Goal: Task Accomplishment & Management: Manage account settings

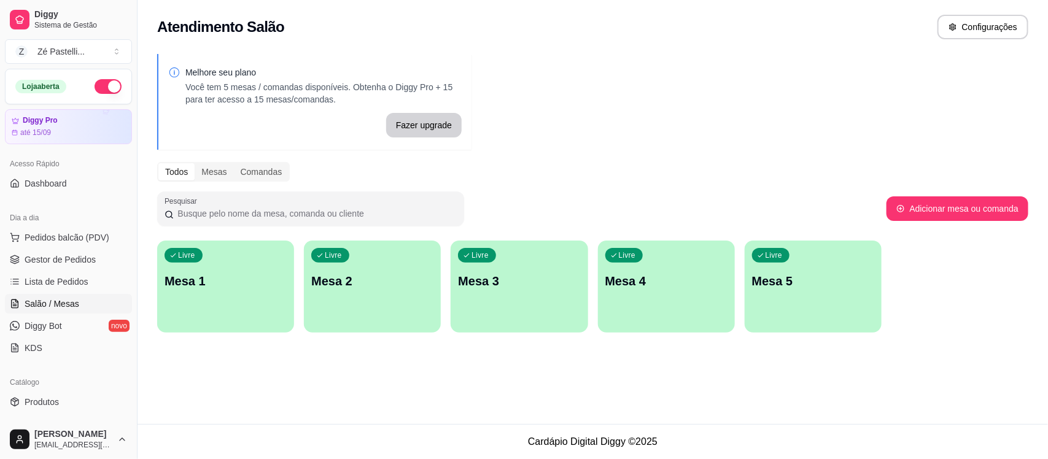
scroll to position [133, 0]
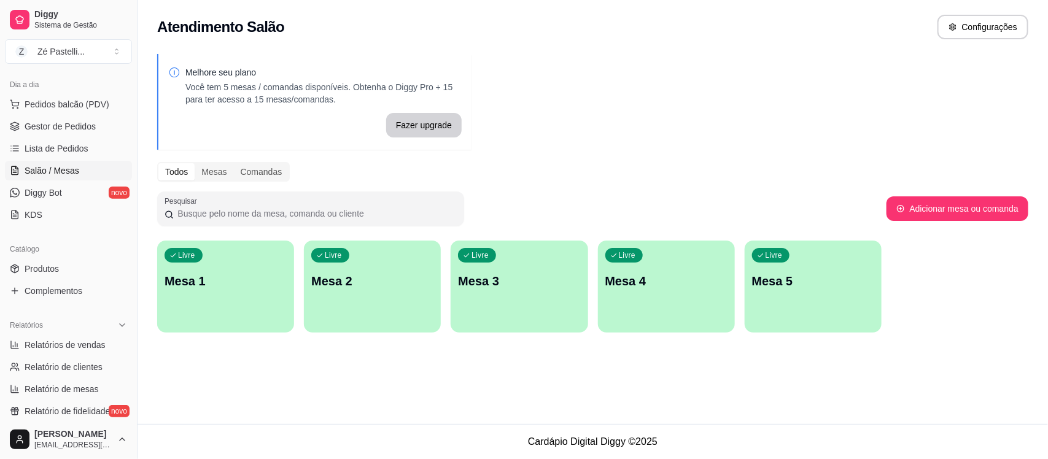
click at [249, 304] on div "Livre Mesa 1" at bounding box center [225, 279] width 137 height 77
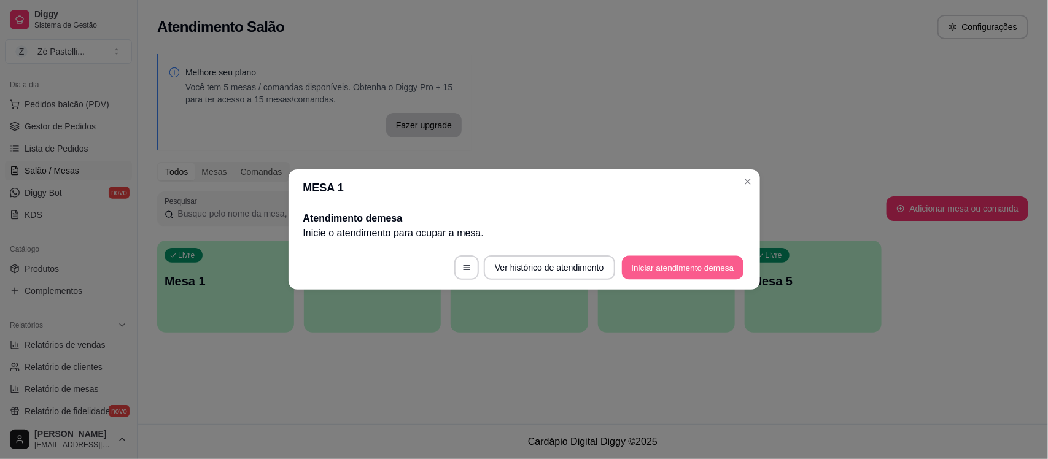
click at [637, 266] on button "Iniciar atendimento de mesa" at bounding box center [683, 268] width 122 height 24
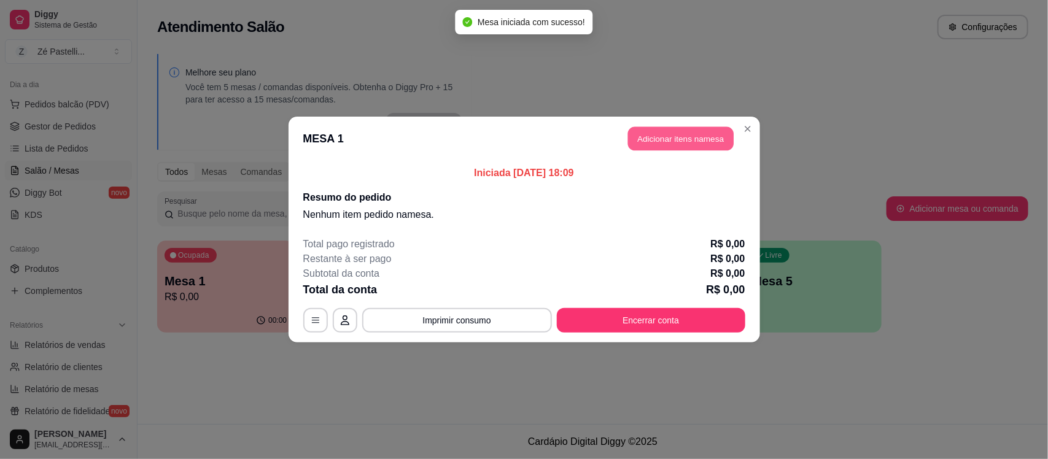
click at [660, 141] on button "Adicionar itens na mesa" at bounding box center [681, 139] width 106 height 24
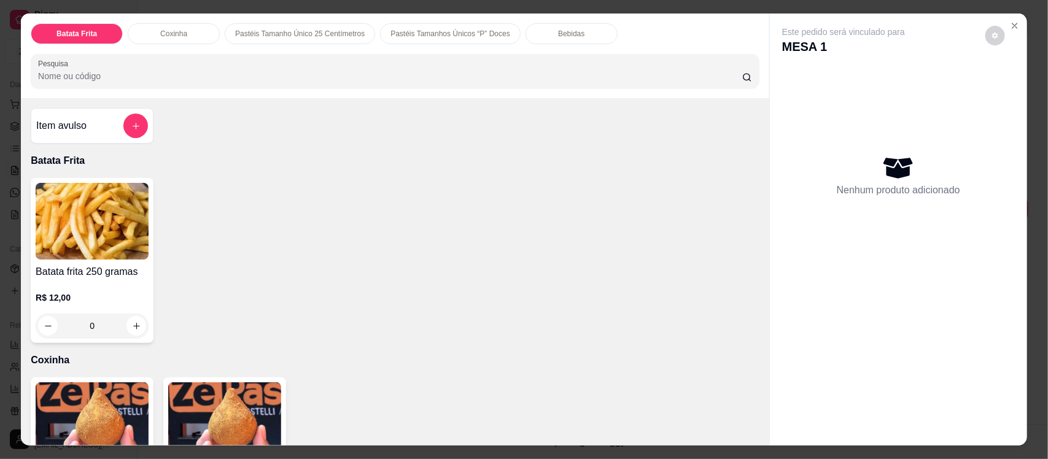
click at [96, 265] on h4 "Batata frita 250 gramas" at bounding box center [92, 272] width 113 height 15
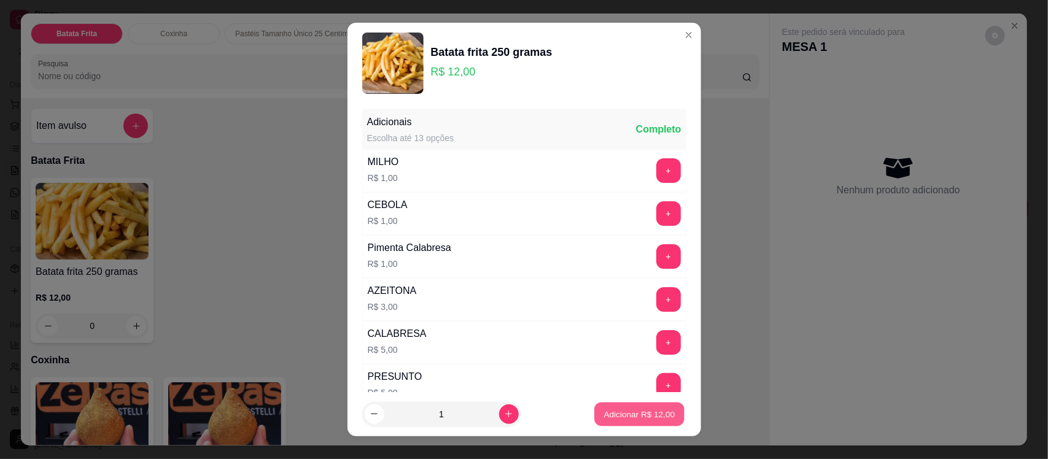
click at [604, 415] on p "Adicionar R$ 12,00" at bounding box center [639, 414] width 71 height 12
type input "1"
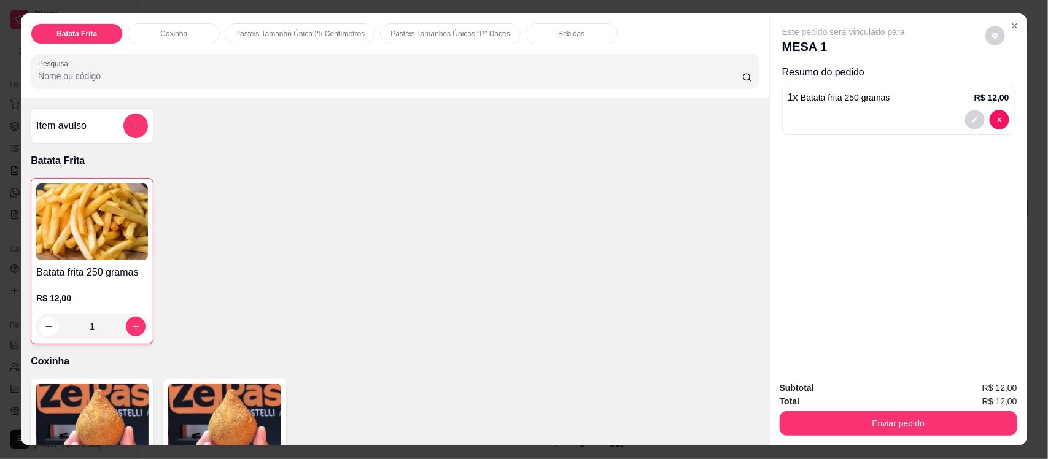
click at [558, 33] on p "Bebidas" at bounding box center [571, 34] width 26 height 10
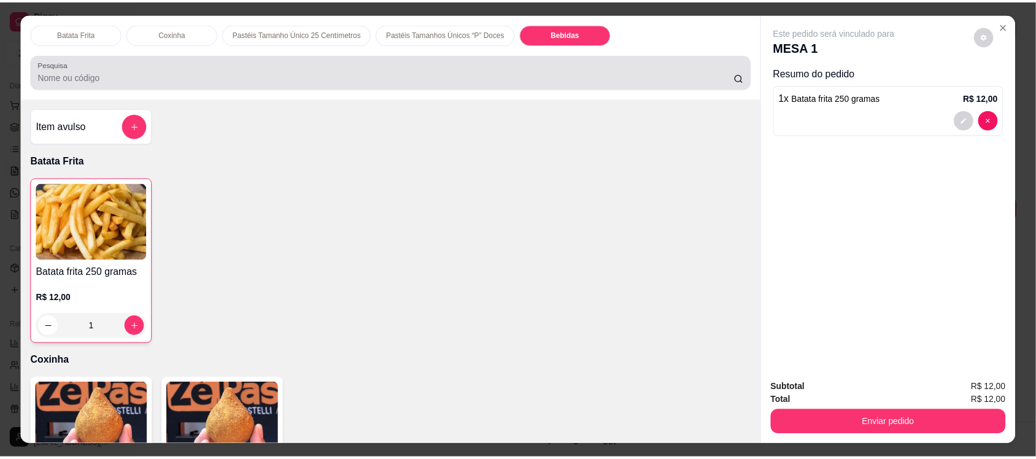
scroll to position [25, 0]
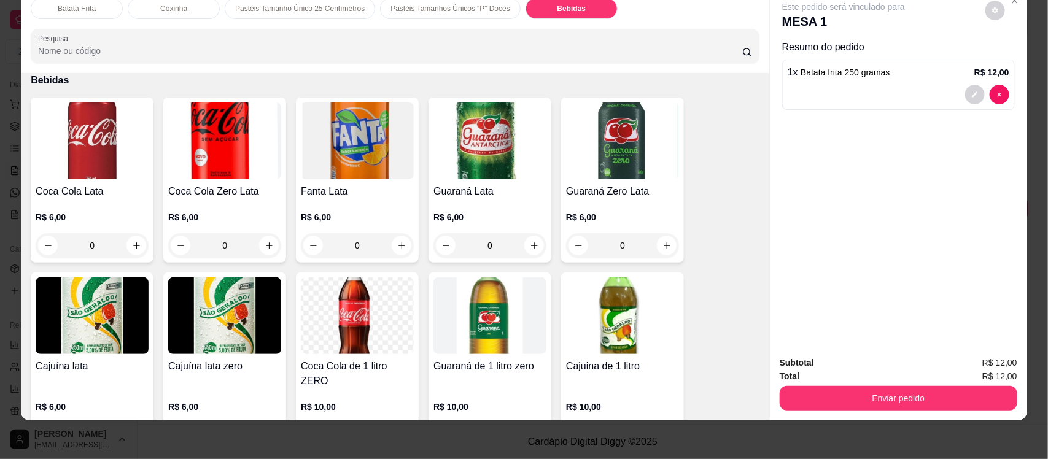
click at [75, 136] on img at bounding box center [92, 140] width 113 height 77
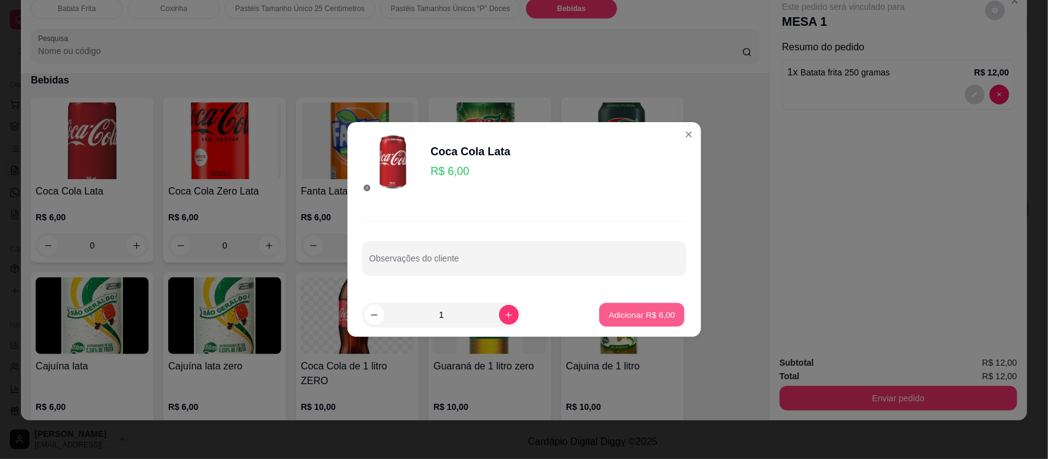
click at [622, 311] on p "Adicionar R$ 6,00" at bounding box center [642, 315] width 66 height 12
type input "1"
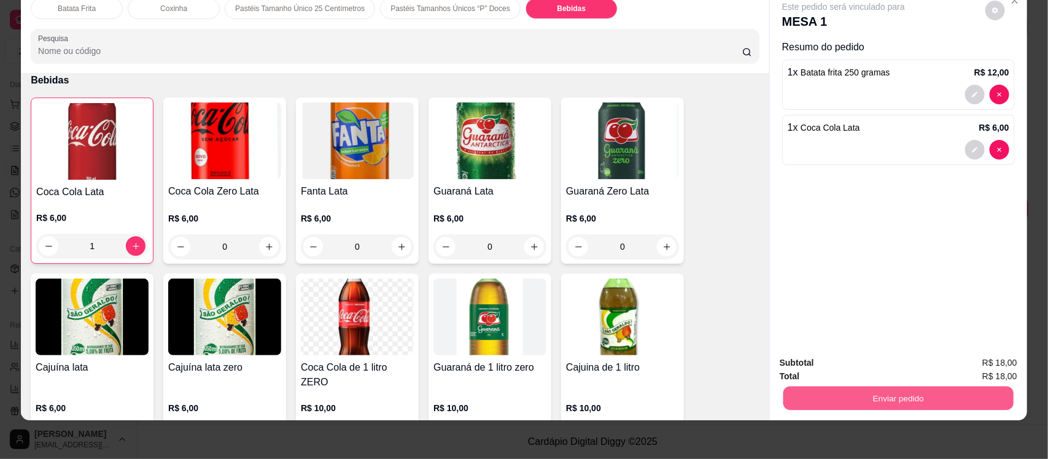
click at [825, 395] on button "Enviar pedido" at bounding box center [898, 398] width 230 height 24
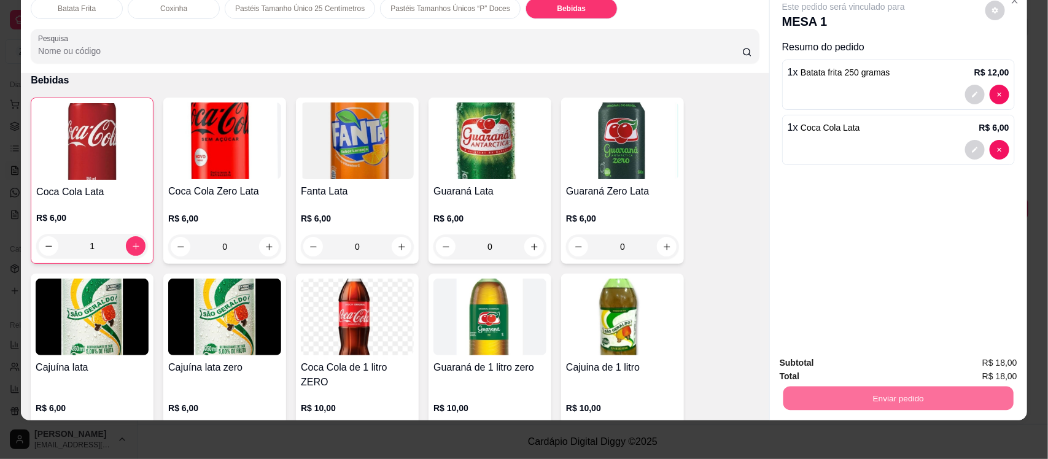
click at [852, 368] on button "Não registrar e enviar pedido" at bounding box center [857, 368] width 124 height 23
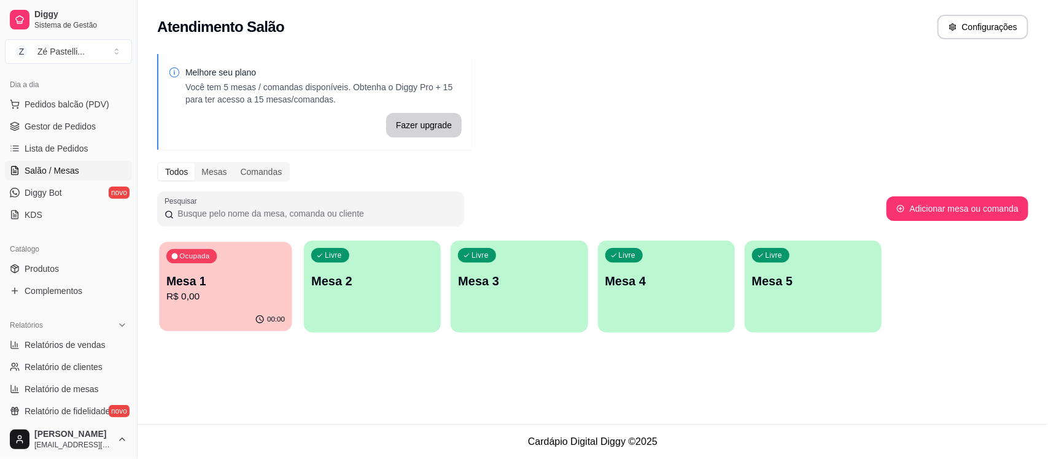
click at [201, 286] on p "Mesa 1" at bounding box center [225, 281] width 118 height 17
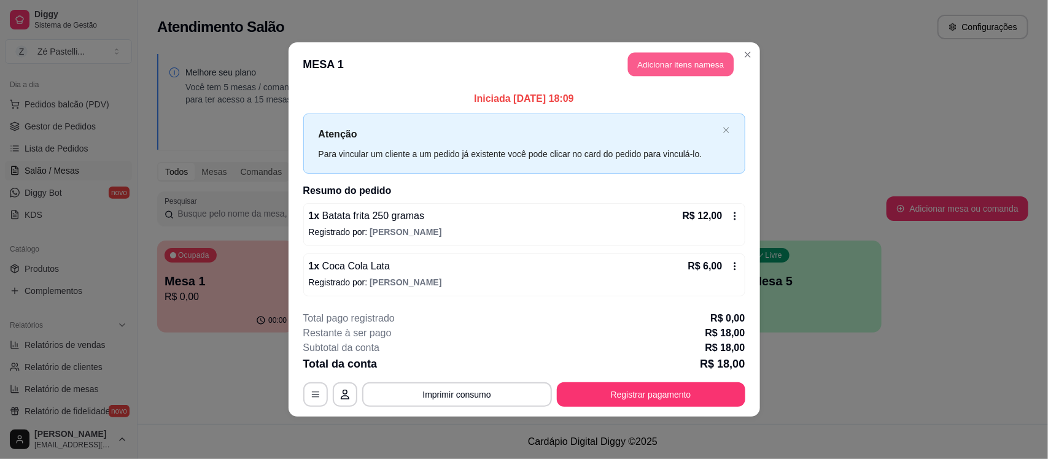
click at [666, 72] on button "Adicionar itens na mesa" at bounding box center [681, 65] width 106 height 24
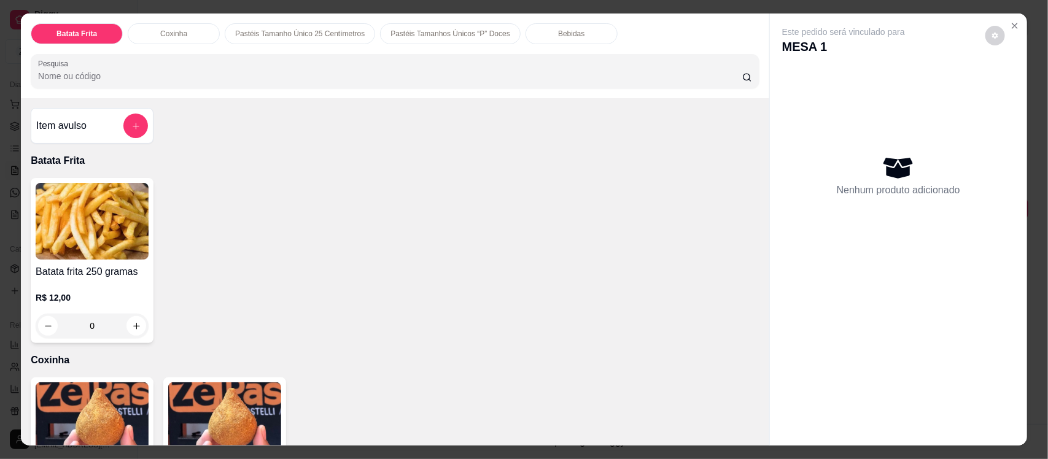
click at [191, 74] on input "Pesquisa" at bounding box center [390, 76] width 704 height 12
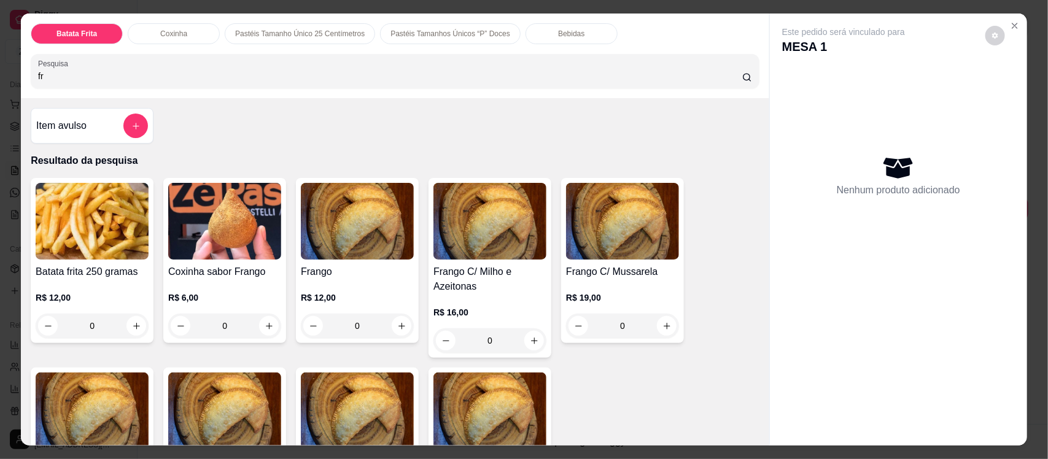
type input "fr"
click at [357, 285] on div "R$ 12,00 0" at bounding box center [357, 308] width 113 height 59
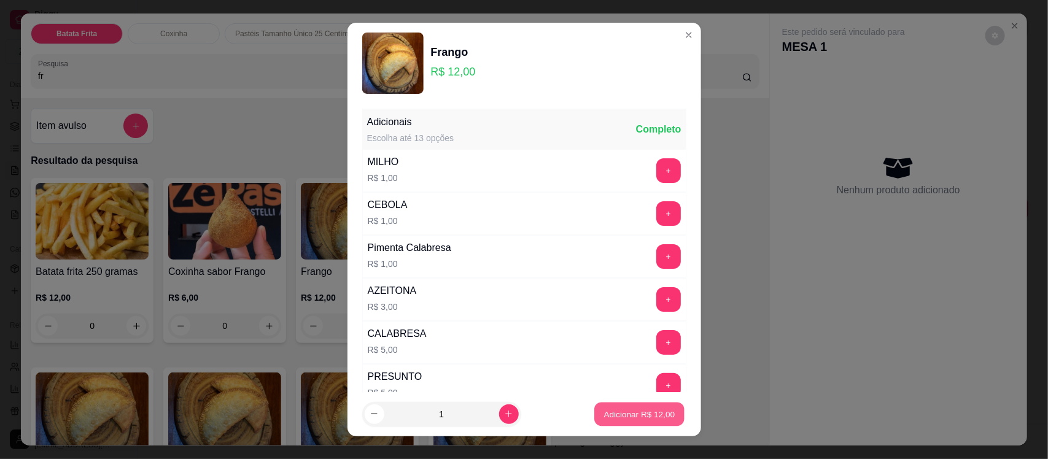
click at [622, 421] on button "Adicionar R$ 12,00" at bounding box center [640, 414] width 90 height 24
type input "1"
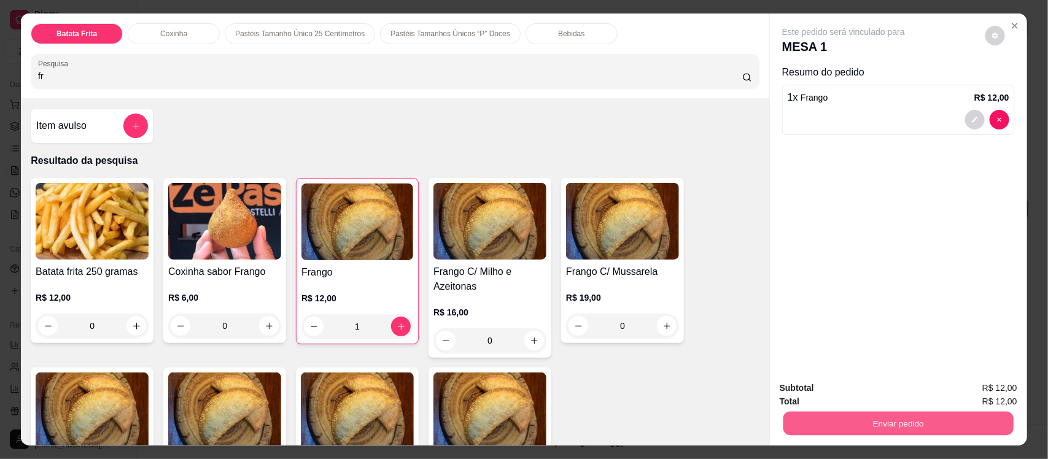
click at [798, 414] on button "Enviar pedido" at bounding box center [898, 423] width 230 height 24
click at [816, 393] on button "Não registrar e enviar pedido" at bounding box center [857, 393] width 124 height 23
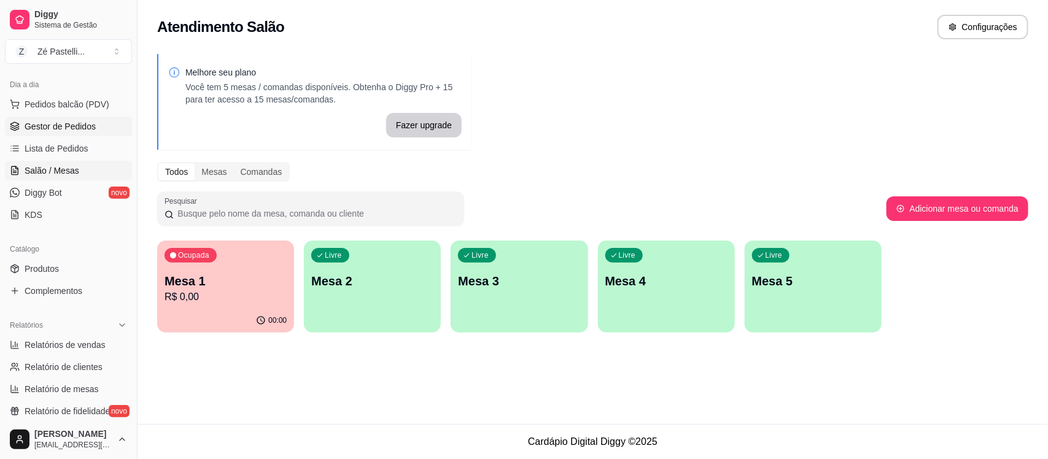
click at [37, 118] on link "Gestor de Pedidos" at bounding box center [68, 127] width 127 height 20
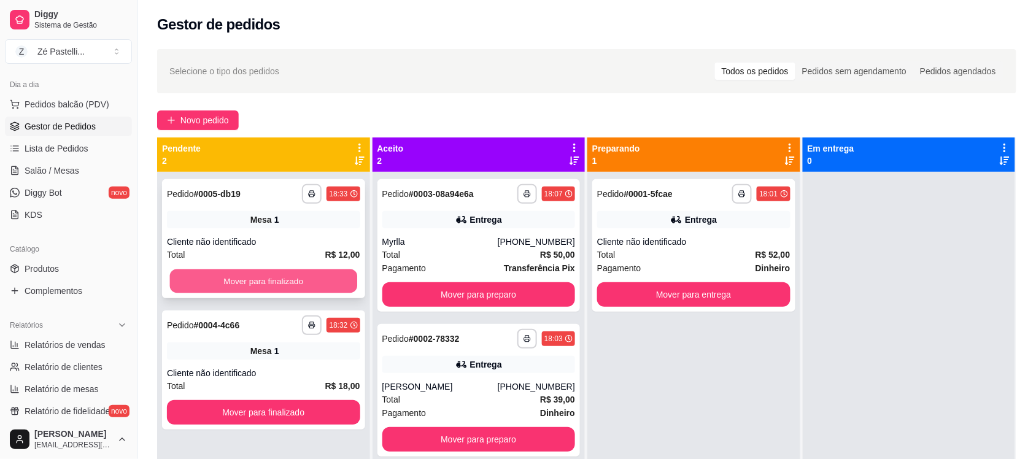
click at [204, 285] on button "Mover para finalizado" at bounding box center [263, 281] width 187 height 24
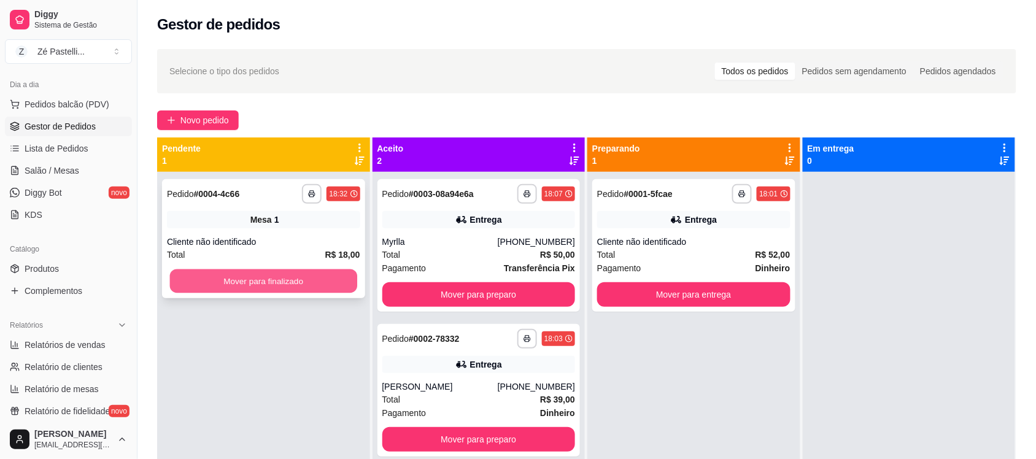
click at [215, 275] on button "Mover para finalizado" at bounding box center [263, 281] width 187 height 24
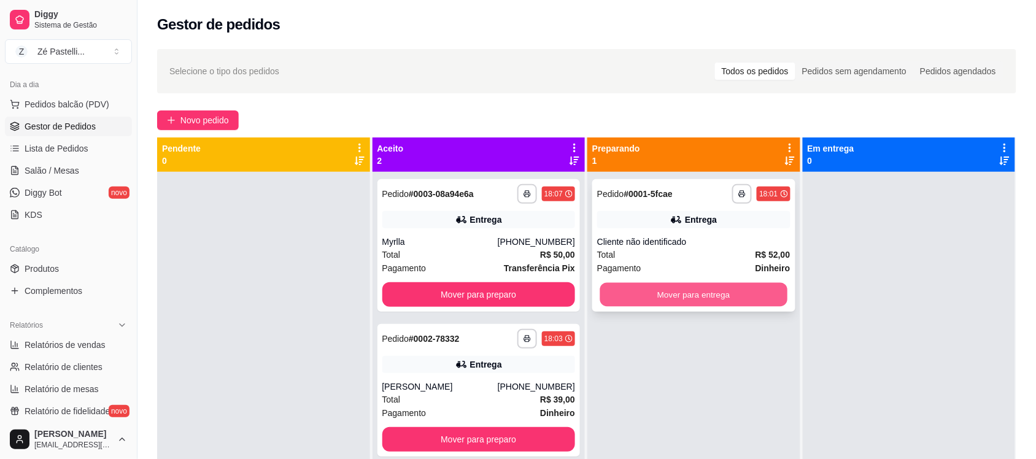
click at [673, 302] on button "Mover para entrega" at bounding box center [693, 295] width 187 height 24
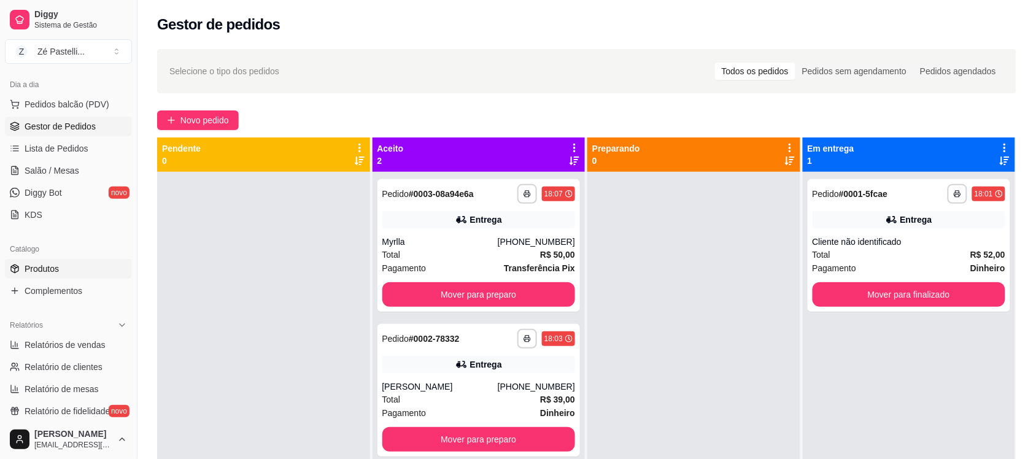
click at [58, 272] on span "Produtos" at bounding box center [42, 269] width 34 height 12
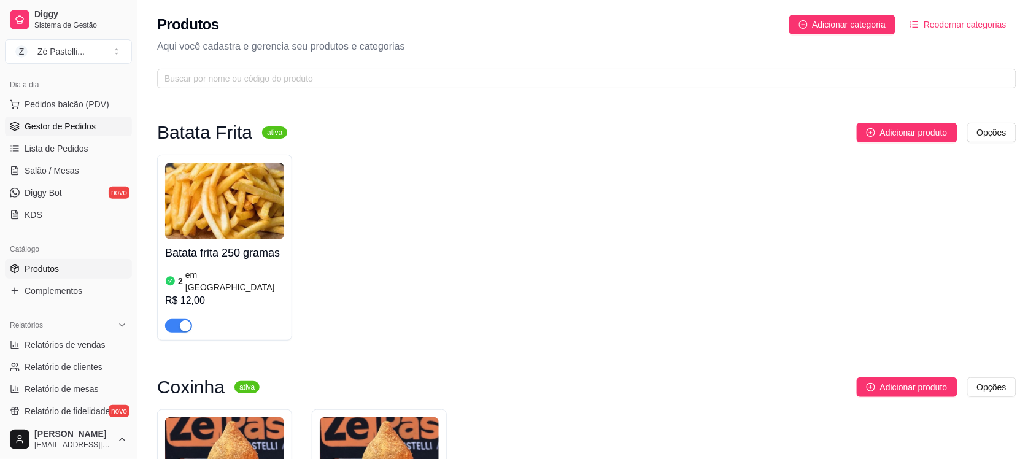
click at [89, 121] on span "Gestor de Pedidos" at bounding box center [60, 126] width 71 height 12
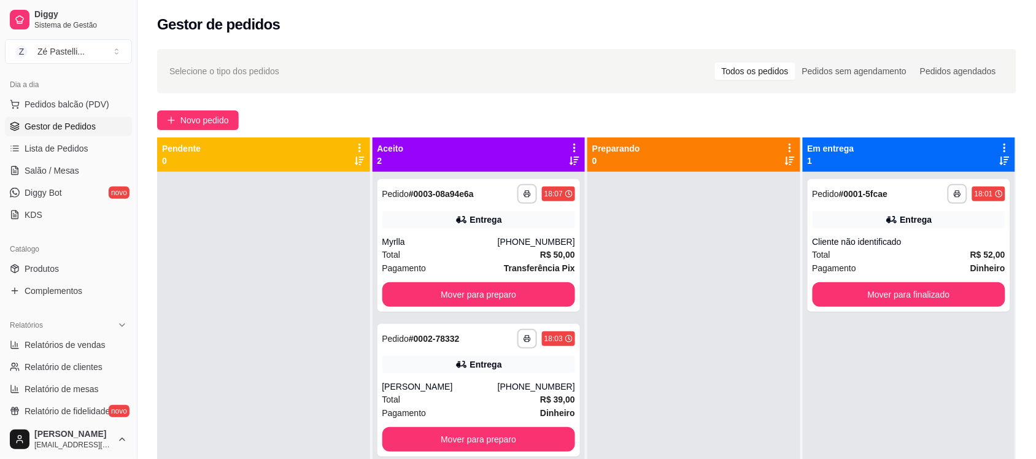
click at [911, 154] on div "Em entrega 1" at bounding box center [909, 154] width 203 height 25
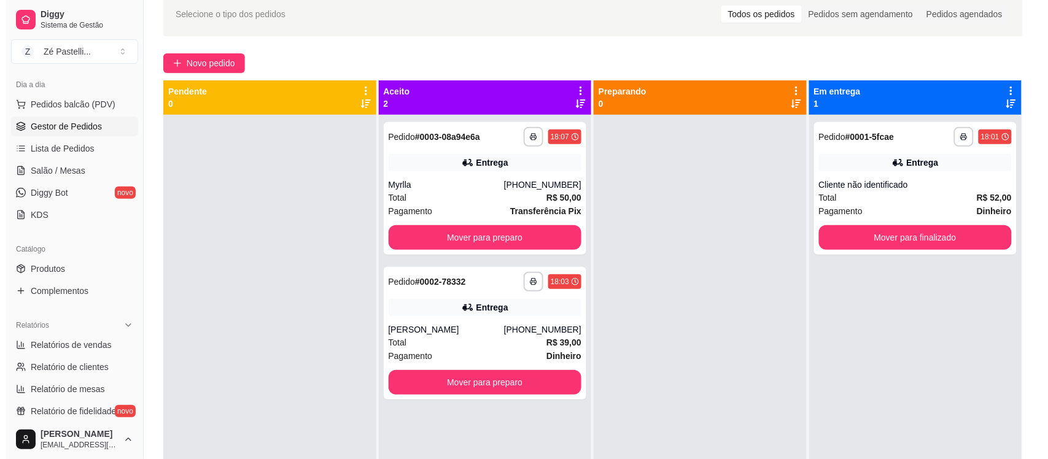
scroll to position [66, 0]
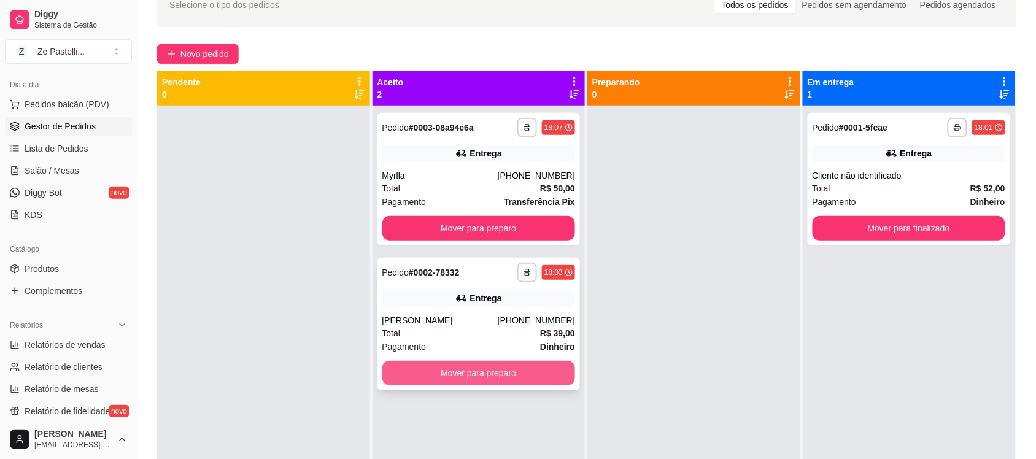
click at [430, 380] on button "Mover para preparo" at bounding box center [478, 373] width 193 height 25
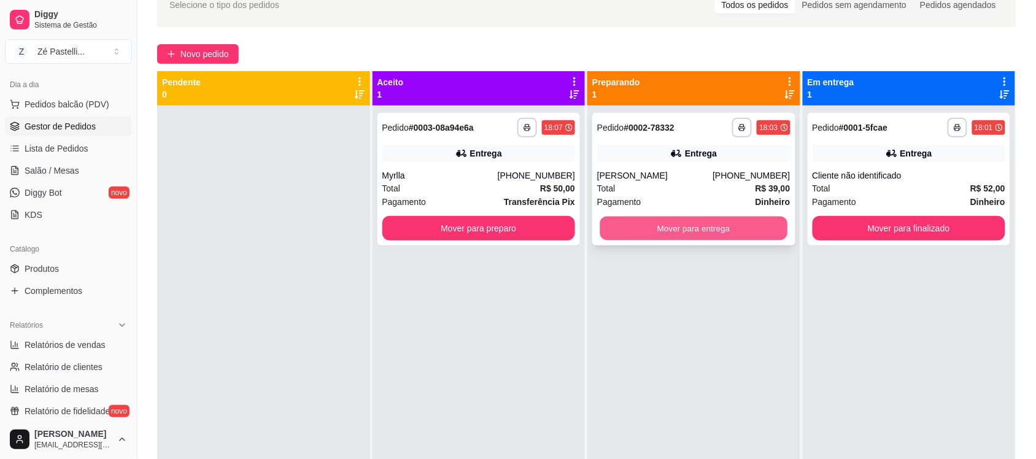
click at [637, 227] on button "Mover para entrega" at bounding box center [693, 229] width 187 height 24
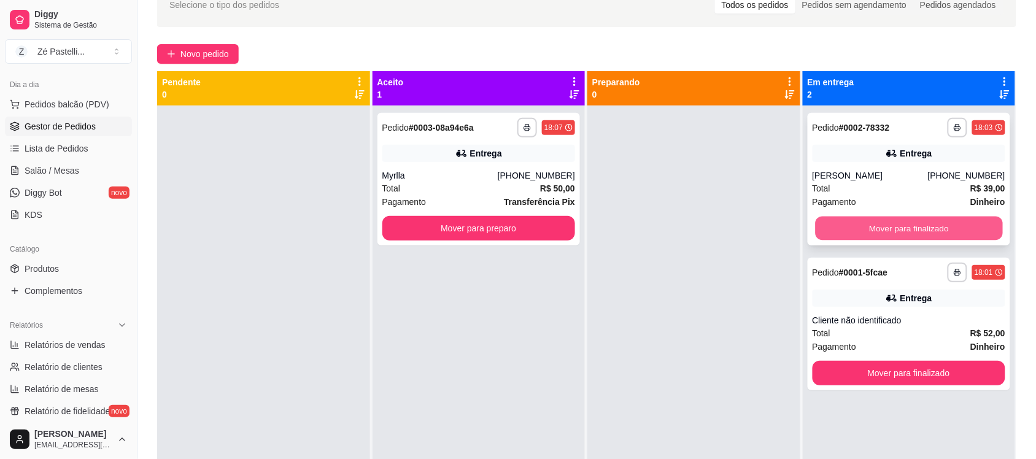
click at [844, 224] on button "Mover para finalizado" at bounding box center [908, 229] width 187 height 24
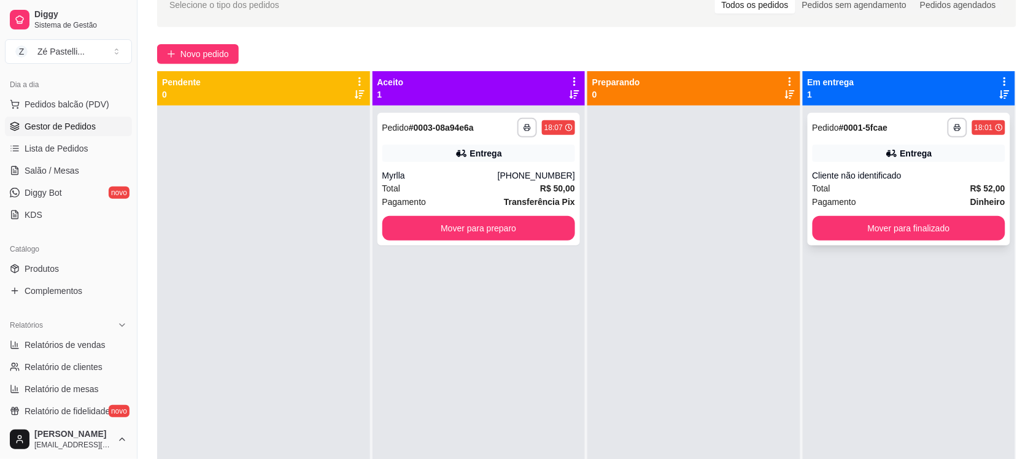
click at [841, 164] on div "**********" at bounding box center [909, 179] width 203 height 133
click at [827, 223] on button "Mover para finalizado" at bounding box center [908, 229] width 187 height 24
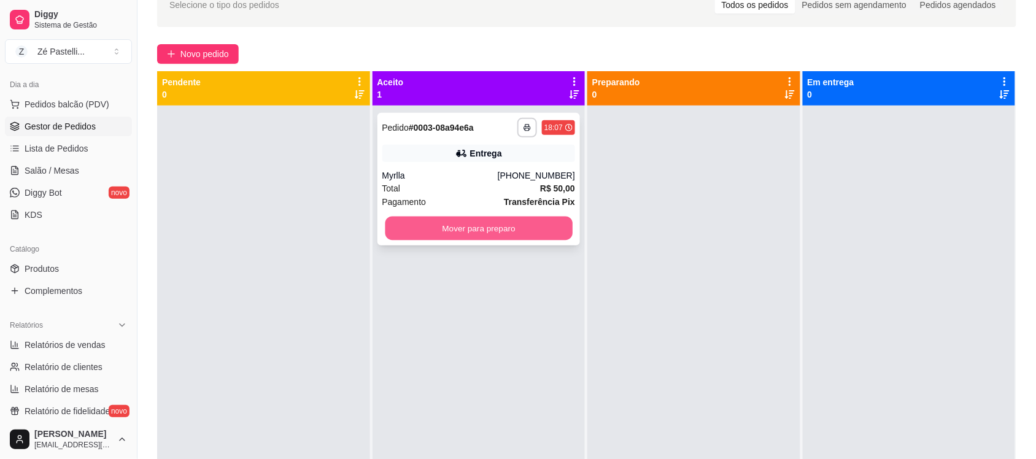
click at [434, 220] on button "Mover para preparo" at bounding box center [478, 229] width 187 height 24
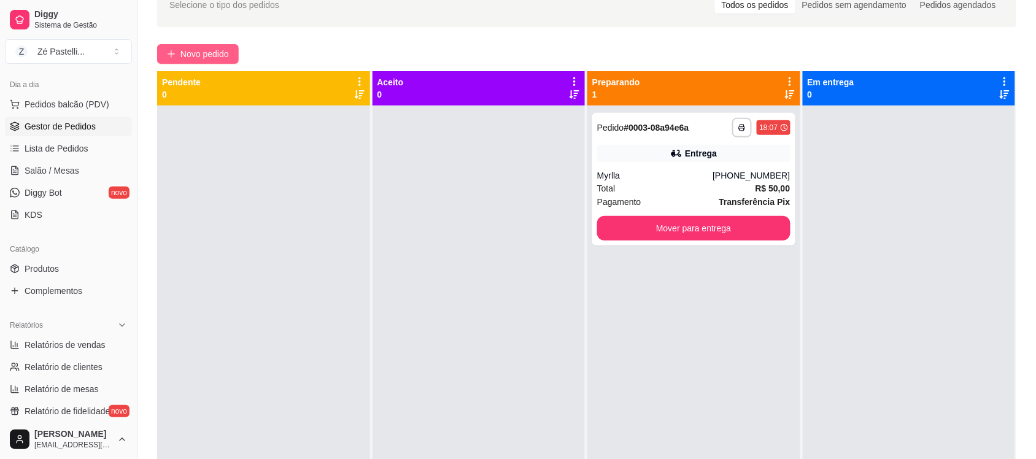
click at [221, 53] on span "Novo pedido" at bounding box center [204, 54] width 48 height 14
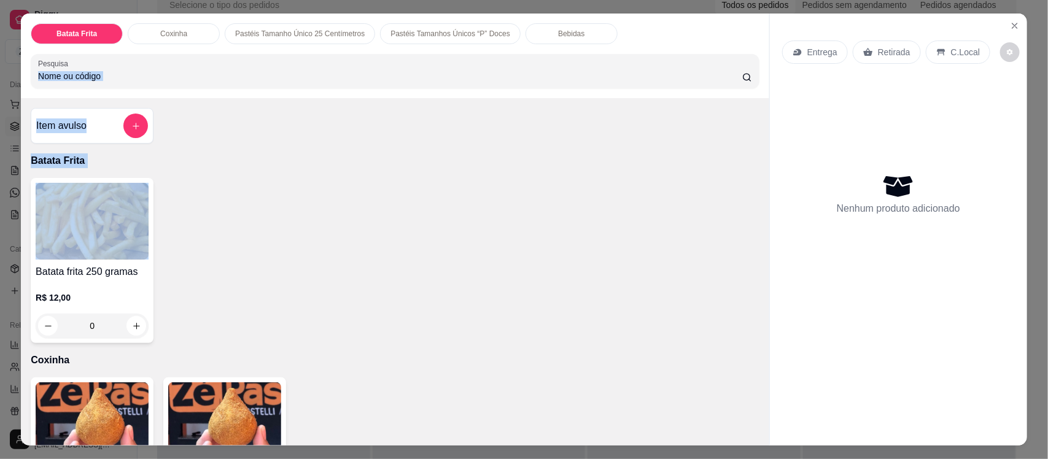
drag, startPoint x: 269, startPoint y: 184, endPoint x: 142, endPoint y: 72, distance: 169.2
click at [142, 72] on div "Batata Frita Coxinha Pastéis Tamanho Único 25 Centímetros Pastéis Tamanhos Únic…" at bounding box center [395, 229] width 748 height 431
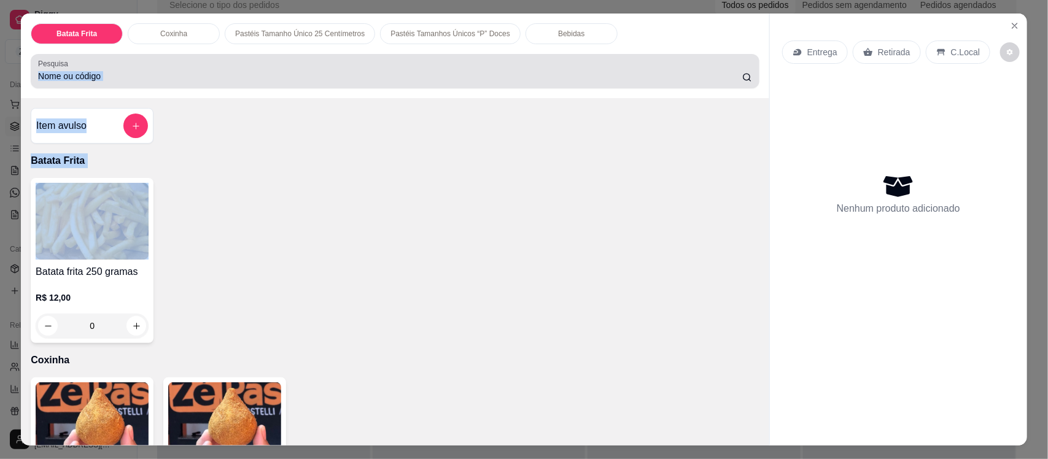
click at [142, 72] on input "Pesquisa" at bounding box center [390, 76] width 704 height 12
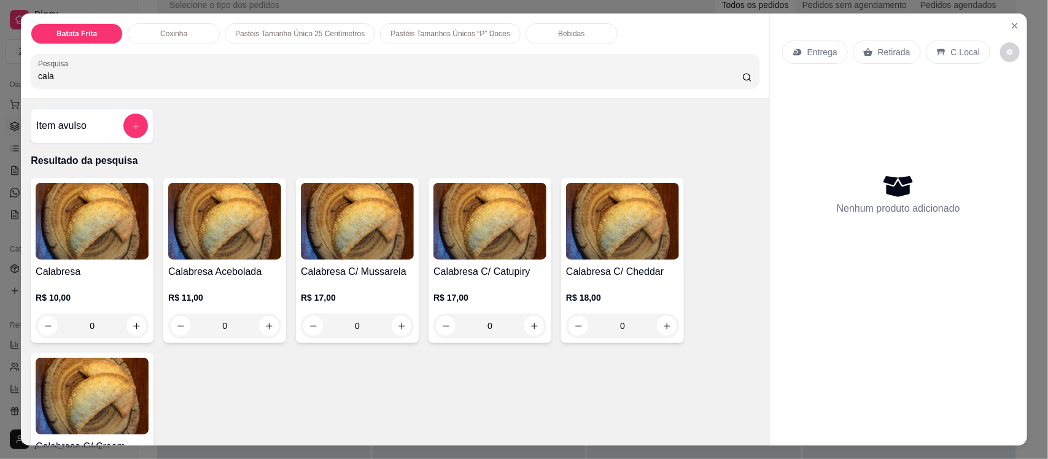
type input "cala"
click at [260, 252] on img at bounding box center [224, 221] width 113 height 77
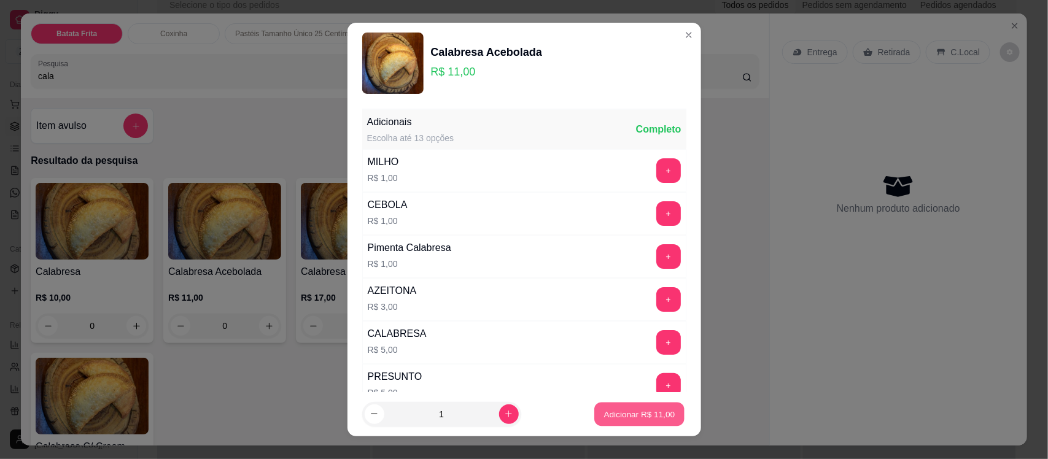
click at [633, 425] on button "Adicionar R$ 11,00" at bounding box center [640, 414] width 90 height 24
type input "1"
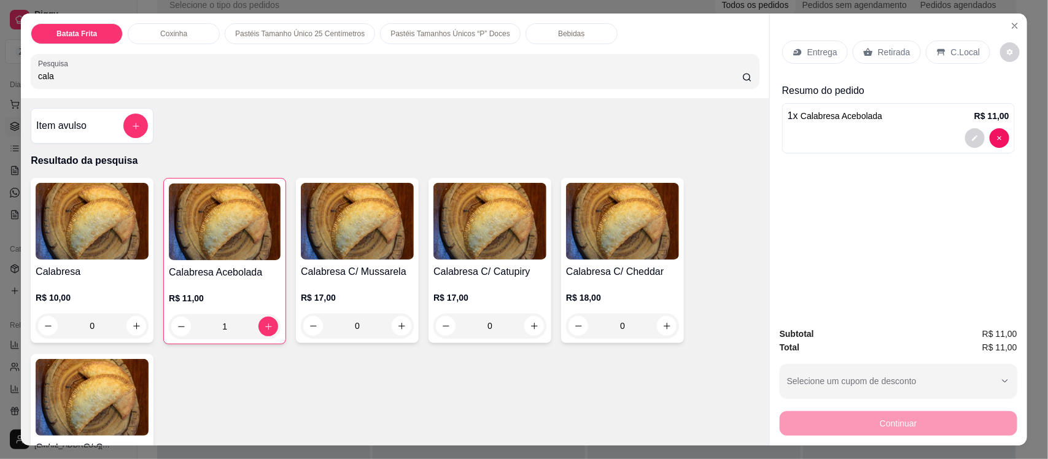
click at [558, 31] on p "Bebidas" at bounding box center [571, 34] width 26 height 10
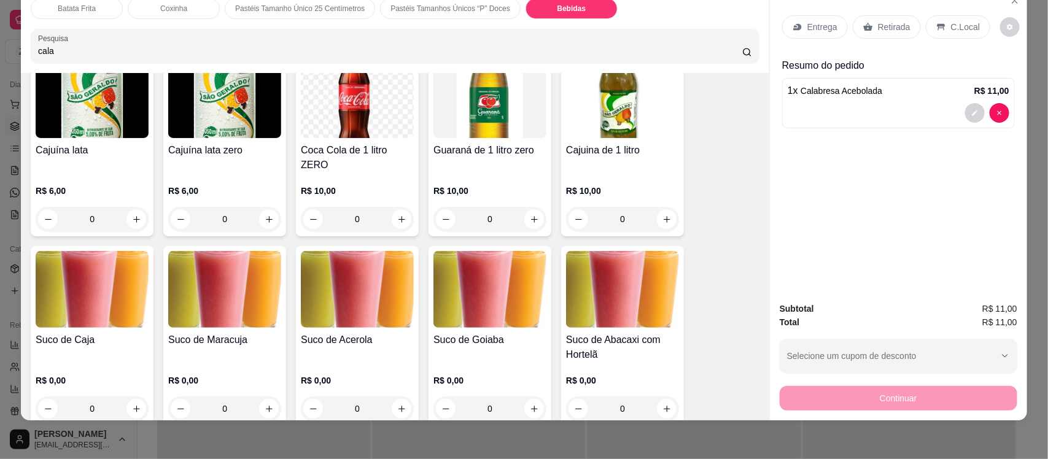
scroll to position [3139, 0]
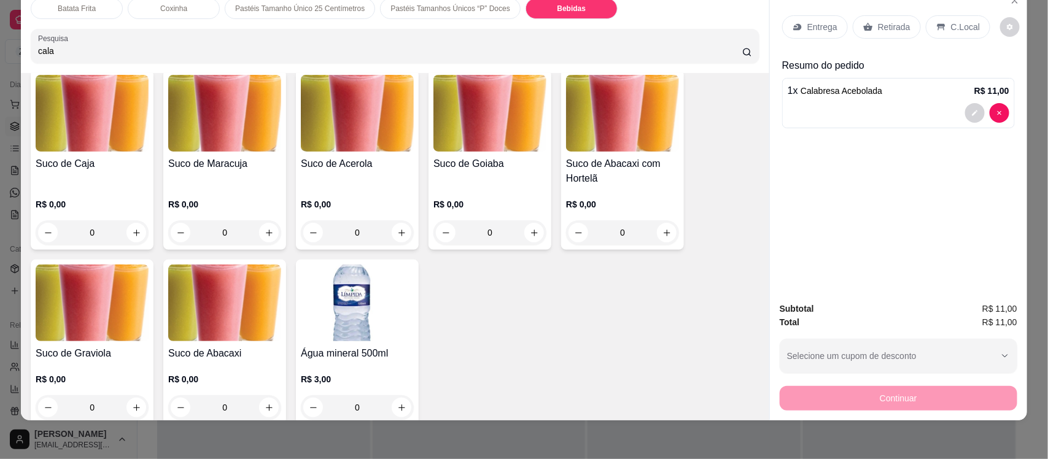
click at [231, 186] on div "R$ 0,00 0" at bounding box center [224, 215] width 113 height 59
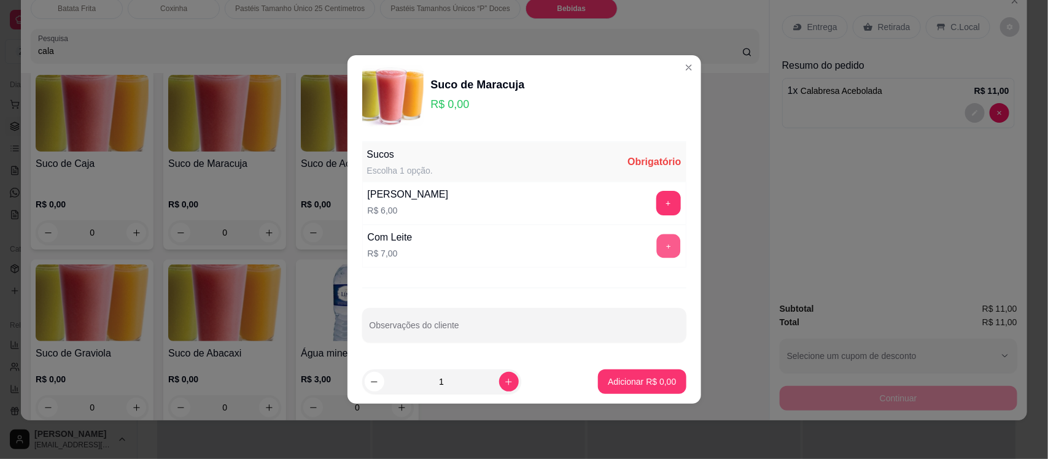
click at [656, 244] on button "+" at bounding box center [668, 246] width 24 height 24
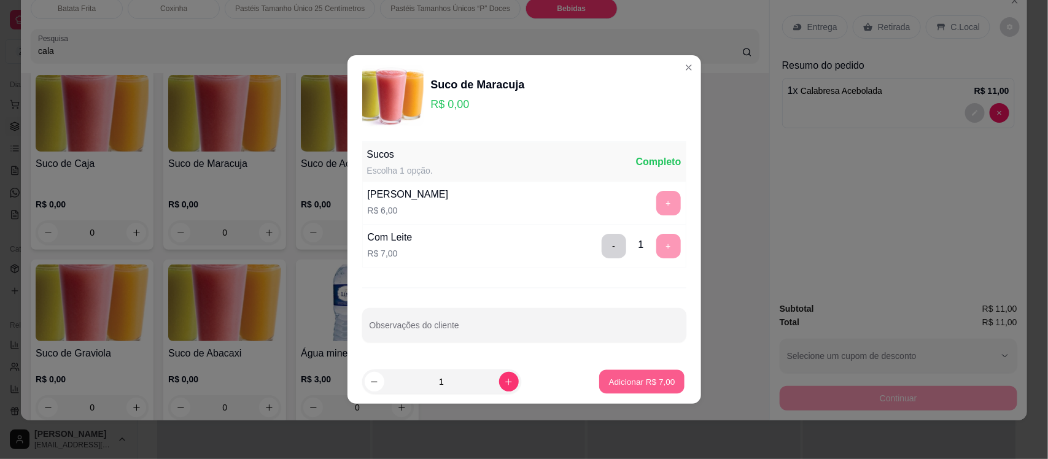
click at [625, 384] on p "Adicionar R$ 7,00" at bounding box center [642, 382] width 66 height 12
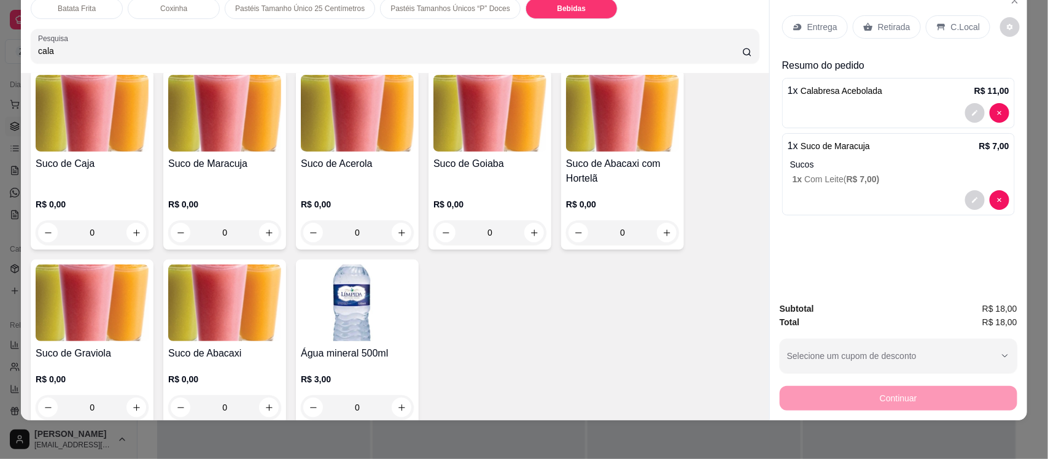
click at [881, 21] on p "Retirada" at bounding box center [894, 27] width 33 height 12
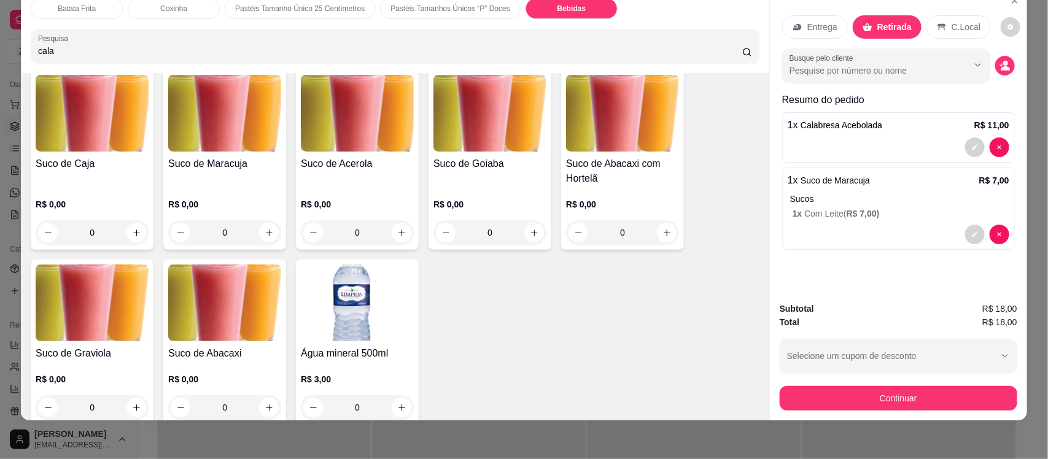
click at [1005, 74] on div "Busque pelo cliente" at bounding box center [898, 65] width 233 height 34
click at [1001, 74] on button "decrease-product-quantity" at bounding box center [1004, 65] width 19 height 19
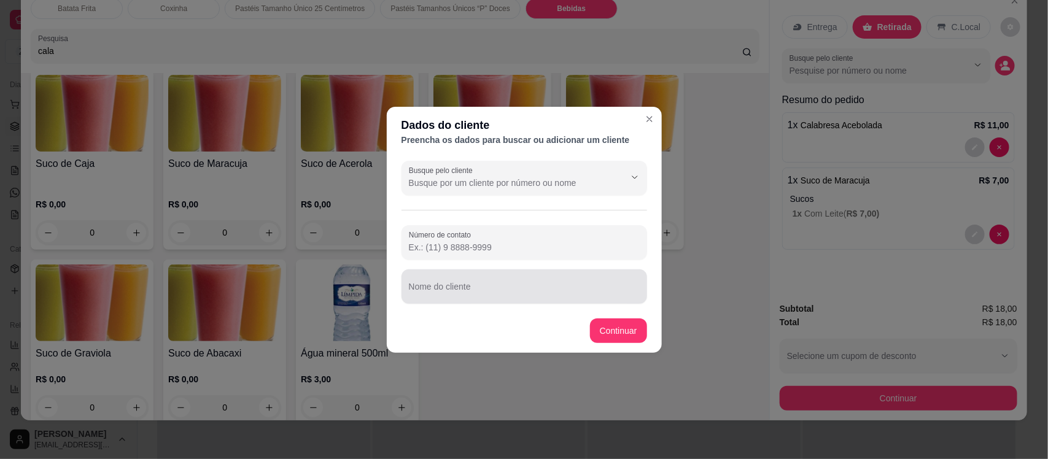
click at [447, 280] on div at bounding box center [524, 286] width 231 height 25
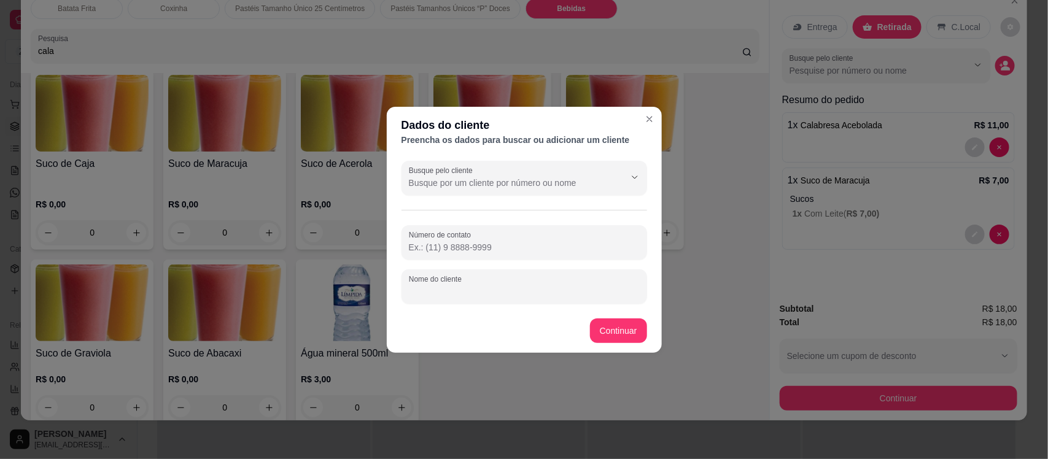
click at [465, 293] on input "Nome do cliente" at bounding box center [524, 291] width 231 height 12
type input "rackelly"
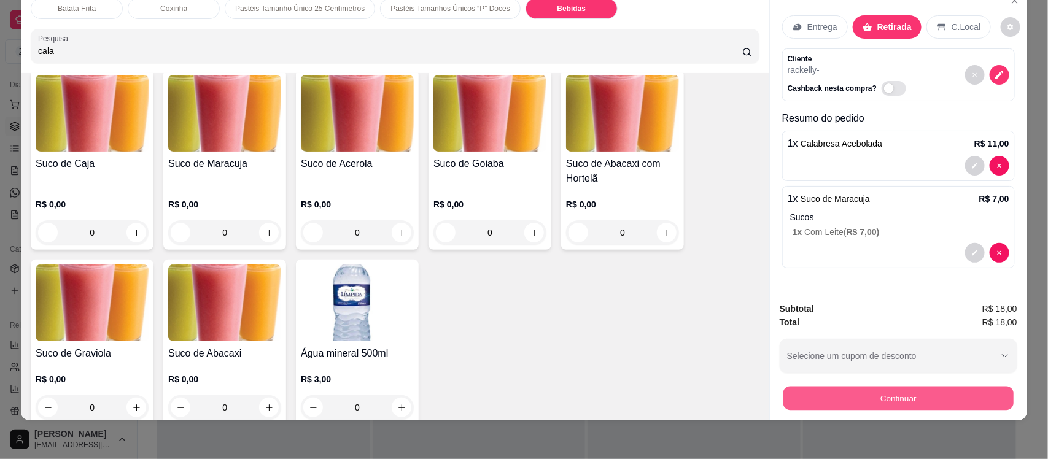
click at [797, 396] on button "Continuar" at bounding box center [898, 398] width 230 height 24
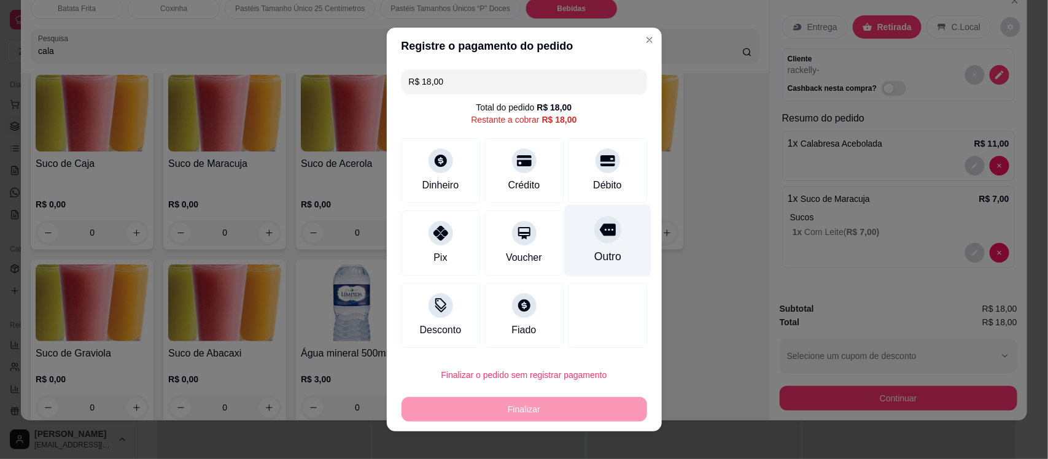
click at [593, 259] on div "Outro" at bounding box center [606, 257] width 27 height 16
type input "R$ 0,00"
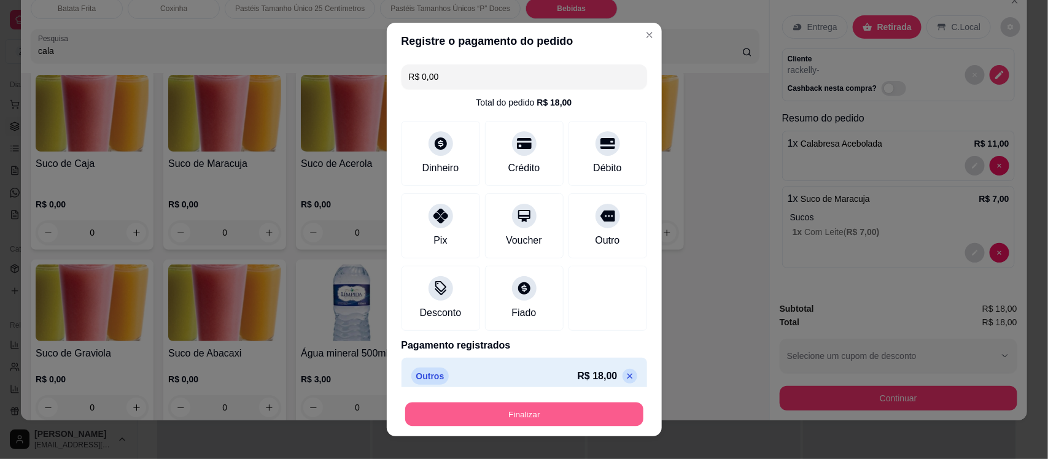
click at [538, 422] on button "Finalizar" at bounding box center [524, 414] width 238 height 24
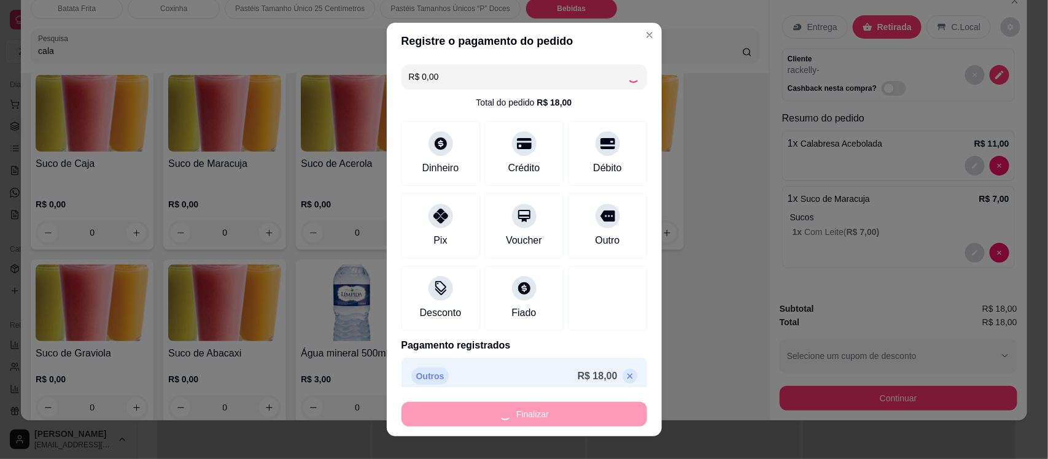
type input "0"
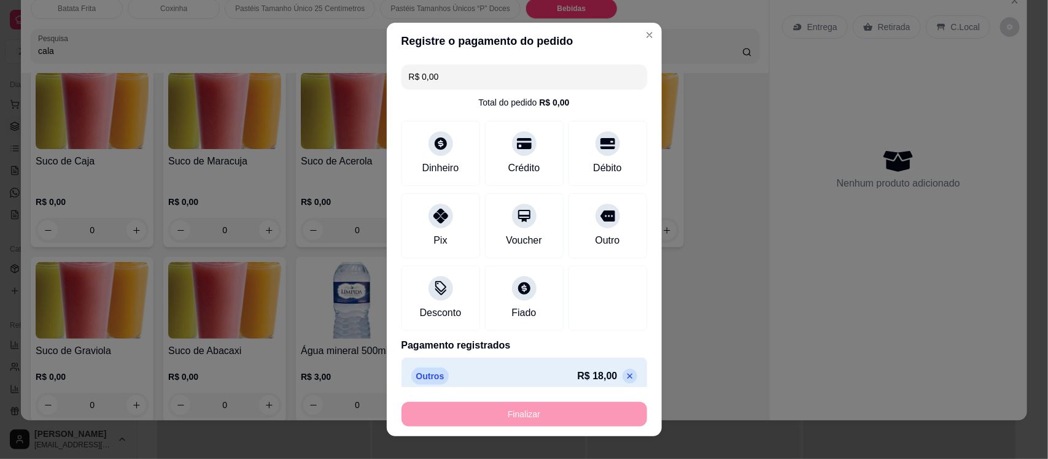
type input "-R$ 18,00"
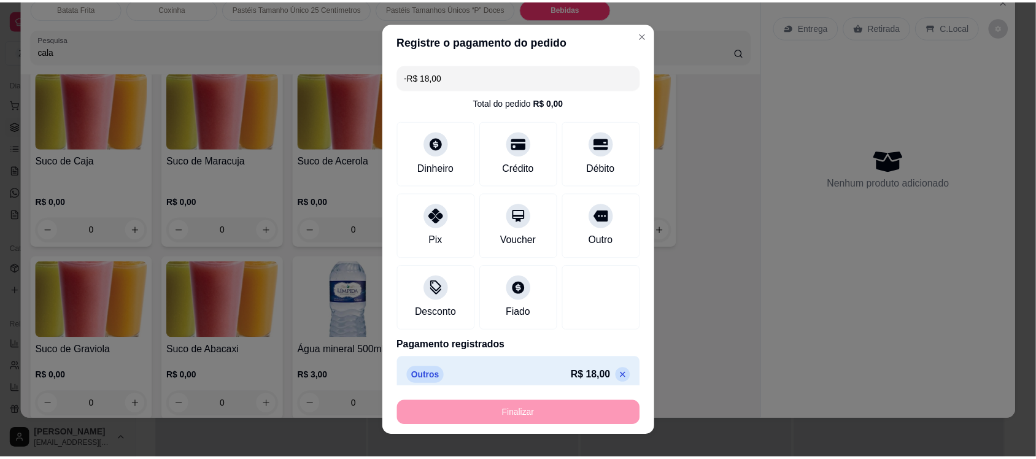
scroll to position [3136, 0]
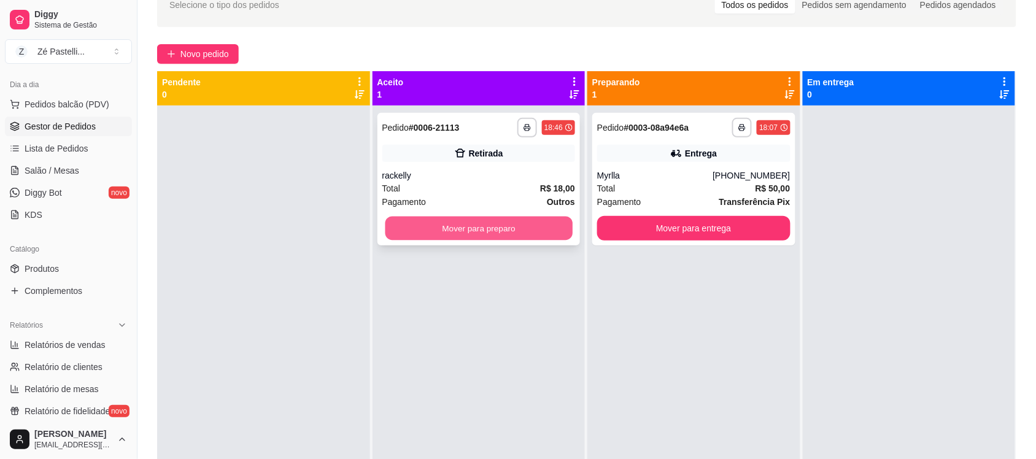
click at [422, 228] on button "Mover para preparo" at bounding box center [478, 229] width 187 height 24
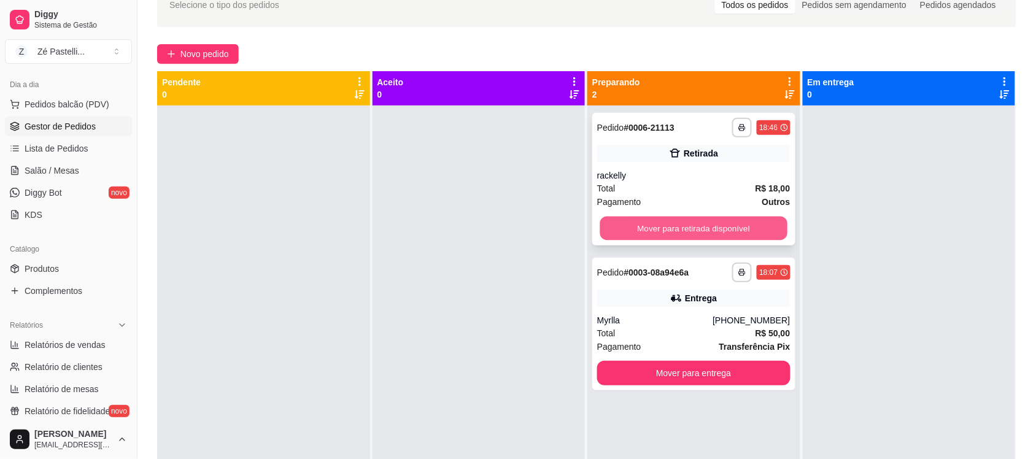
click at [624, 223] on button "Mover para retirada disponível" at bounding box center [693, 229] width 187 height 24
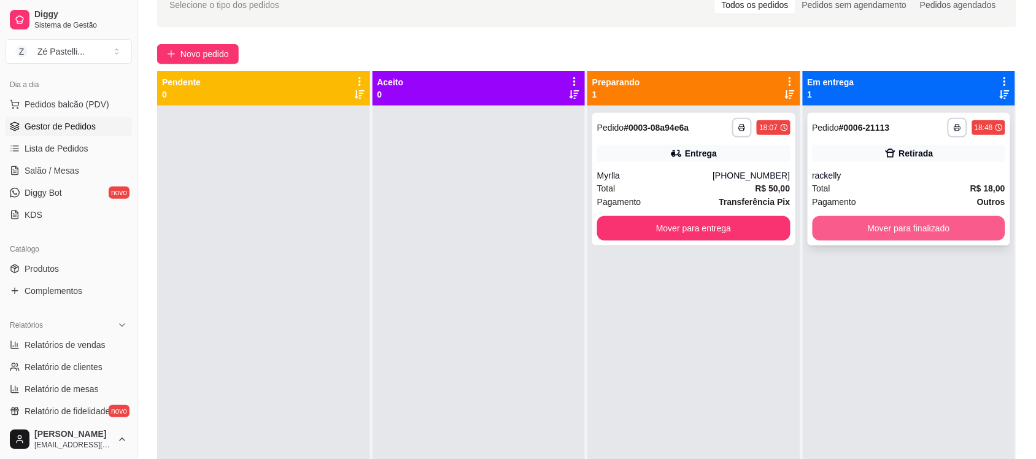
click at [863, 223] on button "Mover para finalizado" at bounding box center [909, 228] width 193 height 25
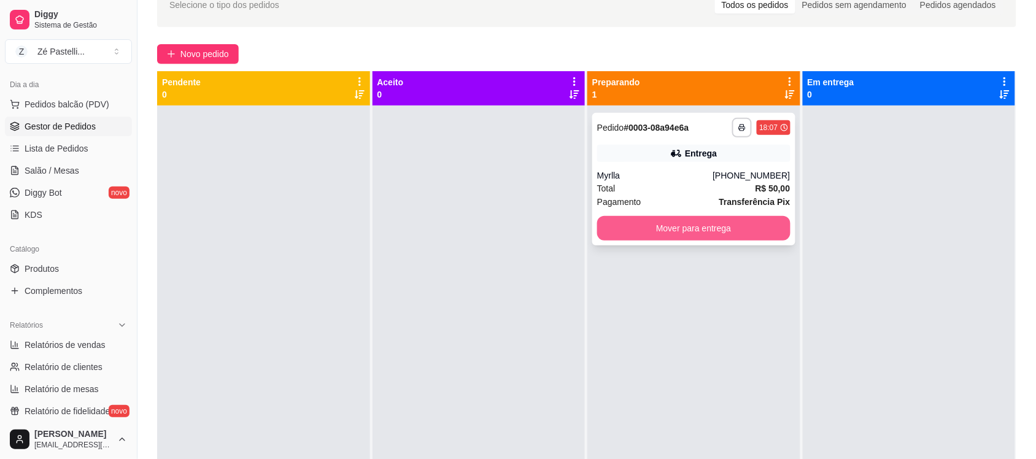
click at [686, 233] on button "Mover para entrega" at bounding box center [693, 228] width 193 height 25
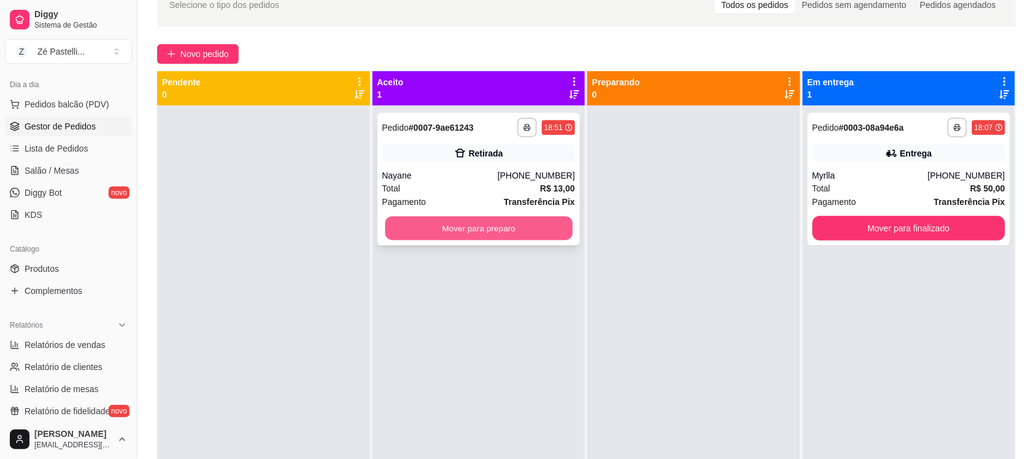
click at [433, 230] on button "Mover para preparo" at bounding box center [478, 229] width 187 height 24
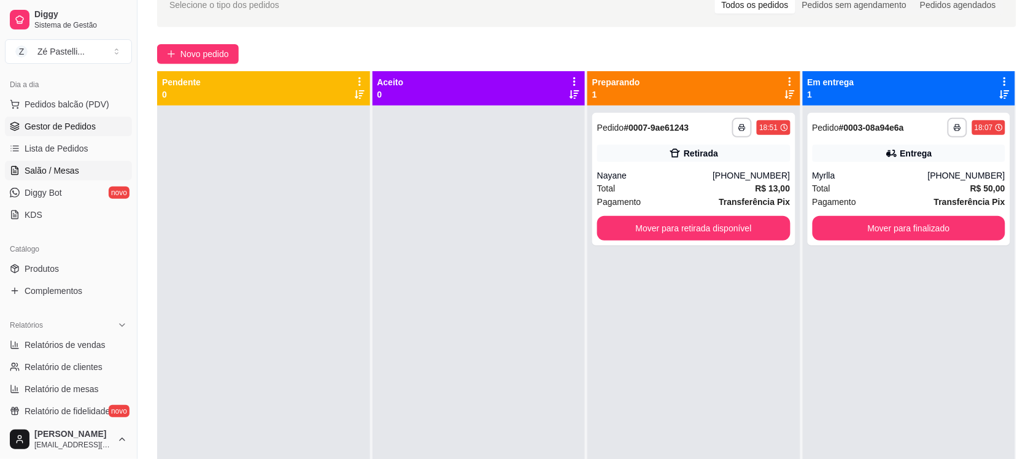
click at [15, 171] on icon at bounding box center [14, 171] width 3 height 0
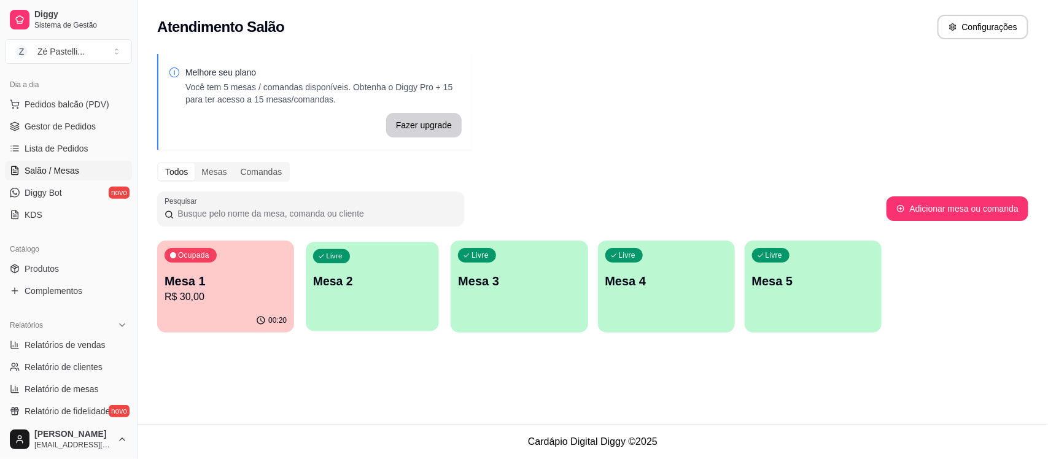
click at [381, 326] on div "button" at bounding box center [372, 324] width 133 height 14
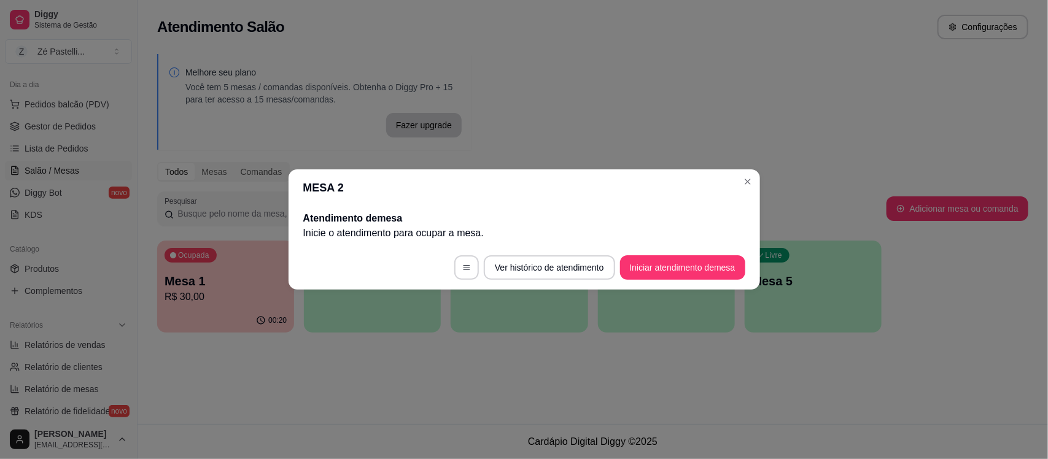
click at [673, 282] on footer "Ver histórico de atendimento Iniciar atendimento de mesa" at bounding box center [523, 267] width 471 height 44
click at [647, 268] on button "Iniciar atendimento de mesa" at bounding box center [683, 268] width 122 height 24
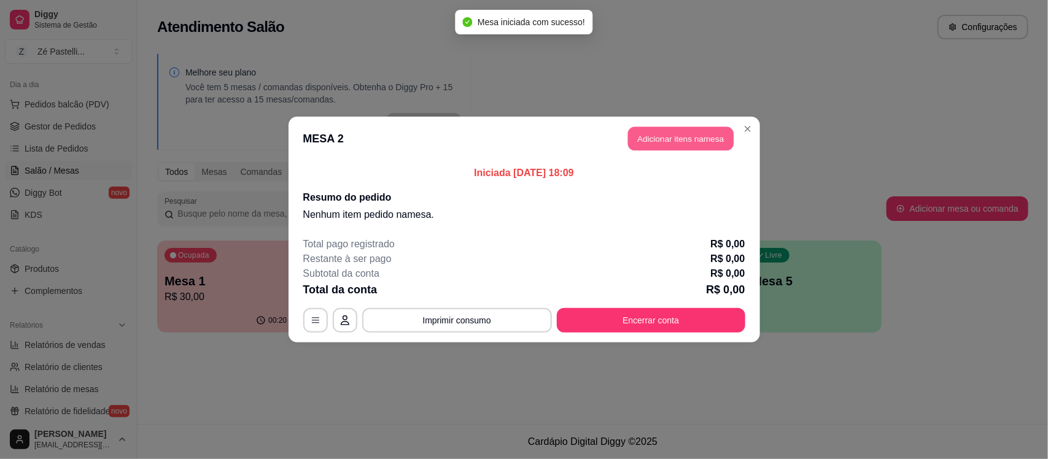
click at [657, 145] on button "Adicionar itens na mesa" at bounding box center [681, 139] width 106 height 24
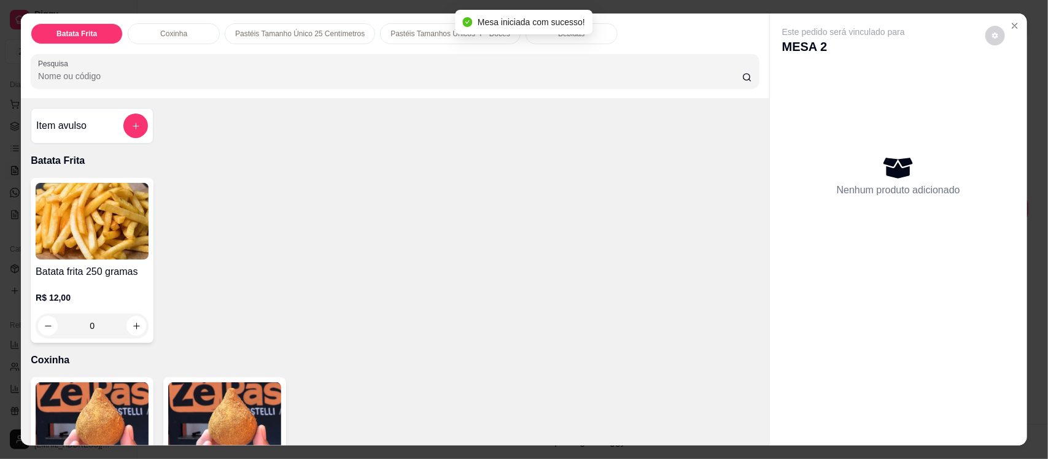
click at [532, 39] on div "Bebidas" at bounding box center [571, 33] width 92 height 21
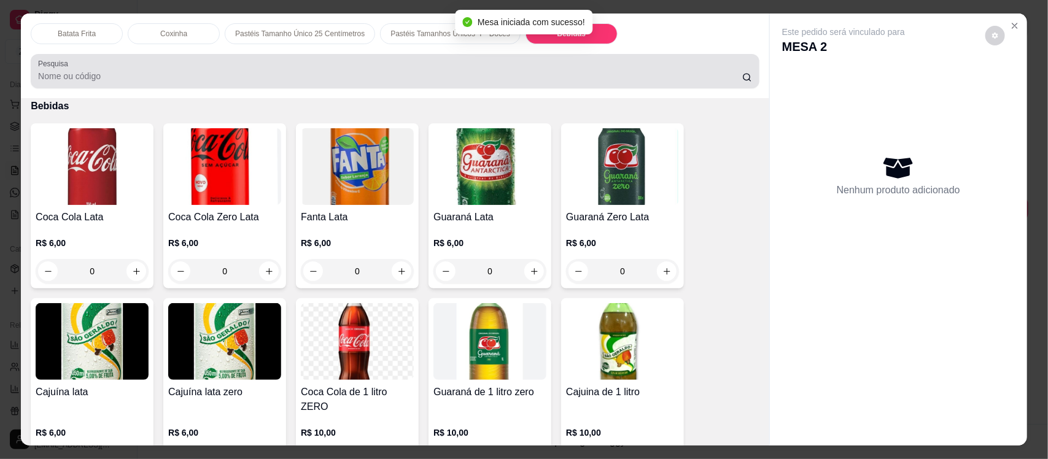
scroll to position [25, 0]
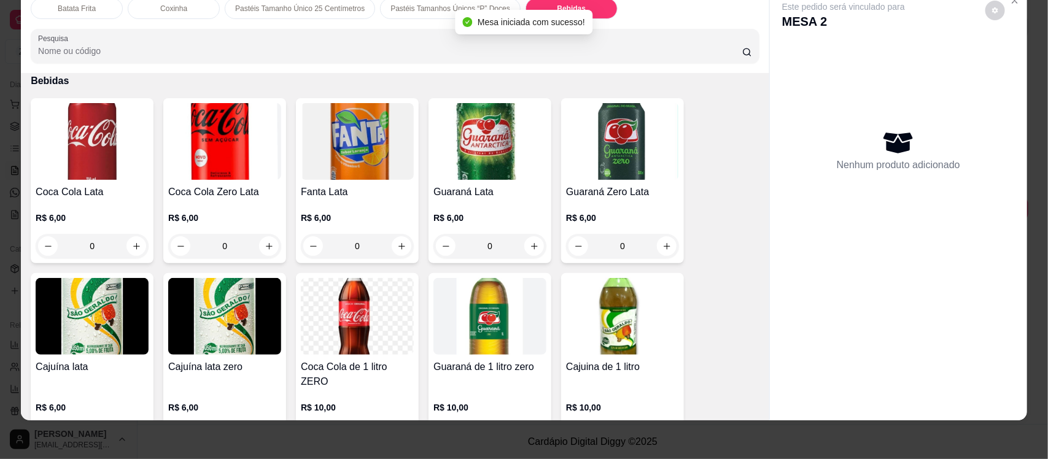
click at [177, 169] on img at bounding box center [224, 141] width 113 height 77
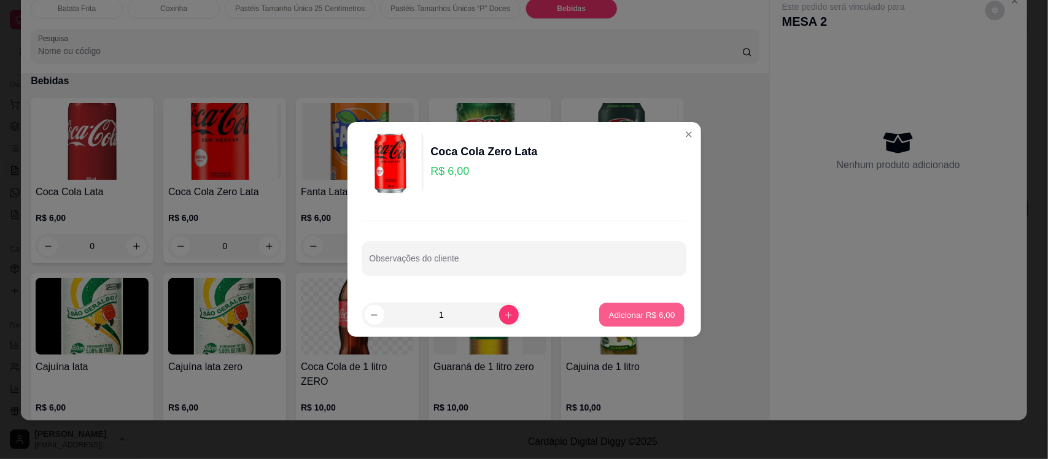
click at [624, 325] on button "Adicionar R$ 6,00" at bounding box center [641, 315] width 85 height 24
type input "1"
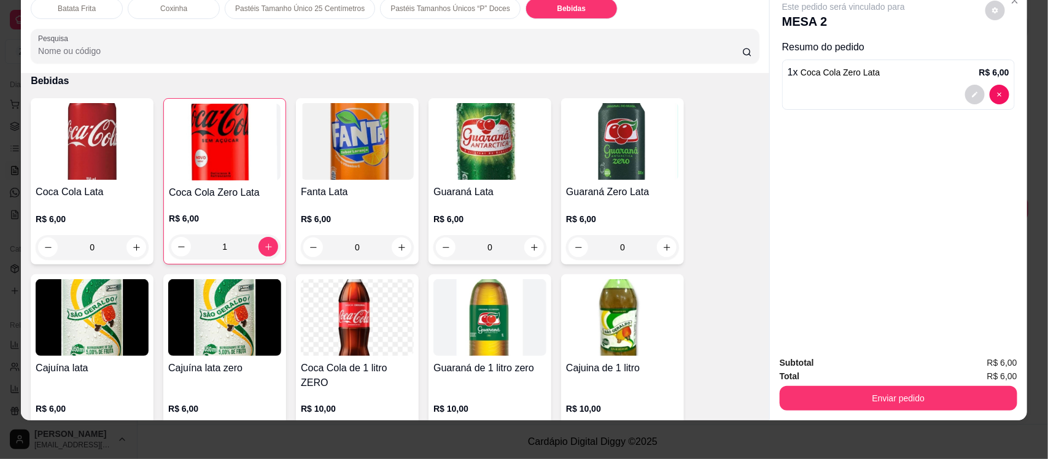
click at [74, 9] on p "Batata Frita" at bounding box center [77, 9] width 38 height 10
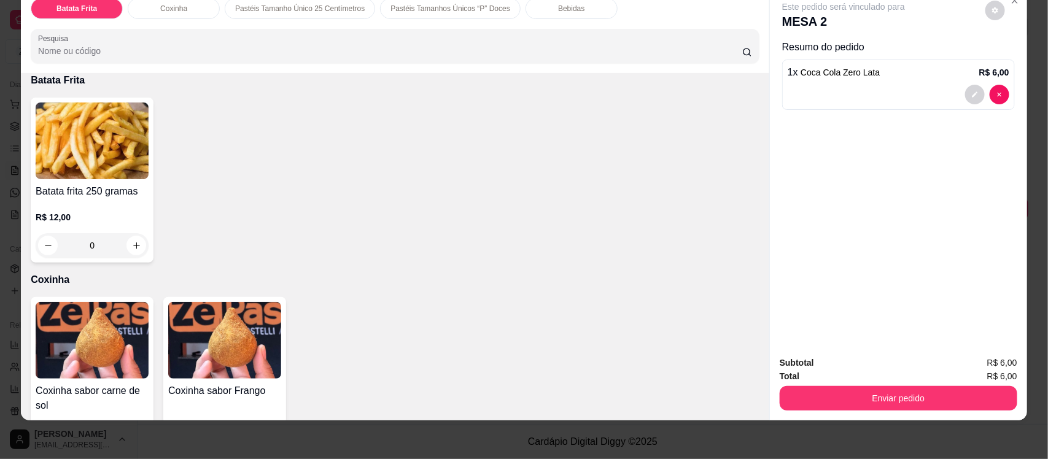
click at [250, 7] on p "Pastéis Tamanho Único 25 Centímetros" at bounding box center [299, 9] width 129 height 10
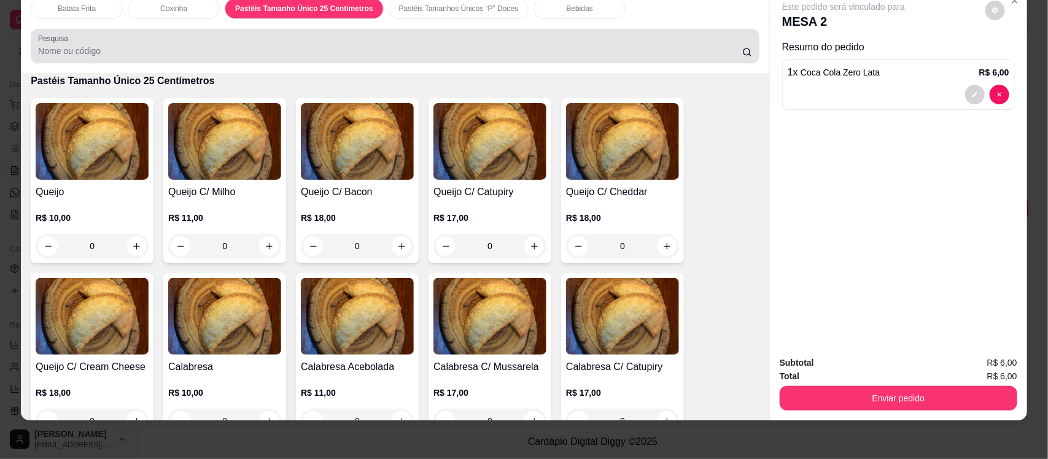
click at [169, 40] on div at bounding box center [395, 46] width 714 height 25
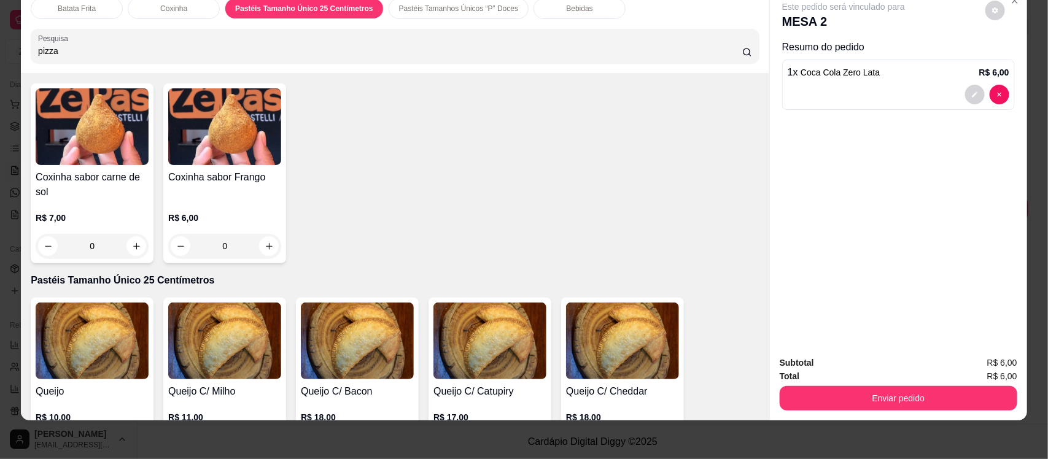
scroll to position [668, 0]
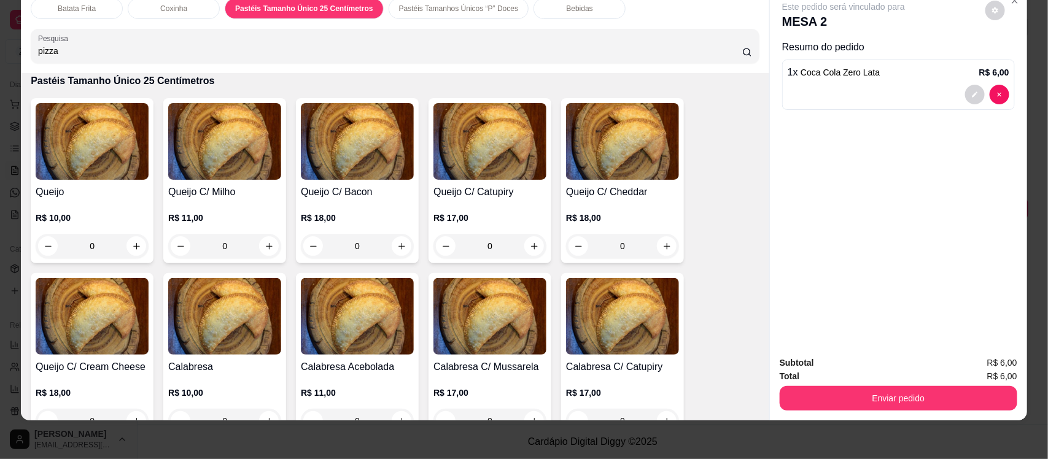
type input "pizza"
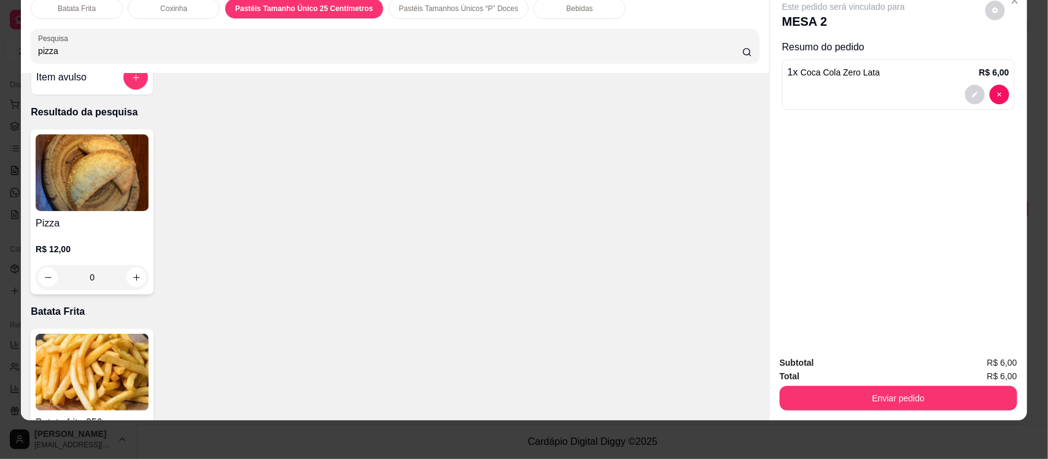
scroll to position [0, 0]
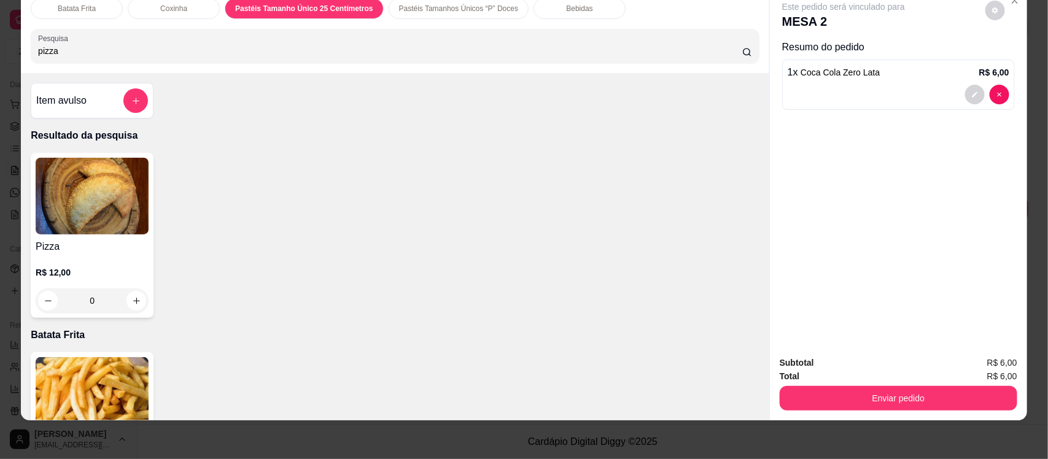
click at [66, 253] on h4 "Pizza" at bounding box center [92, 246] width 113 height 15
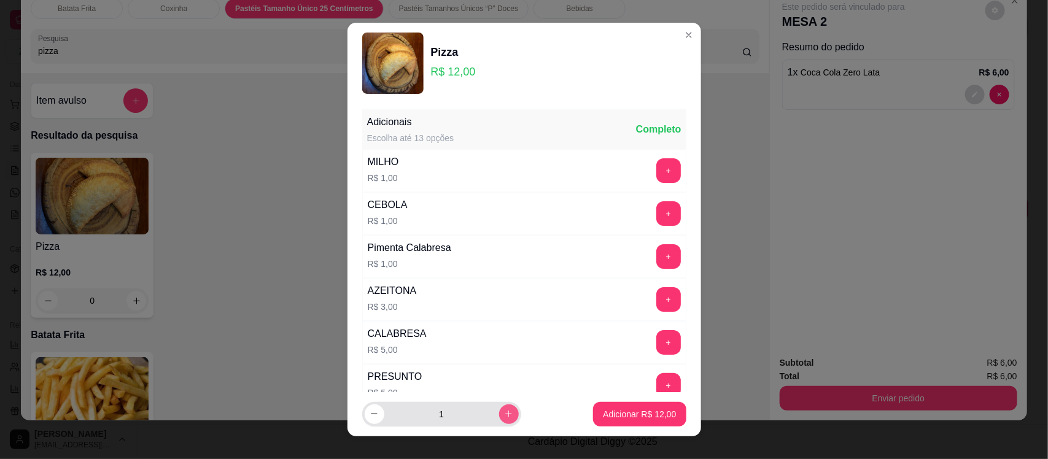
click at [499, 410] on button "increase-product-quantity" at bounding box center [509, 414] width 20 height 20
type input "2"
click at [629, 417] on p "Adicionar R$ 24,00" at bounding box center [639, 414] width 71 height 12
type input "2"
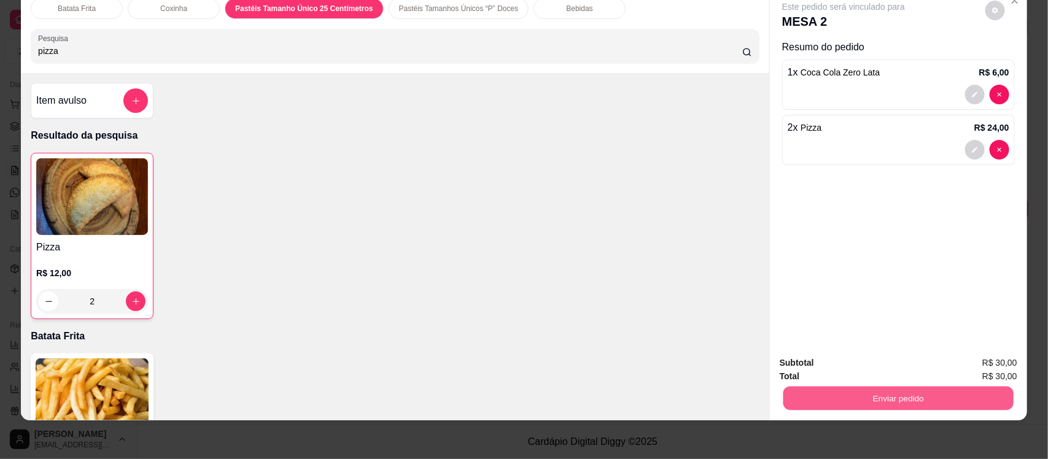
click at [844, 393] on button "Enviar pedido" at bounding box center [898, 398] width 230 height 24
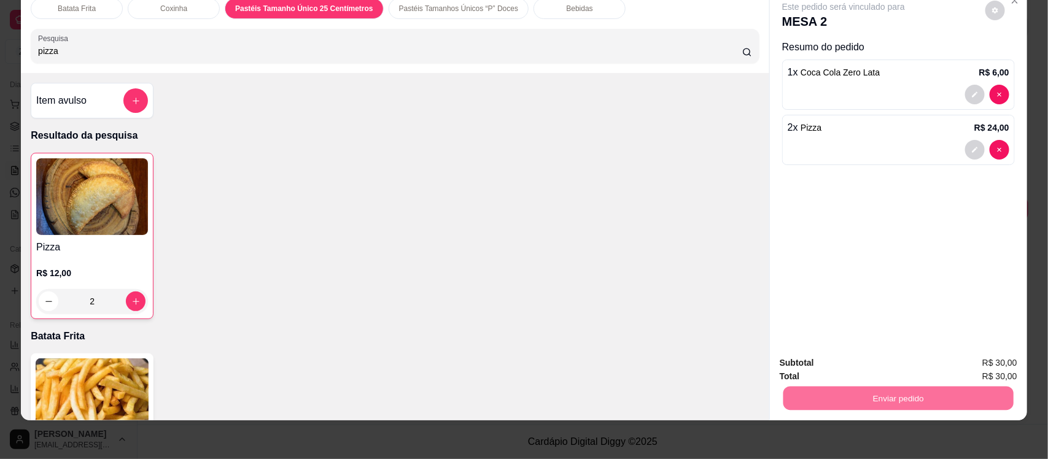
click at [844, 362] on button "Não registrar e enviar pedido" at bounding box center [857, 368] width 124 height 23
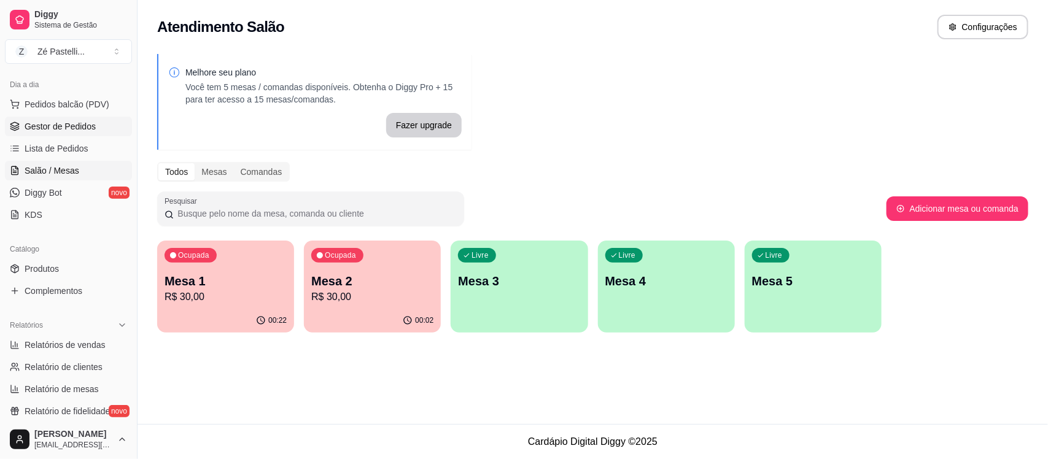
click at [28, 129] on span "Gestor de Pedidos" at bounding box center [60, 126] width 71 height 12
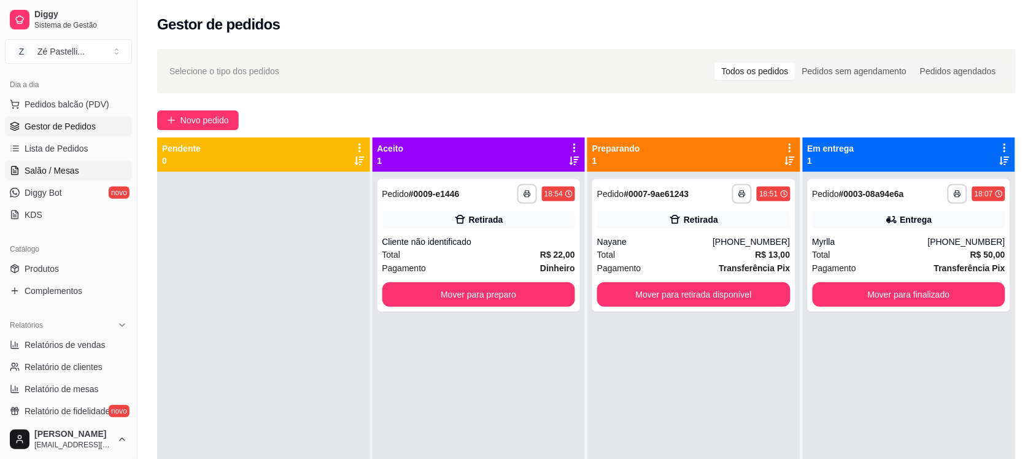
click at [50, 174] on span "Salão / Mesas" at bounding box center [52, 170] width 55 height 12
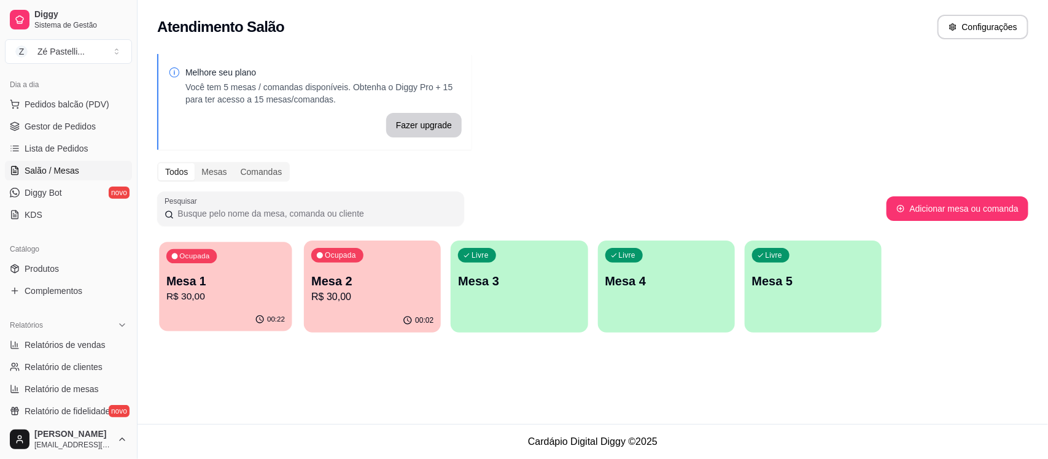
click at [187, 280] on p "Mesa 1" at bounding box center [225, 281] width 118 height 17
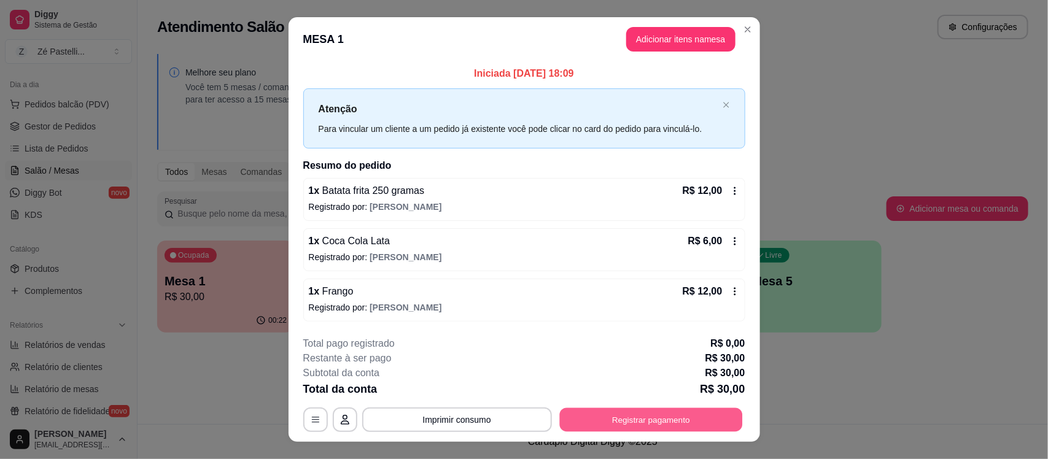
click at [591, 411] on button "Registrar pagamento" at bounding box center [650, 419] width 183 height 24
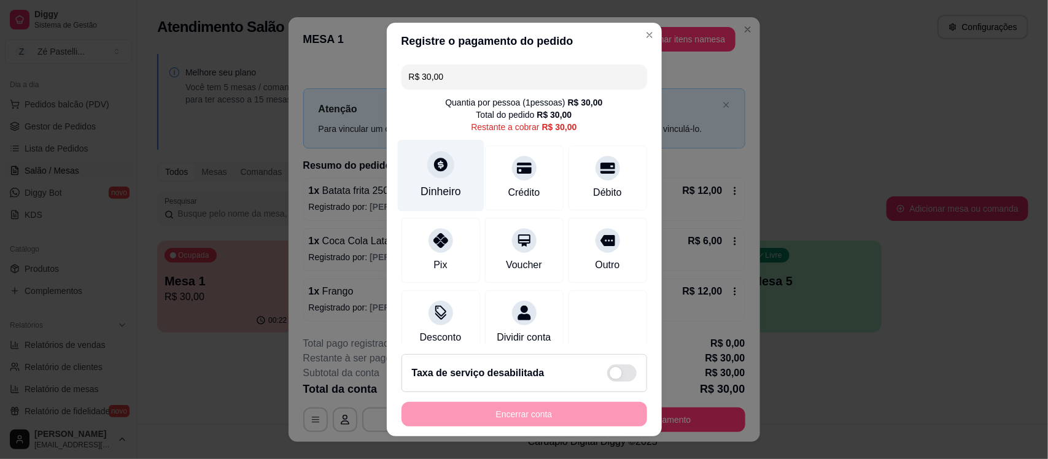
click at [406, 178] on div "Dinheiro" at bounding box center [440, 176] width 87 height 72
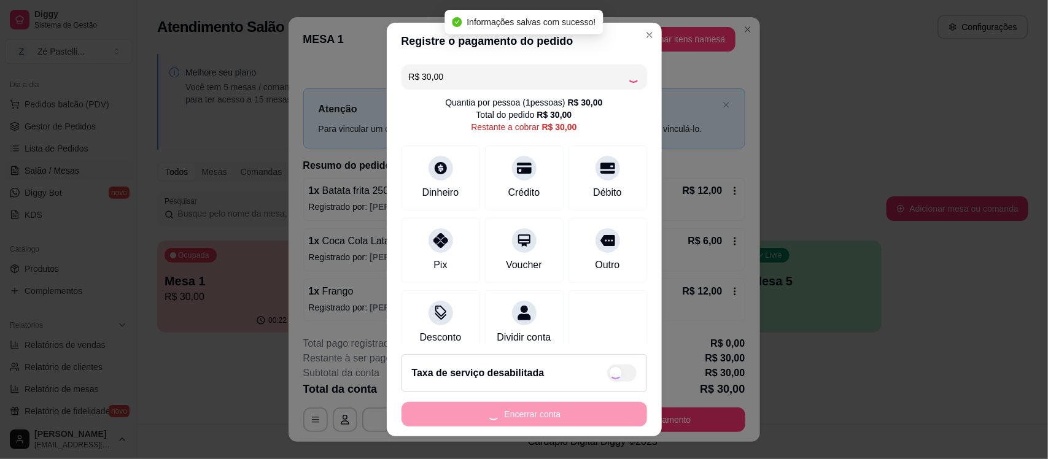
type input "R$ 0,00"
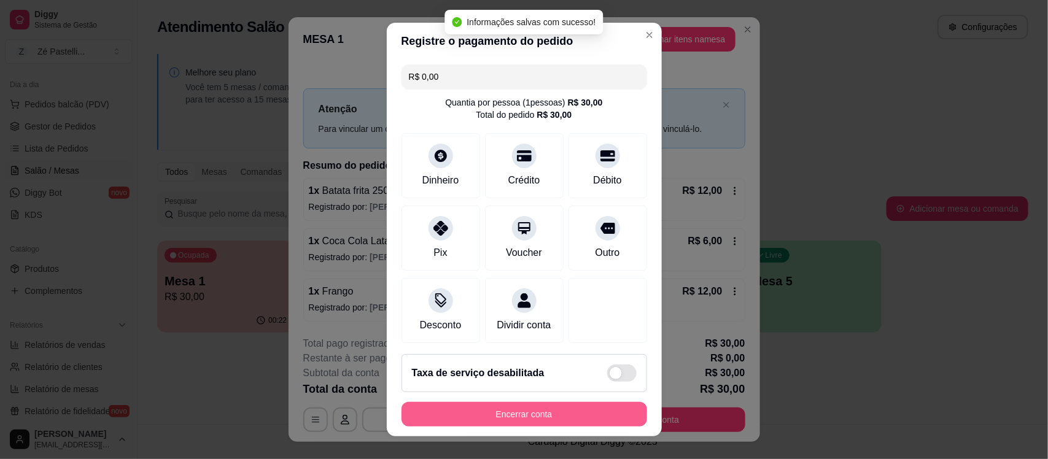
click at [504, 406] on button "Encerrar conta" at bounding box center [523, 414] width 245 height 25
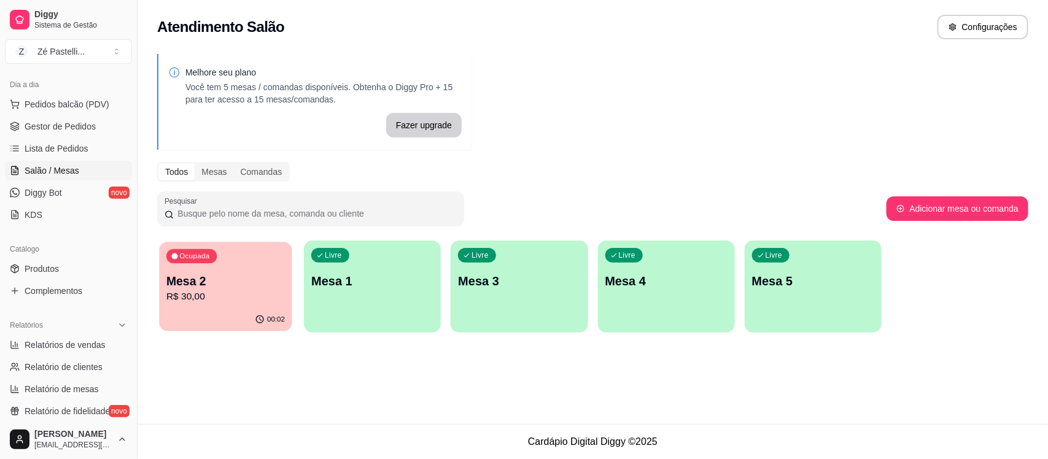
click at [206, 304] on div "Ocupada Mesa 2 R$ 30,00" at bounding box center [225, 275] width 133 height 66
click at [50, 117] on link "Gestor de Pedidos" at bounding box center [68, 127] width 127 height 20
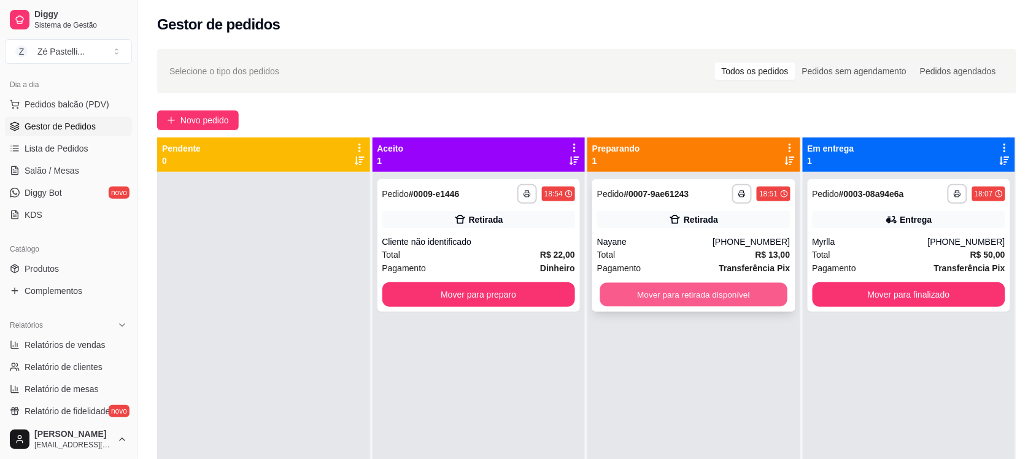
click at [636, 293] on button "Mover para retirada disponível" at bounding box center [693, 295] width 187 height 24
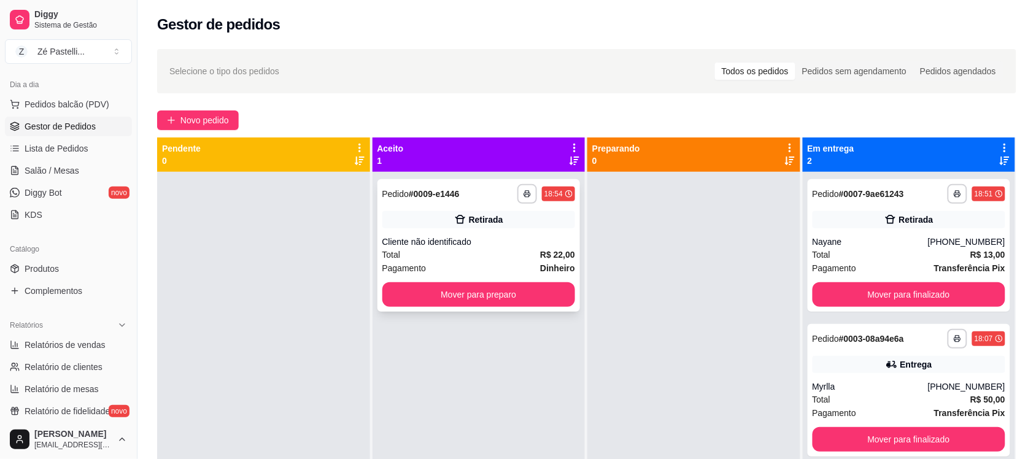
click at [431, 216] on div "Retirada" at bounding box center [478, 219] width 193 height 17
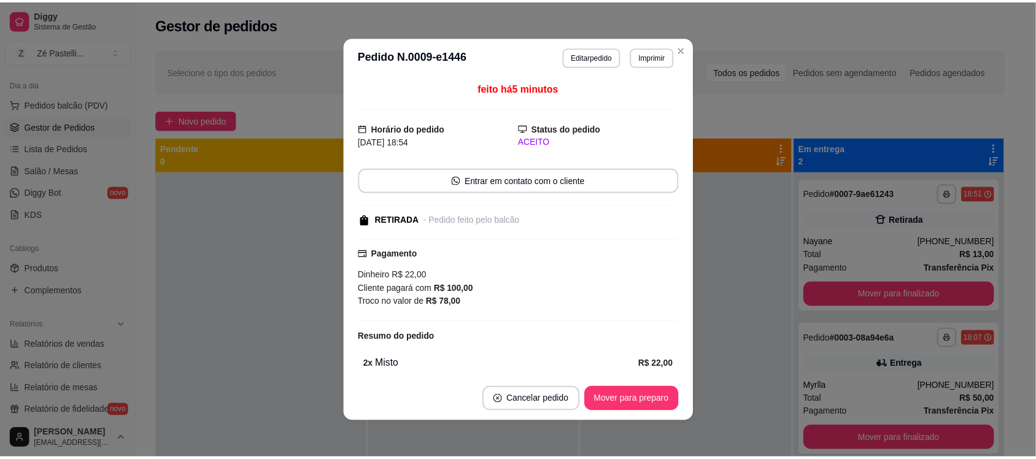
scroll to position [55, 0]
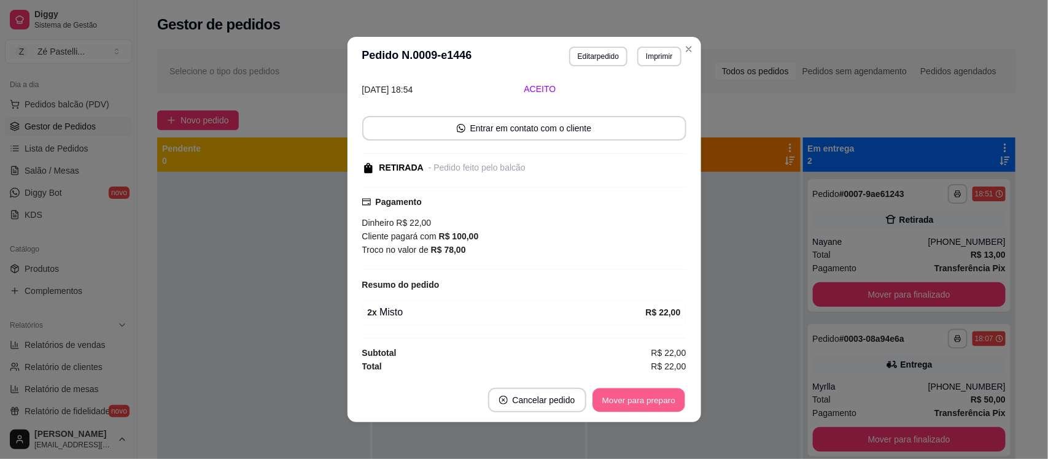
click at [632, 408] on button "Mover para preparo" at bounding box center [638, 400] width 92 height 24
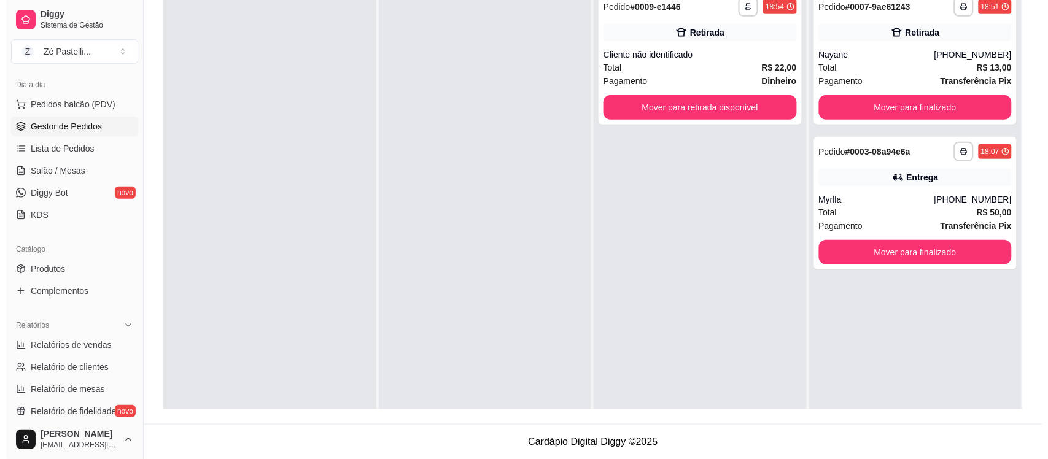
scroll to position [161, 0]
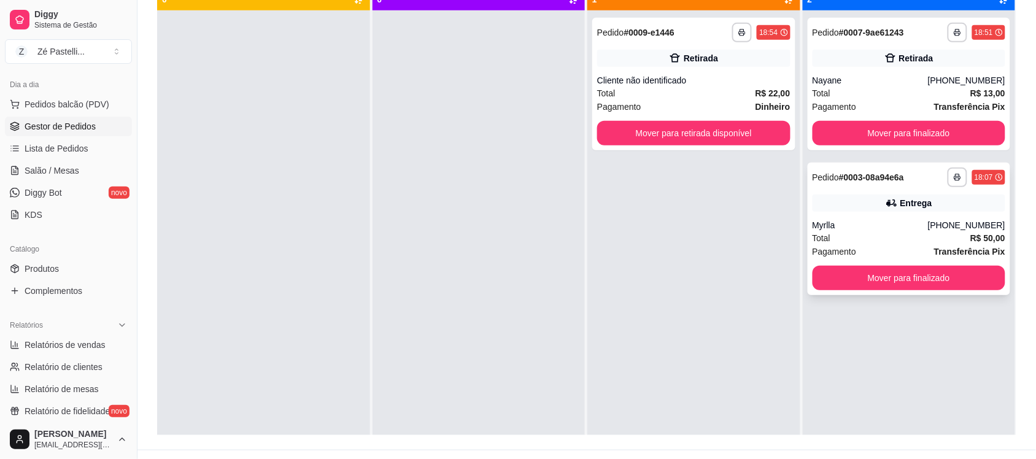
click at [878, 219] on div "Myrlla" at bounding box center [870, 225] width 115 height 12
click at [646, 80] on div "Cliente não identificado" at bounding box center [693, 80] width 193 height 12
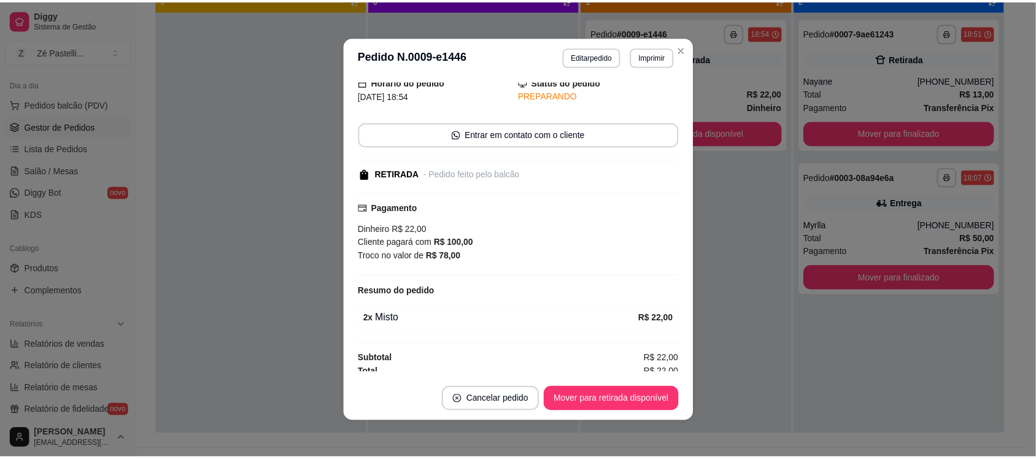
scroll to position [55, 0]
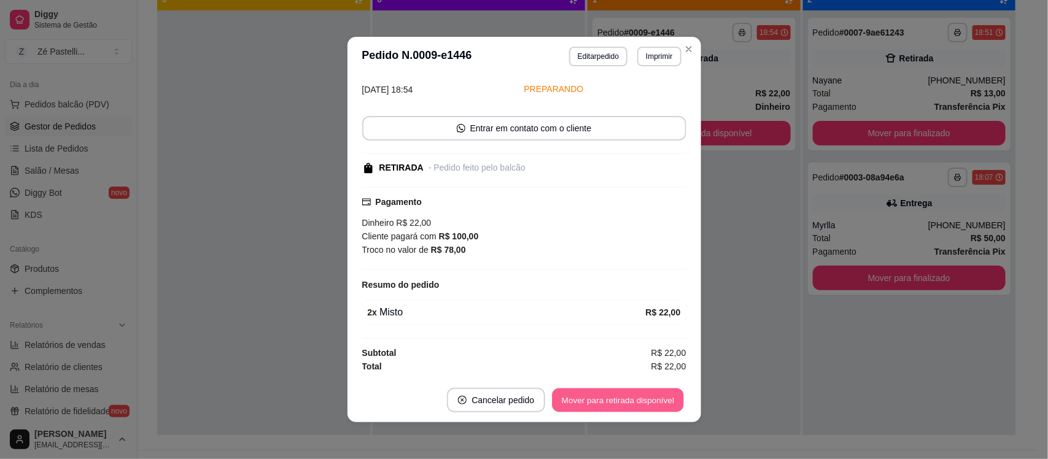
click at [622, 401] on button "Mover para retirada disponível" at bounding box center [617, 400] width 131 height 24
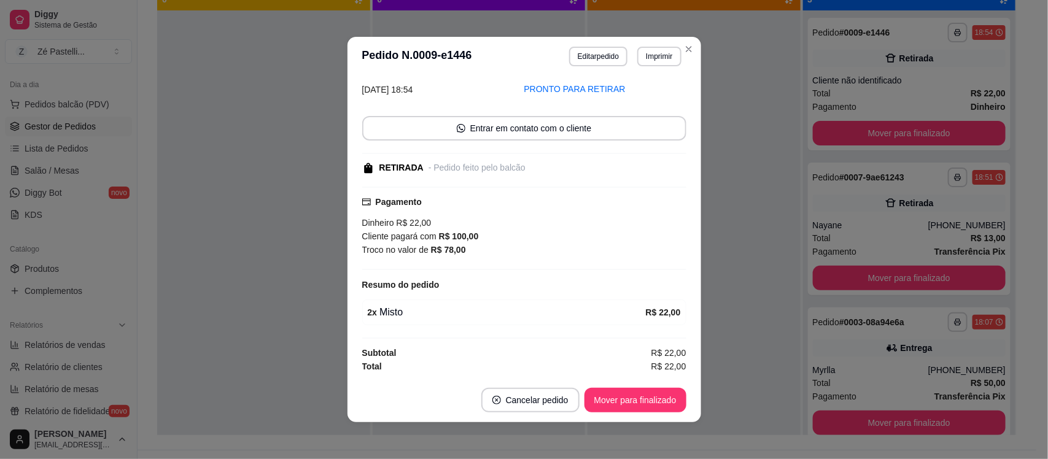
click at [684, 44] on section "**********" at bounding box center [523, 229] width 353 height 385
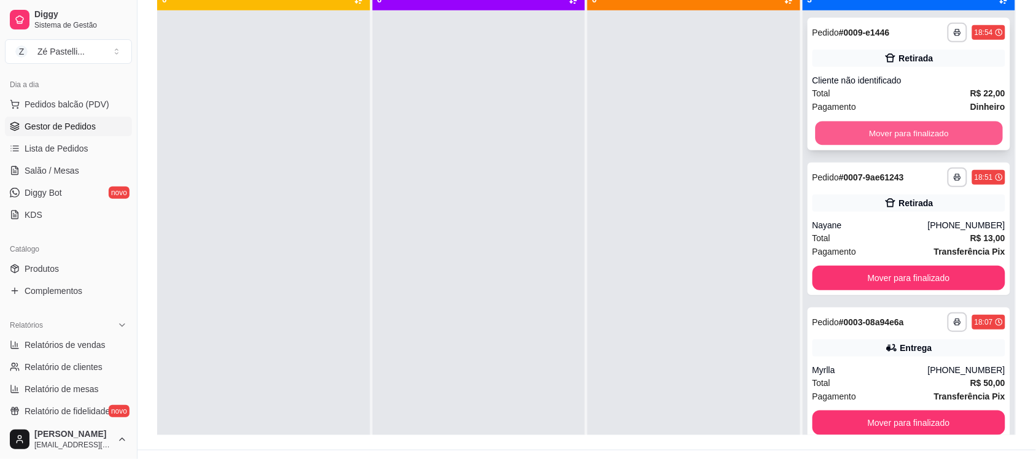
click at [846, 133] on button "Mover para finalizado" at bounding box center [908, 134] width 187 height 24
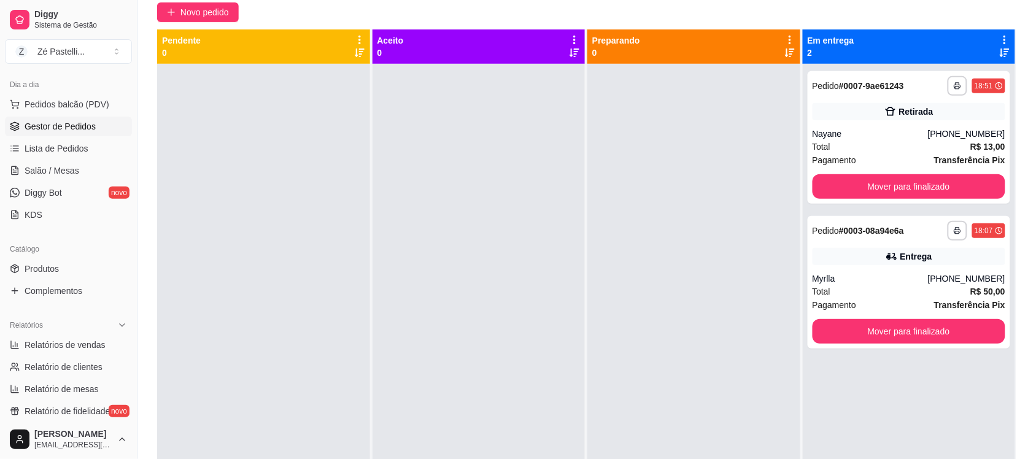
scroll to position [96, 0]
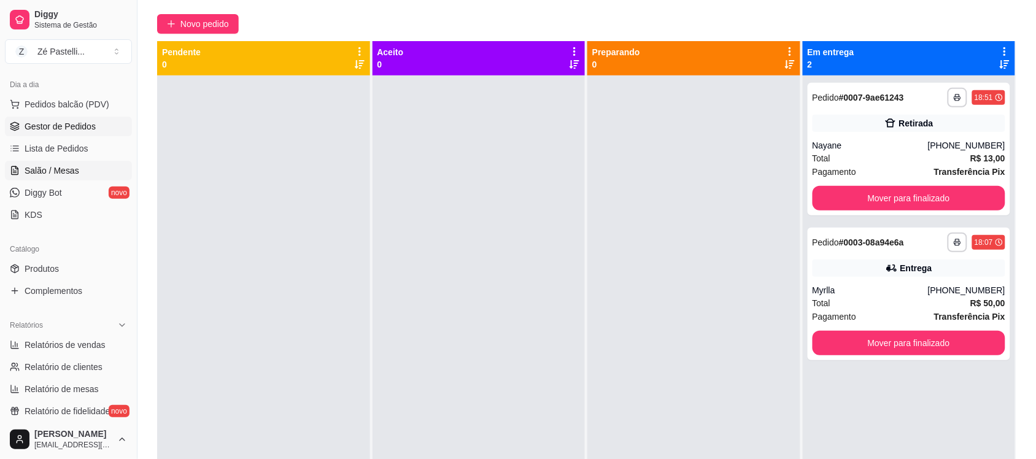
click at [50, 174] on span "Salão / Mesas" at bounding box center [52, 170] width 55 height 12
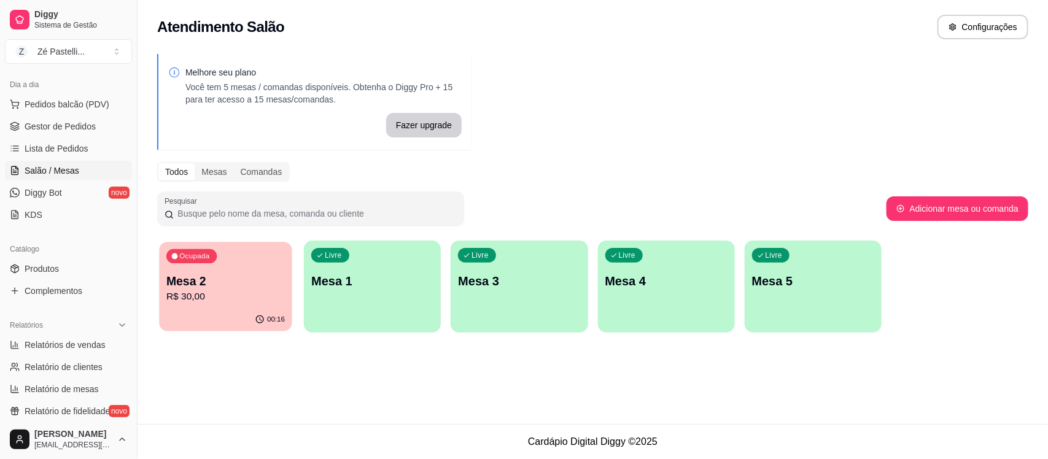
click at [258, 284] on p "Mesa 2" at bounding box center [225, 281] width 118 height 17
click at [77, 126] on span "Gestor de Pedidos" at bounding box center [60, 126] width 71 height 12
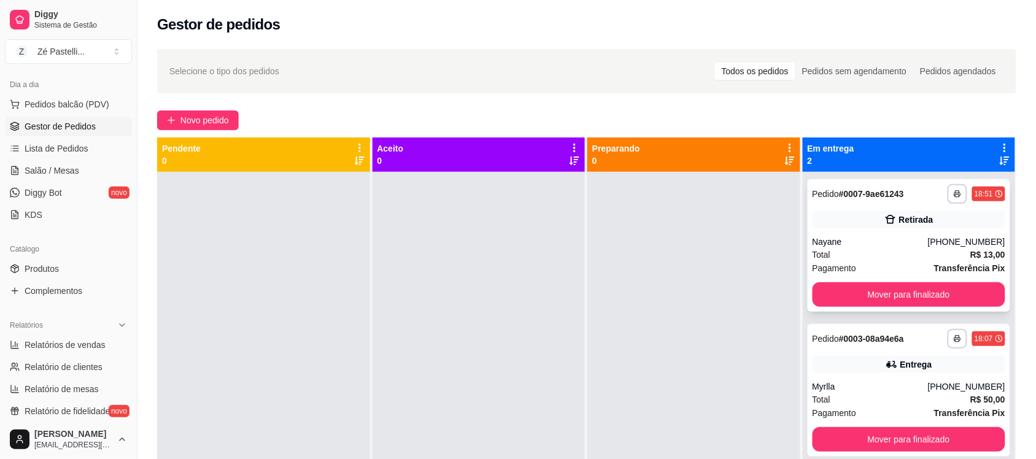
click at [813, 224] on div "Retirada" at bounding box center [909, 219] width 193 height 17
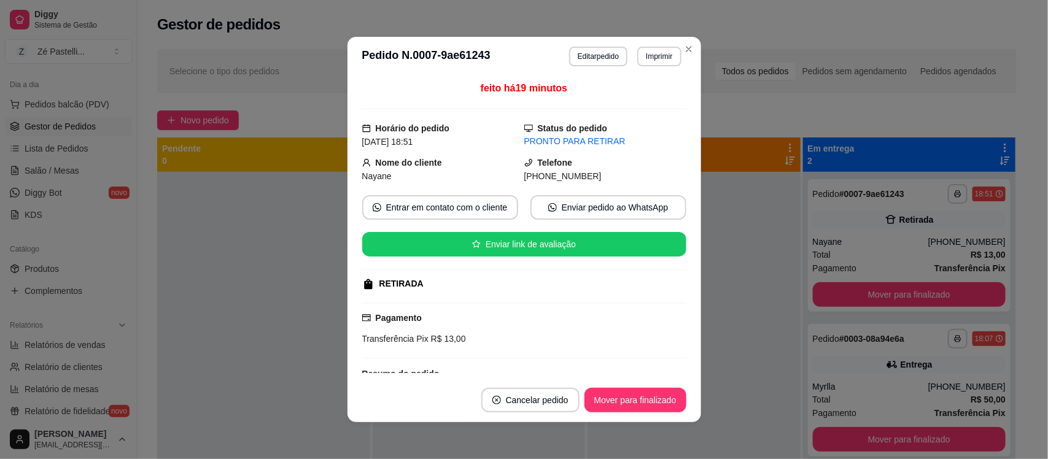
scroll to position [65, 0]
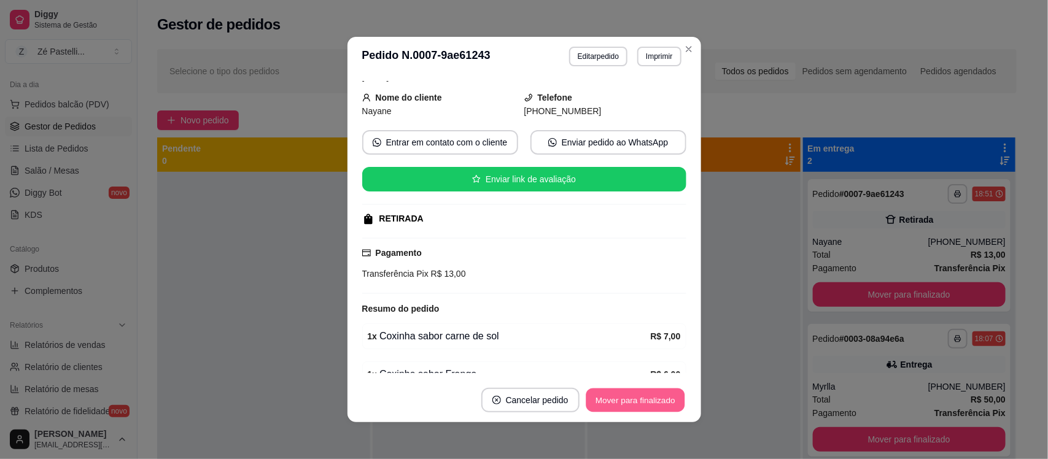
click at [625, 398] on button "Mover para finalizado" at bounding box center [634, 400] width 99 height 24
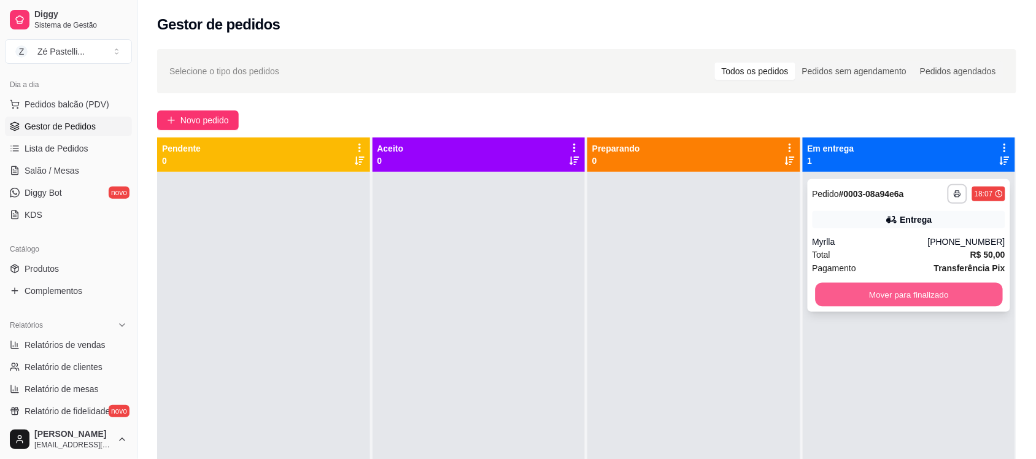
click at [841, 283] on button "Mover para finalizado" at bounding box center [908, 295] width 187 height 24
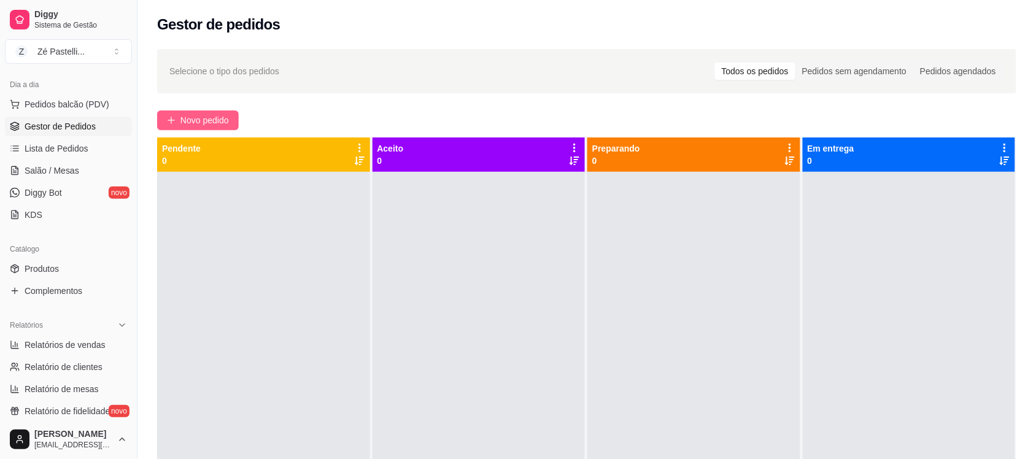
click at [227, 127] on button "Novo pedido" at bounding box center [198, 120] width 82 height 20
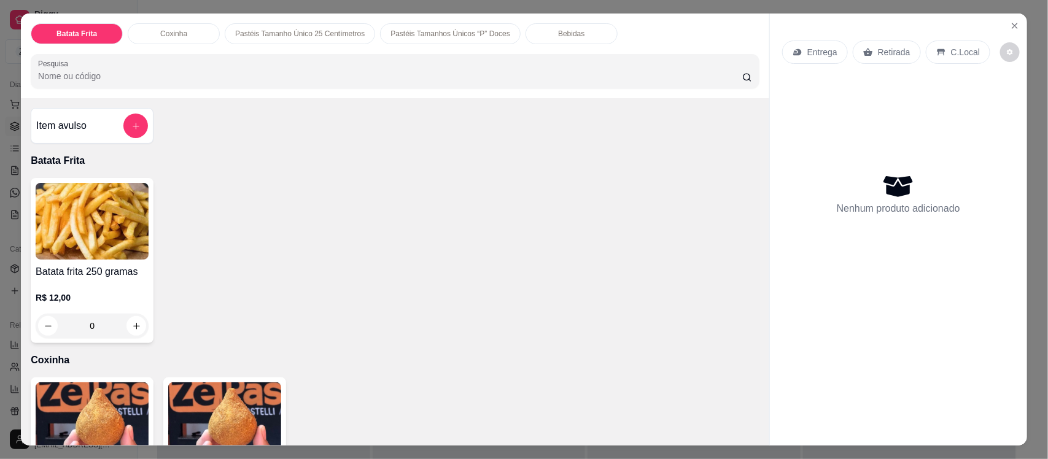
click at [807, 66] on div "Entrega Retirada C.Local" at bounding box center [898, 52] width 233 height 43
click at [236, 75] on input "Pesquisa" at bounding box center [390, 76] width 704 height 12
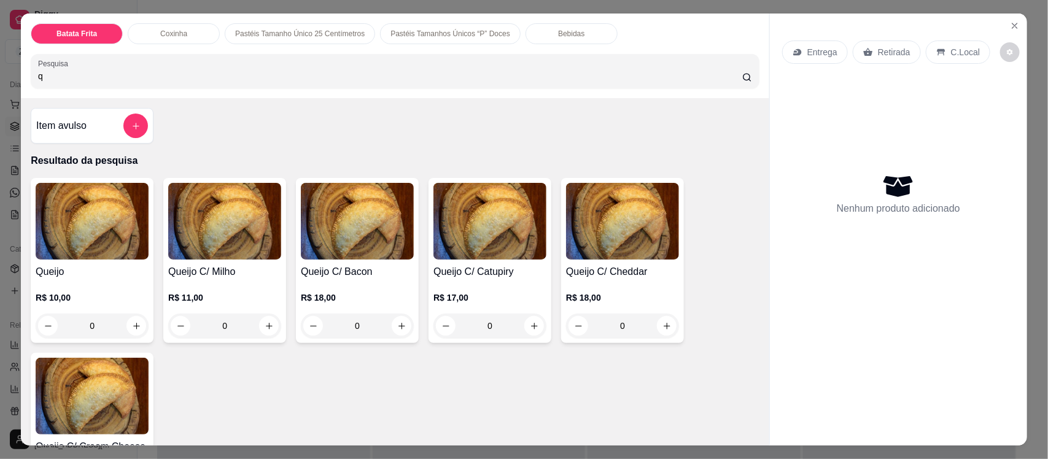
type input "q"
click at [52, 276] on h4 "Queijo" at bounding box center [92, 272] width 113 height 15
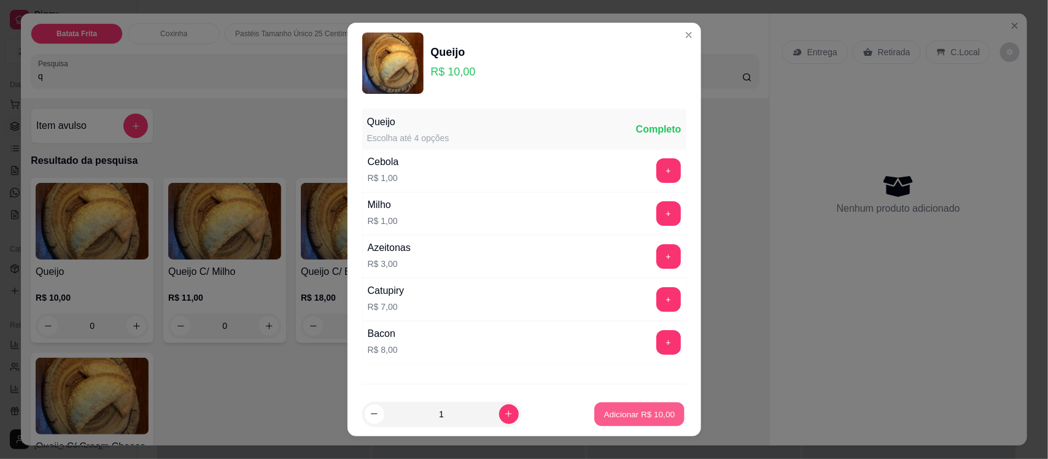
click at [604, 415] on p "Adicionar R$ 10,00" at bounding box center [639, 414] width 71 height 12
type input "1"
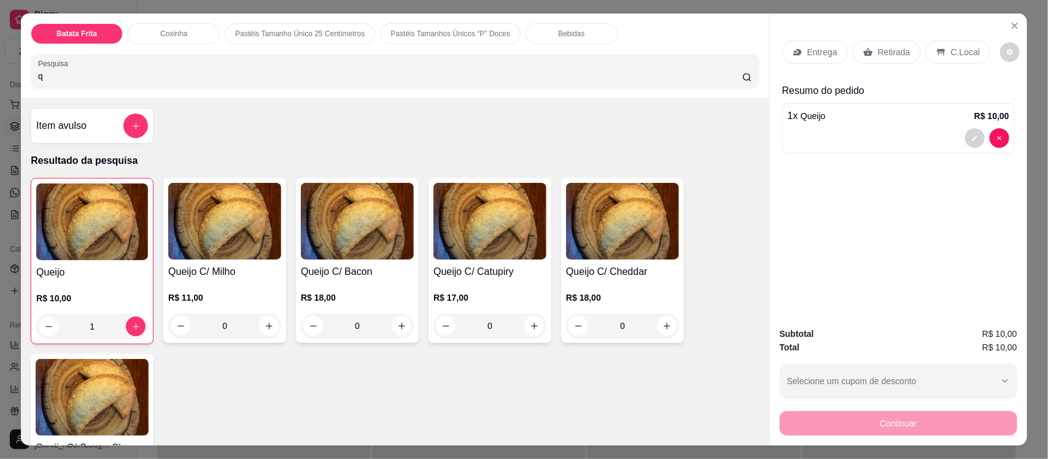
click at [537, 32] on div "Bebidas" at bounding box center [571, 33] width 92 height 21
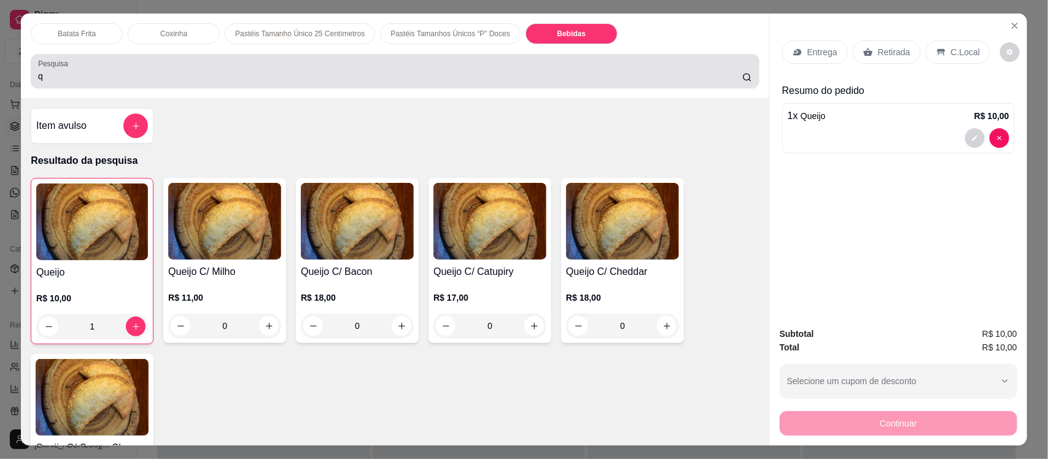
scroll to position [25, 0]
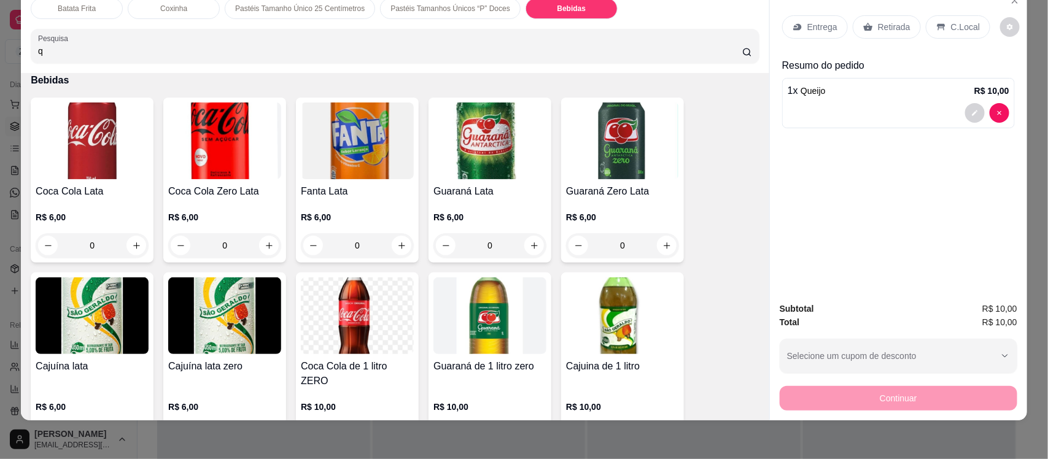
click at [49, 160] on img at bounding box center [92, 140] width 113 height 77
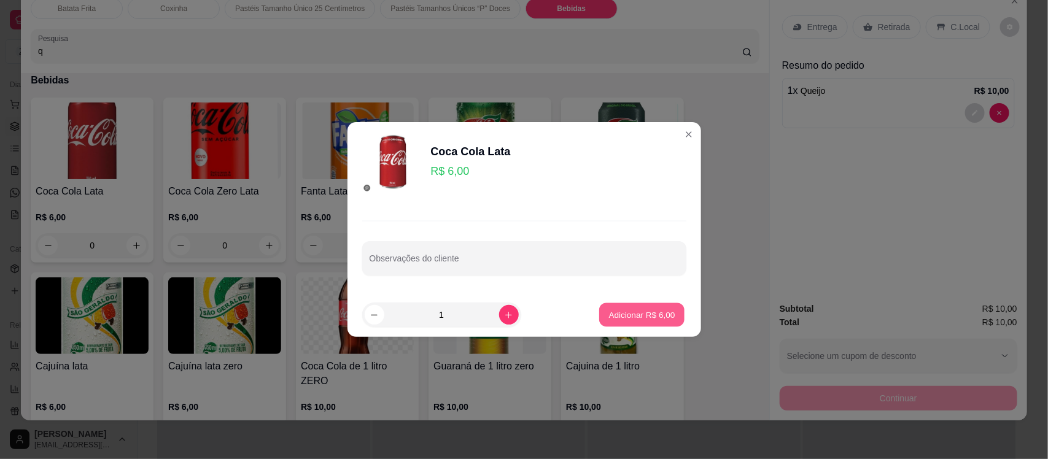
click at [640, 321] on button "Adicionar R$ 6,00" at bounding box center [641, 315] width 85 height 24
type input "1"
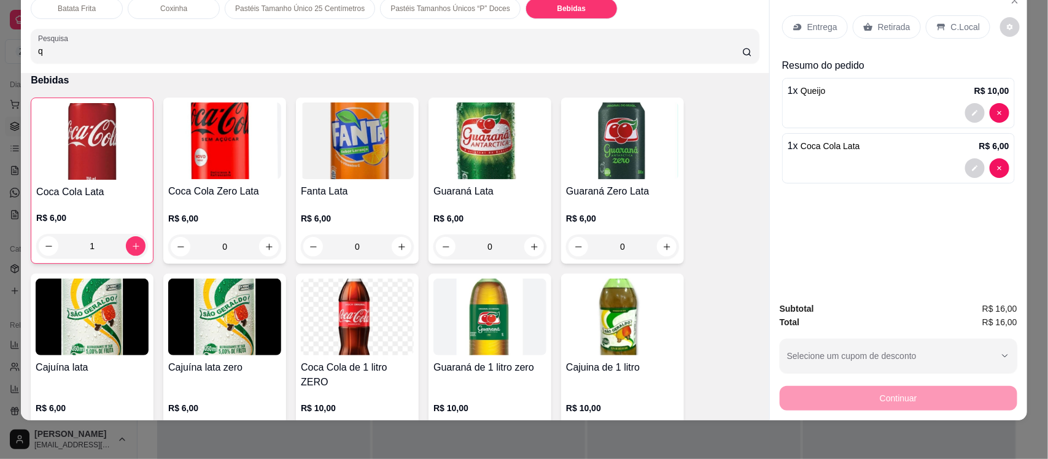
click at [814, 37] on div "Entrega" at bounding box center [815, 26] width 66 height 23
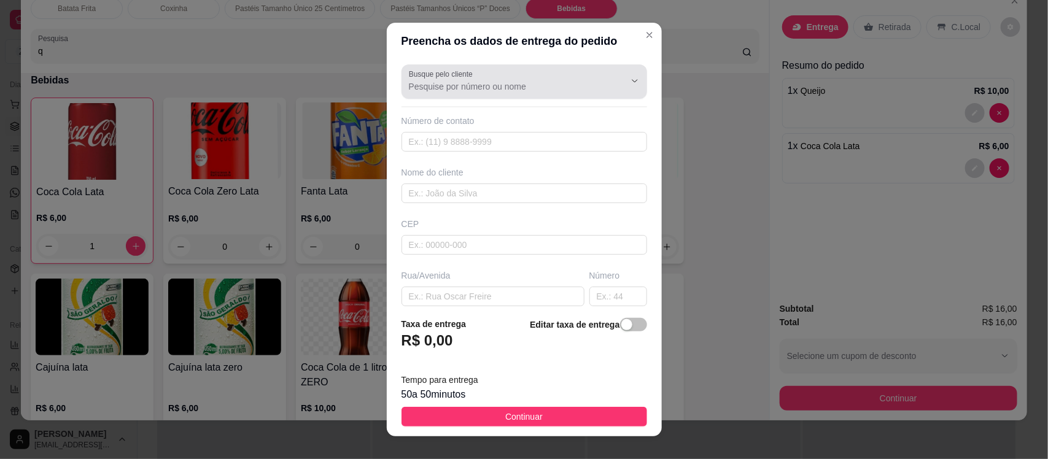
click at [428, 96] on div "Busque pelo cliente" at bounding box center [523, 81] width 245 height 34
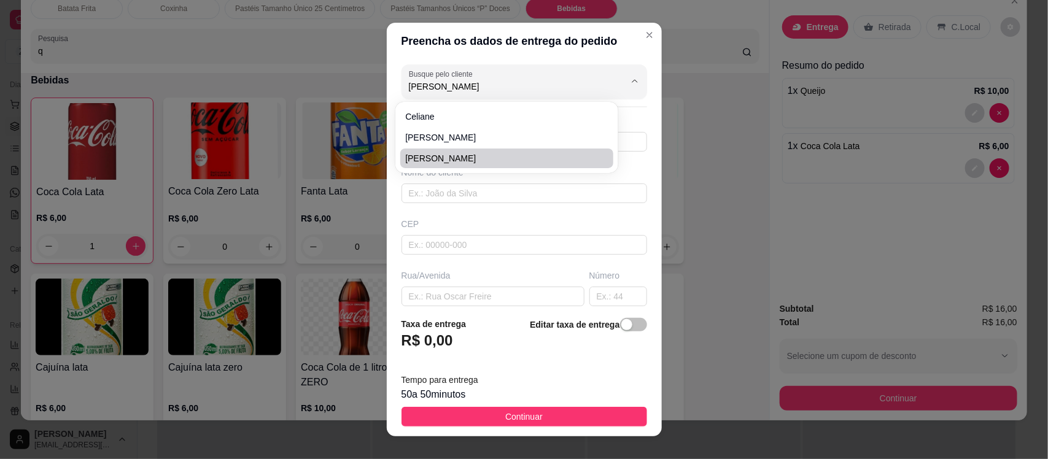
click at [454, 160] on span "[PERSON_NAME]" at bounding box center [500, 158] width 191 height 12
type input "[PERSON_NAME]"
type input "88997773514"
type input "[PERSON_NAME]"
type input "63200000"
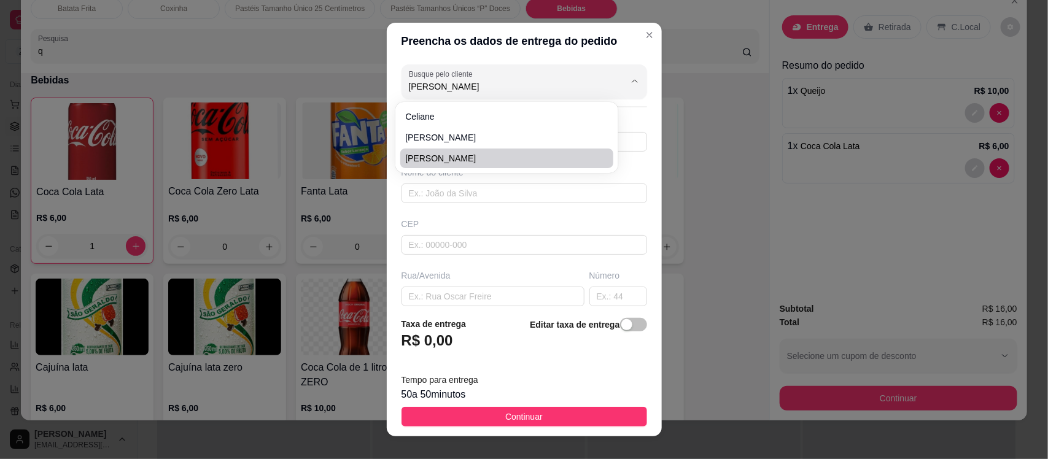
type input "94"
type input "Missão Velha"
type input "Por tras do posto sol nascente"
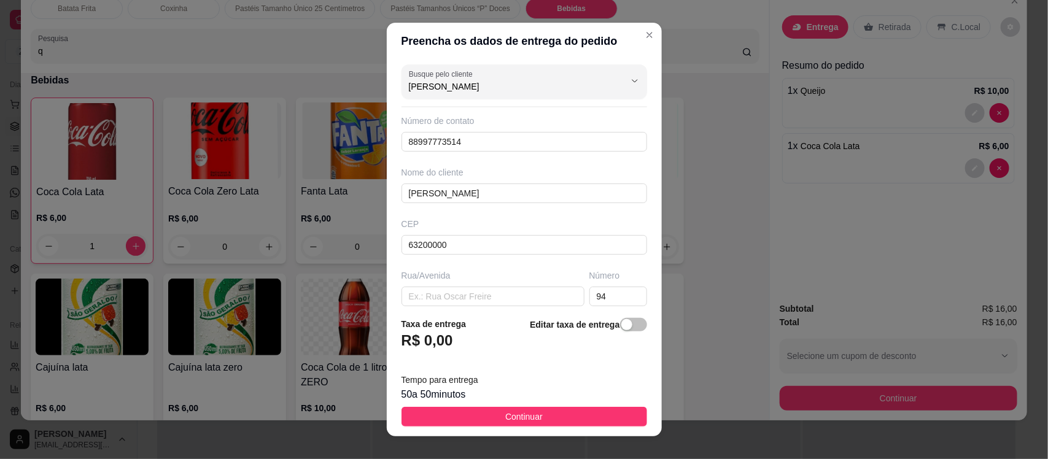
type input "[PERSON_NAME]"
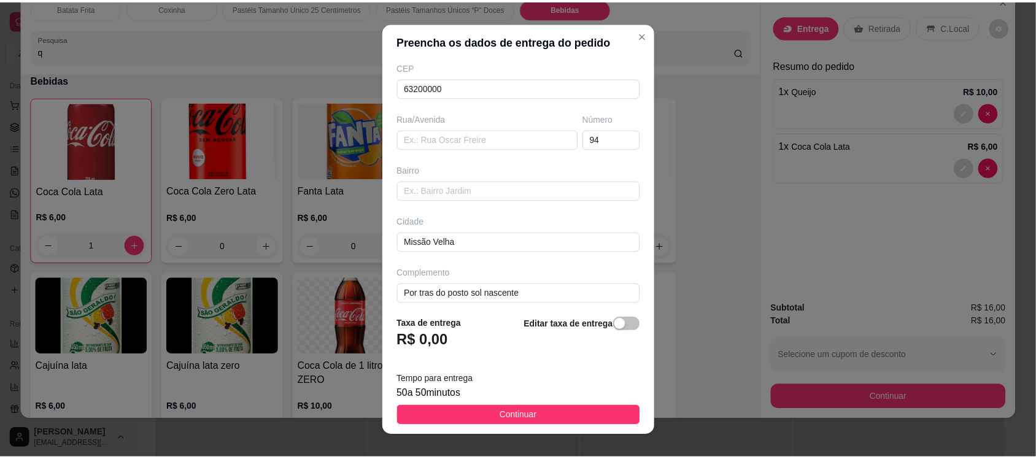
scroll to position [168, 0]
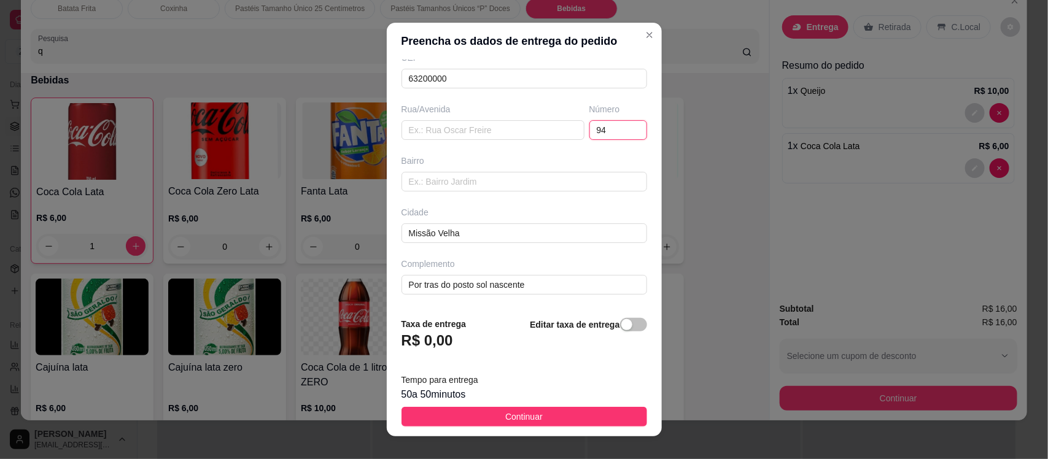
click at [597, 132] on input "94" at bounding box center [618, 130] width 58 height 20
type input "9"
click at [505, 418] on span "Continuar" at bounding box center [523, 417] width 37 height 14
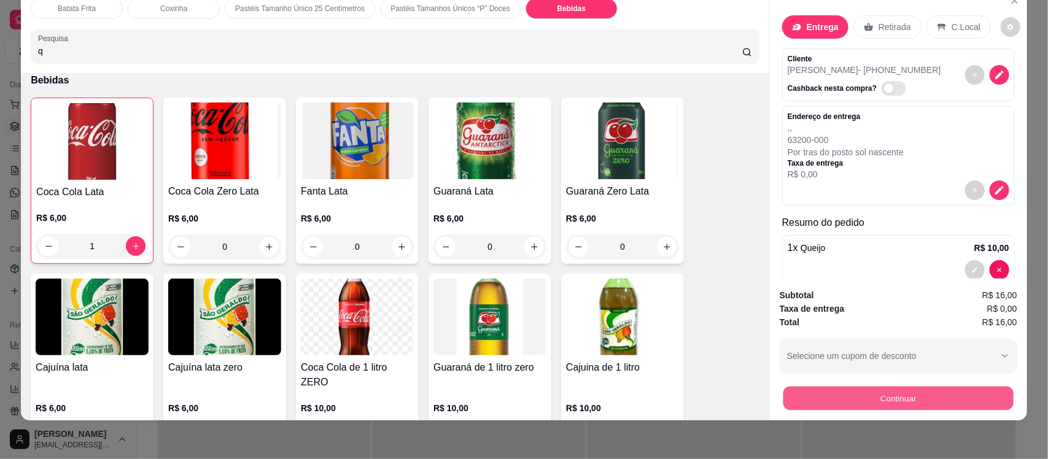
click at [855, 395] on button "Continuar" at bounding box center [898, 398] width 230 height 24
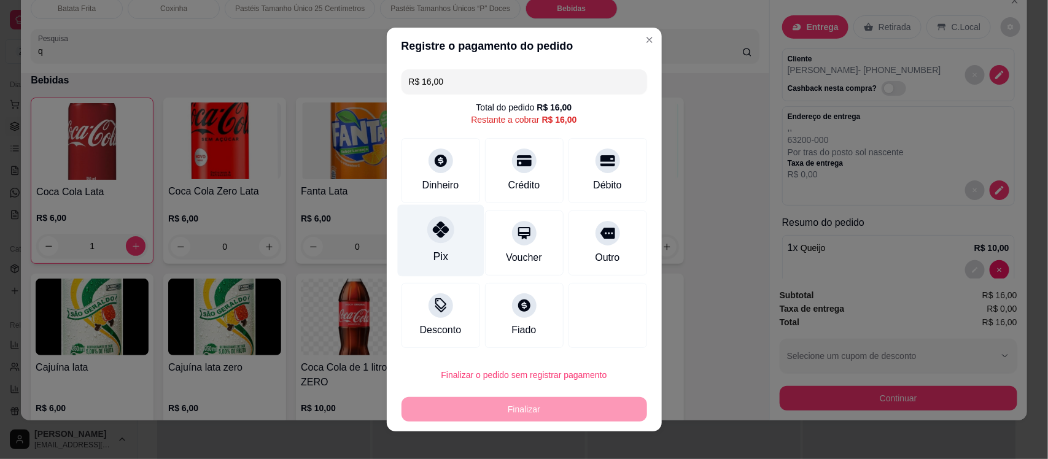
click at [437, 218] on div at bounding box center [440, 229] width 27 height 27
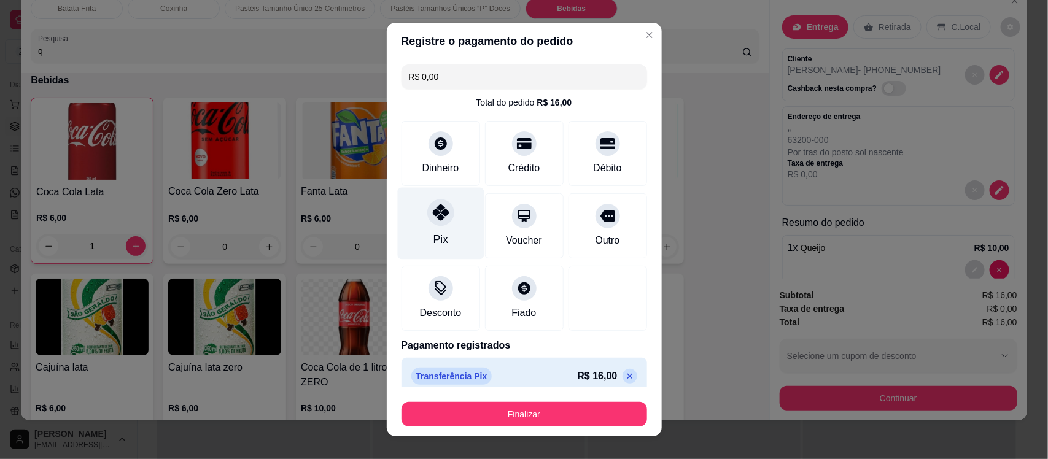
type input "R$ 0,00"
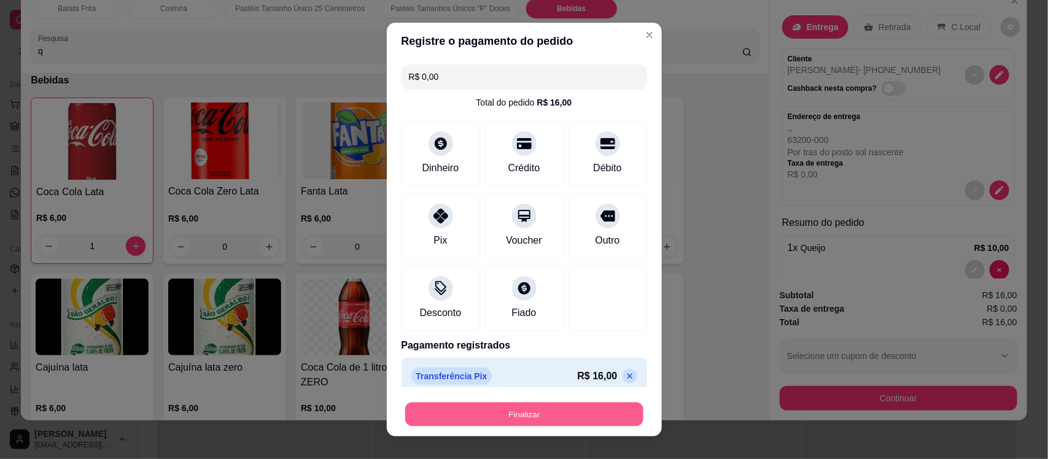
click at [487, 405] on button "Finalizar" at bounding box center [524, 414] width 238 height 24
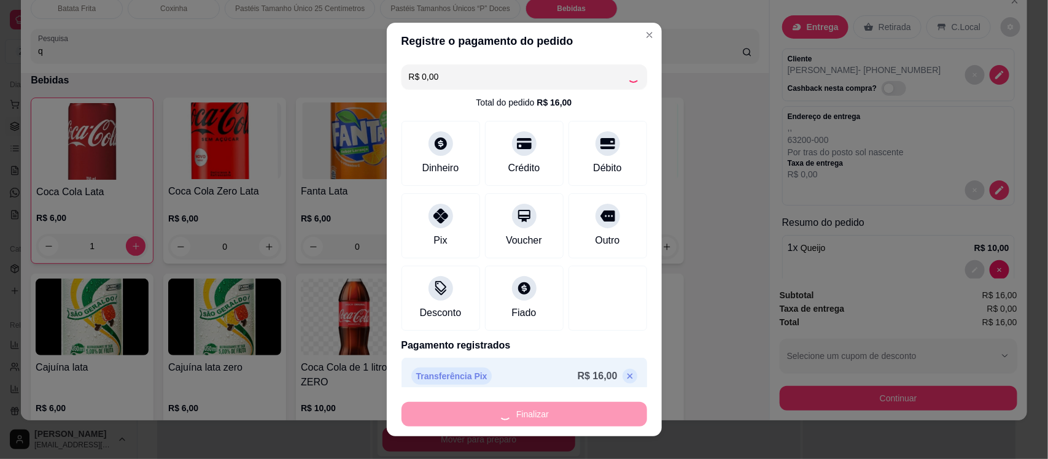
type input "0"
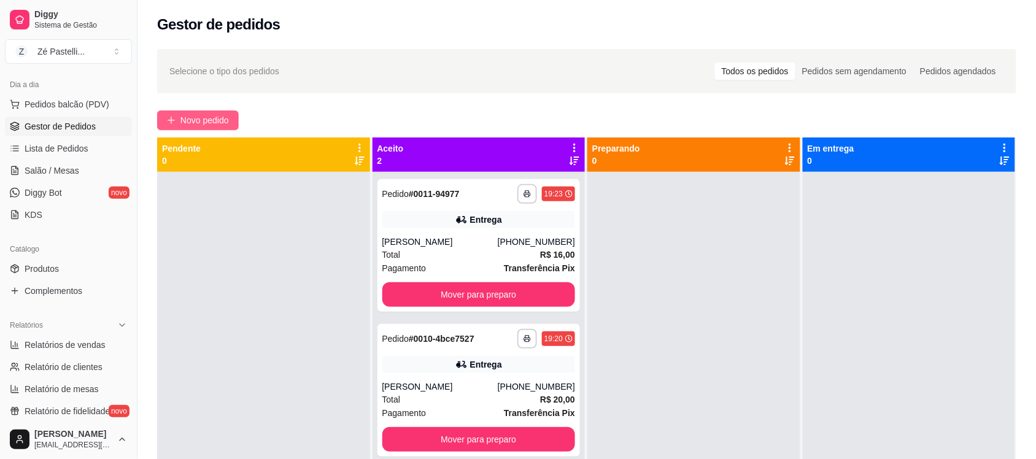
click at [180, 111] on button "Novo pedido" at bounding box center [198, 120] width 82 height 20
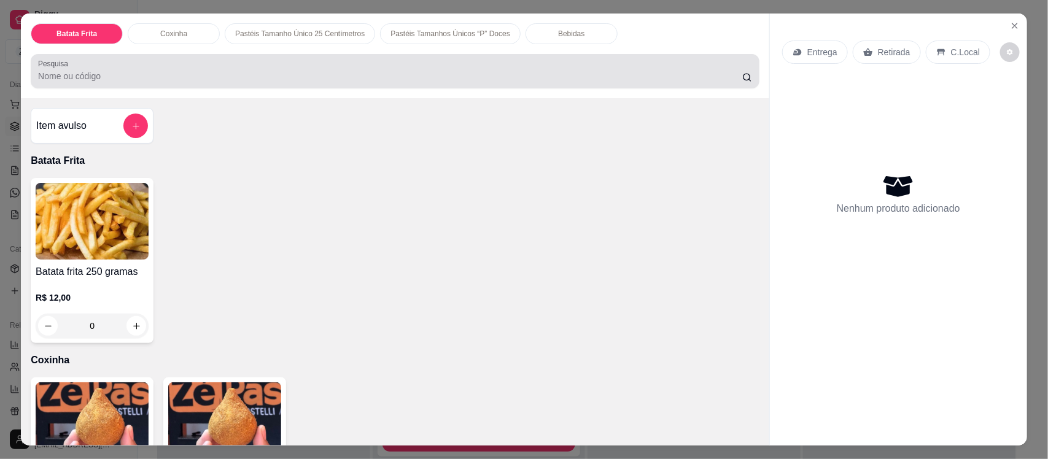
click at [220, 63] on div at bounding box center [395, 71] width 714 height 25
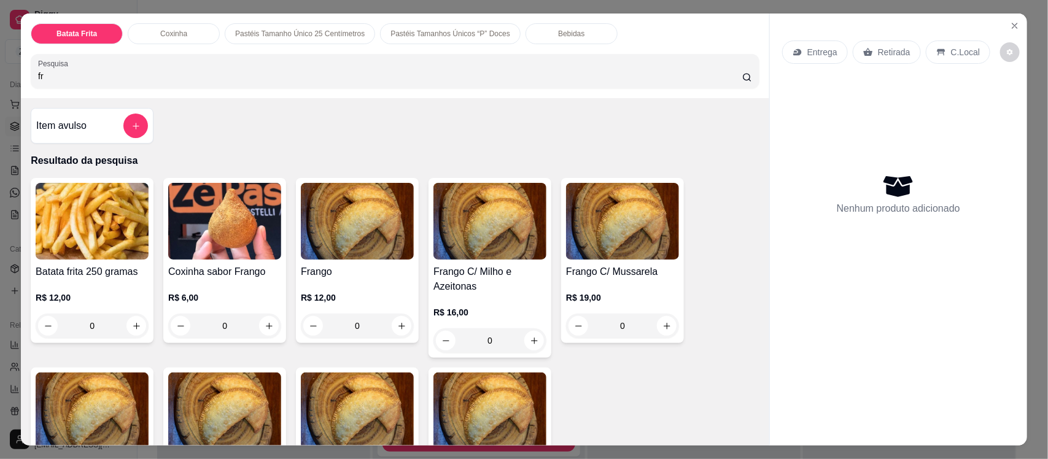
type input "fr"
click at [347, 249] on img at bounding box center [357, 221] width 113 height 77
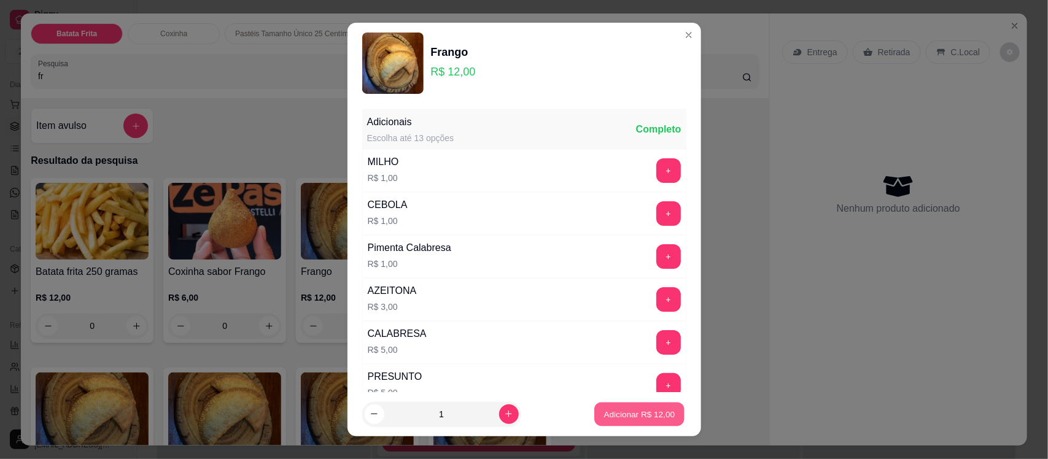
click at [595, 405] on button "Adicionar R$ 12,00" at bounding box center [640, 414] width 90 height 24
type input "1"
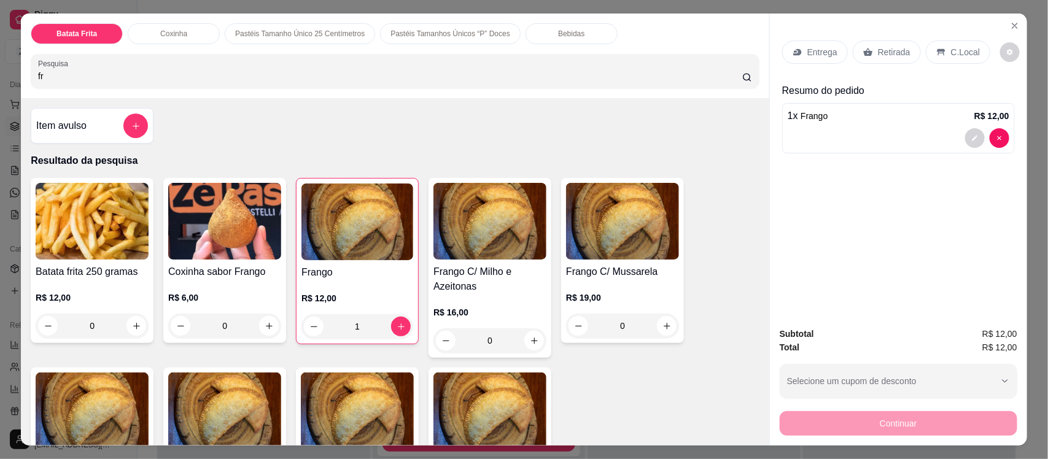
drag, startPoint x: 550, startPoint y: 52, endPoint x: 550, endPoint y: 41, distance: 11.7
click at [550, 41] on div "Batata Frita Coxinha Pastéis Tamanho Único 25 Centímetros Pastéis Tamanhos Únic…" at bounding box center [395, 56] width 748 height 85
click at [550, 41] on div "Bebidas" at bounding box center [571, 33] width 92 height 21
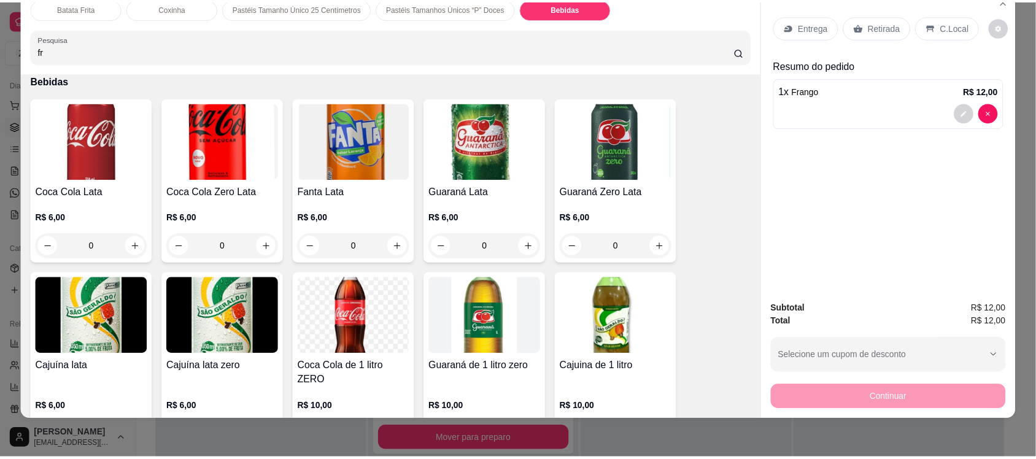
scroll to position [3150, 0]
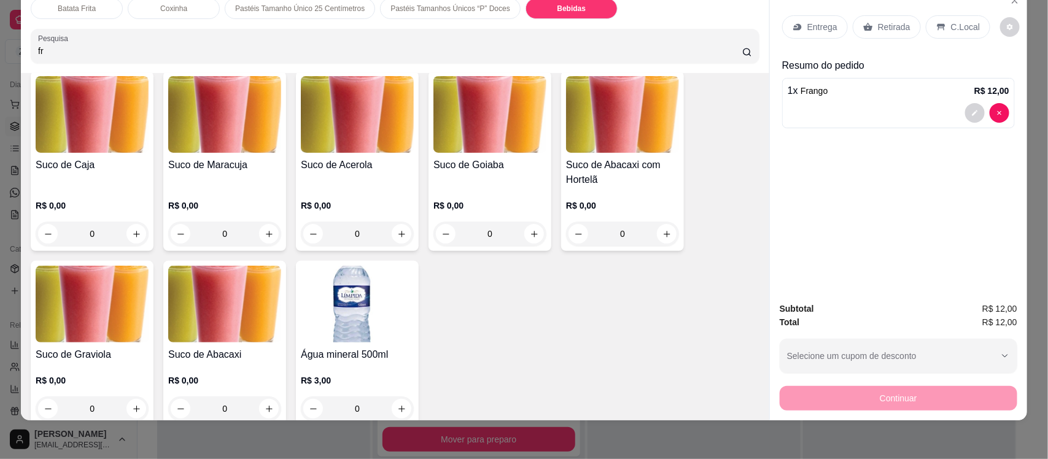
click at [59, 158] on h4 "Suco de Caja" at bounding box center [92, 165] width 113 height 15
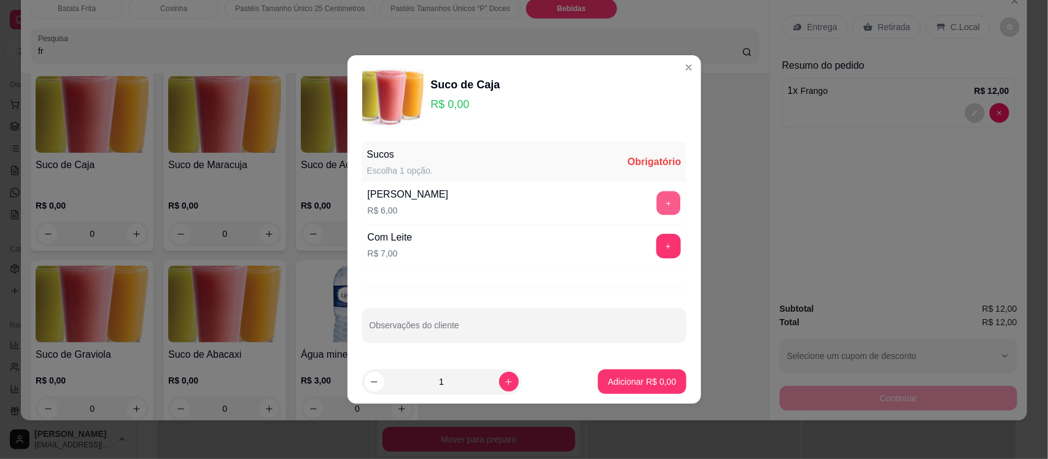
click at [656, 206] on button "+" at bounding box center [668, 203] width 24 height 24
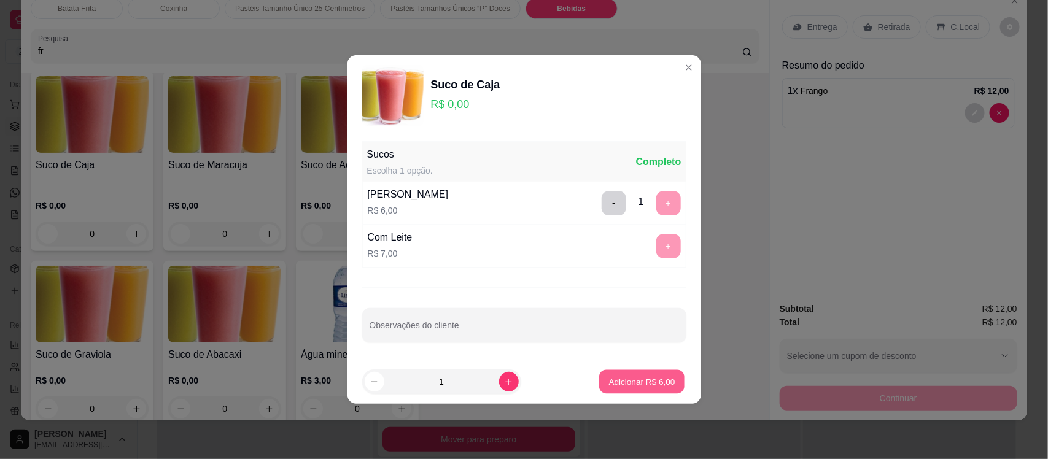
click at [621, 387] on p "Adicionar R$ 6,00" at bounding box center [642, 382] width 66 height 12
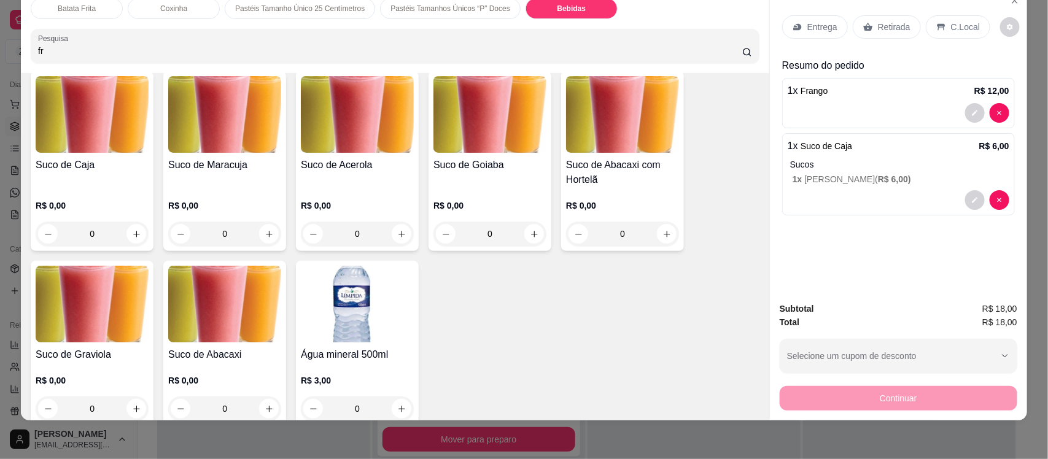
click at [878, 28] on p "Retirada" at bounding box center [894, 27] width 33 height 12
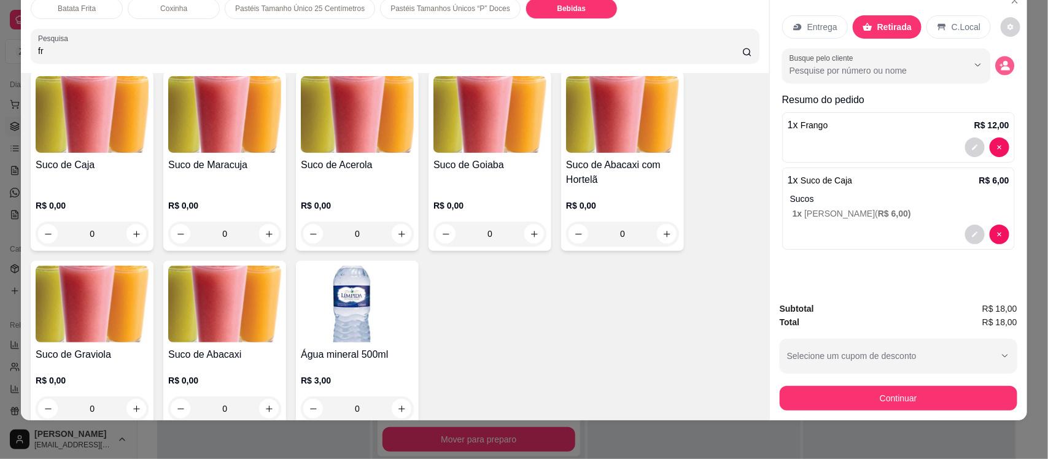
click at [999, 61] on icon "decrease-product-quantity" at bounding box center [1004, 66] width 10 height 10
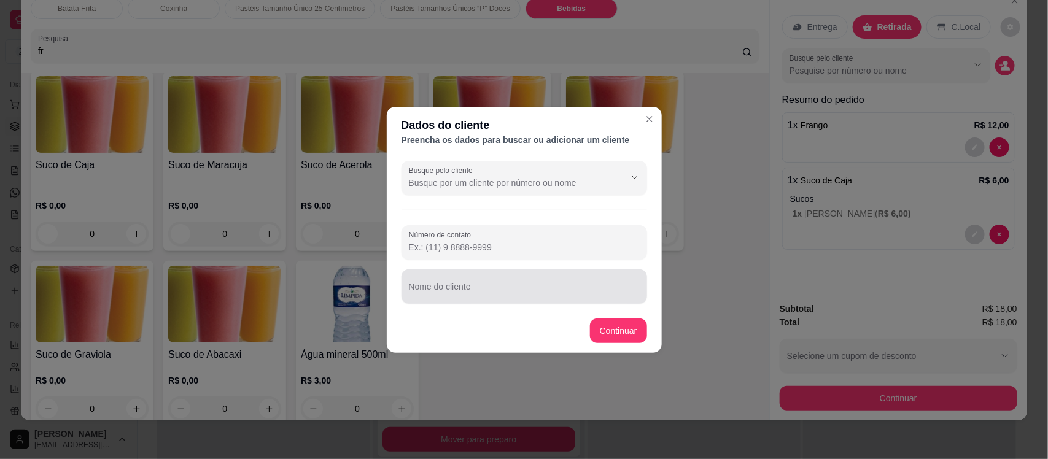
click at [511, 275] on div at bounding box center [524, 286] width 231 height 25
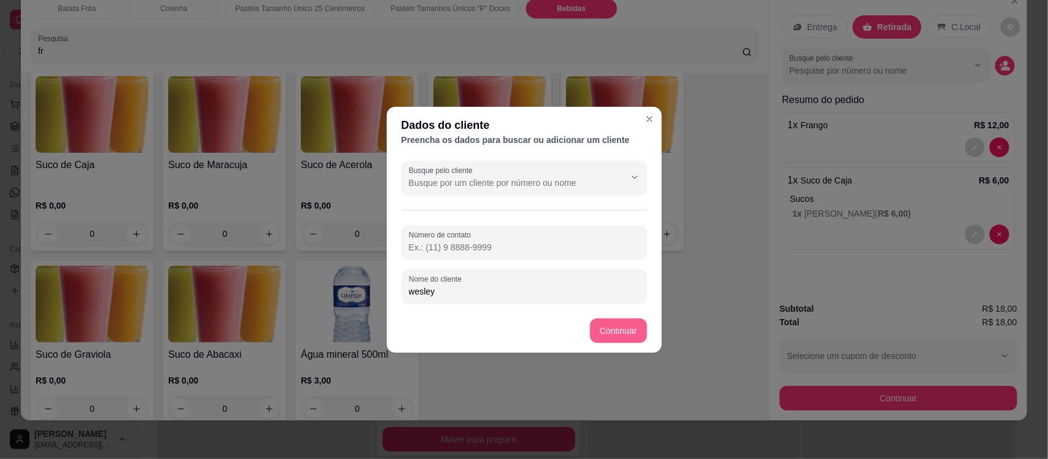
type input "wesley"
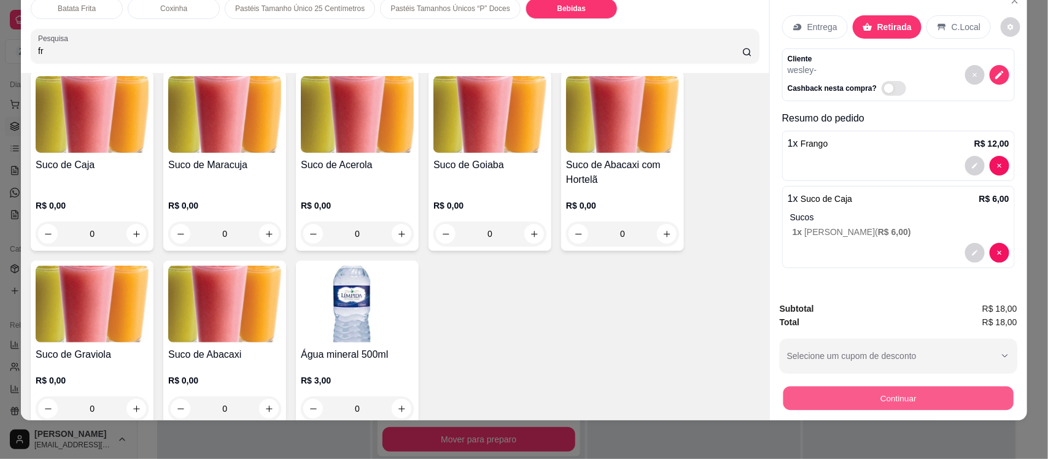
click at [827, 387] on button "Continuar" at bounding box center [898, 398] width 230 height 24
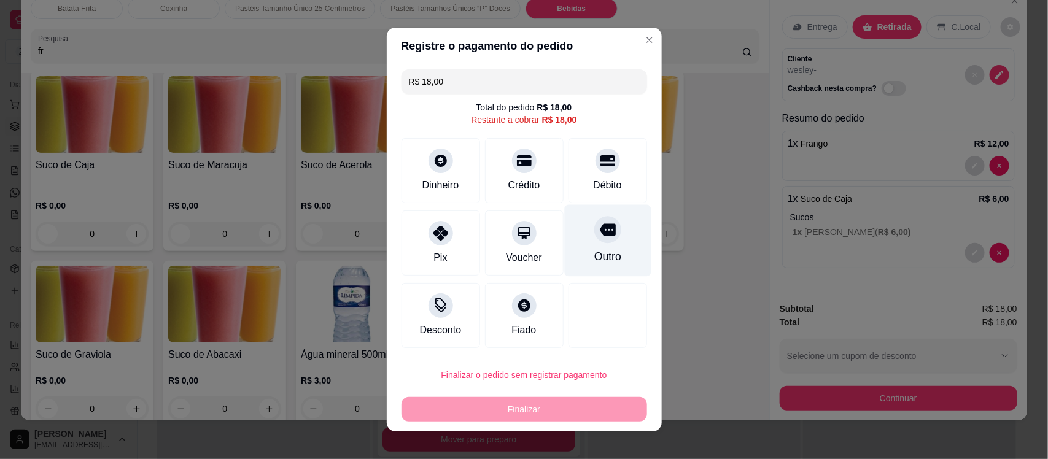
click at [593, 263] on div "Outro" at bounding box center [606, 257] width 27 height 16
type input "R$ 0,00"
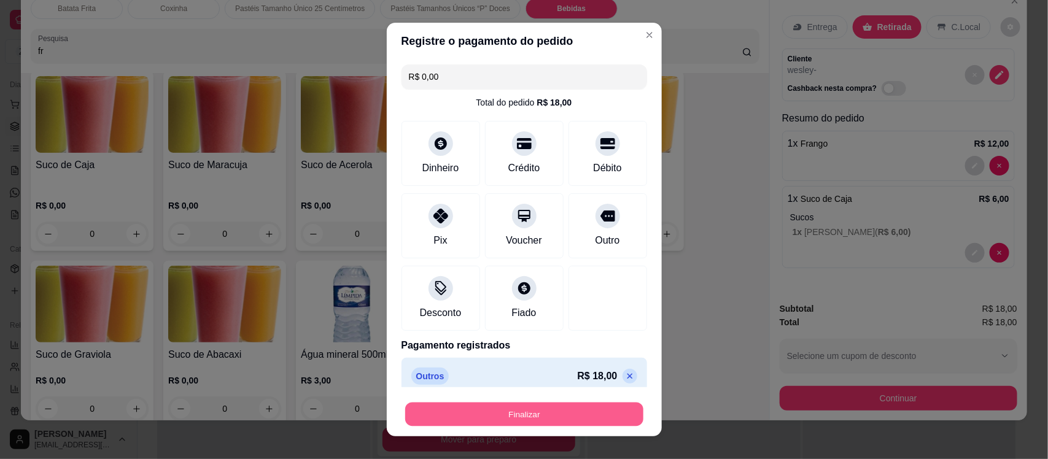
click at [528, 406] on button "Finalizar" at bounding box center [524, 414] width 238 height 24
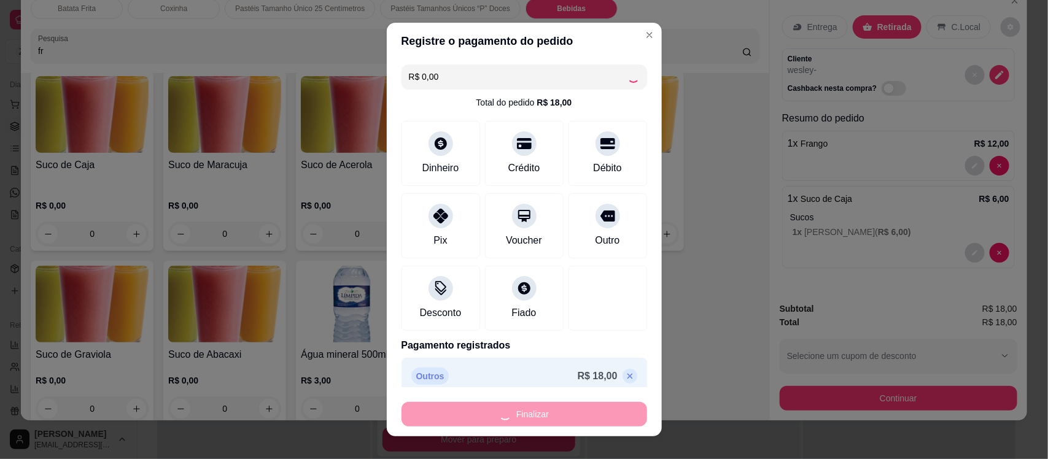
type input "0"
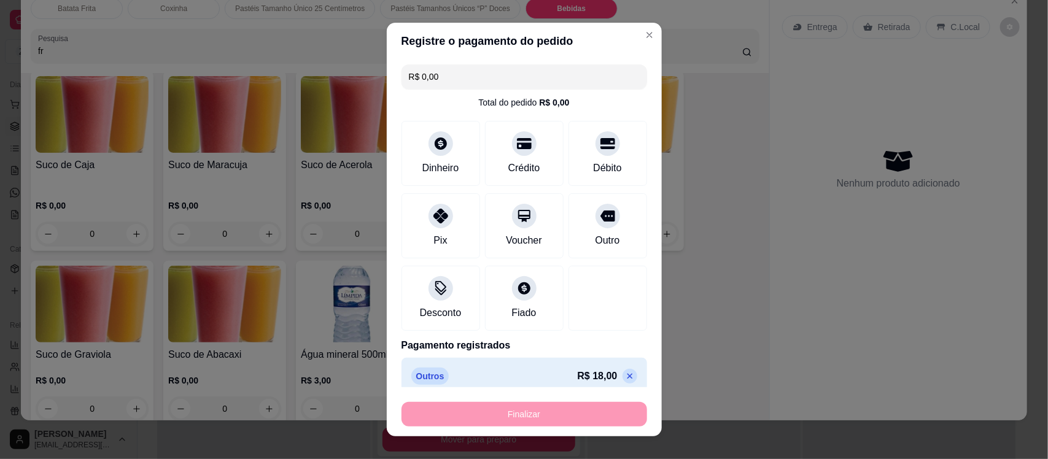
type input "-R$ 18,00"
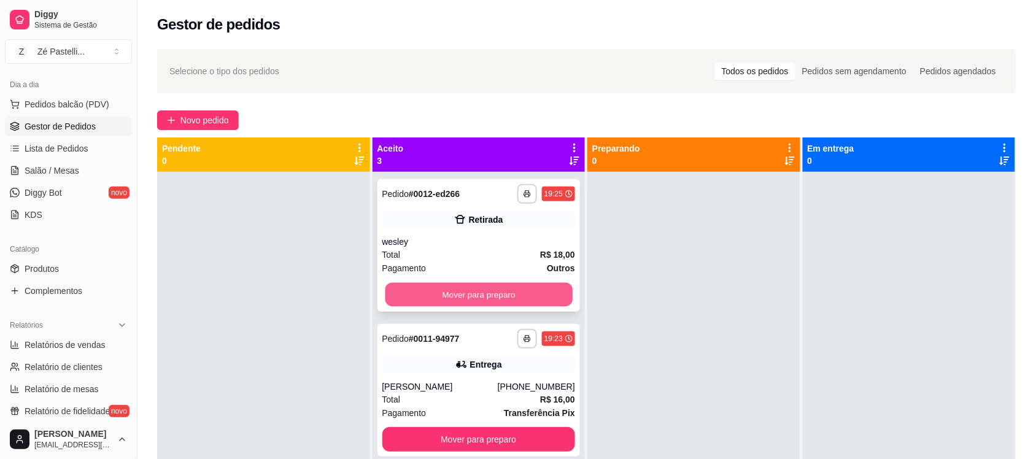
click at [414, 289] on button "Mover para preparo" at bounding box center [478, 295] width 187 height 24
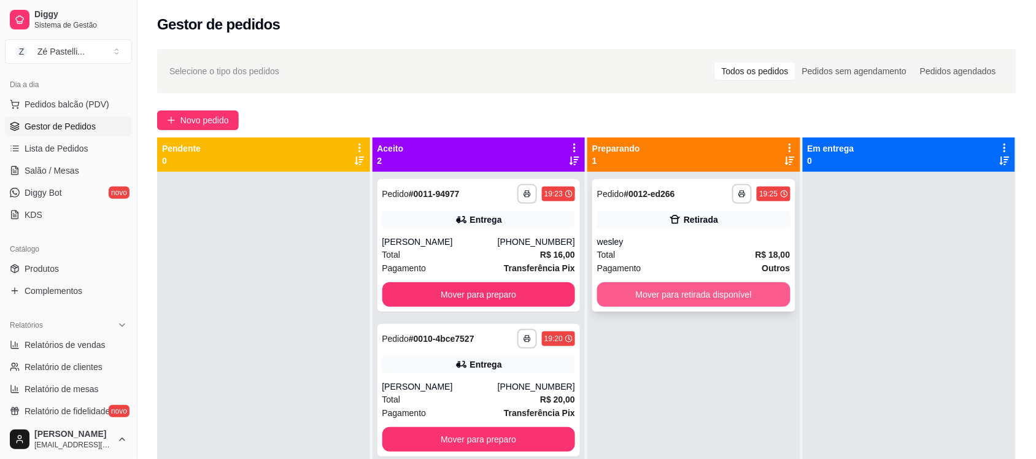
click at [637, 282] on button "Mover para retirada disponível" at bounding box center [693, 294] width 193 height 25
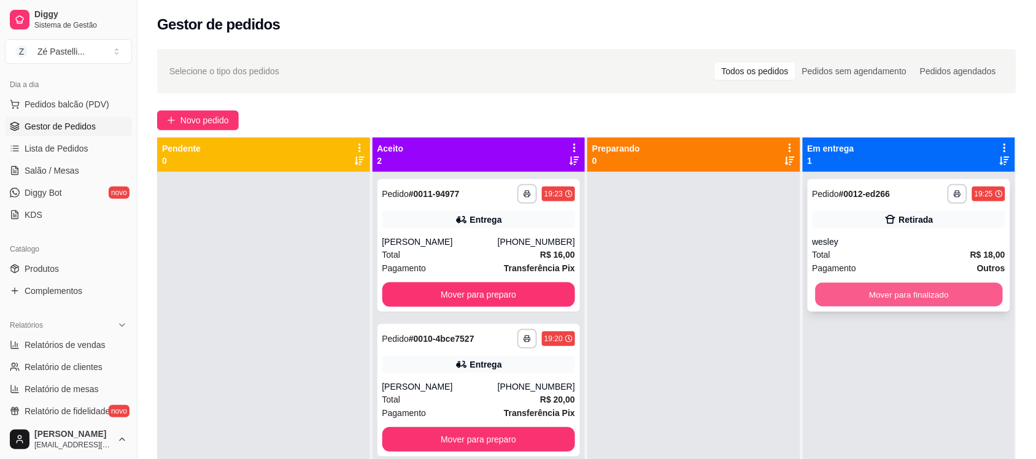
click at [844, 298] on button "Mover para finalizado" at bounding box center [908, 295] width 187 height 24
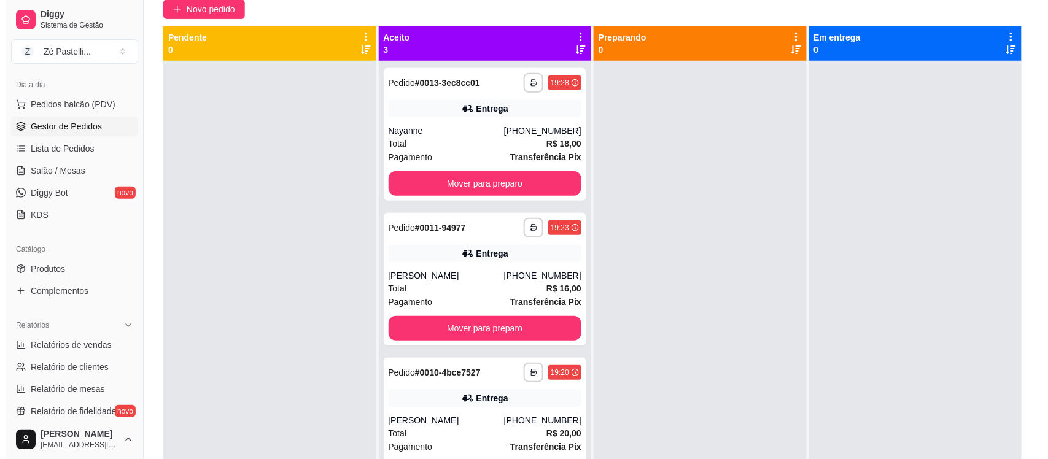
scroll to position [102, 0]
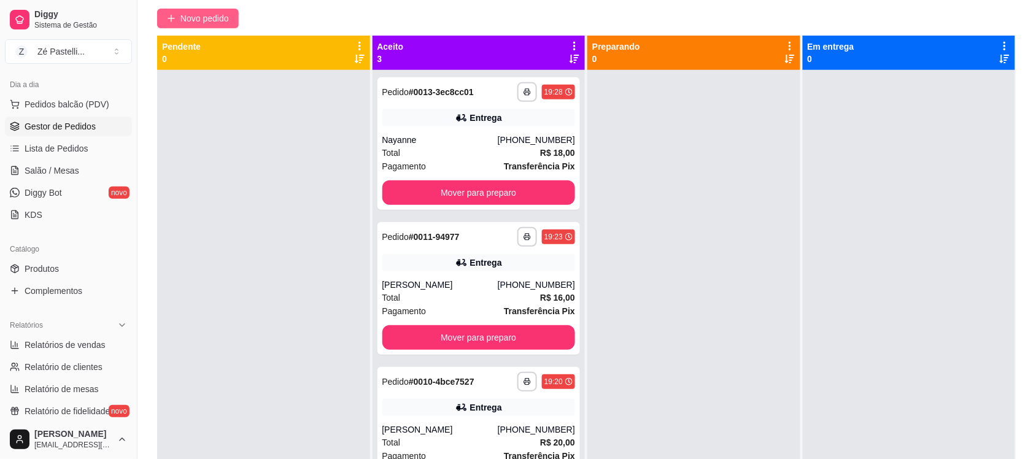
click at [201, 17] on span "Novo pedido" at bounding box center [204, 19] width 48 height 14
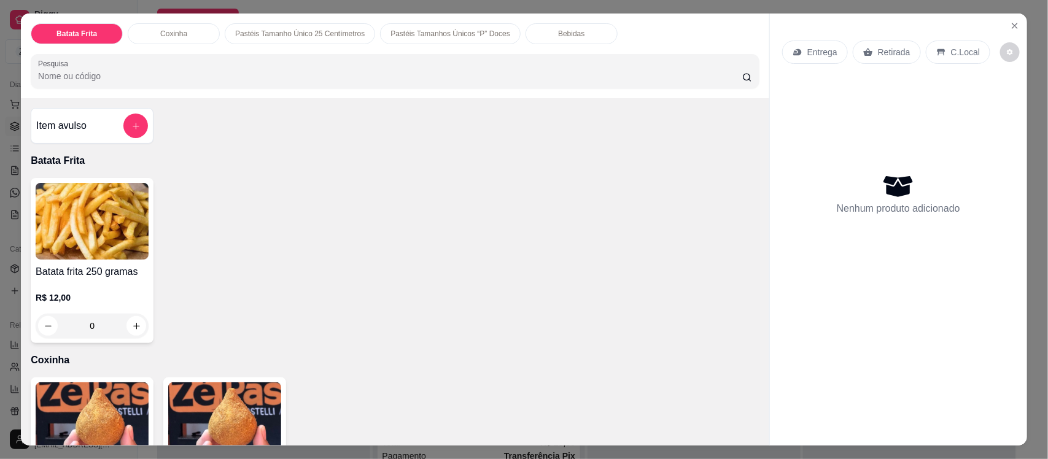
click at [558, 34] on p "Bebidas" at bounding box center [571, 34] width 26 height 10
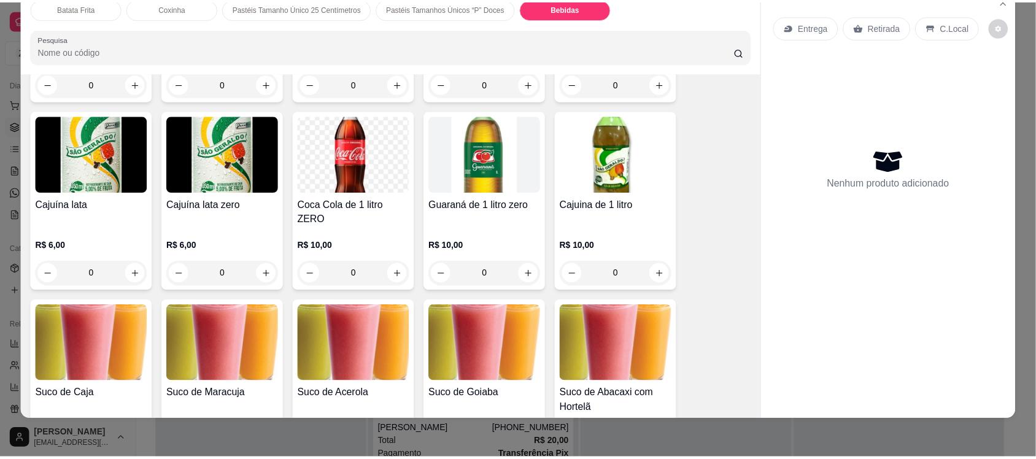
scroll to position [2747, 0]
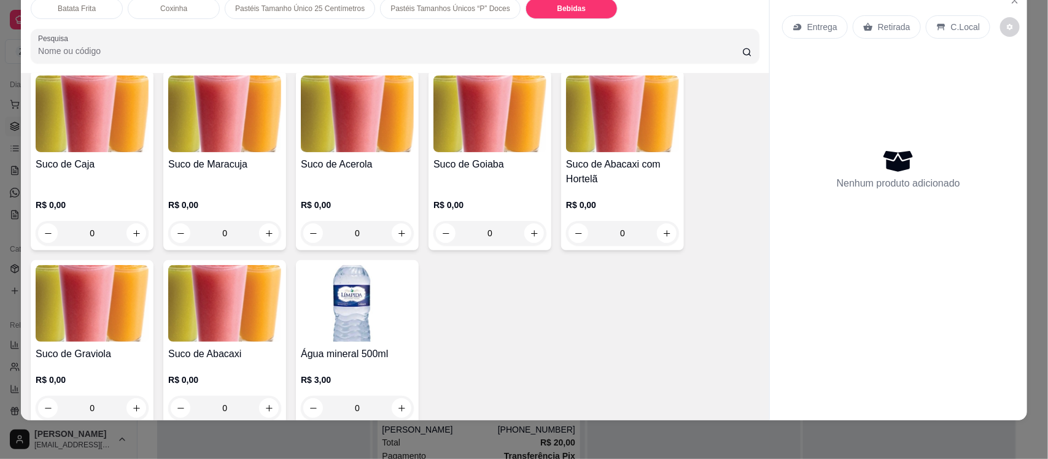
click at [357, 313] on img at bounding box center [357, 303] width 113 height 77
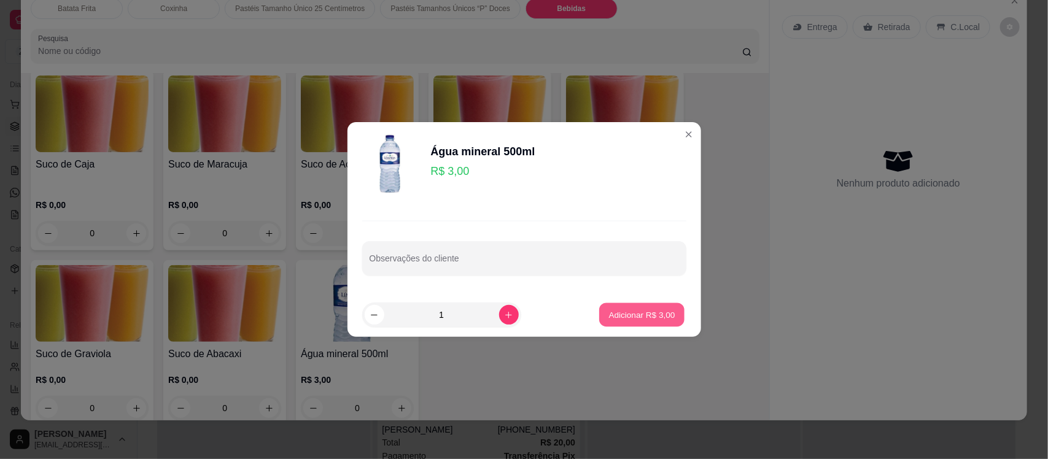
click at [652, 321] on button "Adicionar R$ 3,00" at bounding box center [641, 315] width 85 height 24
type input "1"
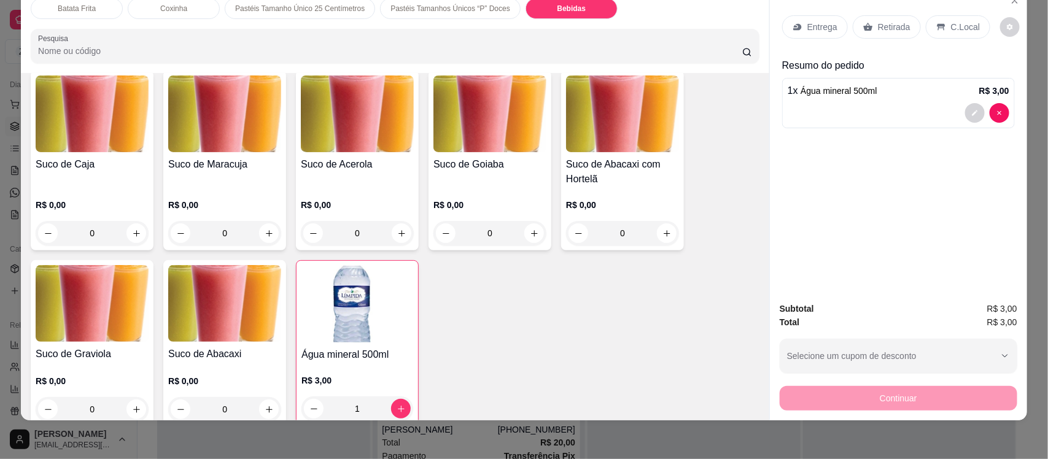
click at [882, 23] on p "Retirada" at bounding box center [894, 27] width 33 height 12
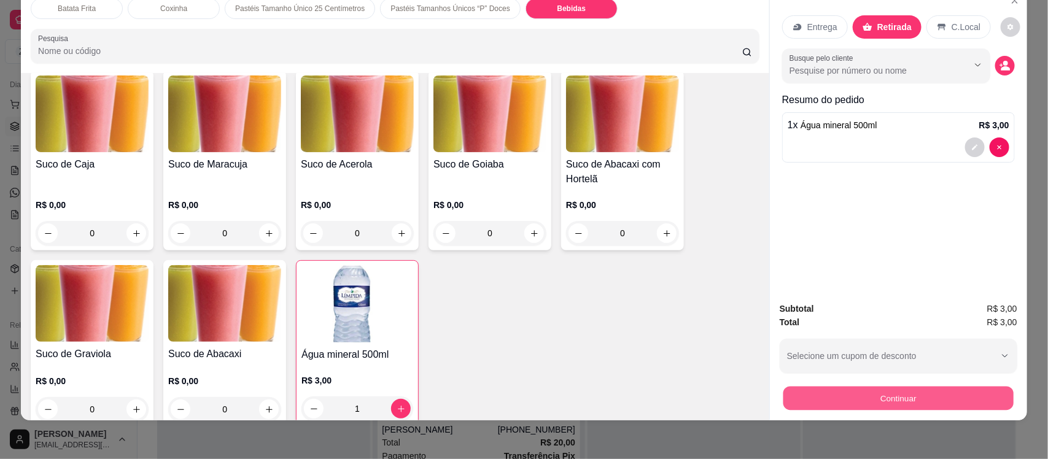
click at [894, 390] on button "Continuar" at bounding box center [898, 398] width 230 height 24
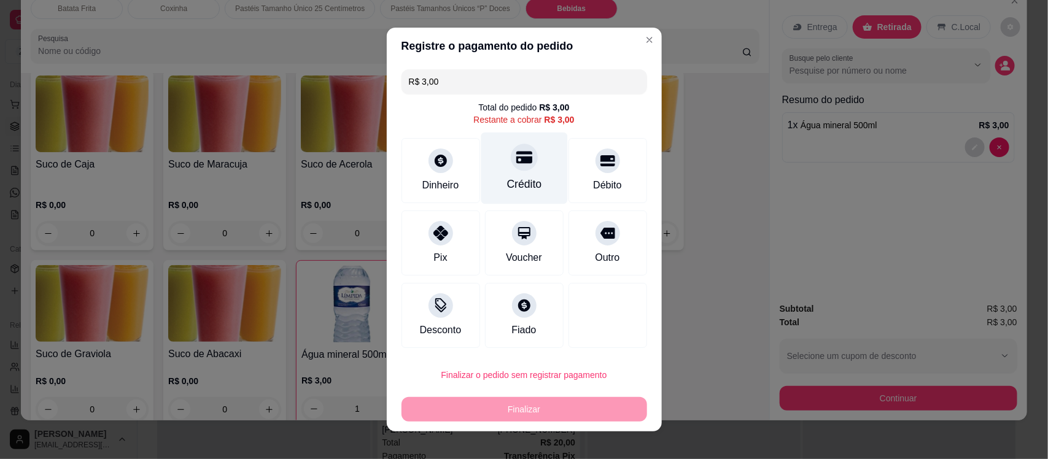
click at [512, 172] on div "Crédito" at bounding box center [524, 169] width 87 height 72
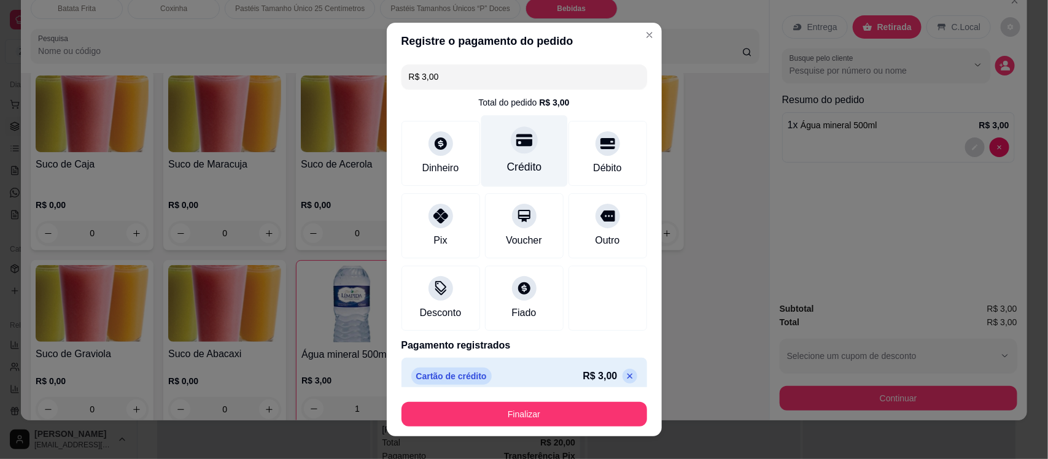
type input "R$ 0,00"
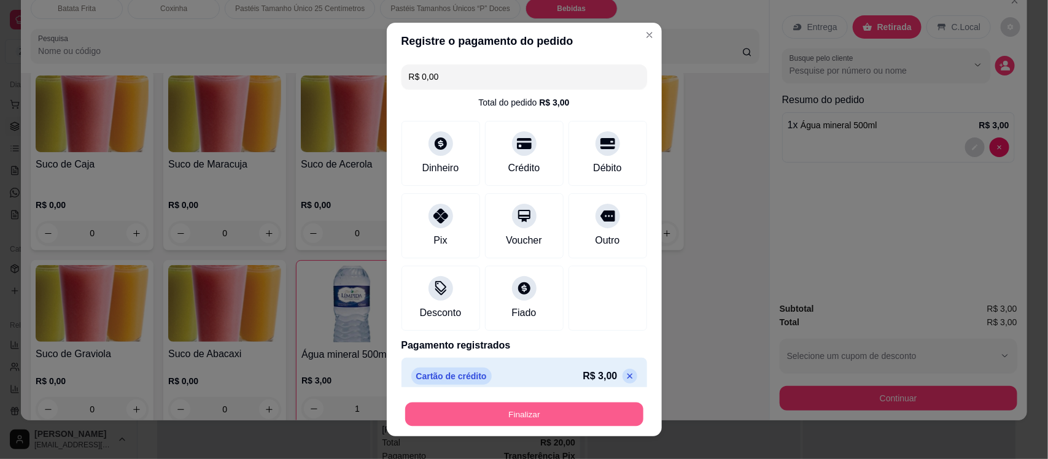
click at [516, 406] on button "Finalizar" at bounding box center [524, 414] width 238 height 24
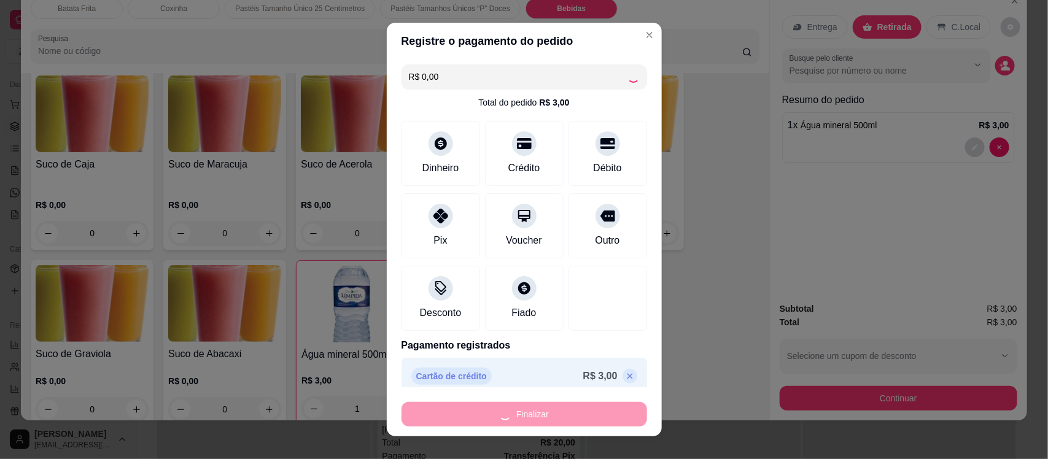
click at [516, 406] on div "Finalizar" at bounding box center [523, 414] width 245 height 25
type input "0"
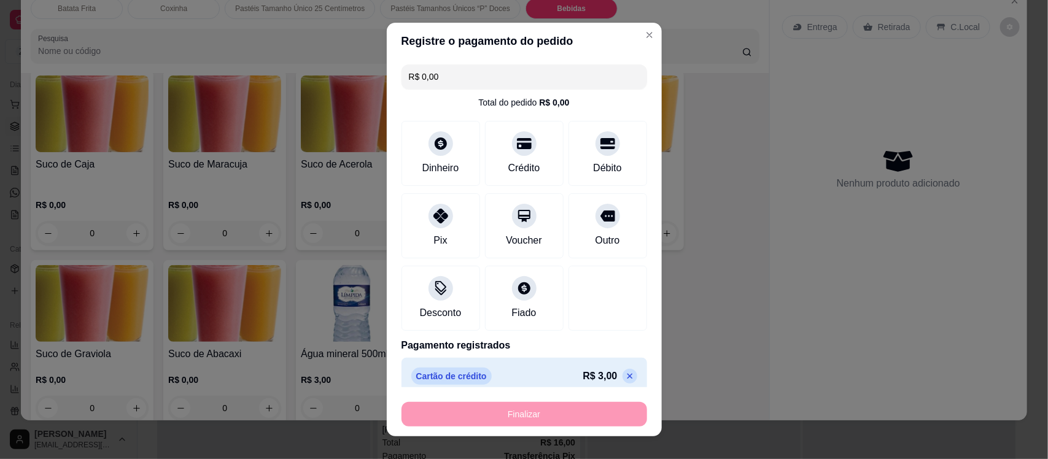
type input "-R$ 3,00"
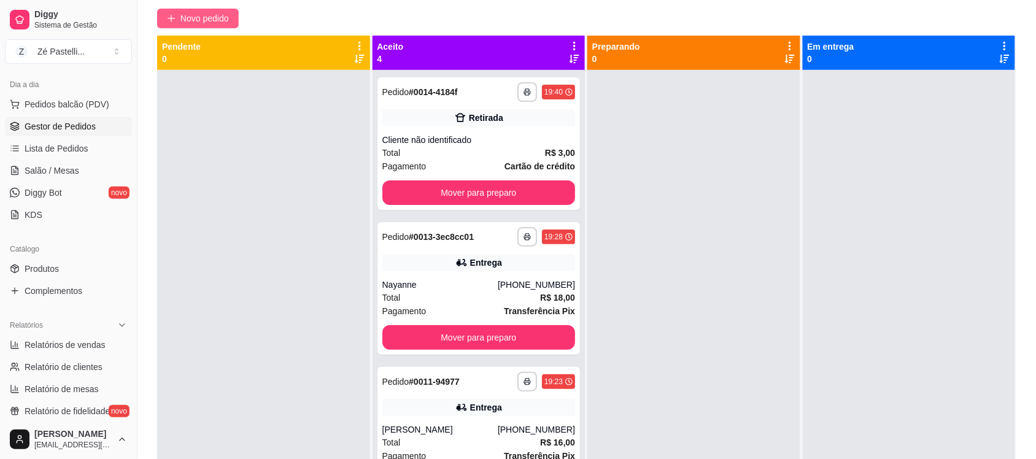
click at [206, 23] on span "Novo pedido" at bounding box center [204, 19] width 48 height 14
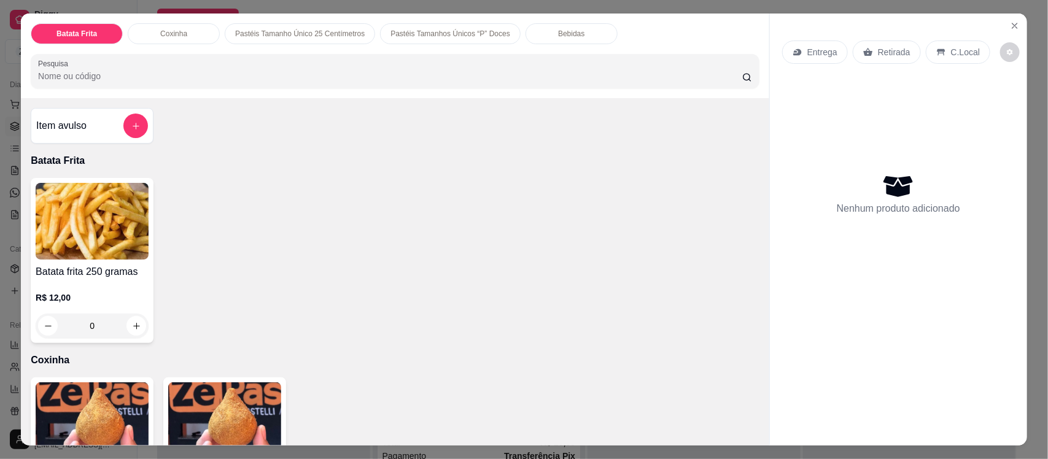
click at [228, 416] on img at bounding box center [224, 420] width 113 height 77
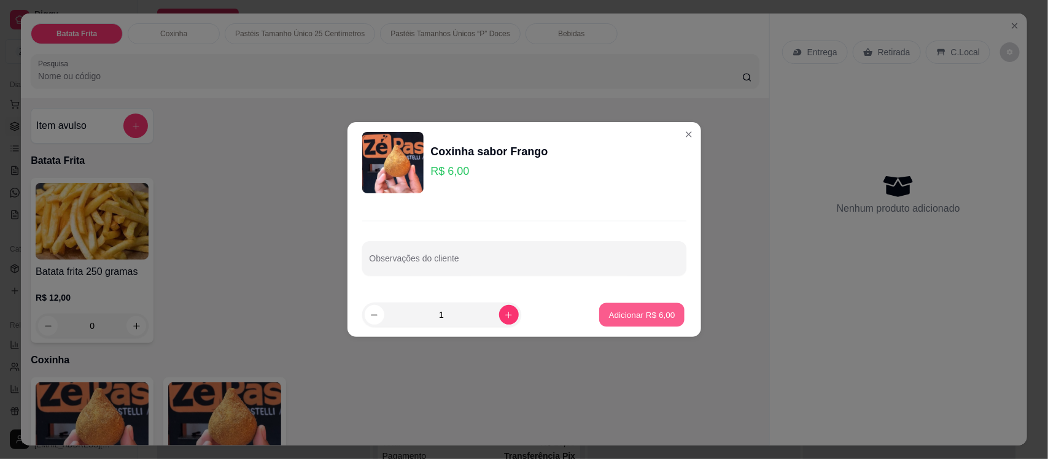
click at [609, 314] on p "Adicionar R$ 6,00" at bounding box center [642, 315] width 66 height 12
type input "1"
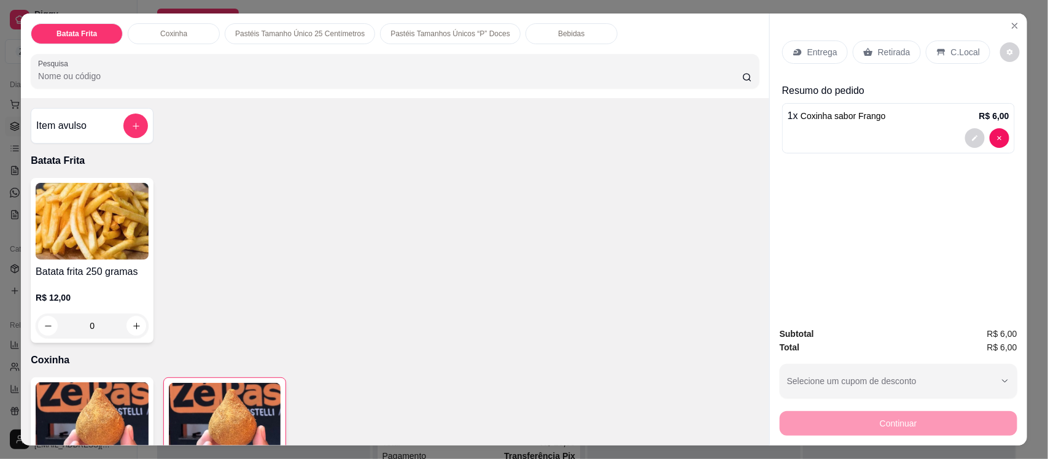
click at [881, 49] on p "Retirada" at bounding box center [894, 52] width 33 height 12
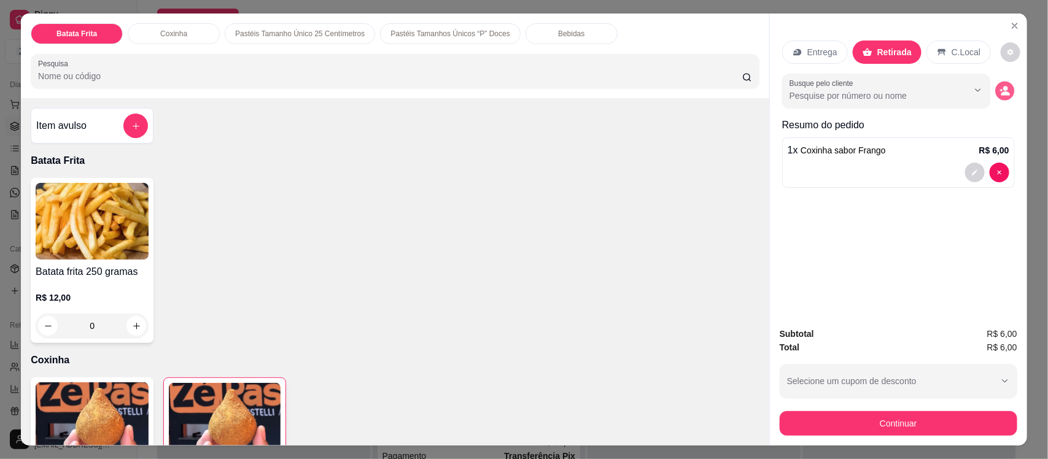
click at [995, 98] on button "decrease-product-quantity" at bounding box center [1004, 91] width 19 height 19
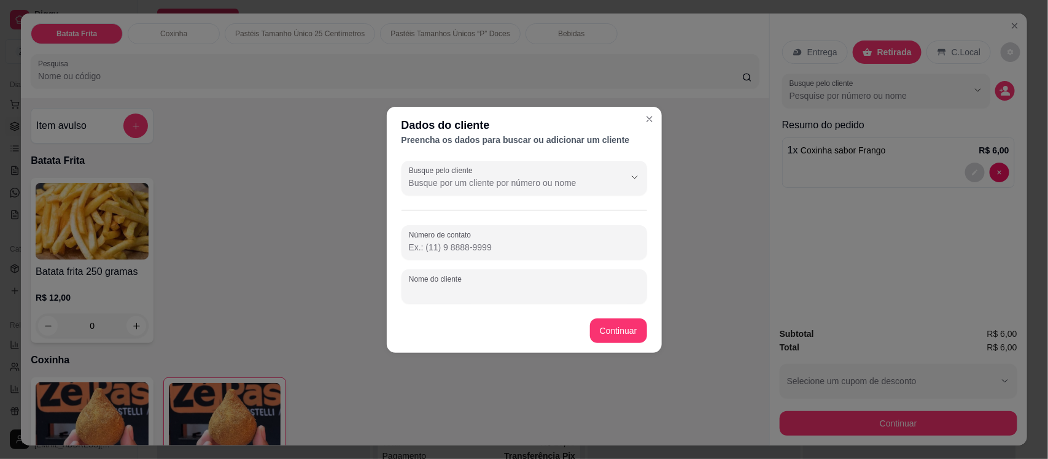
click at [439, 292] on input "Nome do cliente" at bounding box center [524, 291] width 231 height 12
type input "tati"
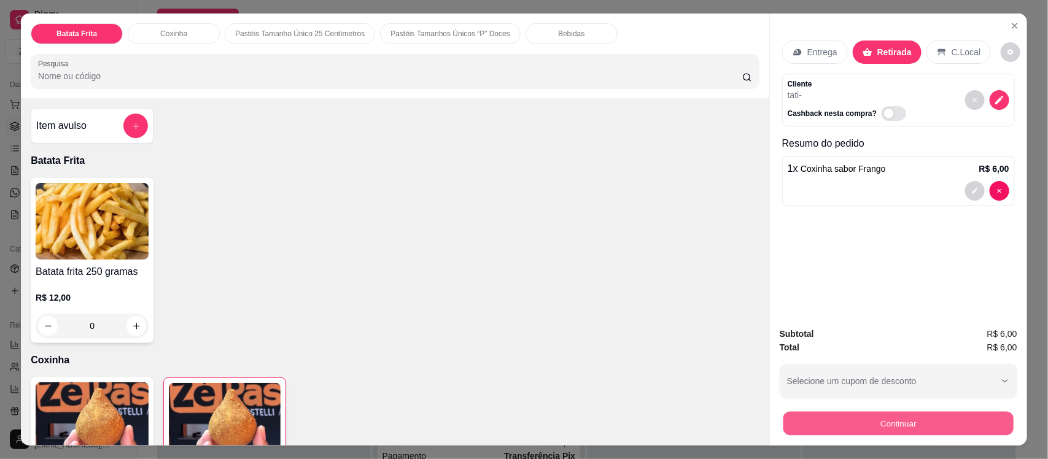
click at [835, 425] on button "Continuar" at bounding box center [898, 423] width 230 height 24
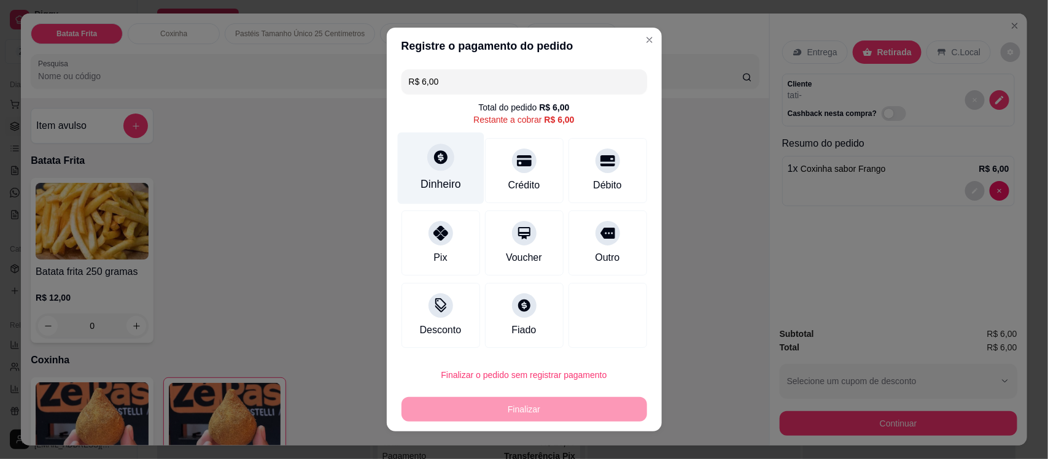
click at [427, 167] on div at bounding box center [440, 157] width 27 height 27
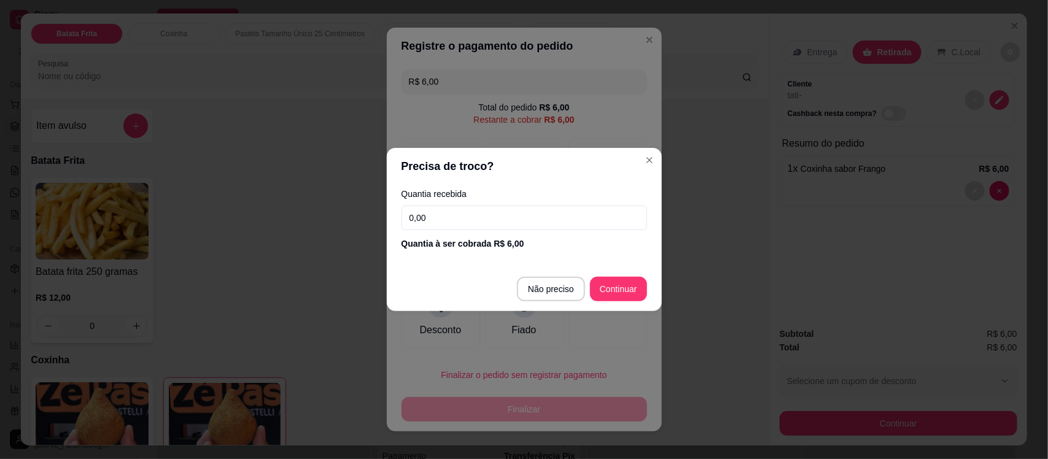
click at [461, 221] on input "0,00" at bounding box center [523, 218] width 245 height 25
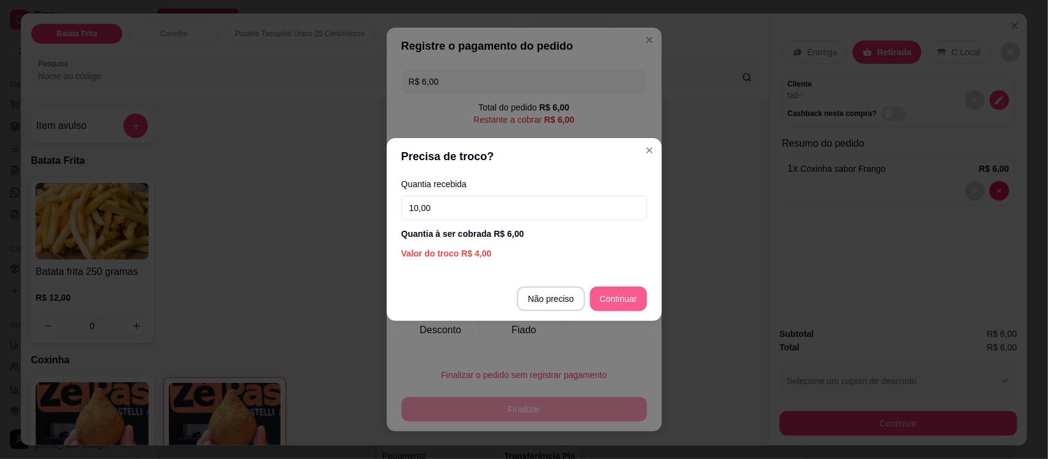
type input "10,00"
type input "R$ 0,00"
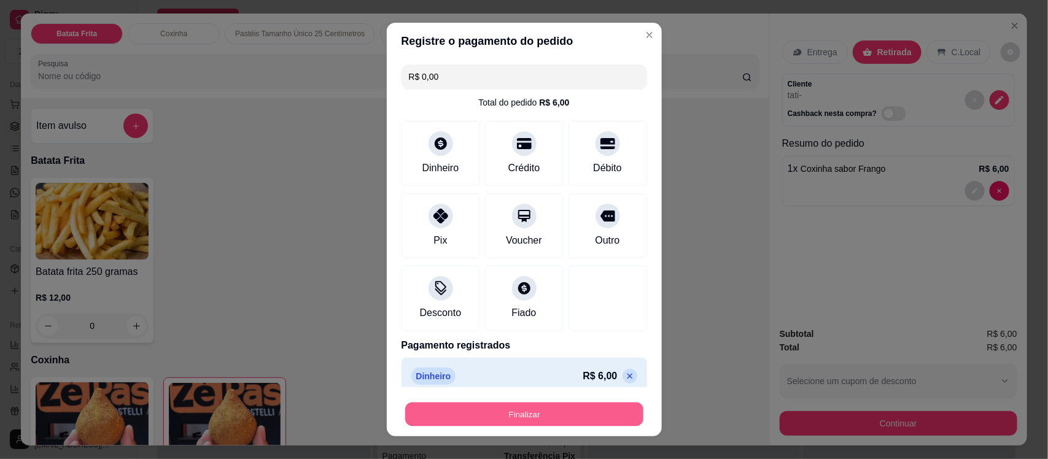
click at [535, 420] on button "Finalizar" at bounding box center [524, 414] width 238 height 24
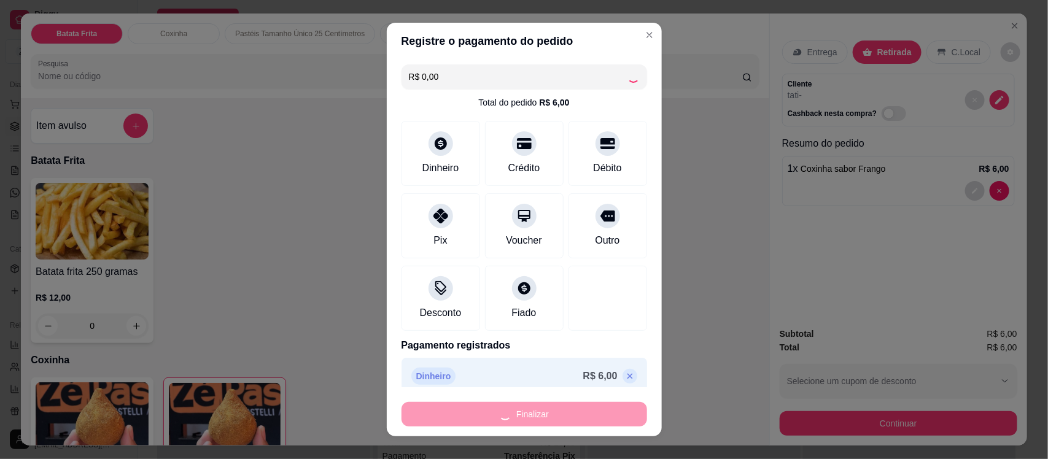
type input "0"
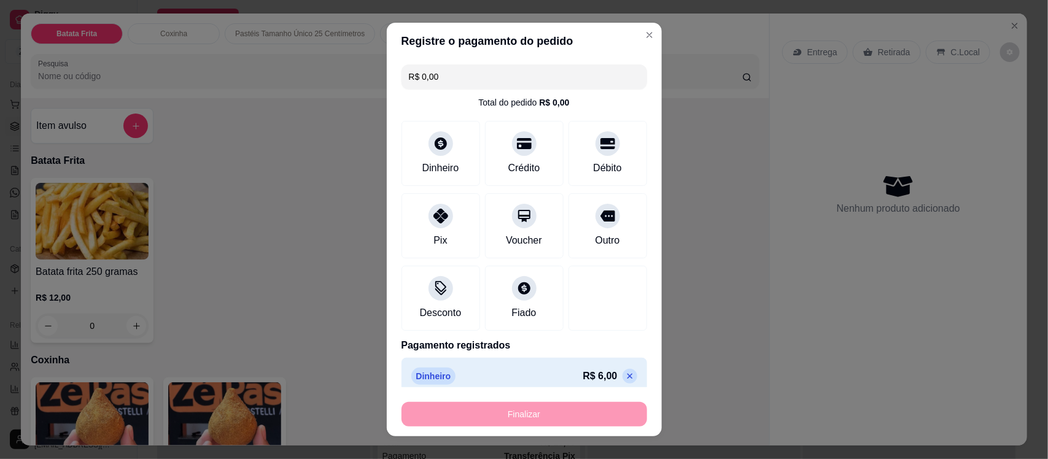
type input "-R$ 6,00"
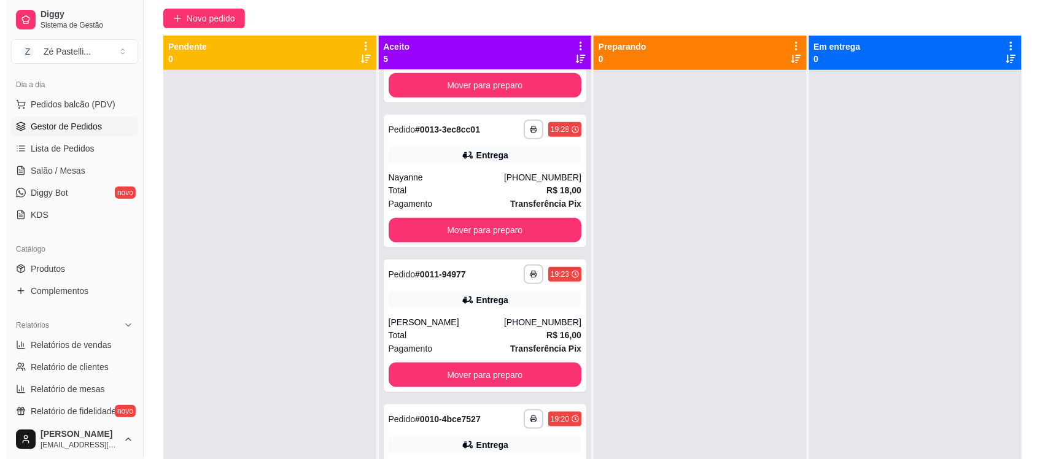
scroll to position [276, 0]
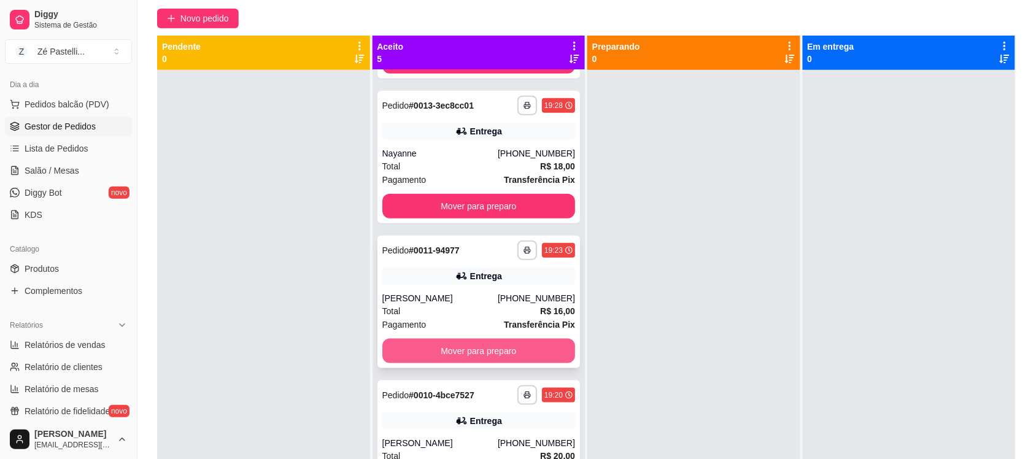
click at [418, 339] on div "Mover para preparo" at bounding box center [478, 351] width 193 height 25
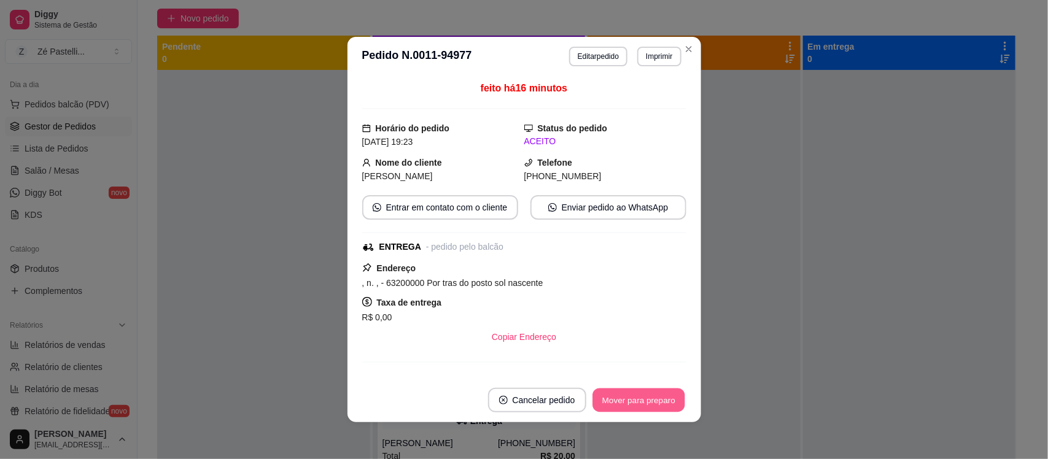
click at [639, 390] on button "Mover para preparo" at bounding box center [638, 400] width 92 height 24
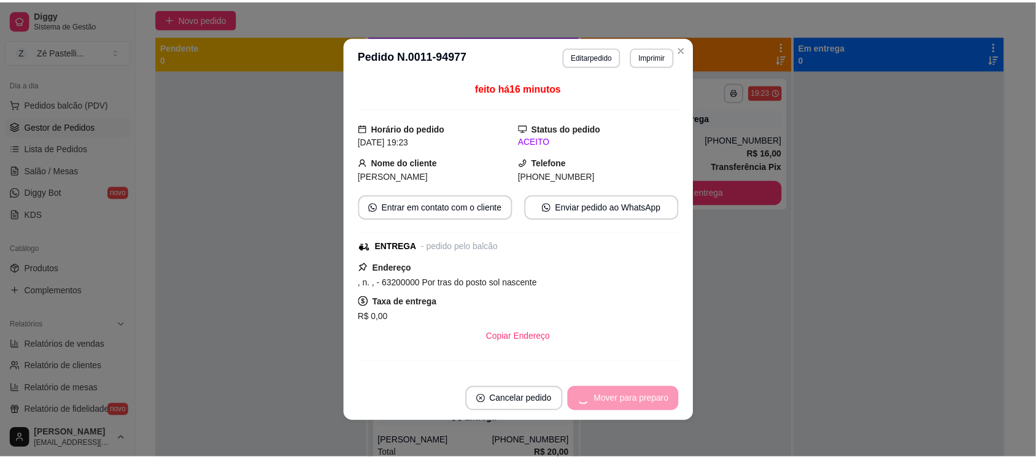
scroll to position [132, 0]
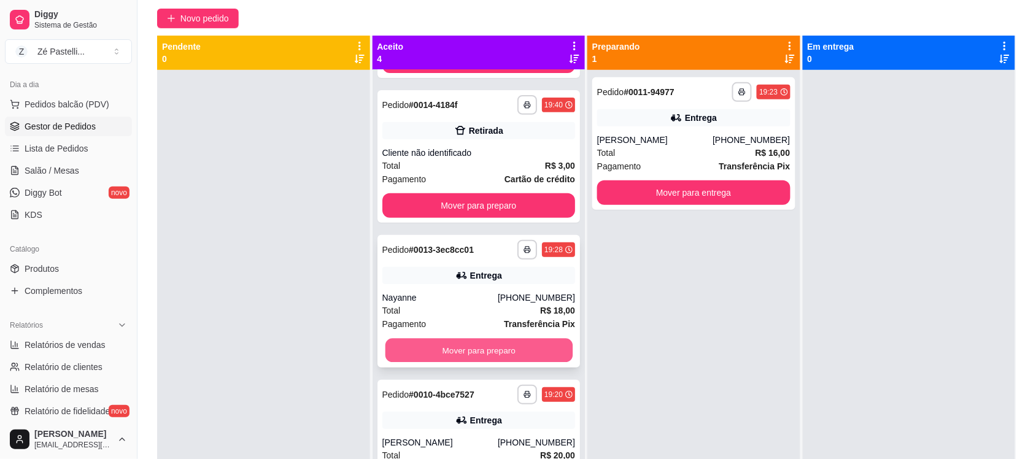
click at [509, 346] on button "Mover para preparo" at bounding box center [478, 351] width 187 height 24
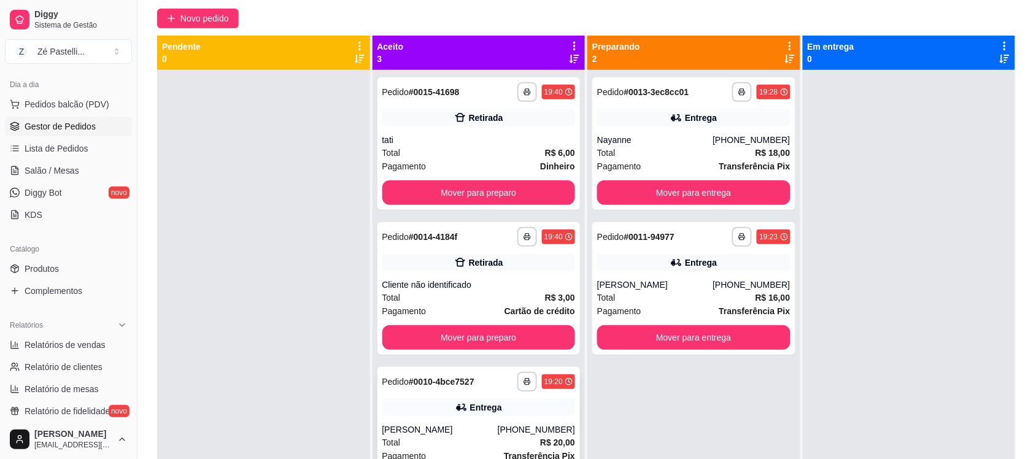
click at [525, 412] on div "Entrega" at bounding box center [478, 407] width 193 height 17
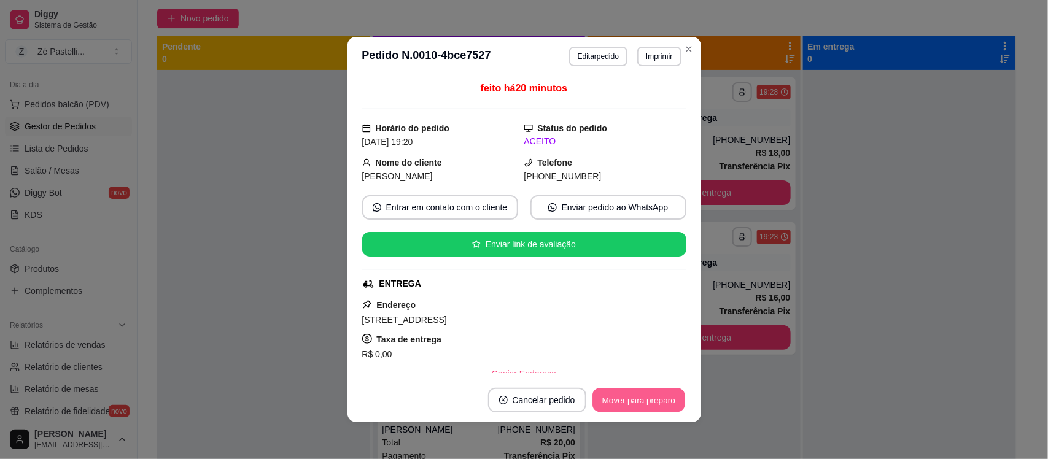
click at [652, 401] on button "Mover para preparo" at bounding box center [638, 400] width 92 height 24
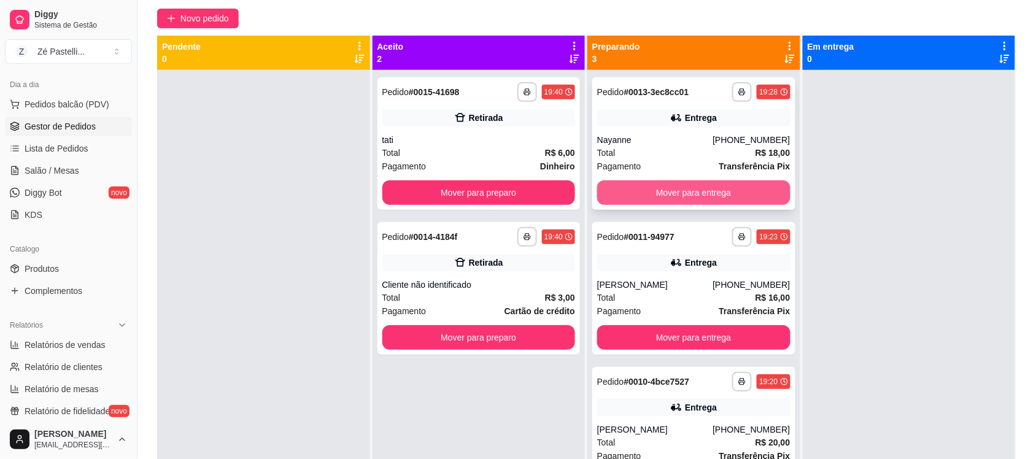
click at [636, 193] on button "Mover para entrega" at bounding box center [693, 192] width 193 height 25
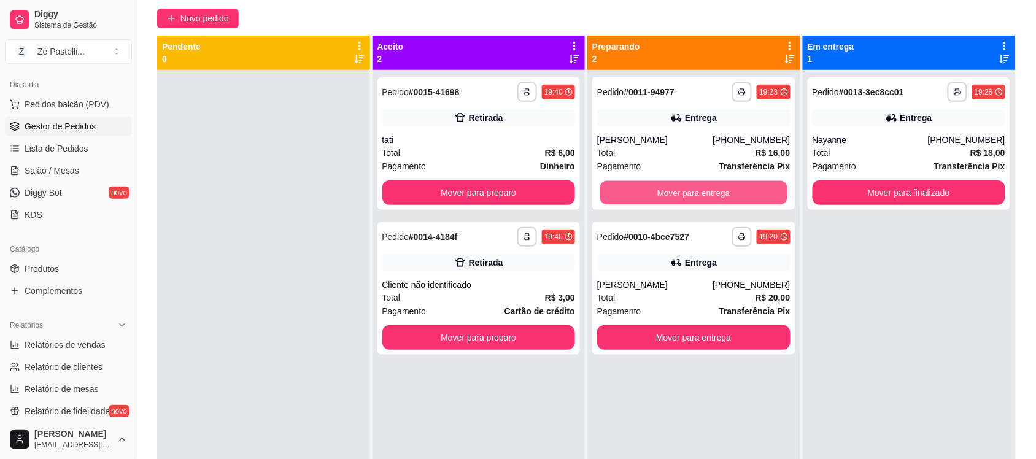
click at [636, 193] on button "Mover para entrega" at bounding box center [693, 193] width 187 height 24
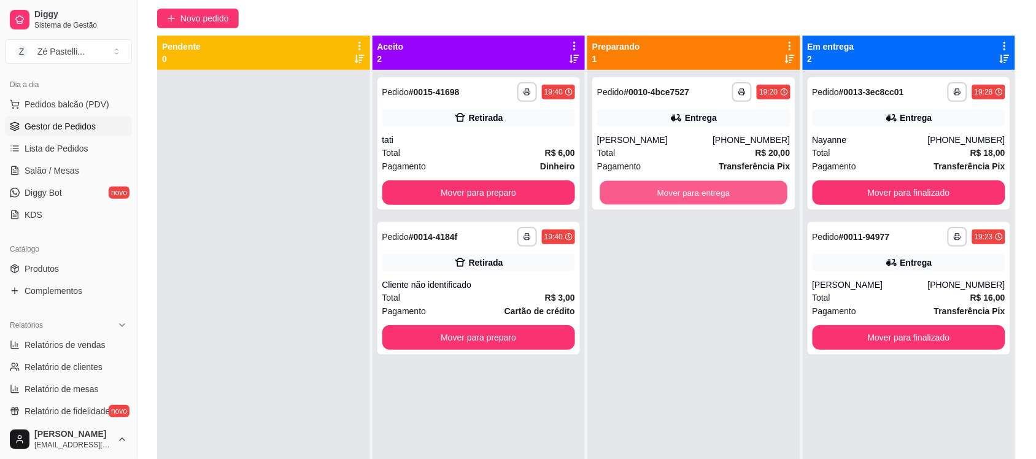
click at [636, 193] on button "Mover para entrega" at bounding box center [693, 193] width 187 height 24
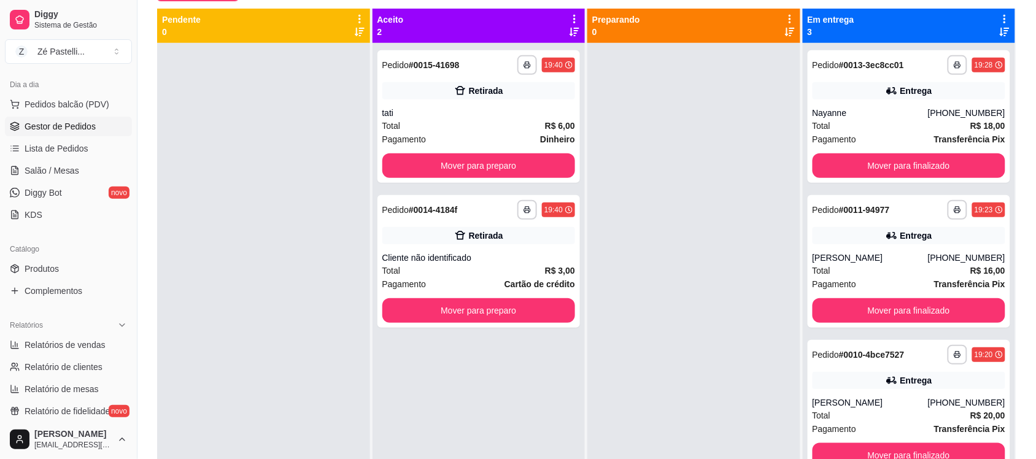
scroll to position [127, 0]
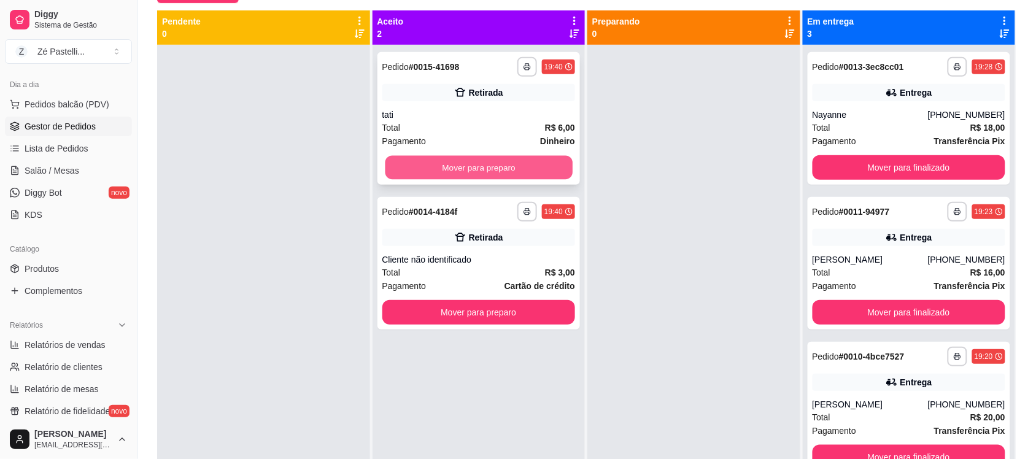
click at [449, 174] on button "Mover para preparo" at bounding box center [478, 168] width 187 height 24
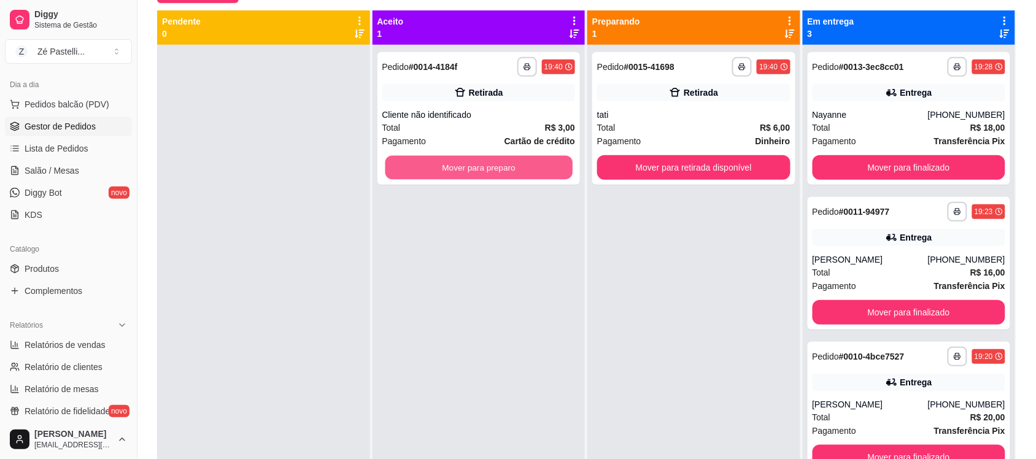
click at [449, 174] on button "Mover para preparo" at bounding box center [478, 168] width 187 height 24
click at [449, 174] on div "Mover para preparo" at bounding box center [478, 167] width 193 height 25
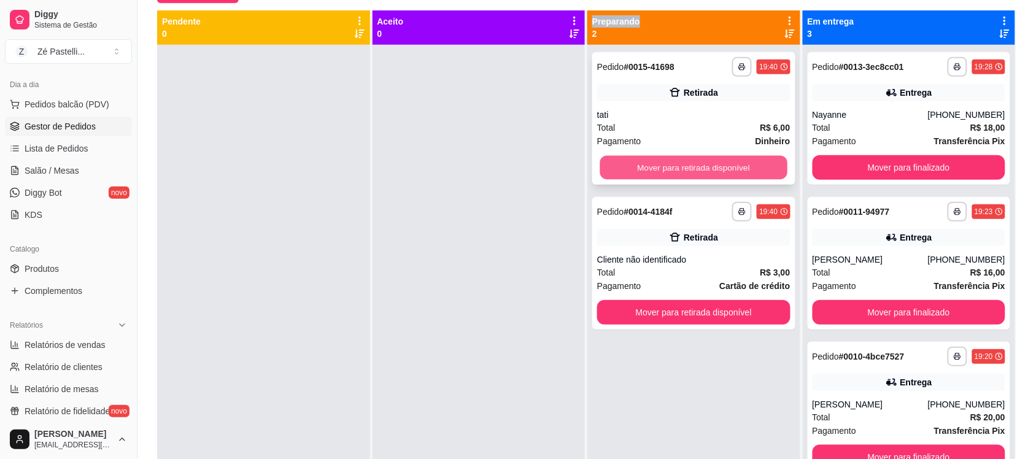
click at [663, 168] on button "Mover para retirada disponível" at bounding box center [693, 168] width 187 height 24
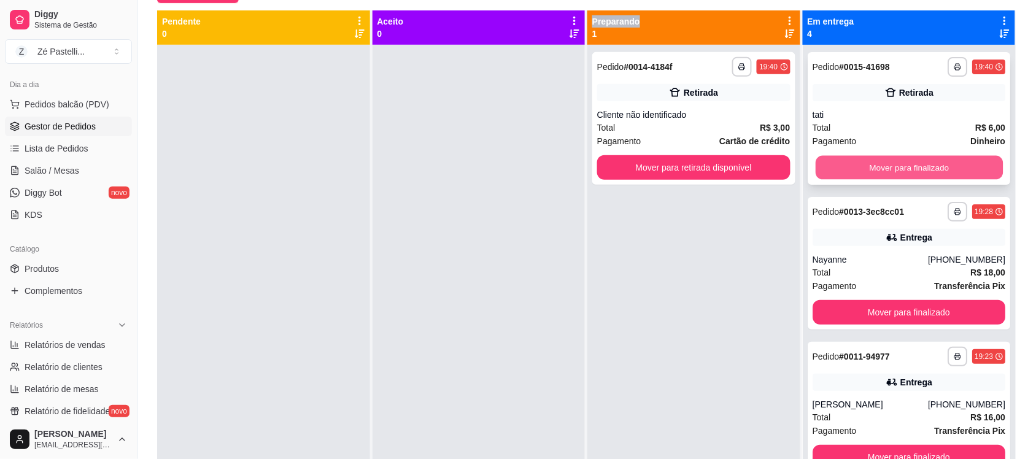
click at [819, 171] on button "Mover para finalizado" at bounding box center [908, 168] width 187 height 24
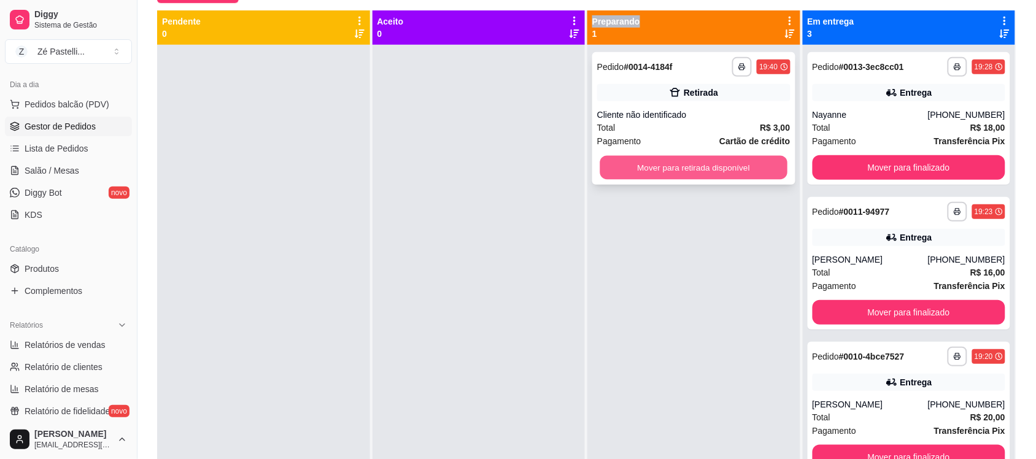
click at [689, 170] on button "Mover para retirada disponível" at bounding box center [693, 168] width 187 height 24
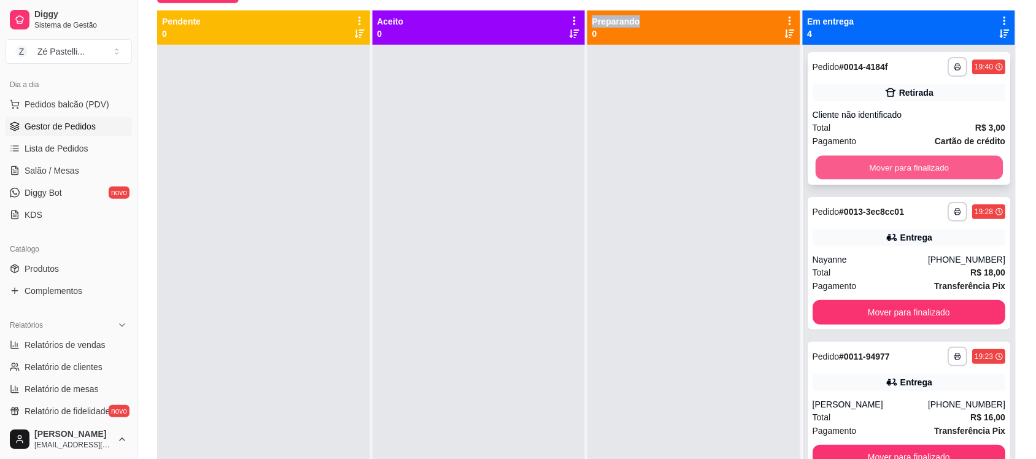
click at [840, 169] on button "Mover para finalizado" at bounding box center [908, 168] width 187 height 24
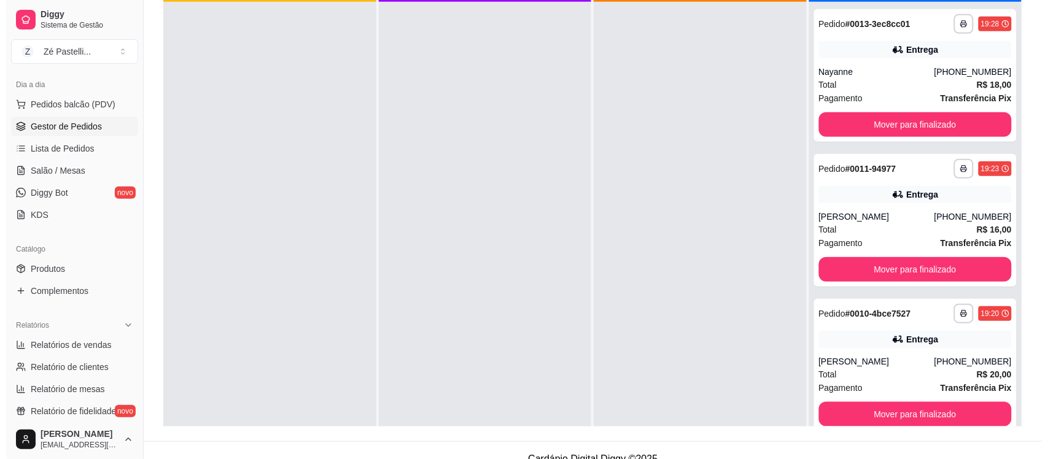
scroll to position [187, 0]
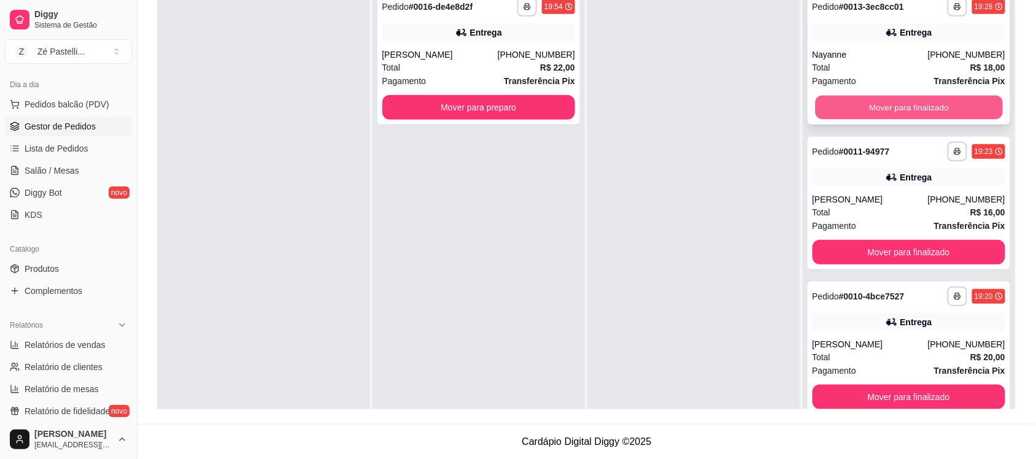
click at [815, 111] on button "Mover para finalizado" at bounding box center [908, 108] width 187 height 24
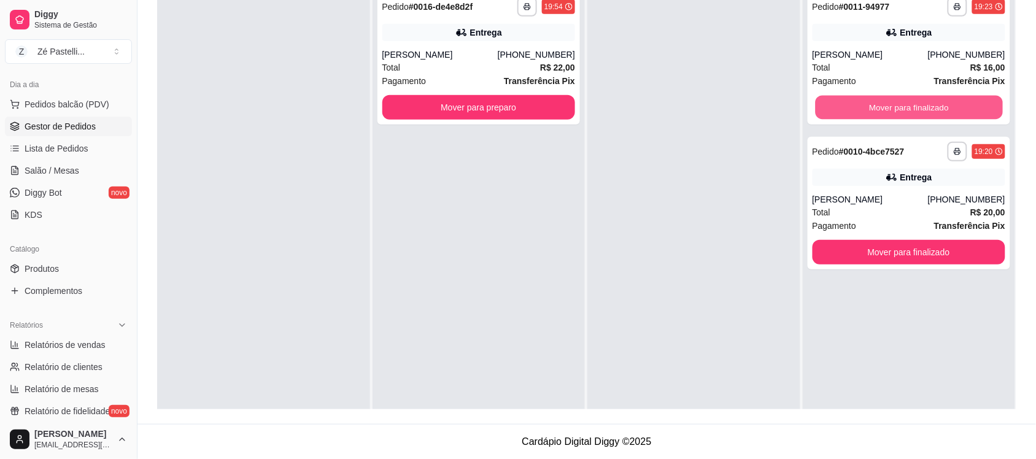
click at [815, 111] on button "Mover para finalizado" at bounding box center [908, 108] width 187 height 24
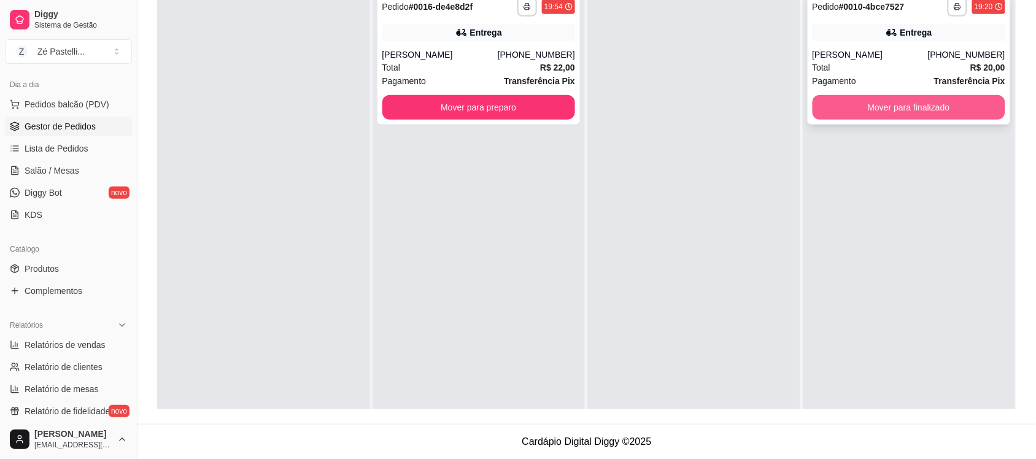
click at [848, 111] on button "Mover para finalizado" at bounding box center [909, 107] width 193 height 25
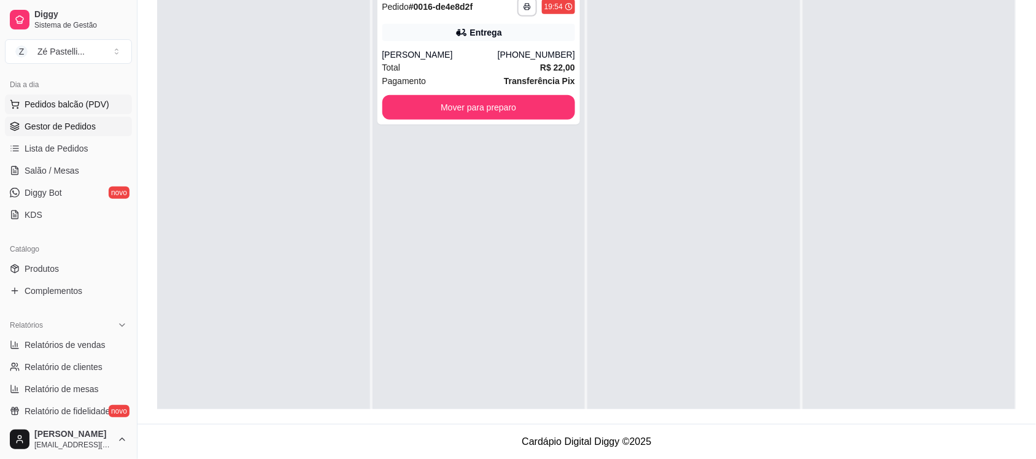
click at [50, 112] on button "Pedidos balcão (PDV)" at bounding box center [68, 105] width 127 height 20
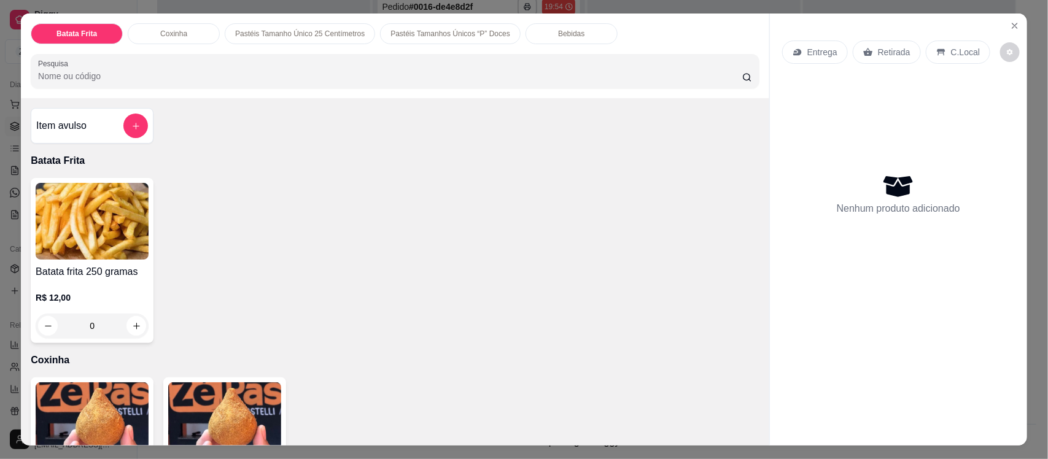
click at [812, 60] on div "Entrega" at bounding box center [815, 52] width 66 height 23
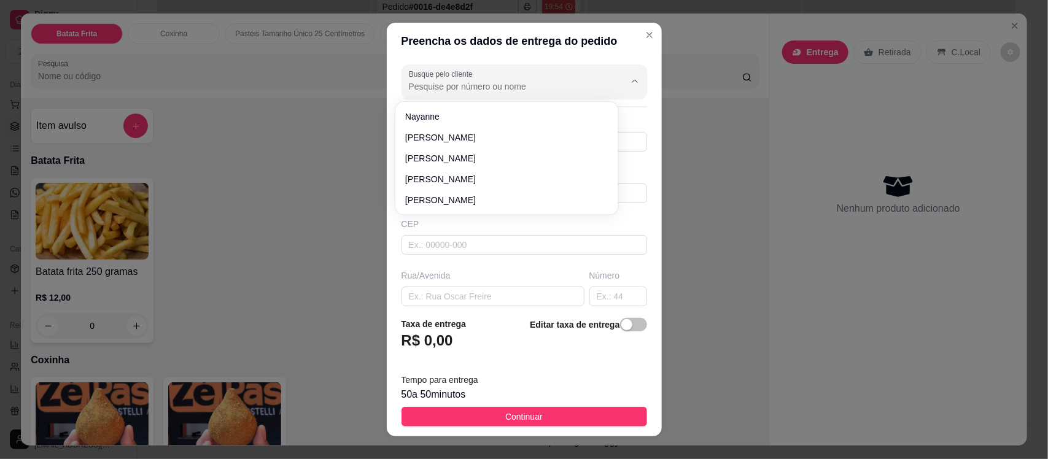
click at [549, 87] on input "Busque pelo cliente" at bounding box center [507, 86] width 196 height 12
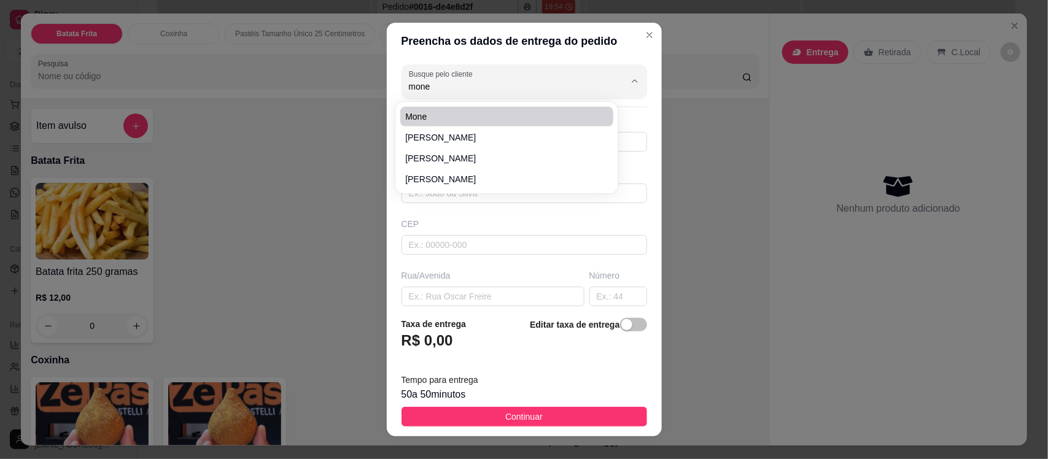
click at [488, 105] on div "Mone [PERSON_NAME]" at bounding box center [507, 147] width 218 height 87
click at [514, 114] on span "Mone" at bounding box center [500, 116] width 191 height 12
type input "Mone"
type input "8897075490"
type input "Mone"
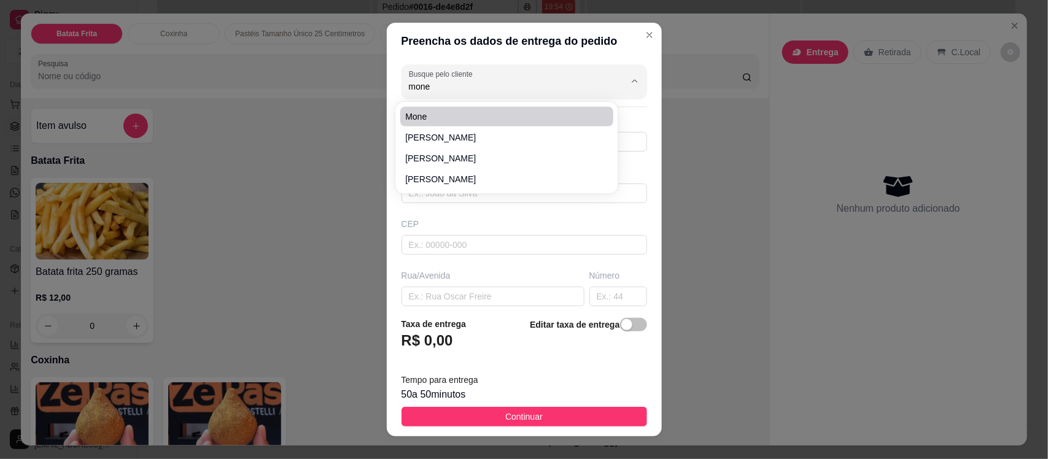
type input "63200000"
type input "Rua [PERSON_NAME]"
type input "130"
type input "Boa vista"
type input "Missão Velha"
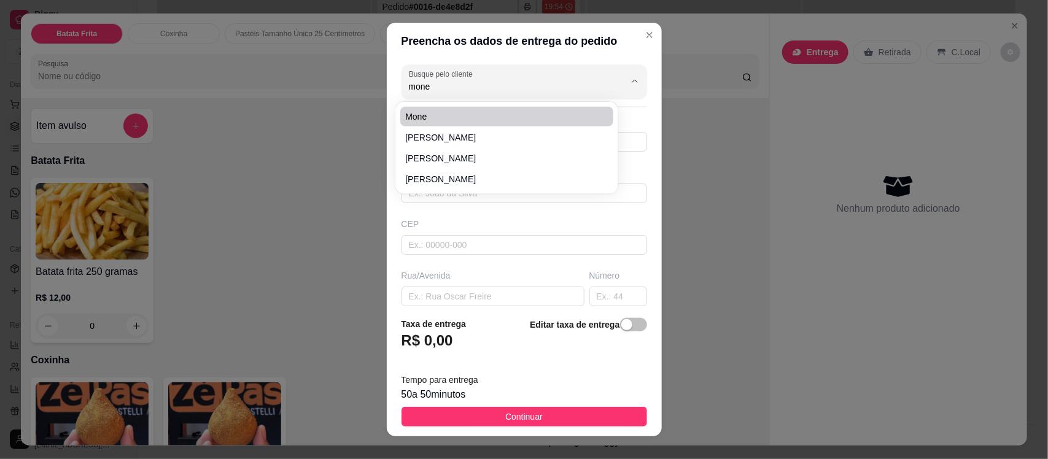
type input "Por trás do fórum casa laranja de portão cinza com dois pé de árvore na frete"
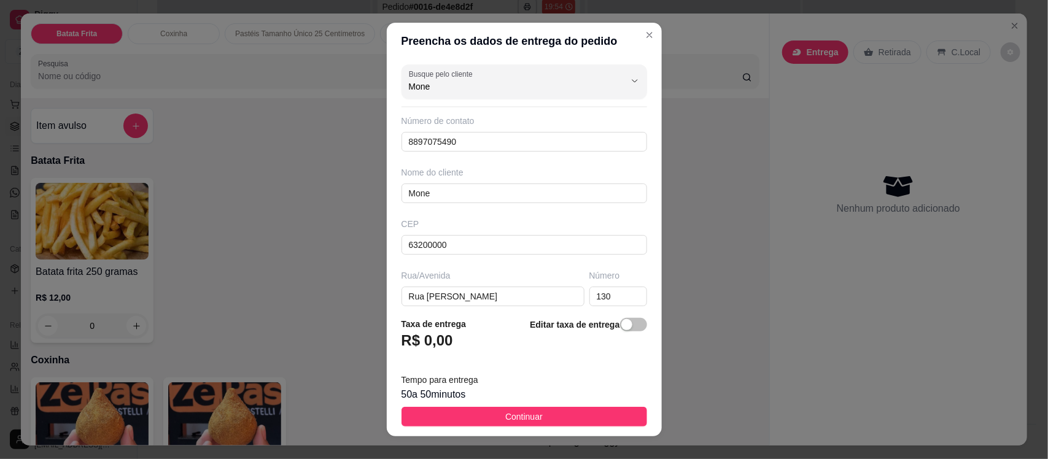
click at [642, 39] on header "Preencha os dados de entrega do pedido" at bounding box center [524, 41] width 275 height 37
click at [505, 416] on span "Continuar" at bounding box center [523, 417] width 37 height 14
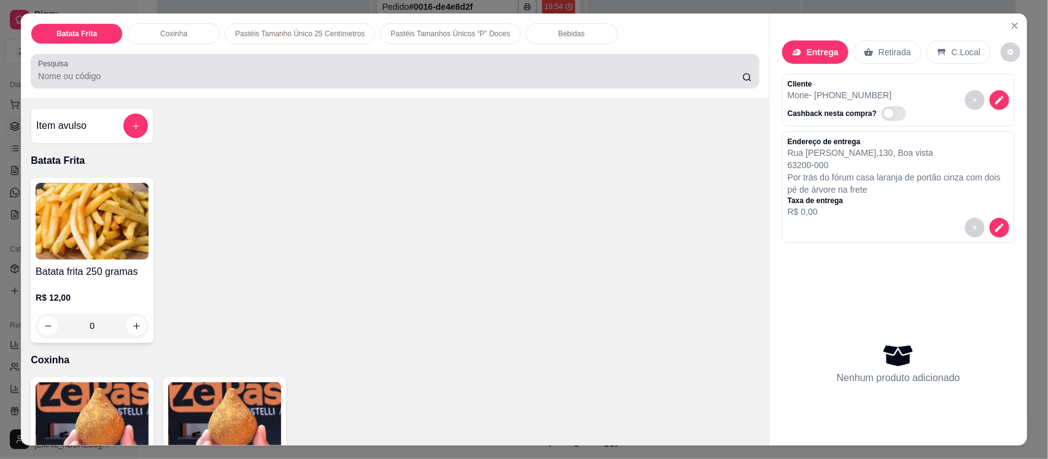
click at [253, 58] on div "Pesquisa" at bounding box center [395, 71] width 728 height 34
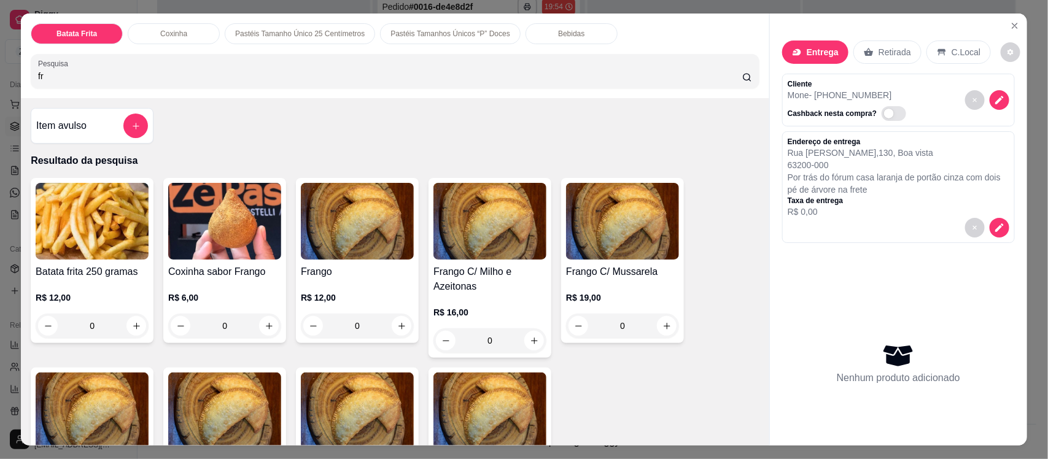
type input "fr"
click at [338, 227] on img at bounding box center [357, 221] width 113 height 77
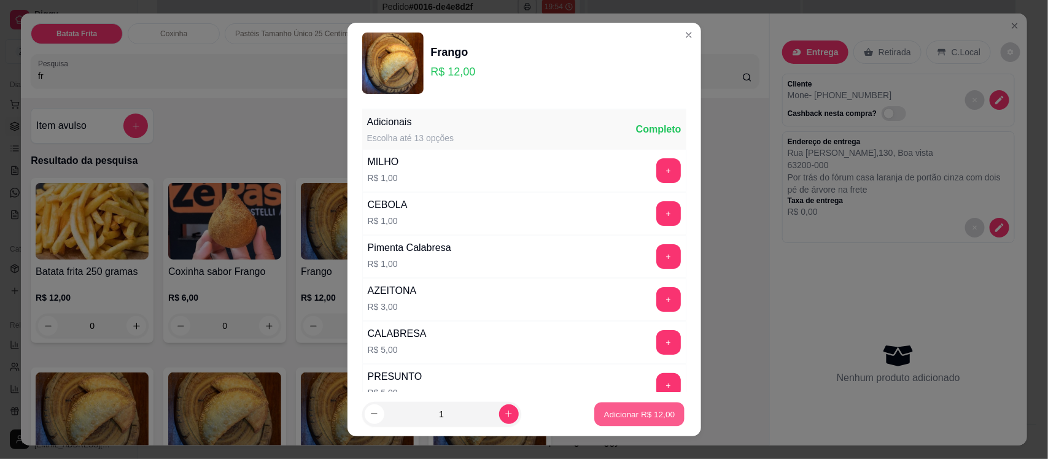
click at [604, 414] on p "Adicionar R$ 12,00" at bounding box center [639, 414] width 71 height 12
type input "1"
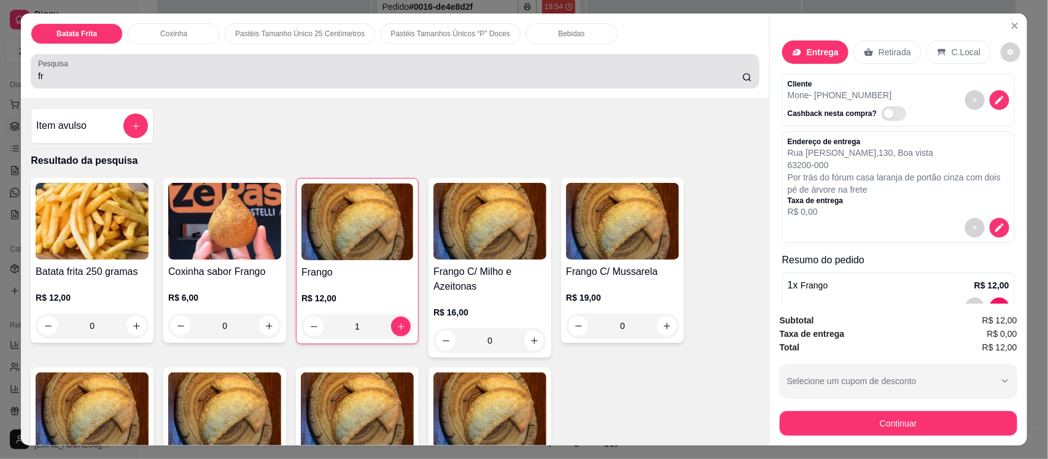
click at [166, 66] on div "fr" at bounding box center [395, 71] width 714 height 25
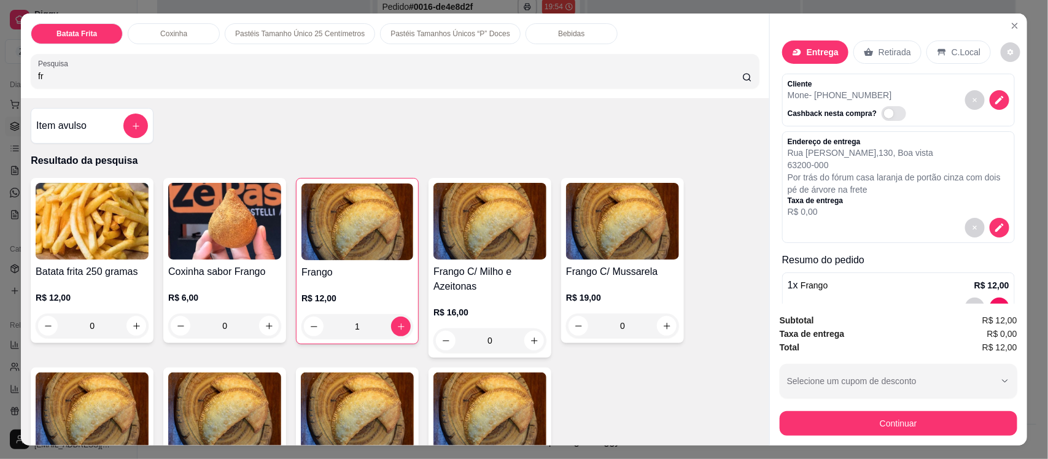
type input "f"
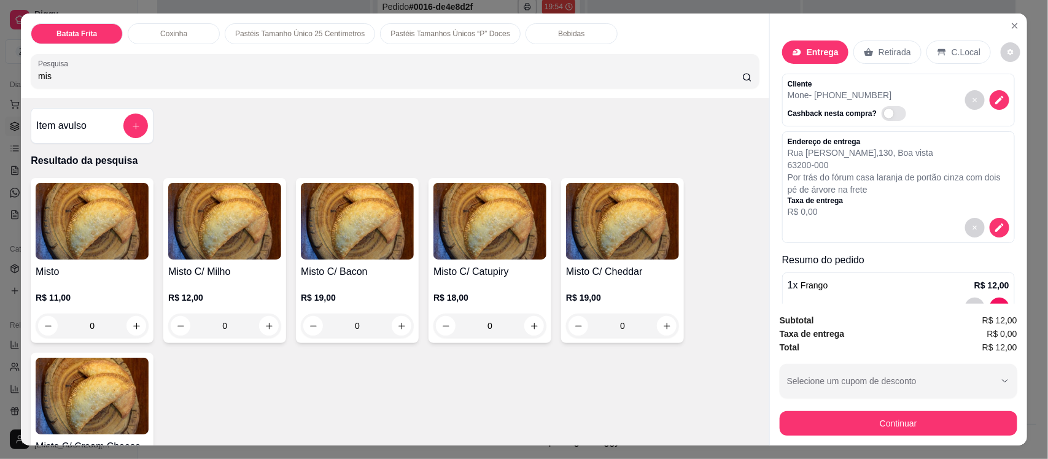
type input "mis"
click at [69, 186] on img at bounding box center [92, 221] width 113 height 77
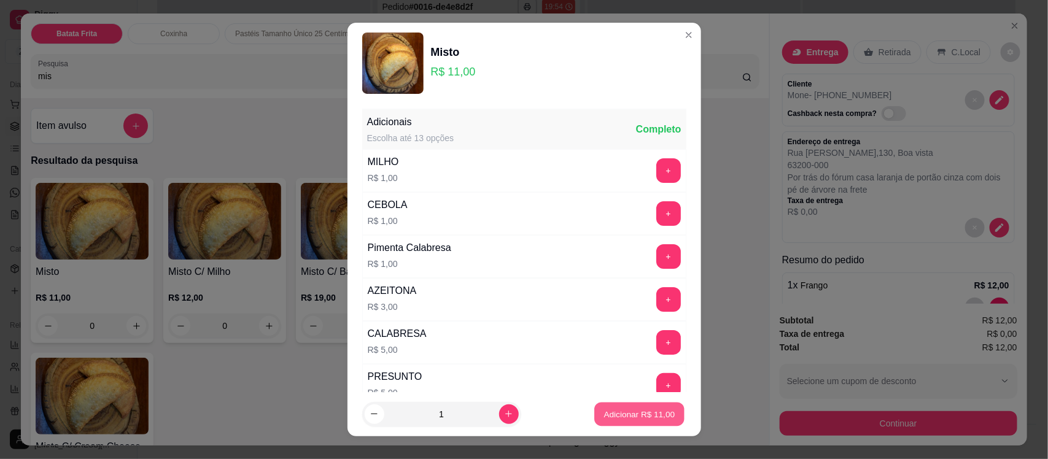
click at [614, 419] on p "Adicionar R$ 11,00" at bounding box center [639, 414] width 71 height 12
type input "1"
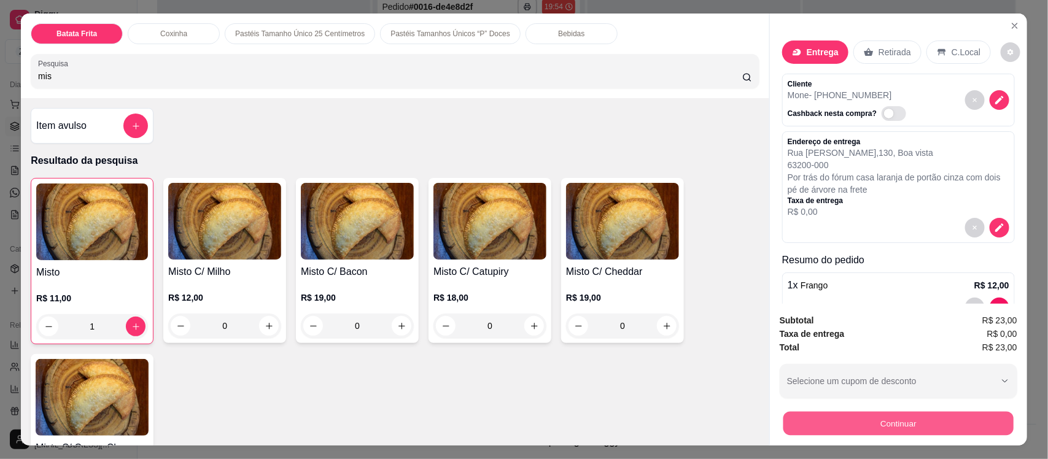
click at [815, 427] on button "Continuar" at bounding box center [898, 423] width 230 height 24
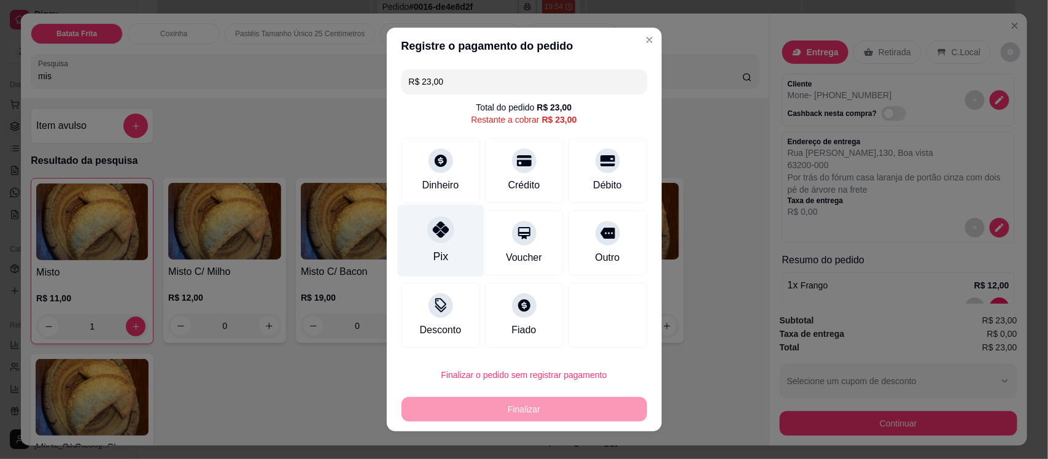
click at [420, 218] on div "Pix" at bounding box center [440, 241] width 87 height 72
type input "R$ 0,00"
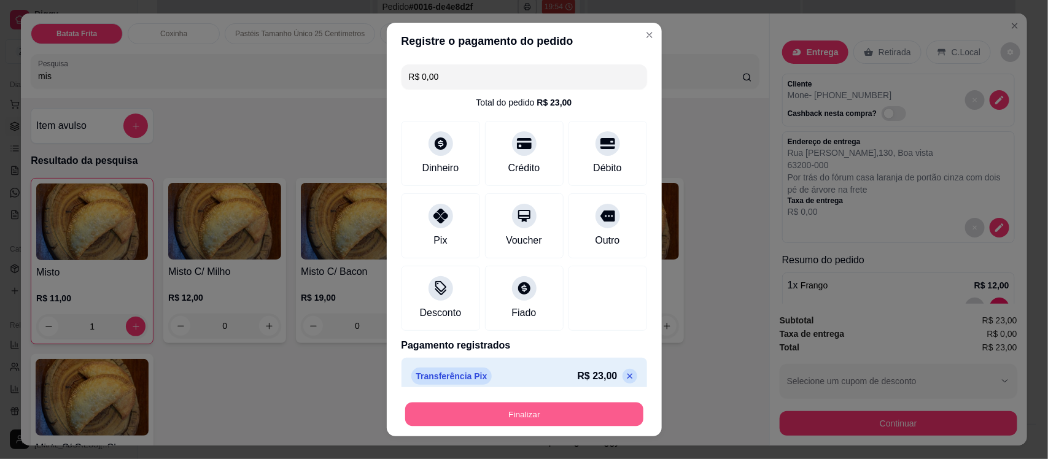
click at [488, 420] on button "Finalizar" at bounding box center [524, 414] width 238 height 24
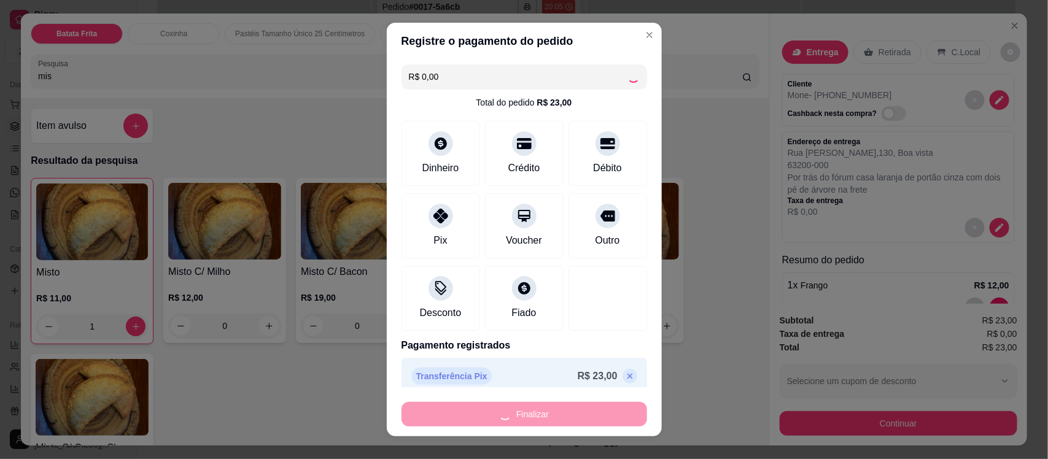
type input "0"
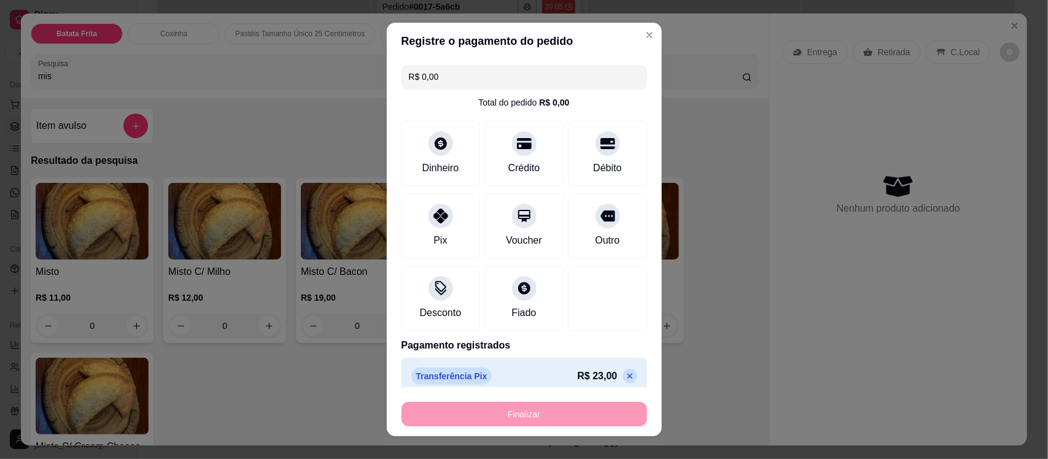
type input "-R$ 23,00"
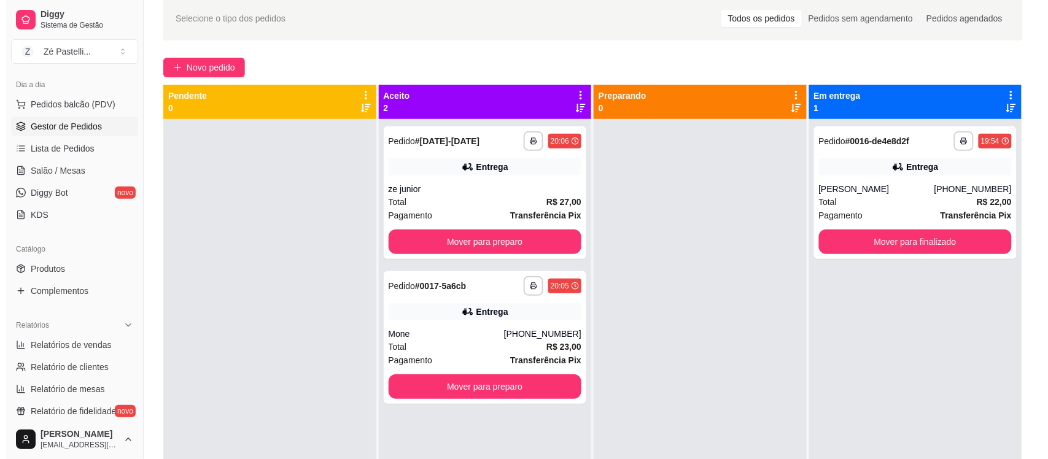
scroll to position [17, 0]
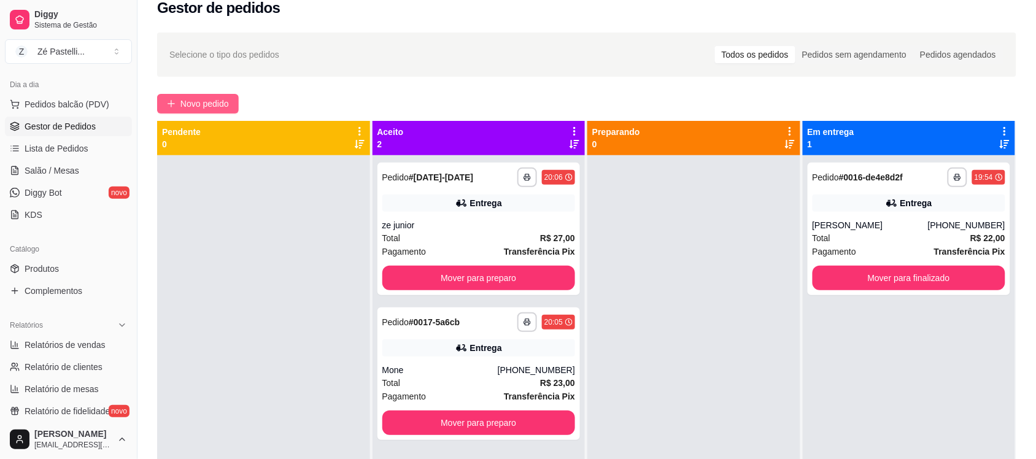
click at [227, 105] on span "Novo pedido" at bounding box center [204, 104] width 48 height 14
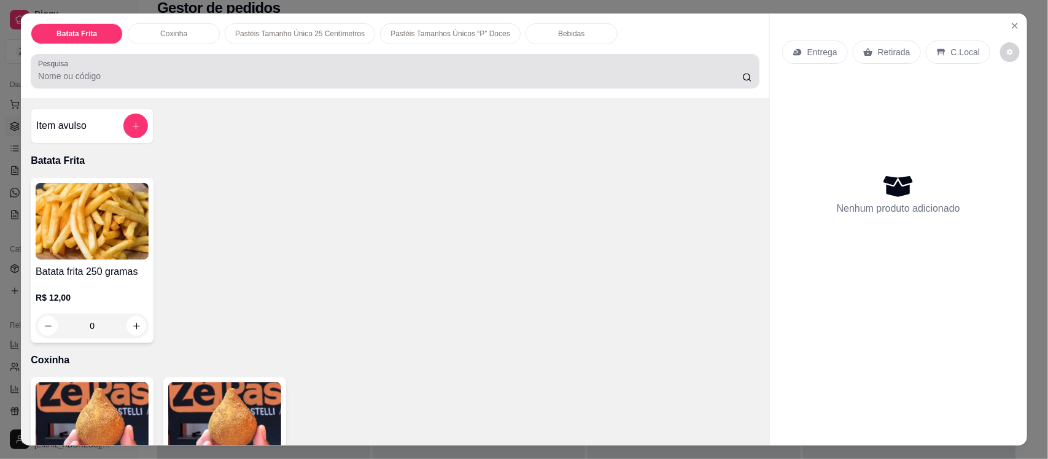
click at [269, 63] on div at bounding box center [395, 71] width 714 height 25
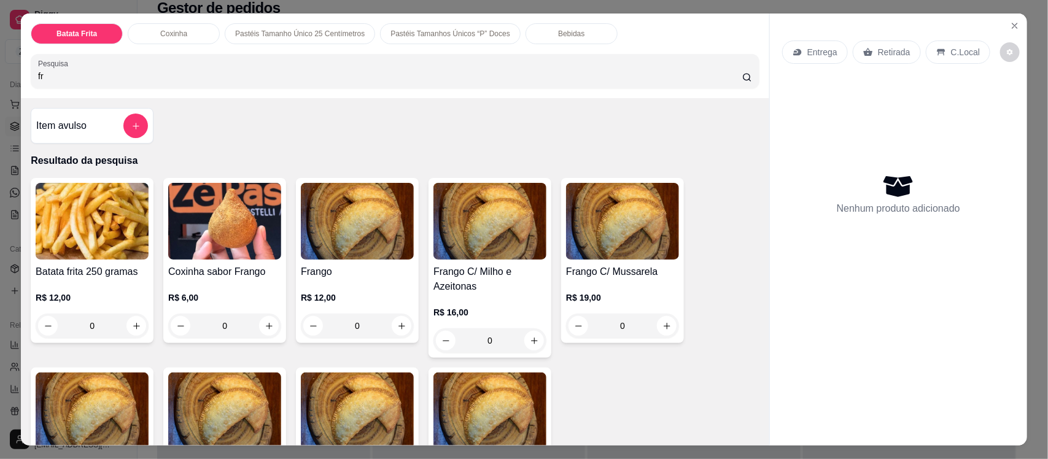
type input "fr"
click at [387, 249] on img at bounding box center [357, 221] width 113 height 77
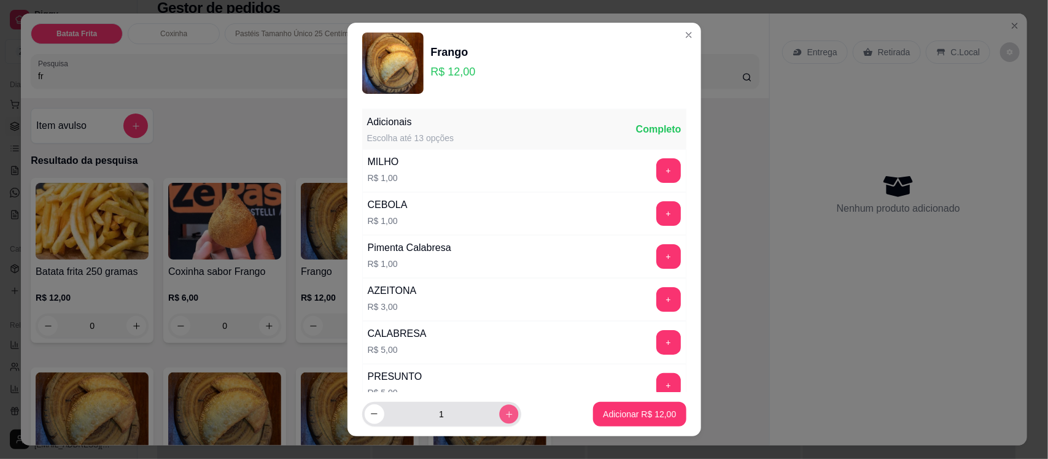
click at [484, 419] on div "1" at bounding box center [442, 414] width 154 height 25
type input "2"
click at [604, 415] on p "Adicionar R$ 24,00" at bounding box center [639, 414] width 71 height 12
type input "2"
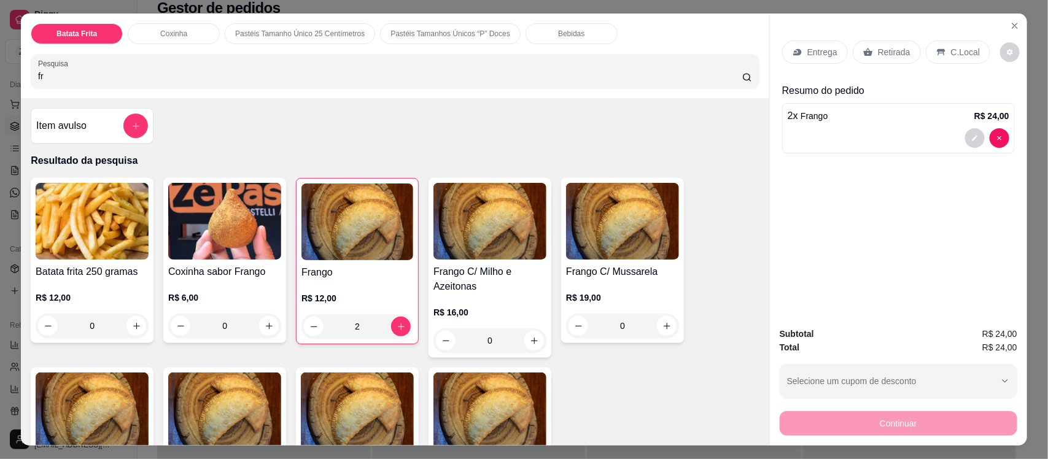
click at [807, 54] on p "Entrega" at bounding box center [822, 52] width 30 height 12
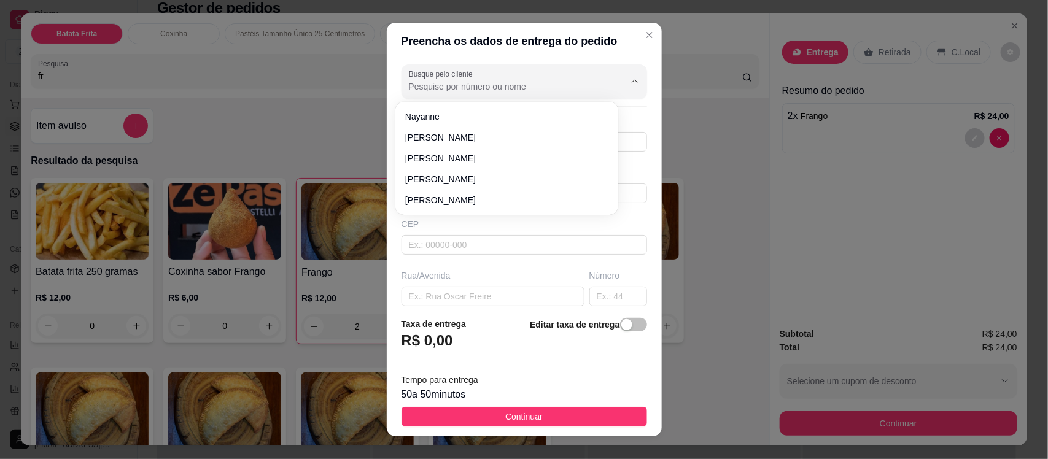
click at [560, 86] on input "Busque pelo cliente" at bounding box center [507, 86] width 196 height 12
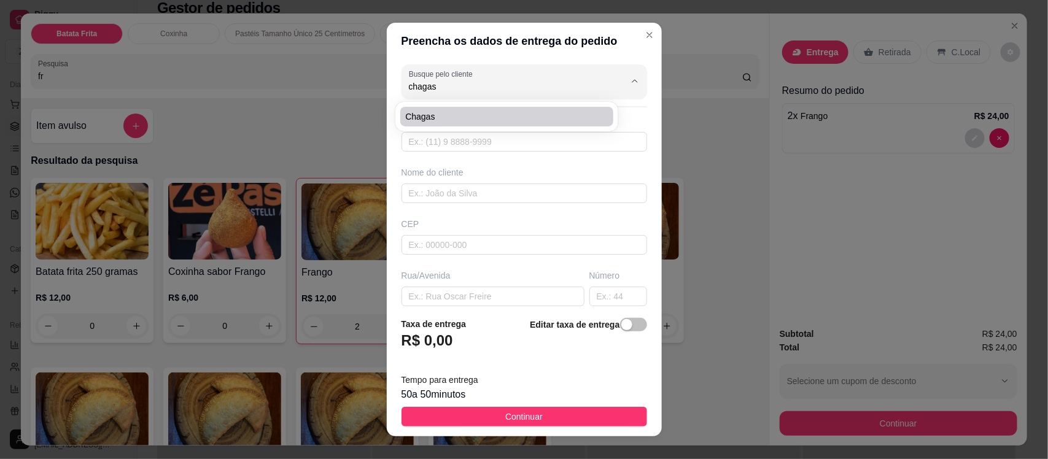
click at [468, 118] on span "Chagas" at bounding box center [500, 116] width 191 height 12
type input "Chagas"
type input "8888066101"
type input "Chagas"
type input "63200000"
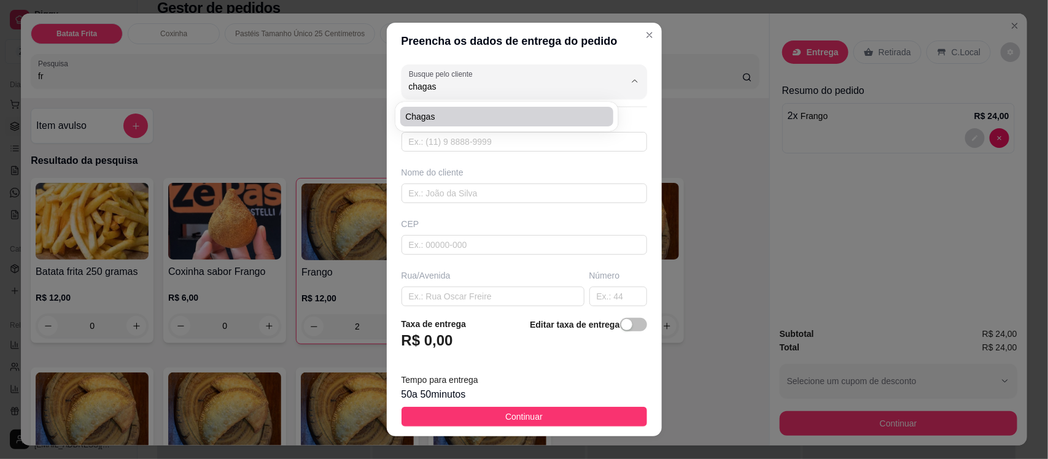
type input "Rua [DATE]"
type input "78"
type input "Missão Velha"
type input "Próximo a Lavínia"
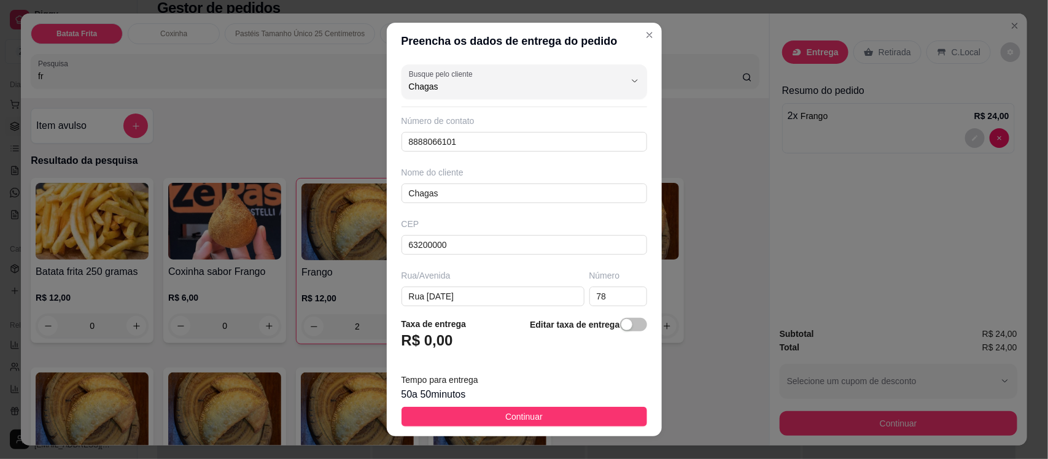
type input "Chagas"
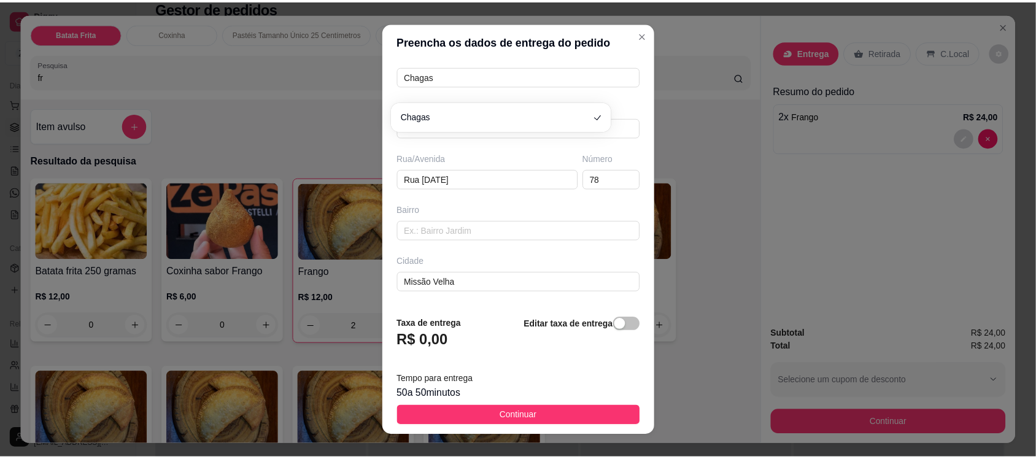
scroll to position [168, 0]
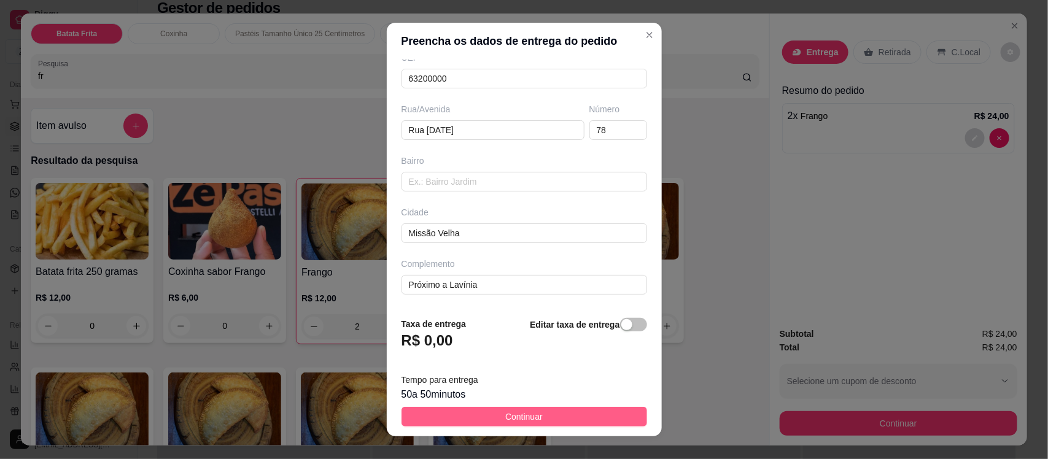
click at [517, 417] on span "Continuar" at bounding box center [523, 417] width 37 height 14
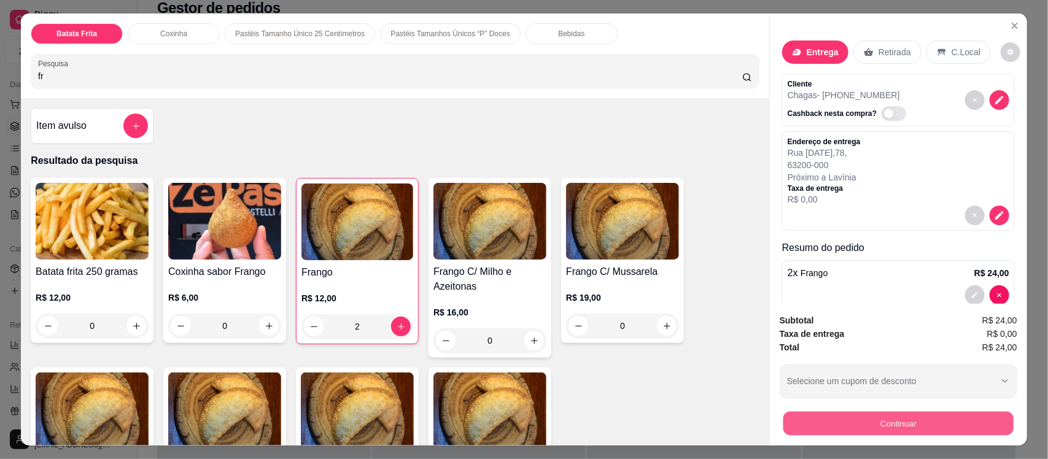
click at [809, 417] on button "Continuar" at bounding box center [898, 423] width 230 height 24
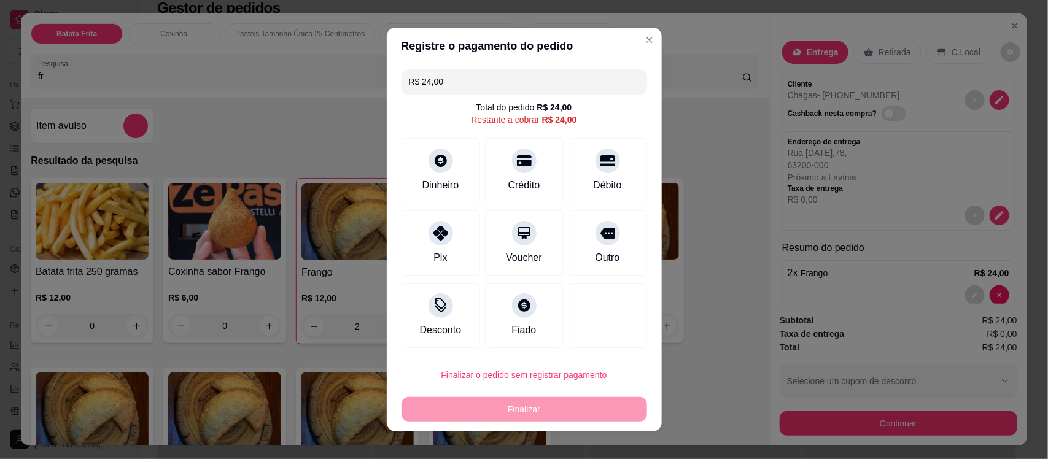
click at [461, 86] on input "R$ 24,00" at bounding box center [524, 81] width 231 height 25
click at [446, 253] on div "Pix" at bounding box center [440, 241] width 87 height 72
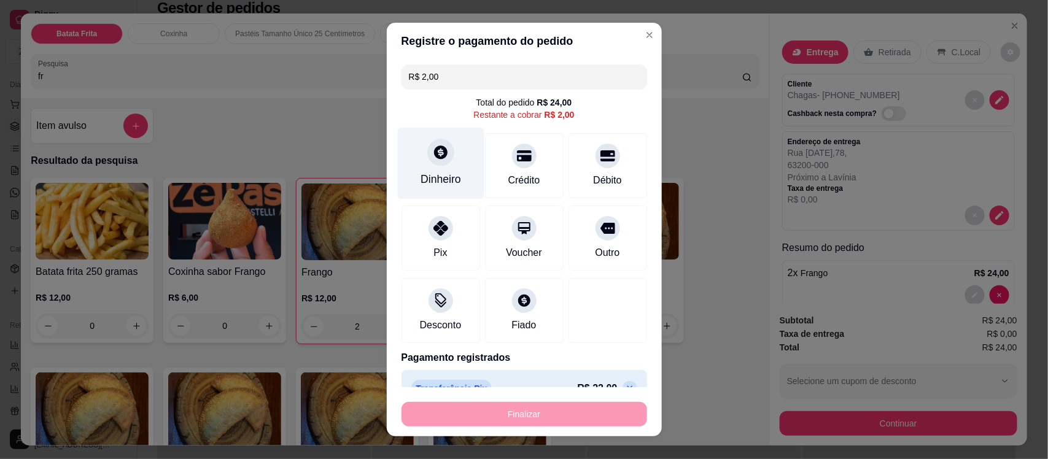
click at [427, 145] on div at bounding box center [440, 152] width 27 height 27
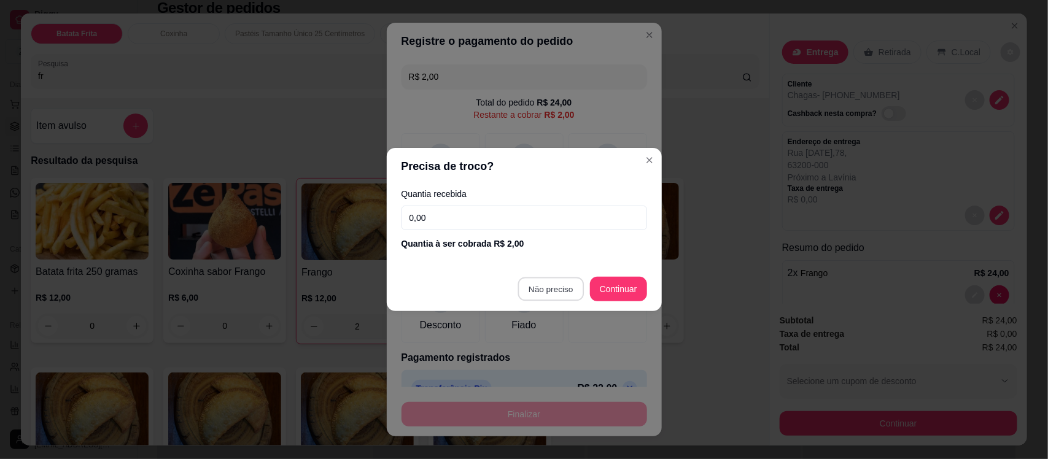
type input "R$ 0,00"
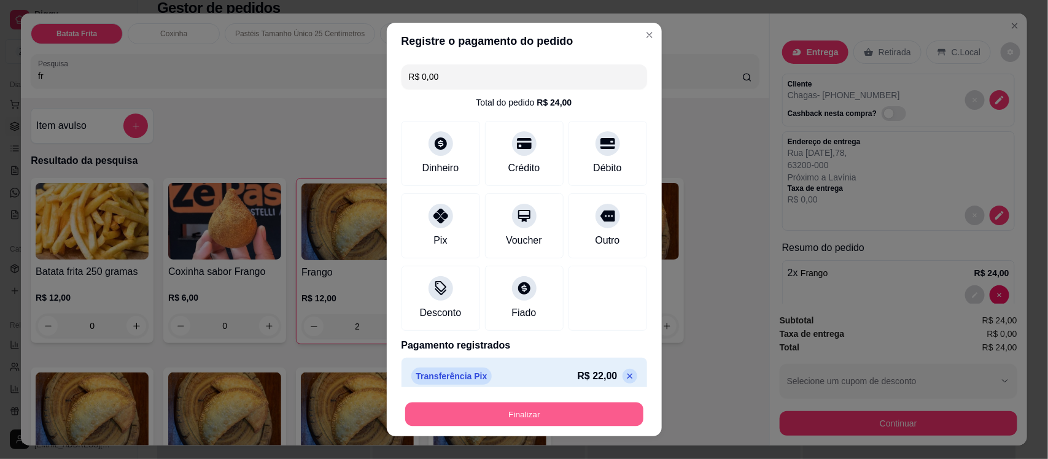
click at [546, 412] on button "Finalizar" at bounding box center [524, 414] width 238 height 24
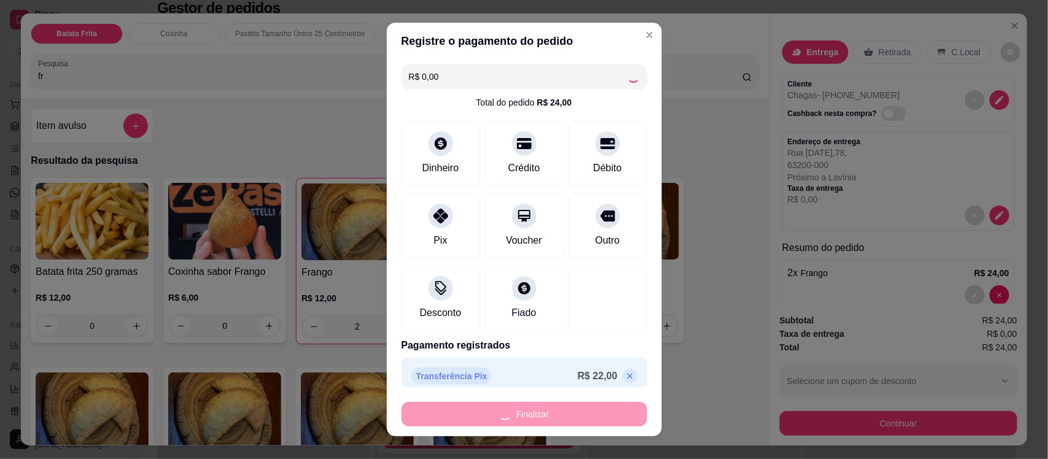
type input "0"
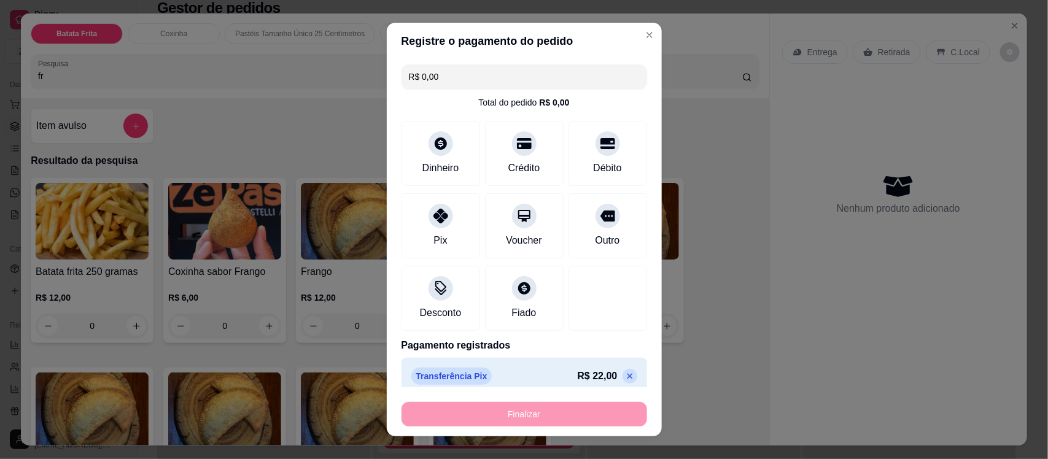
type input "-R$ 24,00"
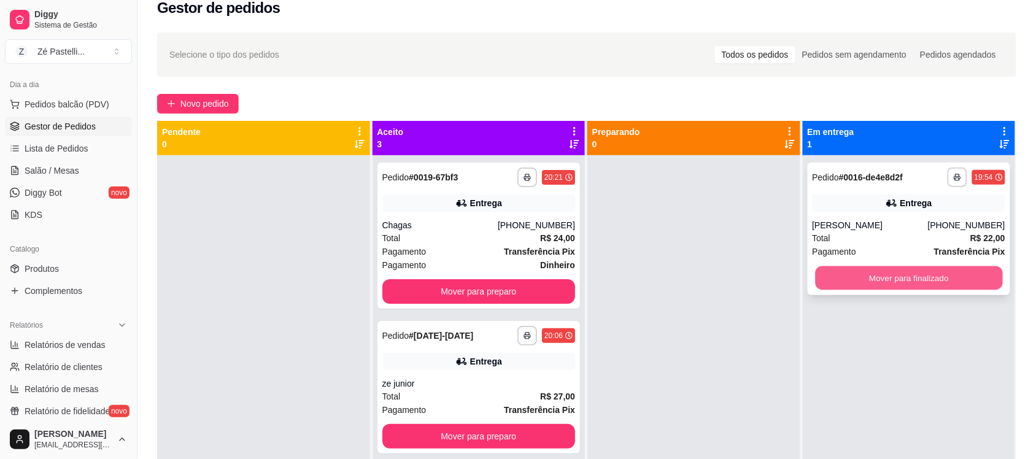
click at [824, 271] on button "Mover para finalizado" at bounding box center [908, 278] width 187 height 24
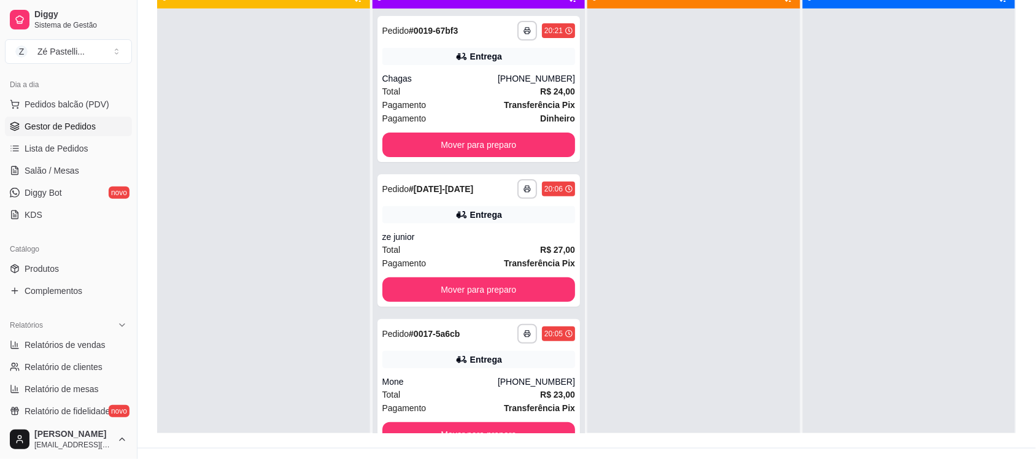
scroll to position [187, 0]
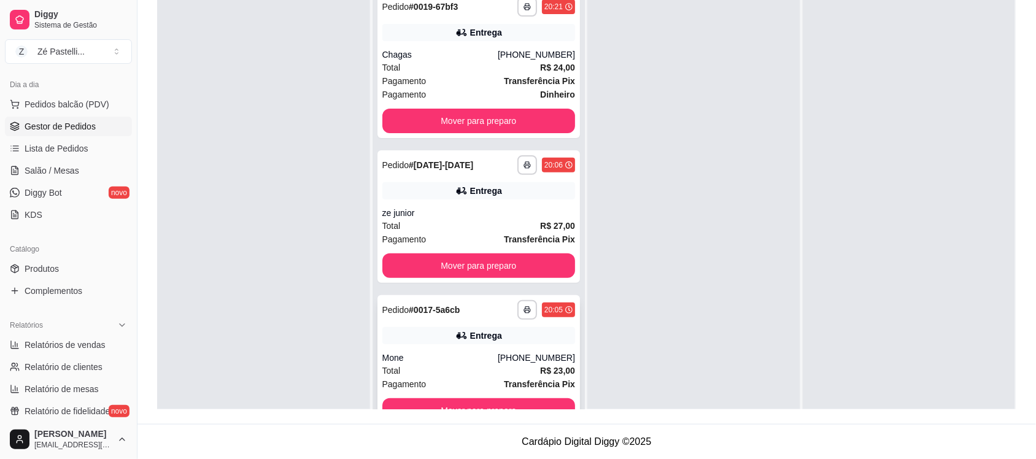
click at [452, 367] on div "Total R$ 23,00" at bounding box center [478, 371] width 193 height 14
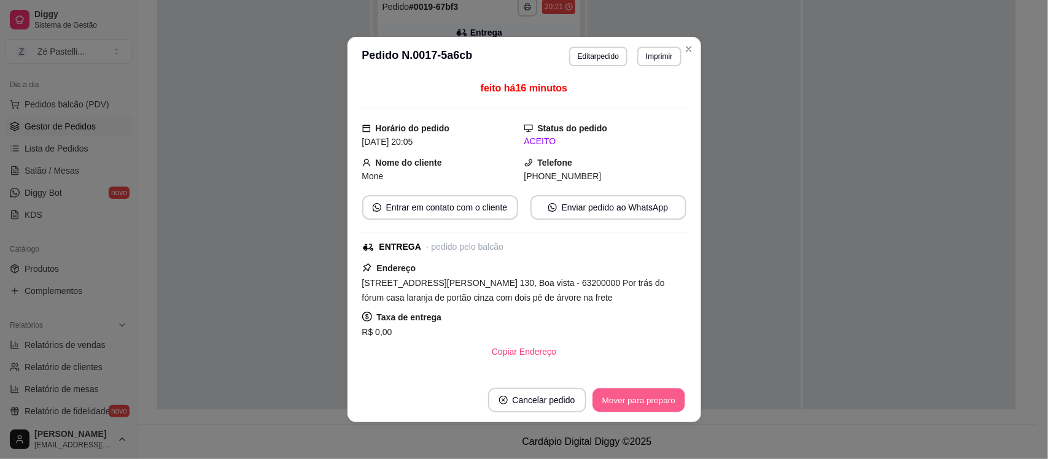
click at [625, 398] on button "Mover para preparo" at bounding box center [638, 400] width 92 height 24
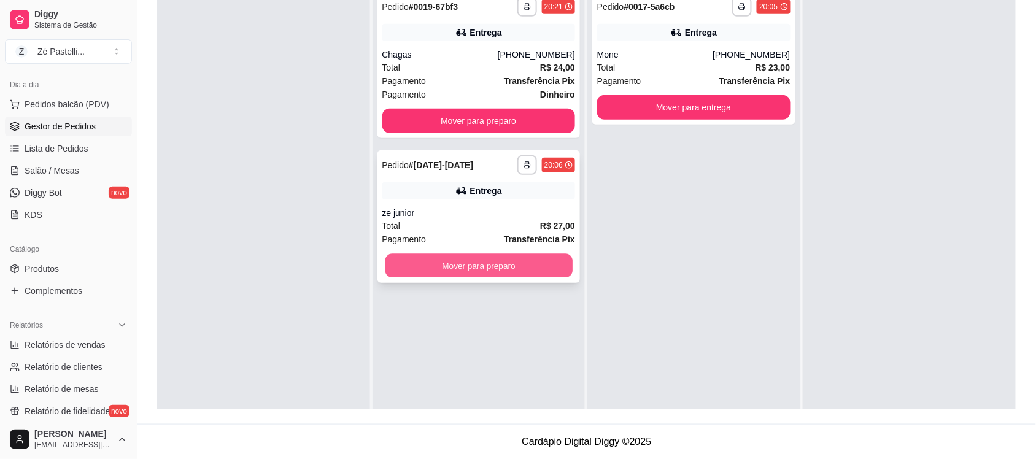
click at [428, 271] on button "Mover para preparo" at bounding box center [478, 266] width 187 height 24
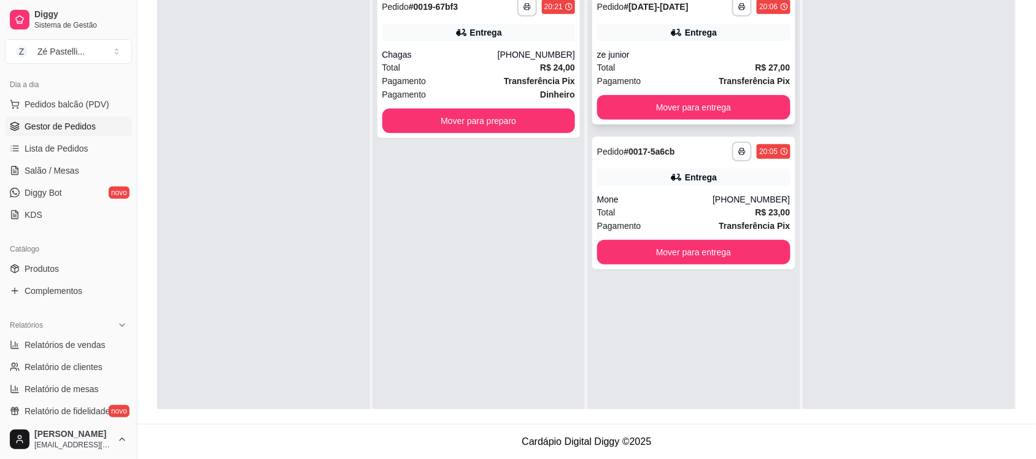
click at [620, 123] on div "**********" at bounding box center [693, 58] width 203 height 133
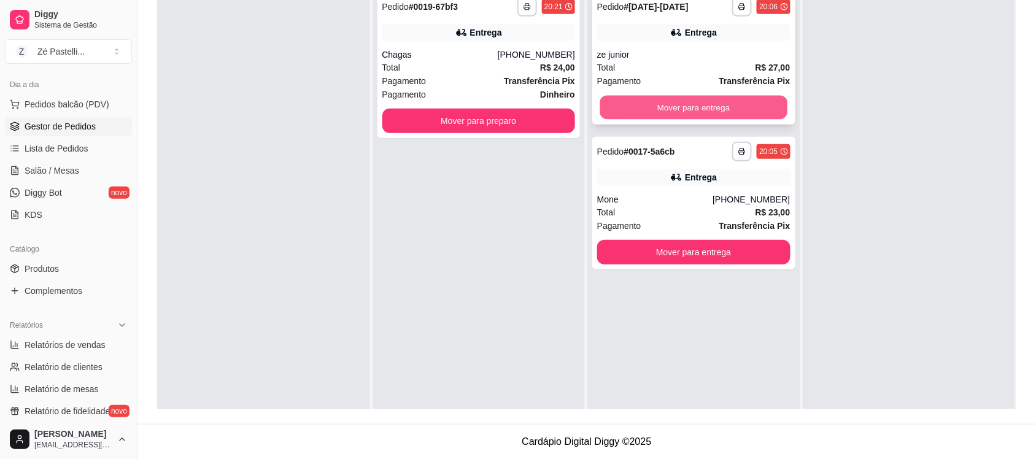
click at [658, 103] on button "Mover para entrega" at bounding box center [693, 108] width 187 height 24
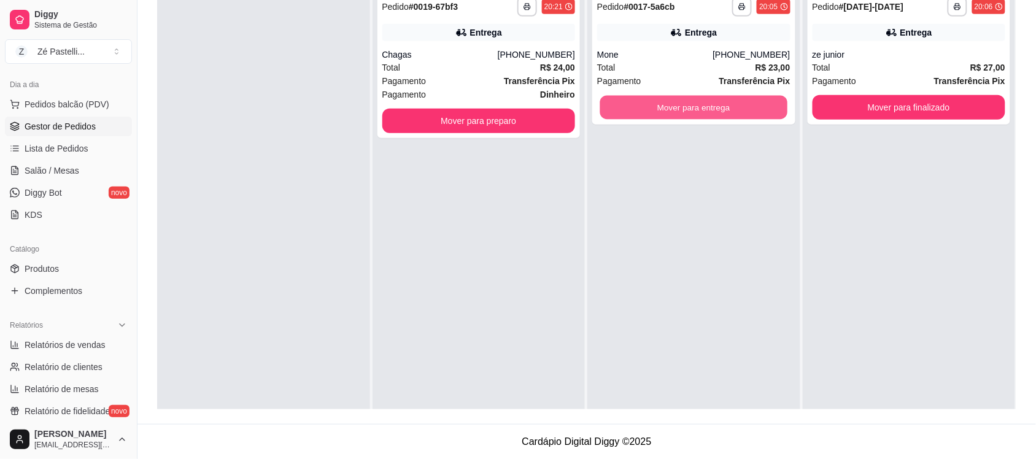
click at [658, 103] on button "Mover para entrega" at bounding box center [693, 108] width 187 height 24
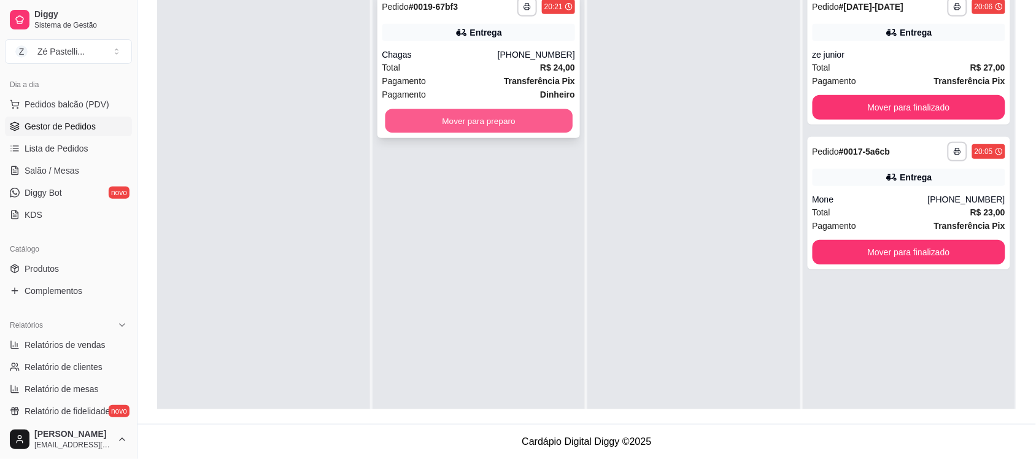
click at [411, 123] on button "Mover para preparo" at bounding box center [478, 121] width 187 height 24
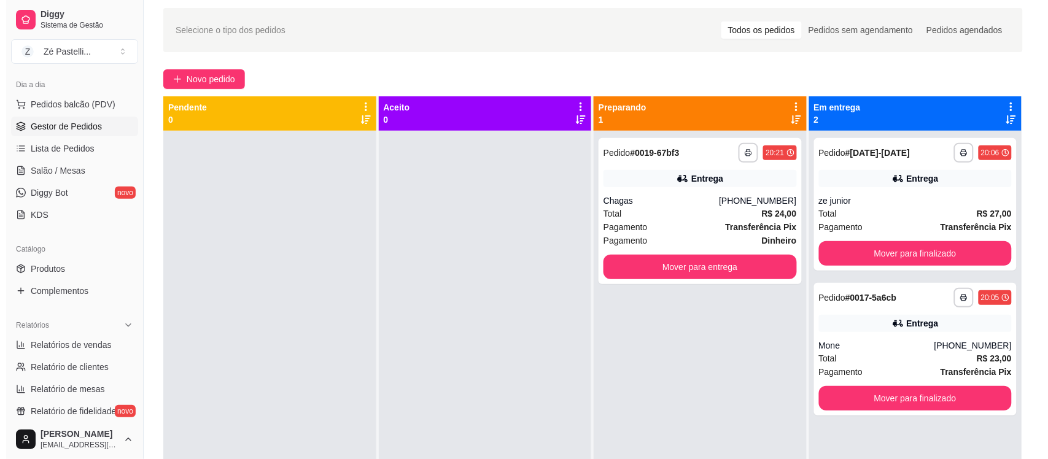
scroll to position [0, 0]
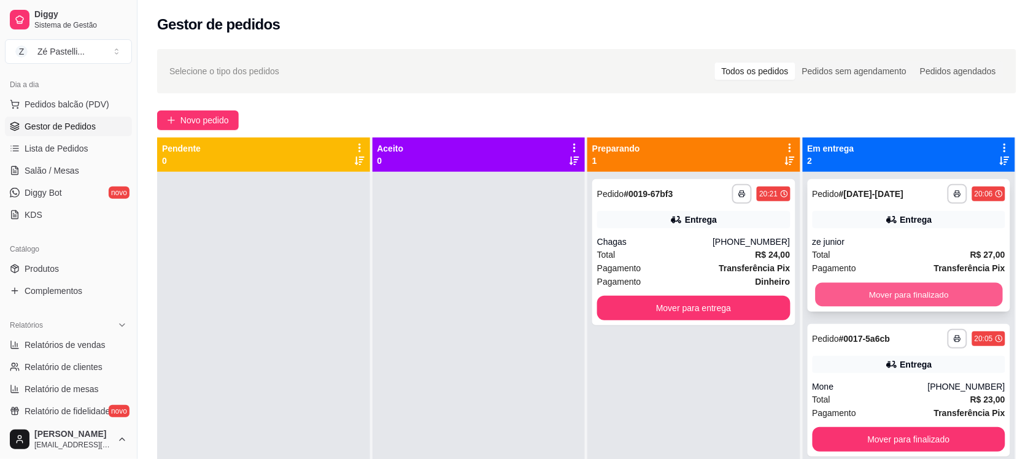
click at [854, 290] on button "Mover para finalizado" at bounding box center [908, 295] width 187 height 24
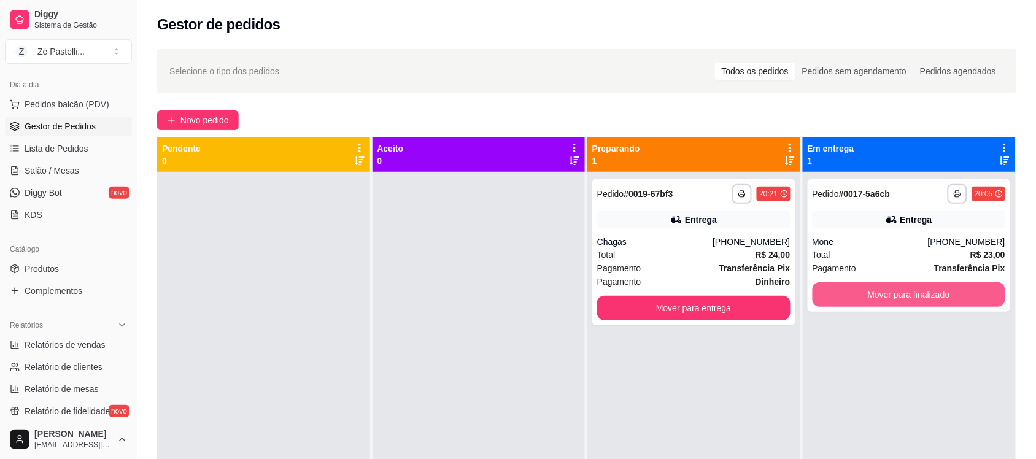
click at [854, 290] on button "Mover para finalizado" at bounding box center [909, 294] width 193 height 25
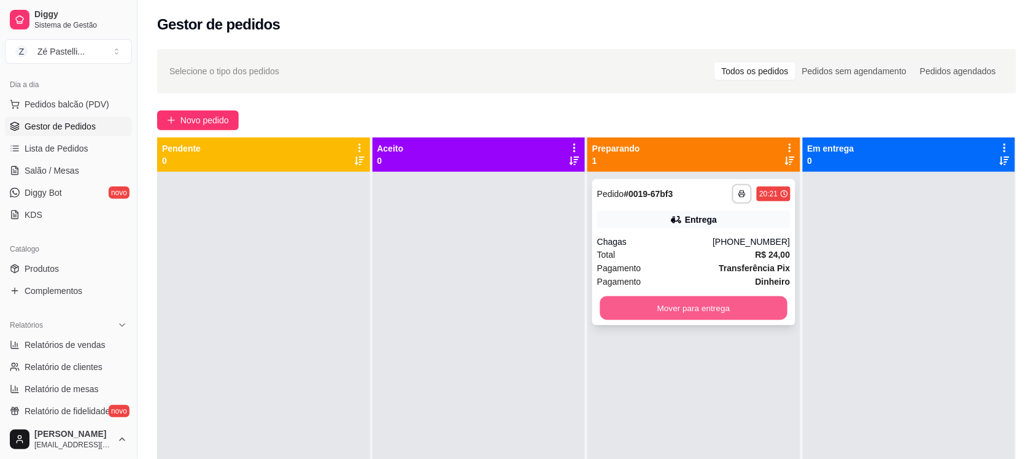
click at [729, 309] on button "Mover para entrega" at bounding box center [693, 308] width 187 height 24
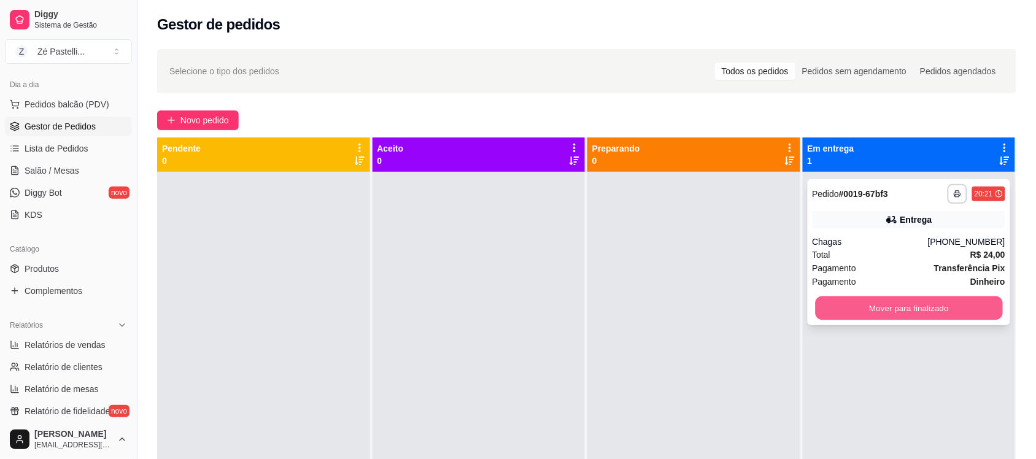
click at [830, 305] on button "Mover para finalizado" at bounding box center [908, 308] width 187 height 24
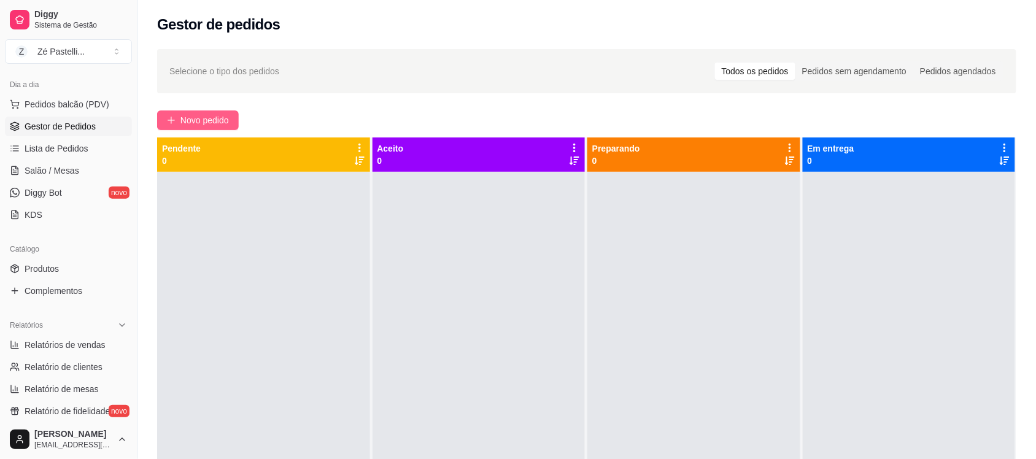
click at [191, 124] on span "Novo pedido" at bounding box center [204, 121] width 48 height 14
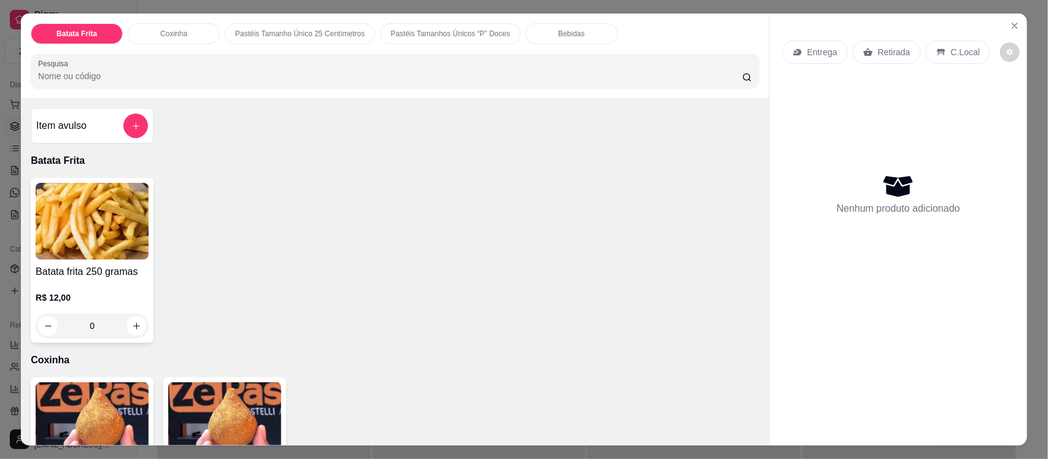
click at [210, 428] on img at bounding box center [224, 420] width 113 height 77
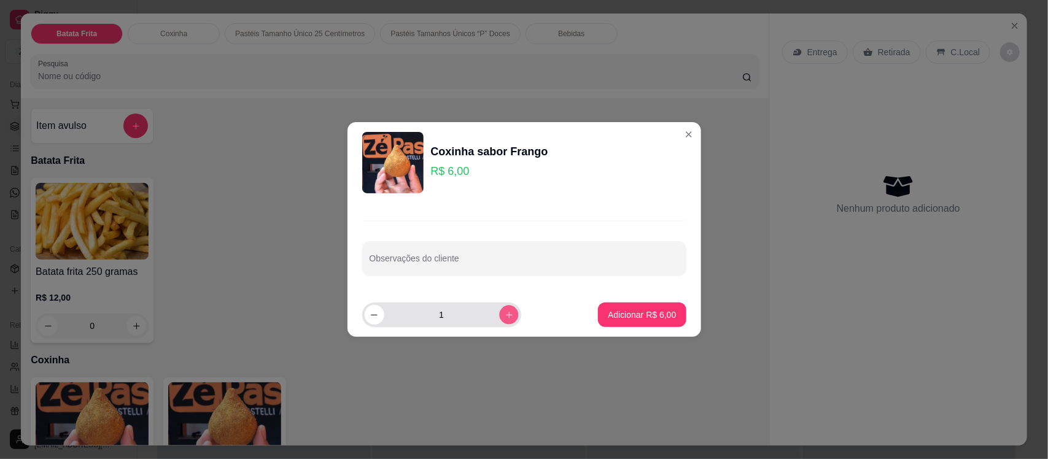
click at [502, 320] on button "increase-product-quantity" at bounding box center [508, 314] width 19 height 19
type input "2"
click at [609, 308] on button "Adicionar R$ 12,00" at bounding box center [640, 315] width 90 height 24
type input "2"
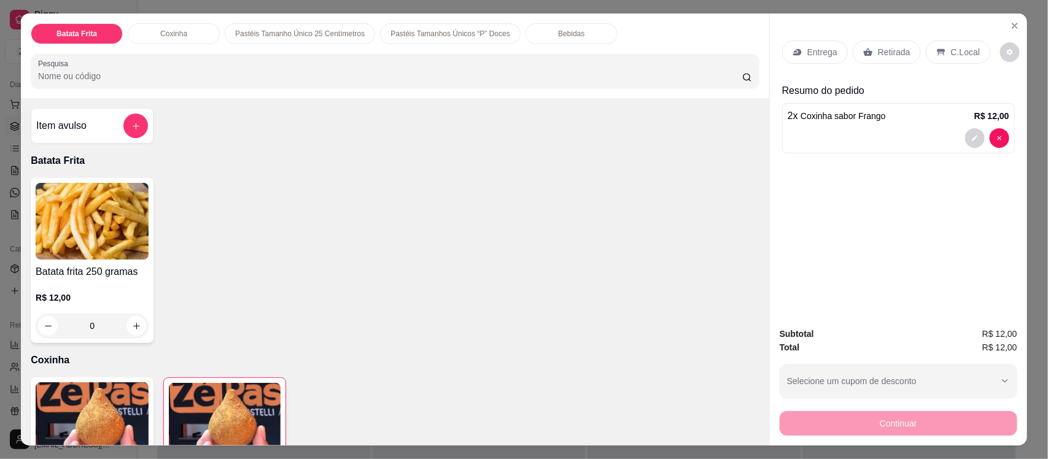
click at [878, 52] on p "Retirada" at bounding box center [894, 52] width 33 height 12
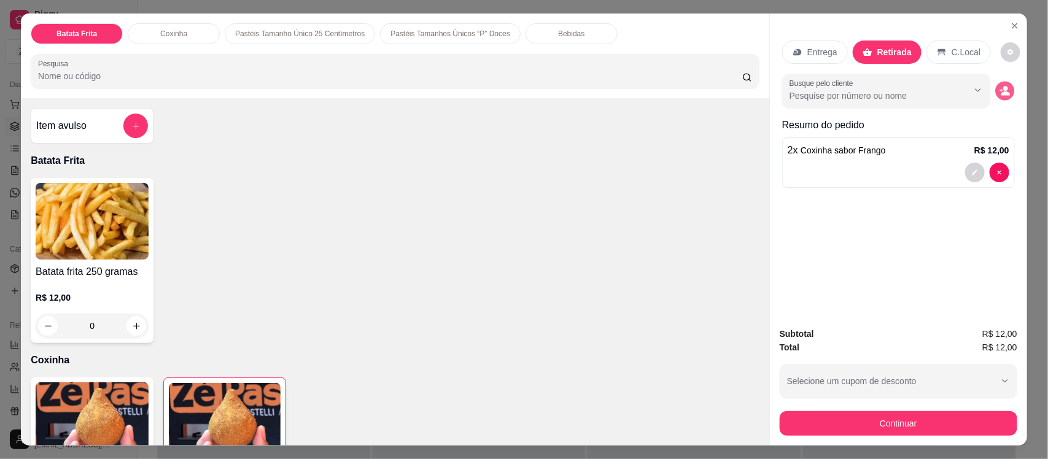
click at [999, 86] on icon "decrease-product-quantity" at bounding box center [1004, 91] width 10 height 10
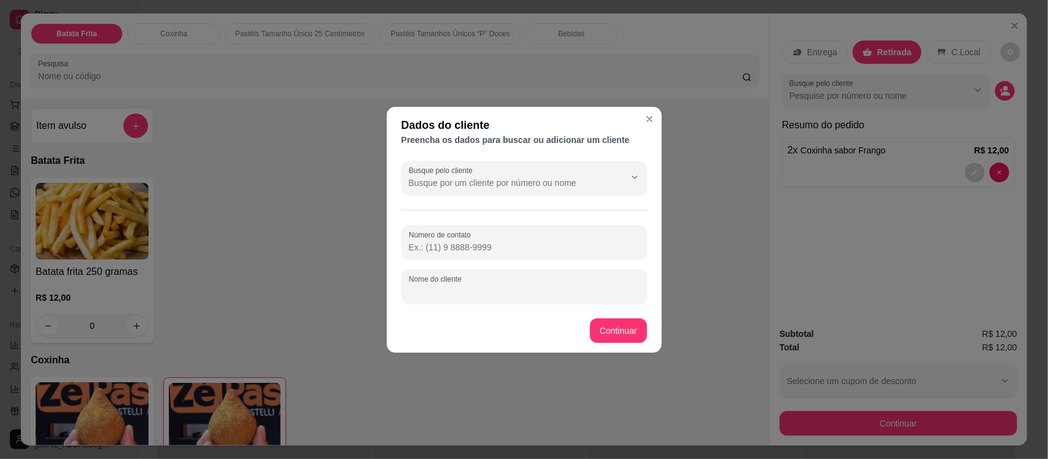
click at [584, 295] on input "Nome do cliente" at bounding box center [524, 291] width 231 height 12
click at [413, 287] on input "~Tati" at bounding box center [524, 291] width 231 height 12
type input "Tati"
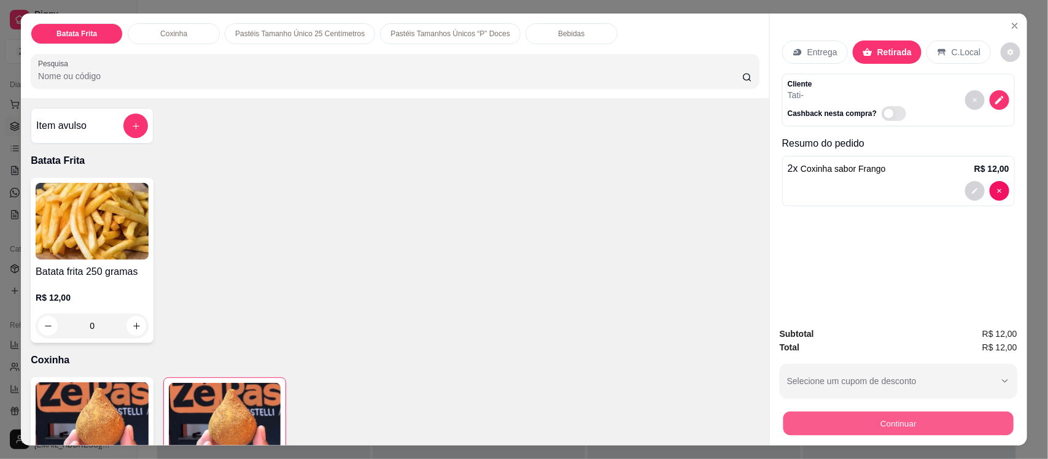
click at [844, 421] on button "Continuar" at bounding box center [898, 423] width 230 height 24
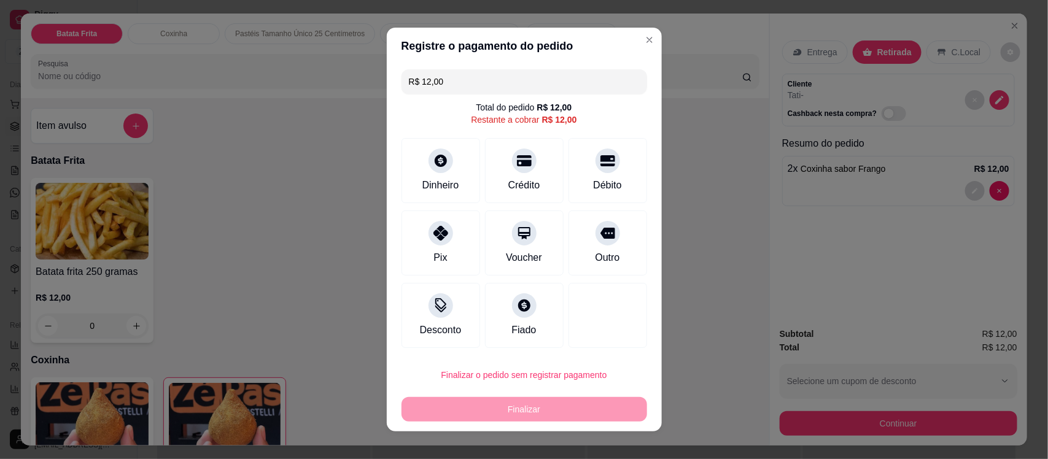
click at [473, 91] on input "R$ 12,00" at bounding box center [524, 81] width 231 height 25
click at [453, 81] on input "R$ 0,12" at bounding box center [524, 81] width 231 height 25
click at [434, 154] on icon at bounding box center [441, 157] width 14 height 14
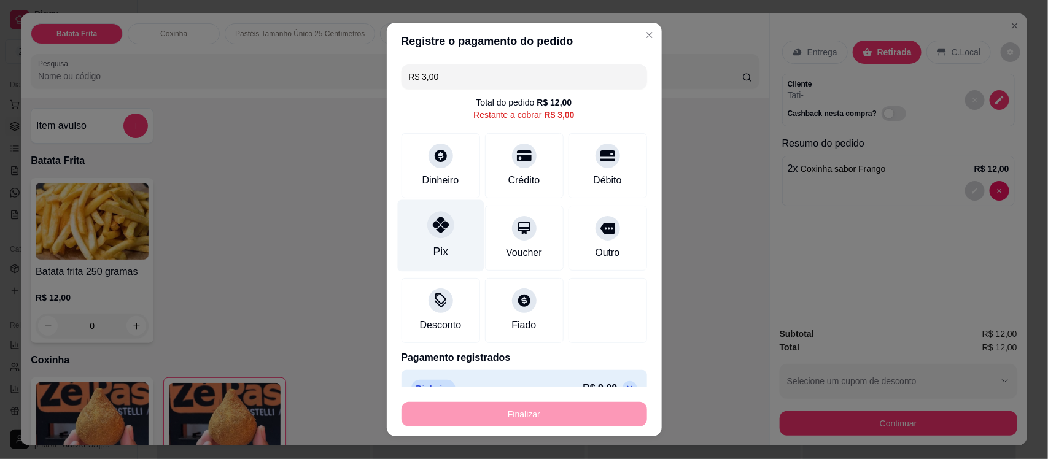
click at [427, 237] on div at bounding box center [440, 225] width 27 height 27
type input "R$ 0,00"
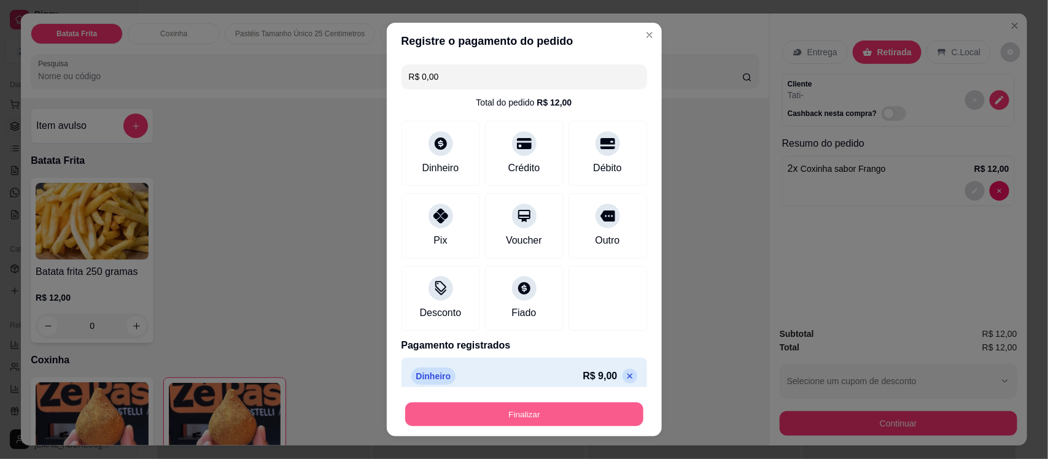
click at [496, 412] on button "Finalizar" at bounding box center [524, 414] width 238 height 24
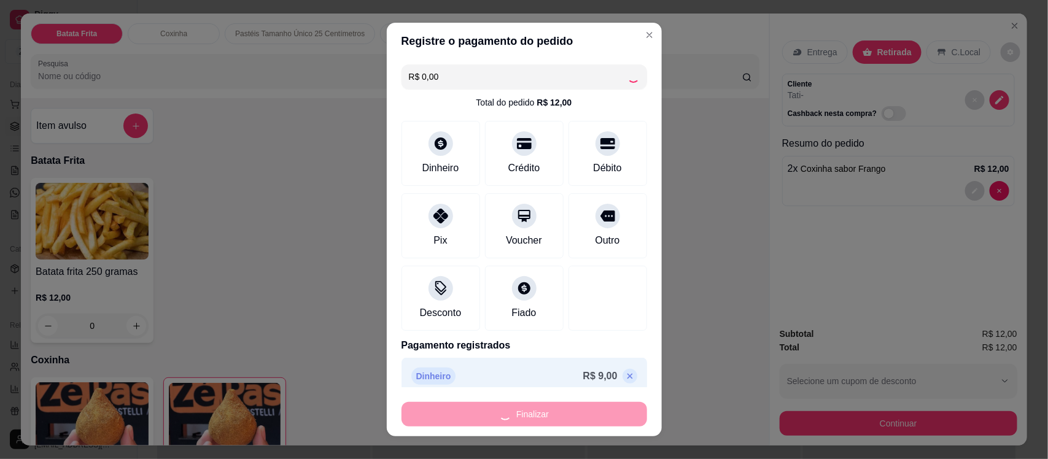
type input "0"
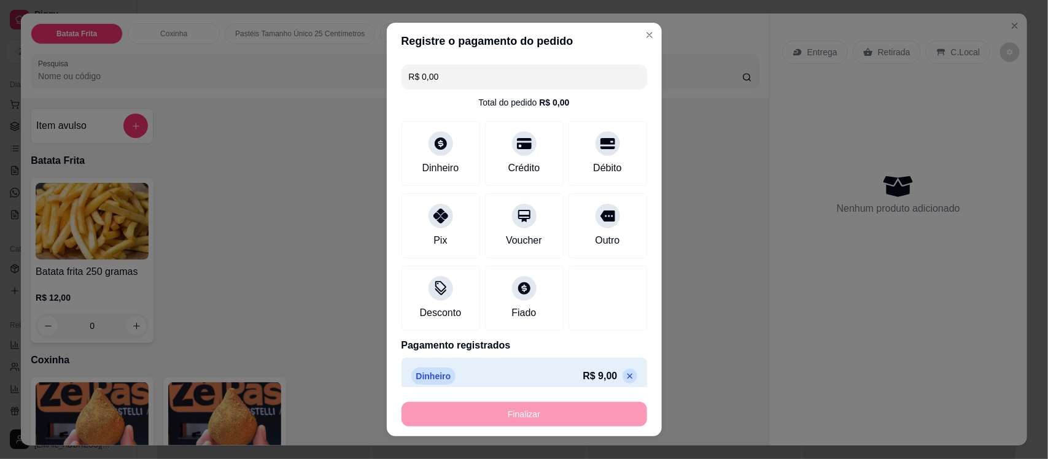
type input "-R$ 12,00"
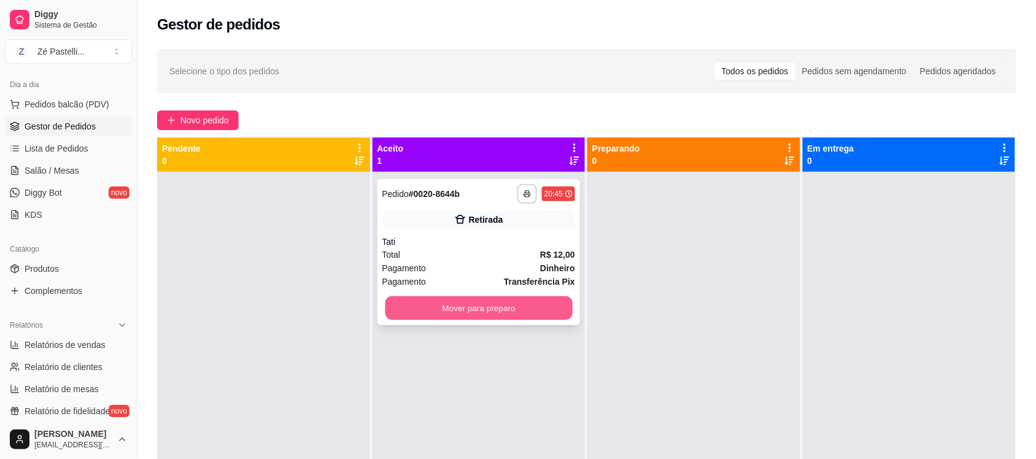
click at [457, 313] on button "Mover para preparo" at bounding box center [478, 308] width 187 height 24
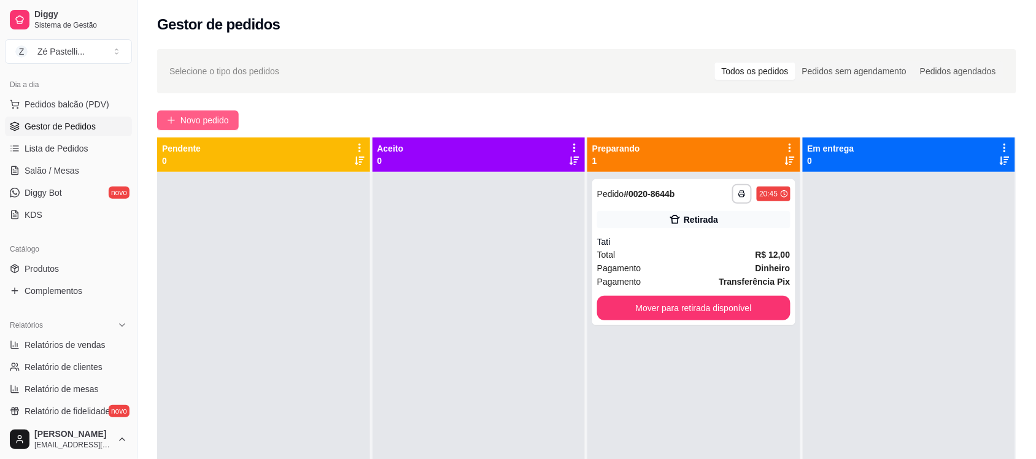
click at [179, 117] on button "Novo pedido" at bounding box center [198, 120] width 82 height 20
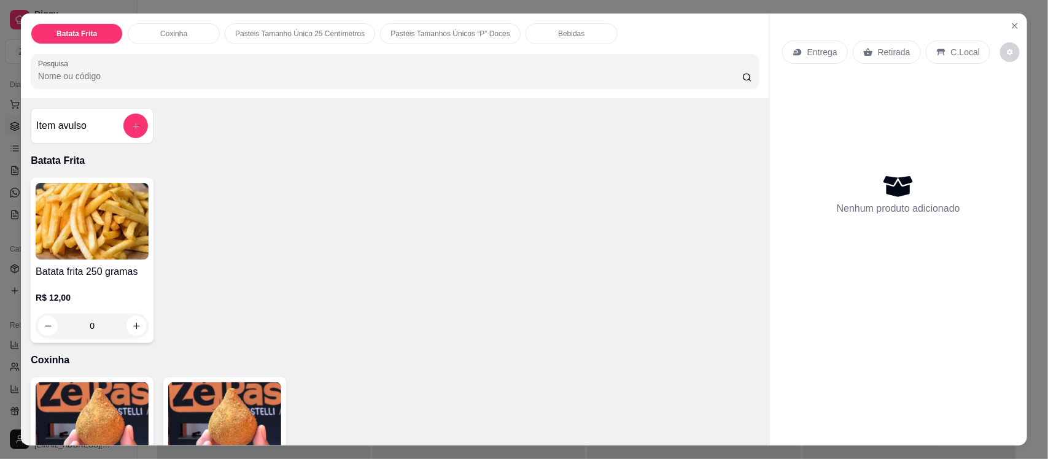
click at [239, 72] on input "Pesquisa" at bounding box center [390, 76] width 704 height 12
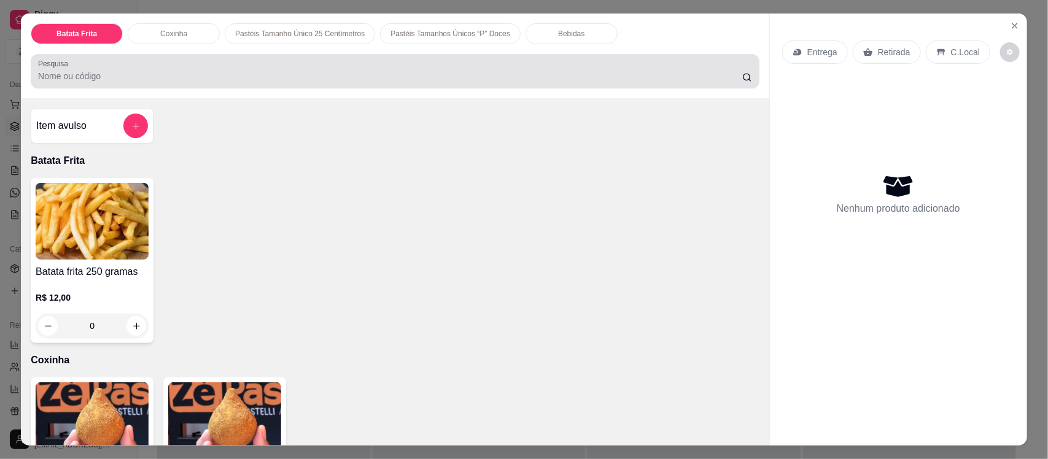
click at [257, 63] on div at bounding box center [395, 71] width 714 height 25
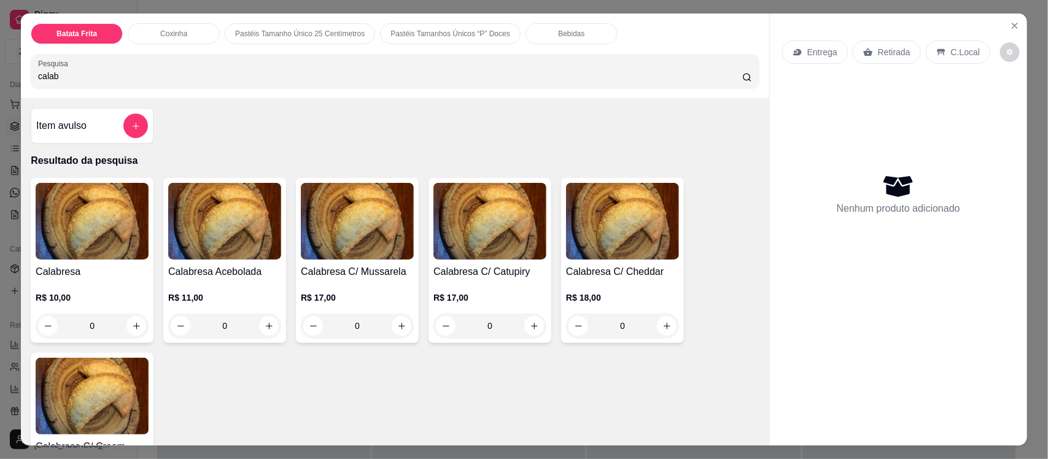
type input "calab"
click at [101, 222] on img at bounding box center [92, 221] width 113 height 77
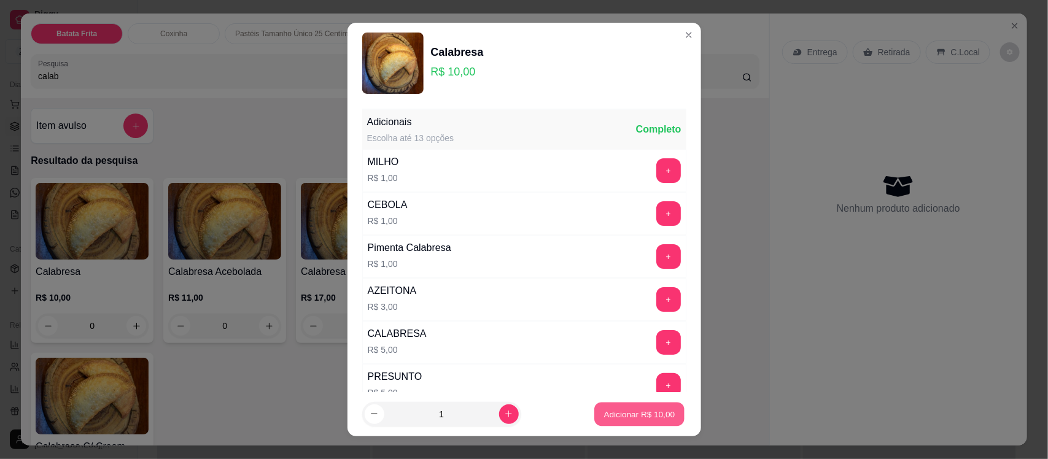
click at [617, 412] on p "Adicionar R$ 10,00" at bounding box center [639, 414] width 71 height 12
type input "1"
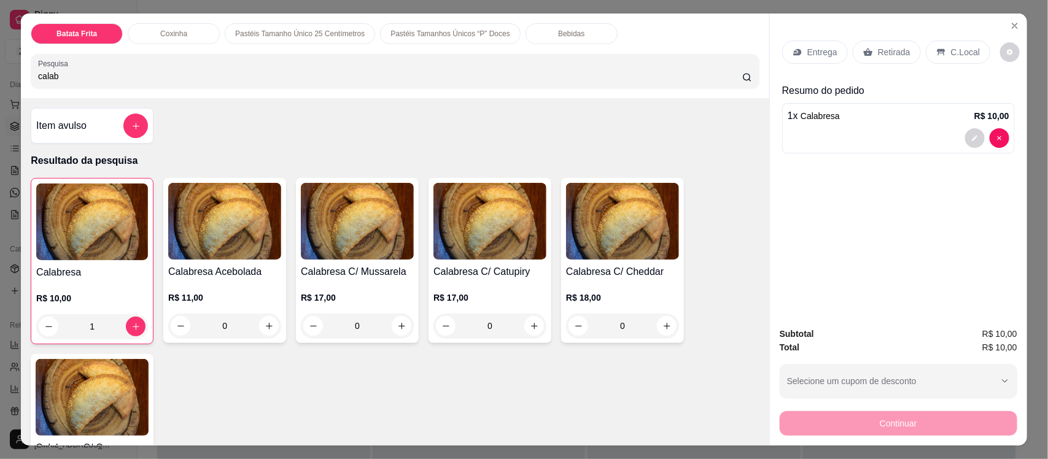
click at [878, 49] on p "Retirada" at bounding box center [894, 52] width 33 height 12
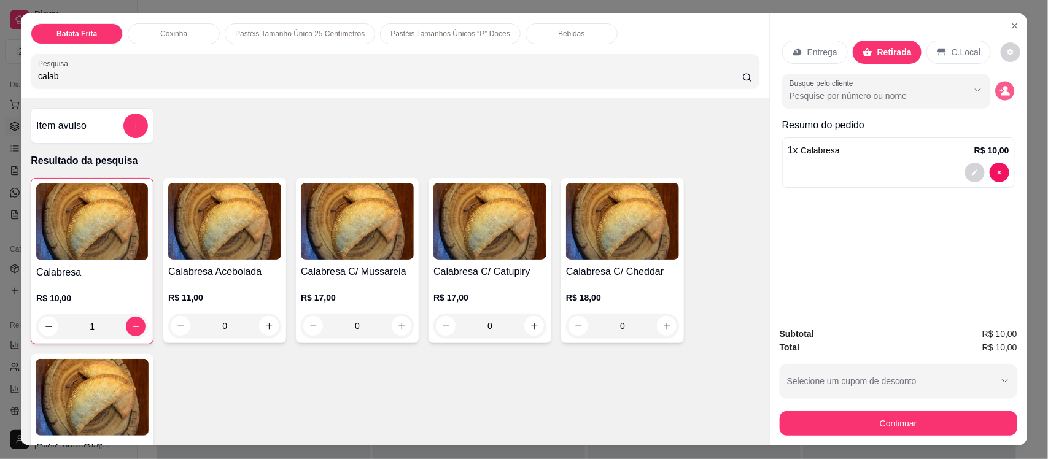
click at [1000, 92] on icon "decrease-product-quantity" at bounding box center [1001, 90] width 3 height 3
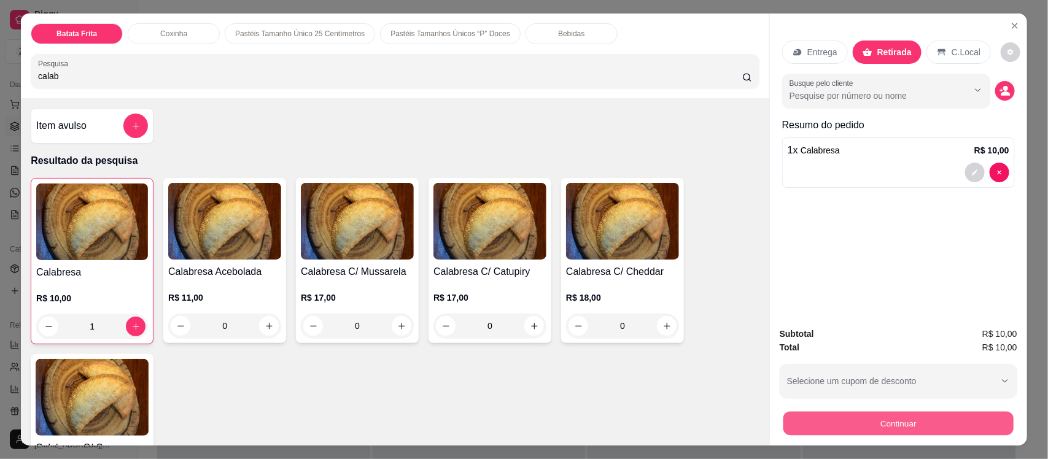
click at [827, 422] on button "Continuar" at bounding box center [898, 423] width 230 height 24
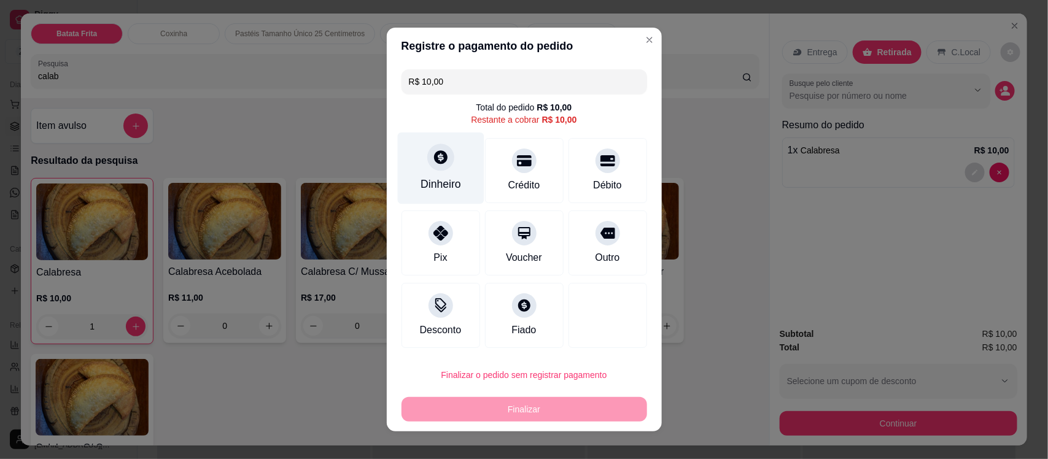
click at [442, 160] on div at bounding box center [440, 157] width 27 height 27
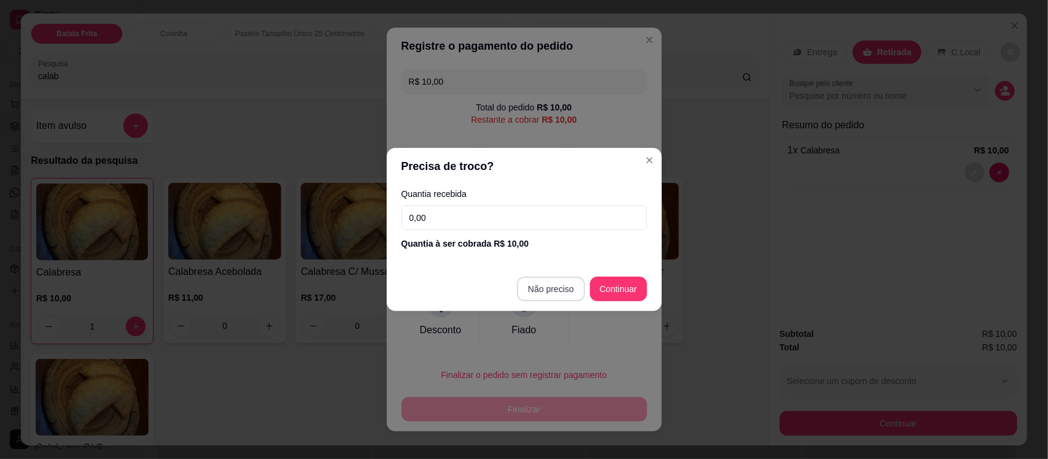
type input "R$ 0,00"
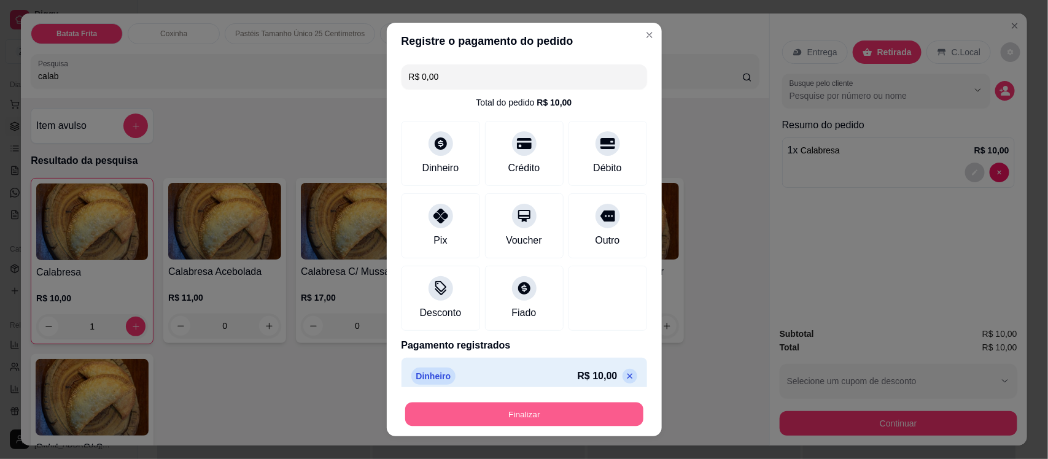
click at [554, 415] on button "Finalizar" at bounding box center [524, 414] width 238 height 24
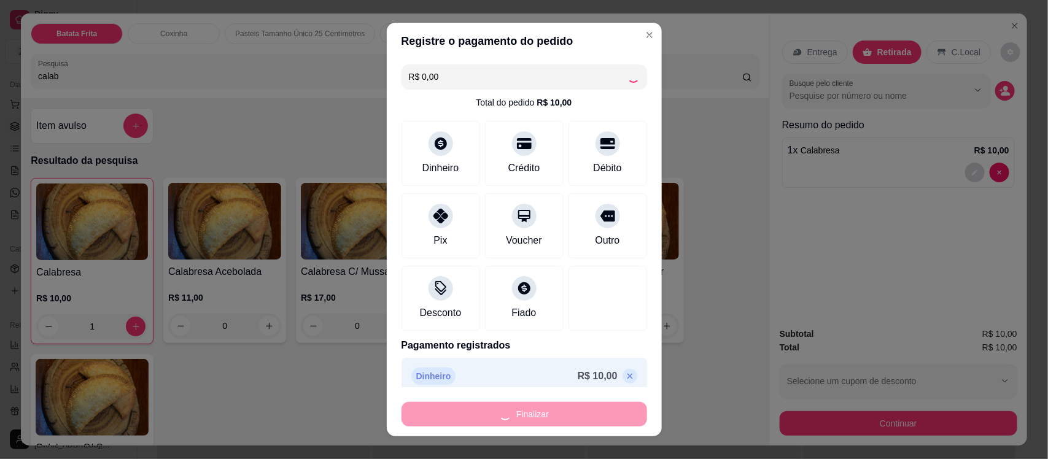
type input "0"
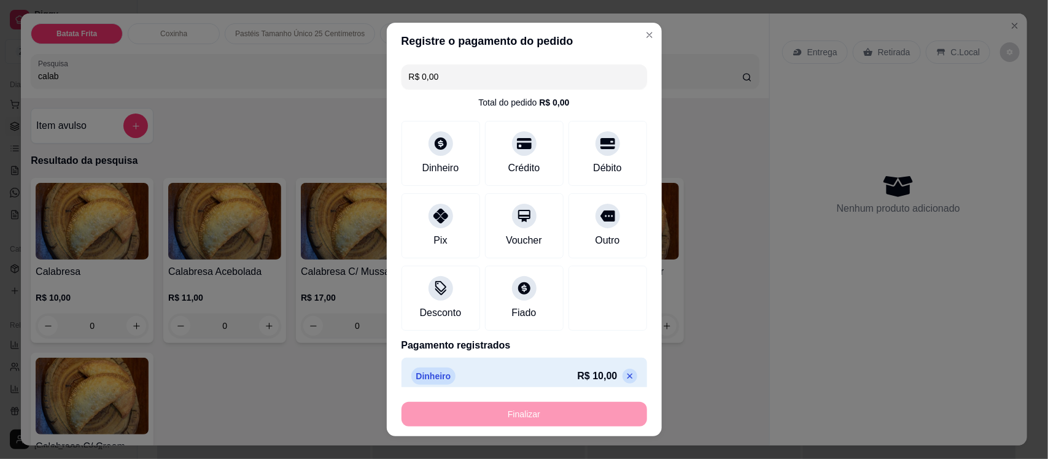
type input "-R$ 10,00"
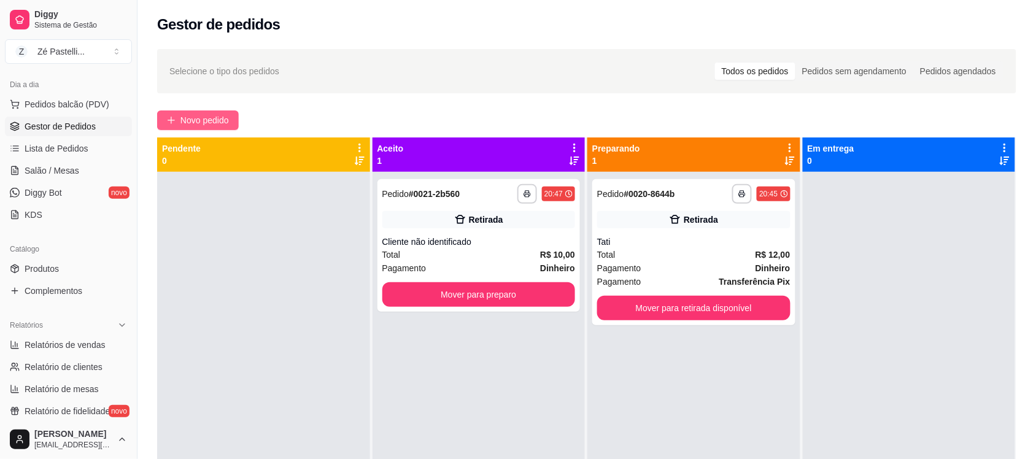
click at [206, 117] on span "Novo pedido" at bounding box center [204, 121] width 48 height 14
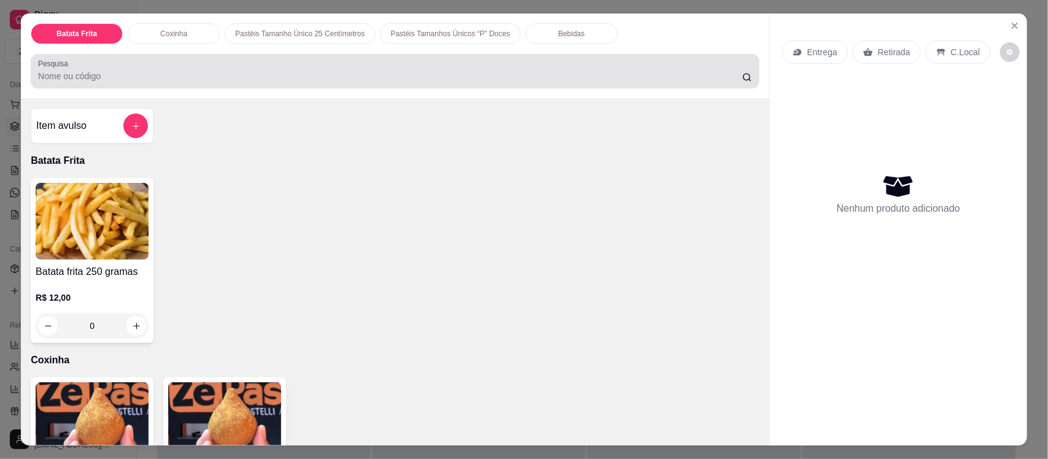
click at [245, 66] on div at bounding box center [395, 71] width 714 height 25
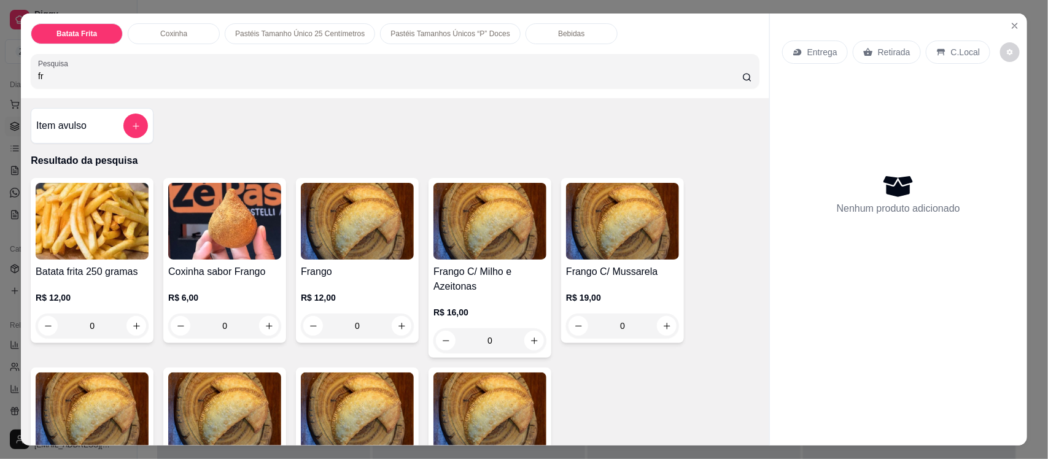
type input "fr"
click at [347, 273] on h4 "Frango" at bounding box center [357, 272] width 113 height 15
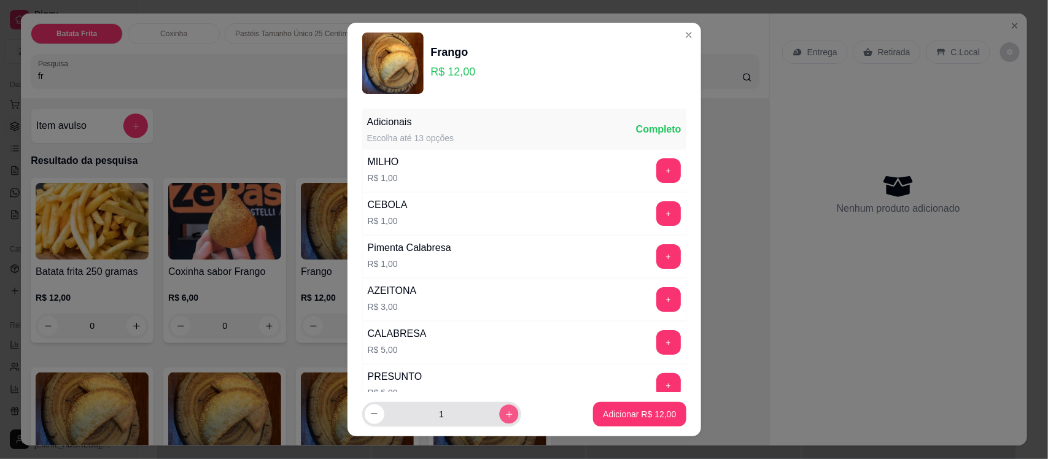
click at [504, 414] on icon "increase-product-quantity" at bounding box center [508, 413] width 9 height 9
type input "2"
click at [611, 411] on p "Adicionar R$ 24,00" at bounding box center [639, 414] width 71 height 12
type input "2"
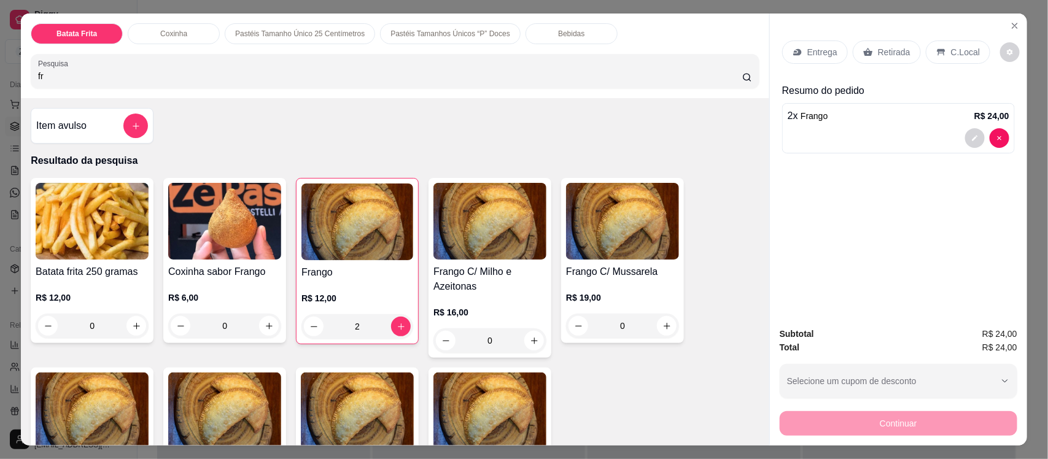
click at [558, 34] on p "Bebidas" at bounding box center [571, 34] width 26 height 10
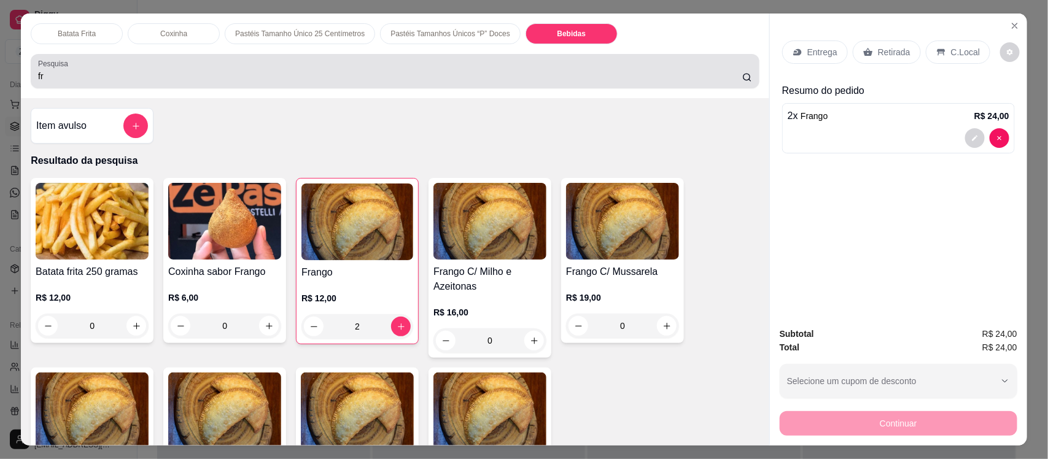
scroll to position [25, 0]
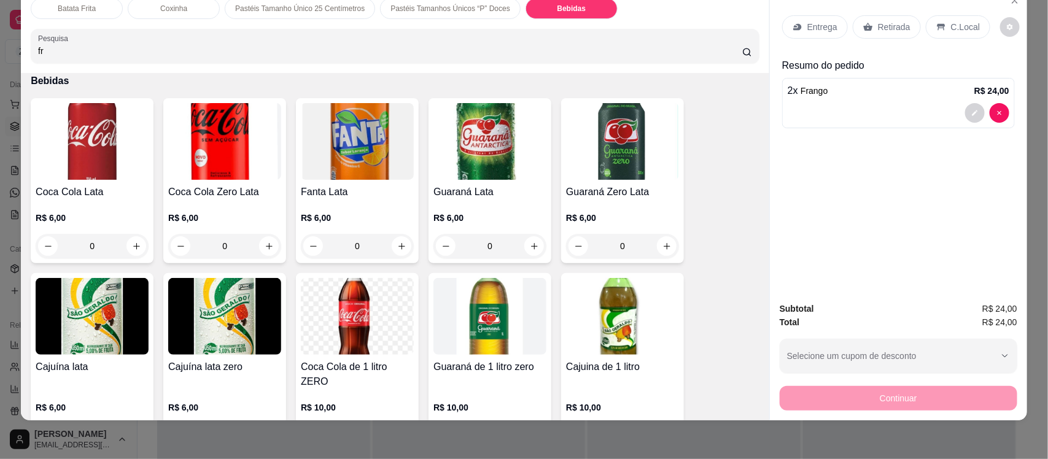
click at [581, 322] on img at bounding box center [622, 316] width 113 height 77
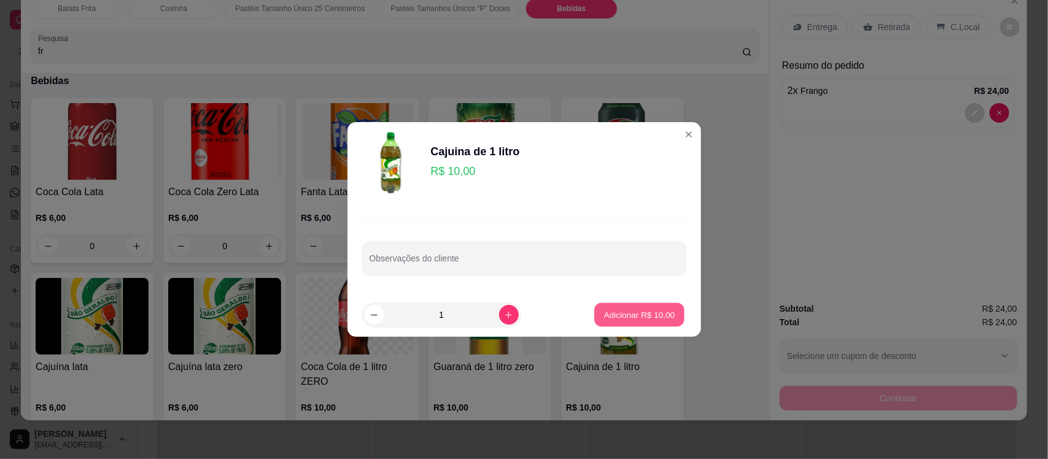
click at [630, 312] on p "Adicionar R$ 10,00" at bounding box center [639, 315] width 71 height 12
type input "1"
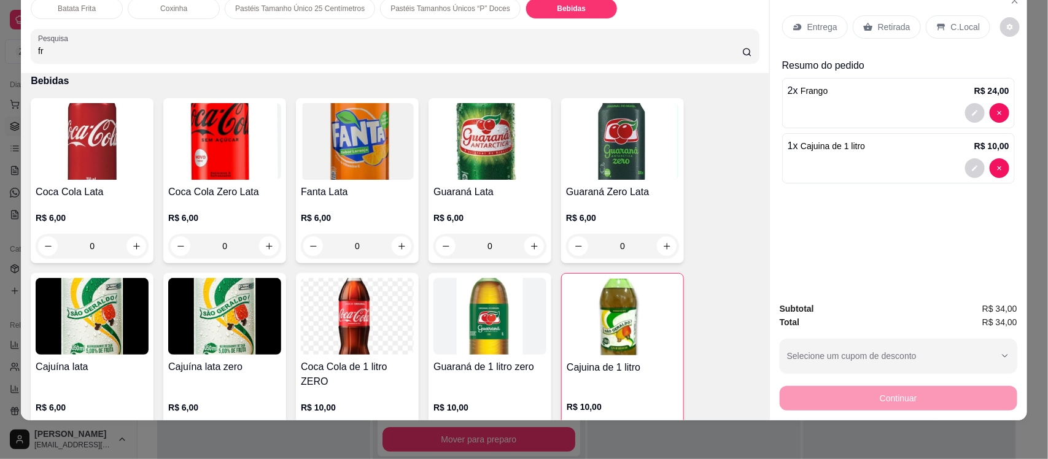
click at [797, 34] on div "Entrega" at bounding box center [815, 26] width 66 height 23
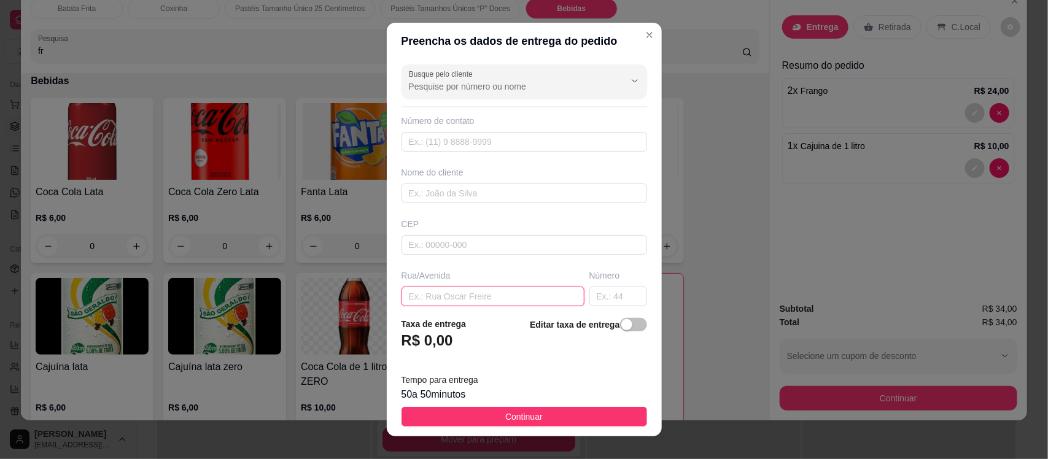
click at [455, 299] on input "text" at bounding box center [492, 297] width 183 height 20
paste input "De trás do jean na 1° rua Na 1° travessa [STREET_ADDRESS][PERSON_NAME]"
type input "De trás do jean na 1° rua Na 1° travessa [STREET_ADDRESS][PERSON_NAME]"
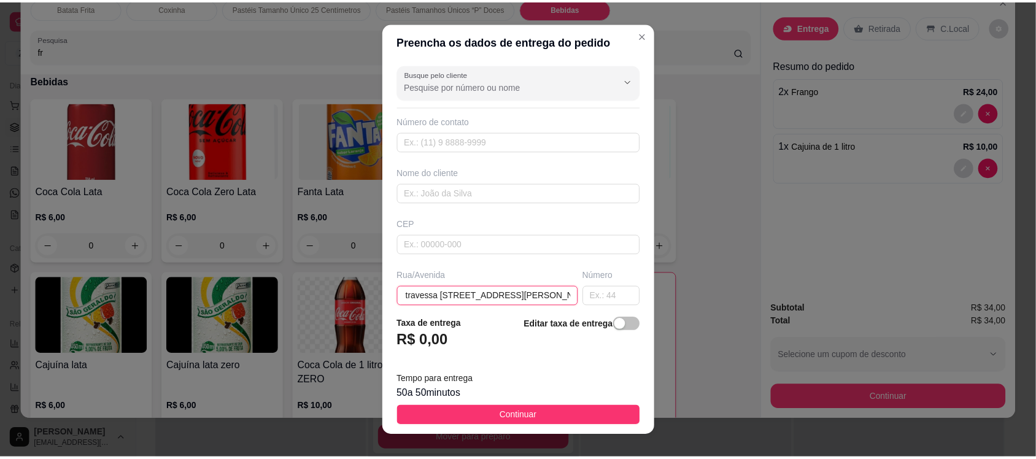
scroll to position [0, 0]
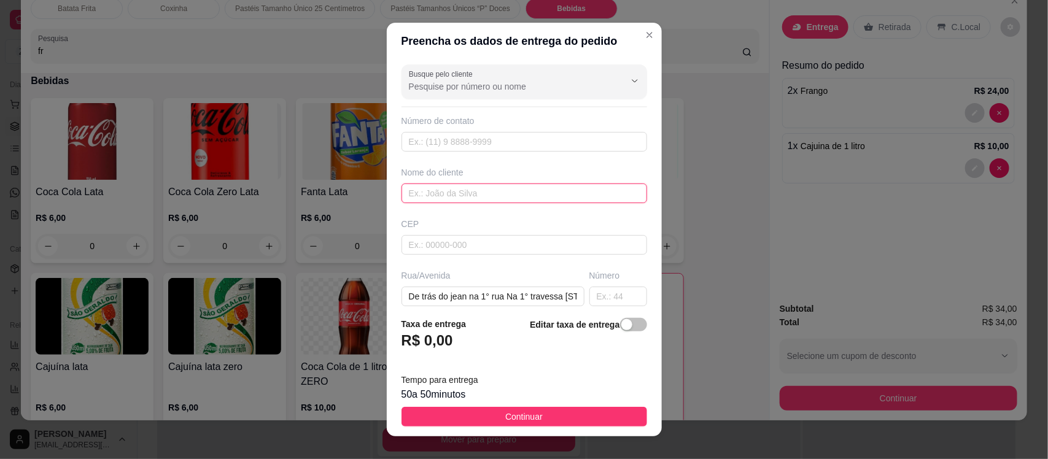
click at [479, 185] on input "text" at bounding box center [523, 193] width 245 height 20
type input "elizangela"
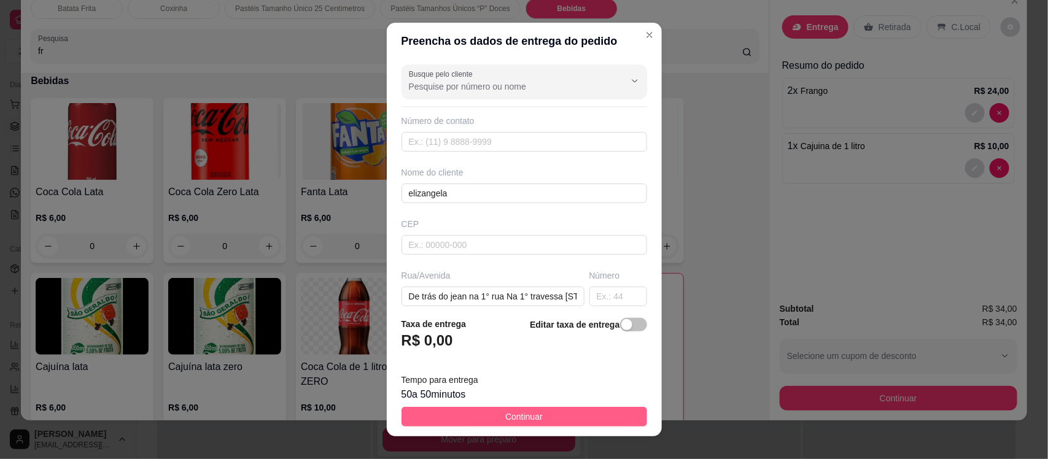
click at [508, 418] on span "Continuar" at bounding box center [523, 417] width 37 height 14
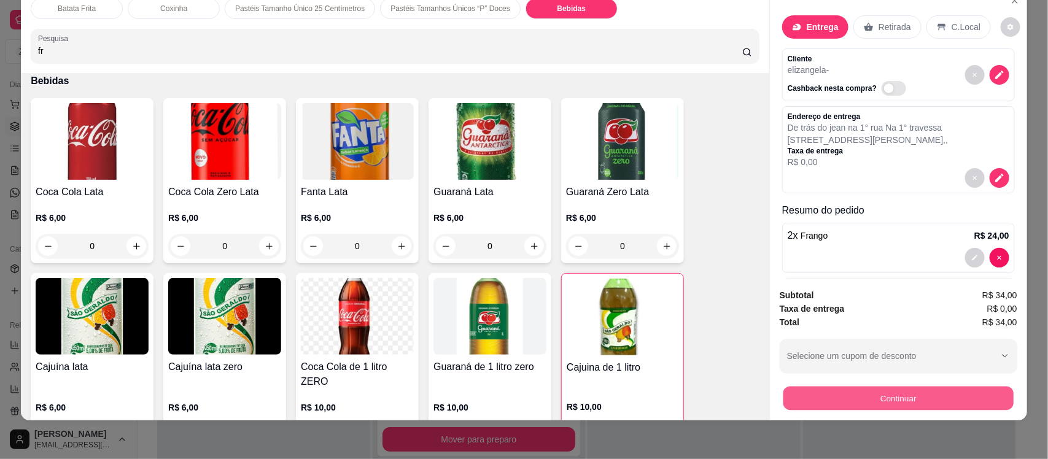
click at [808, 400] on button "Continuar" at bounding box center [898, 398] width 230 height 24
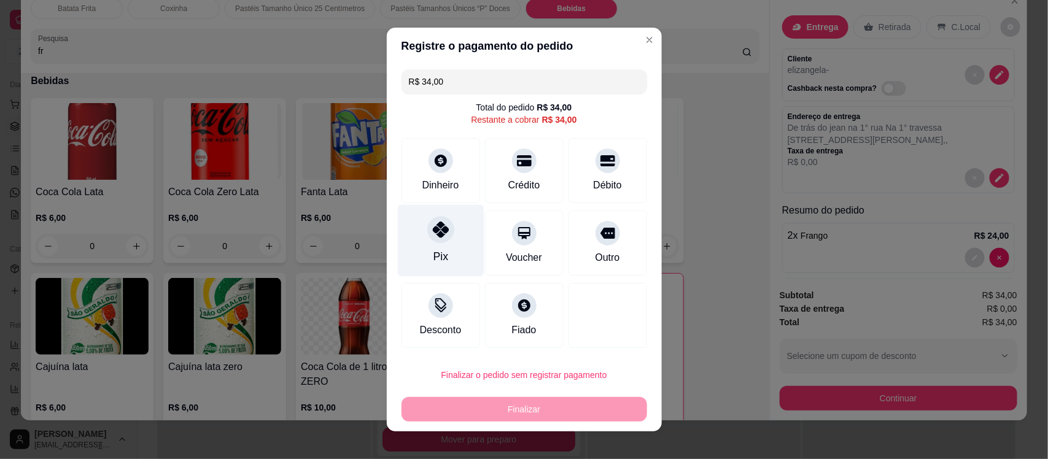
click at [439, 215] on div "Pix" at bounding box center [440, 241] width 87 height 72
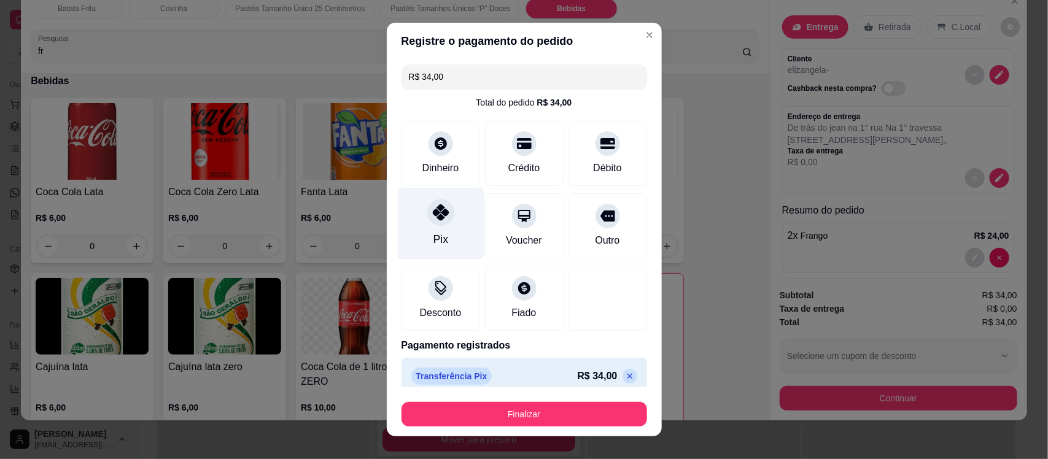
type input "R$ 0,00"
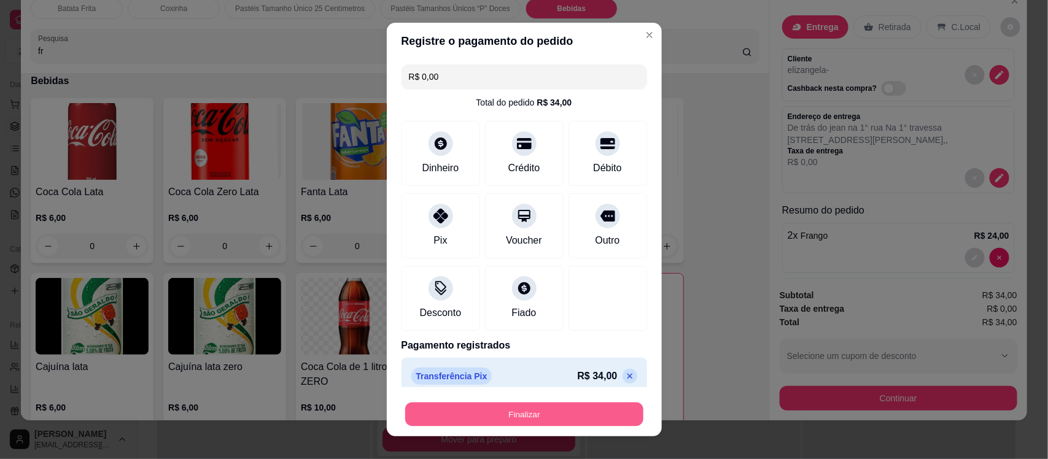
click at [441, 420] on button "Finalizar" at bounding box center [524, 414] width 238 height 24
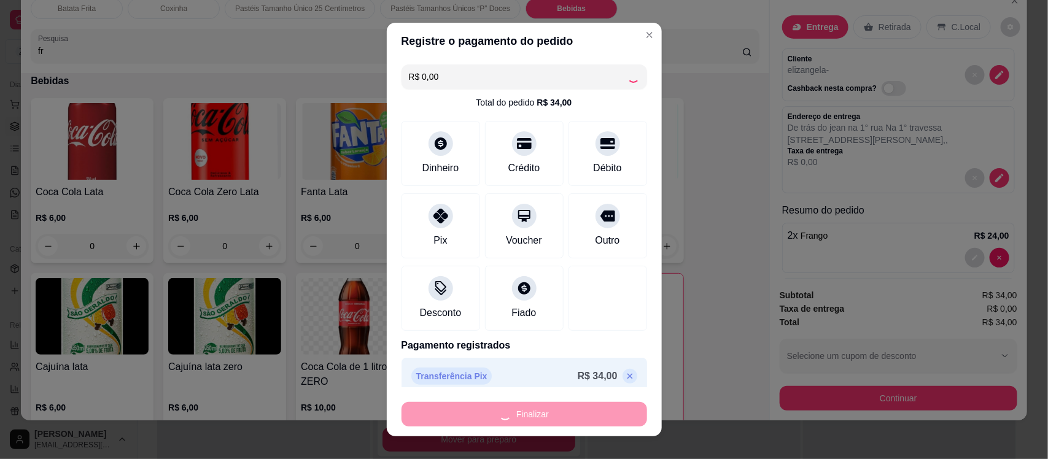
type input "0"
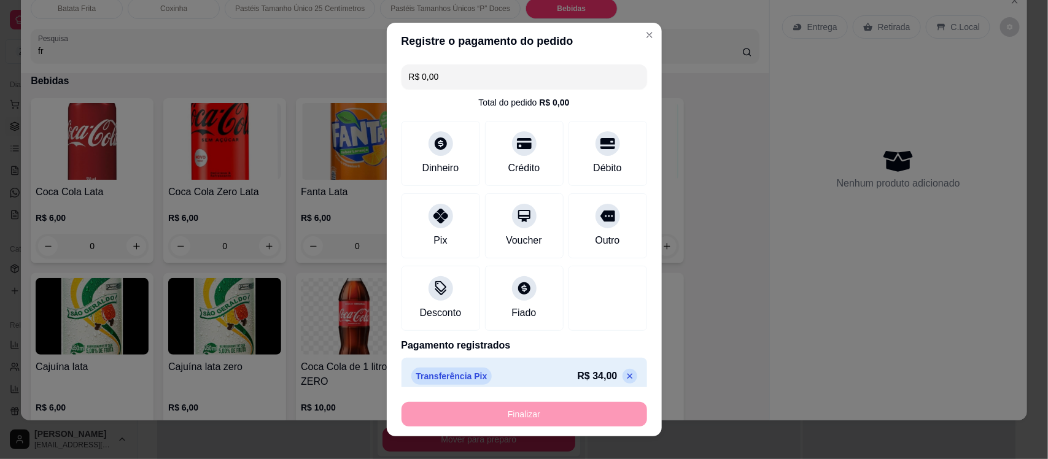
type input "-R$ 34,00"
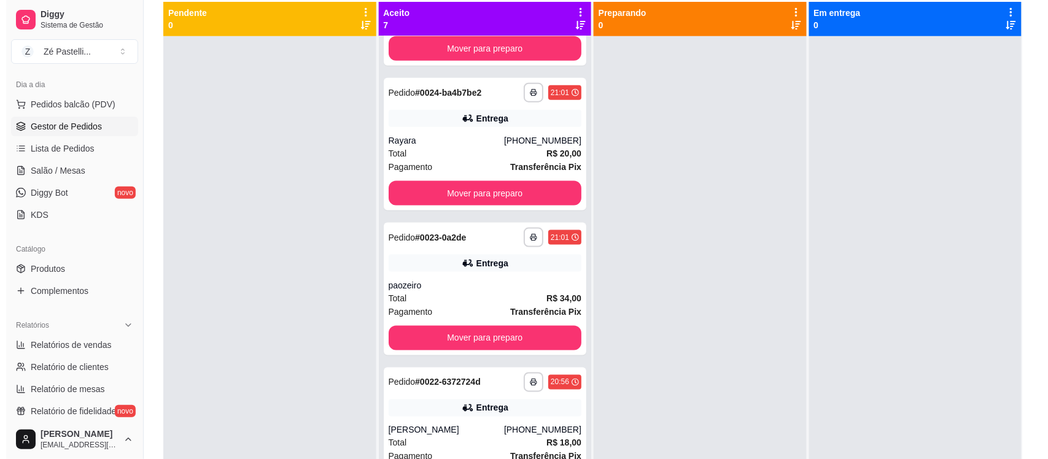
scroll to position [140, 0]
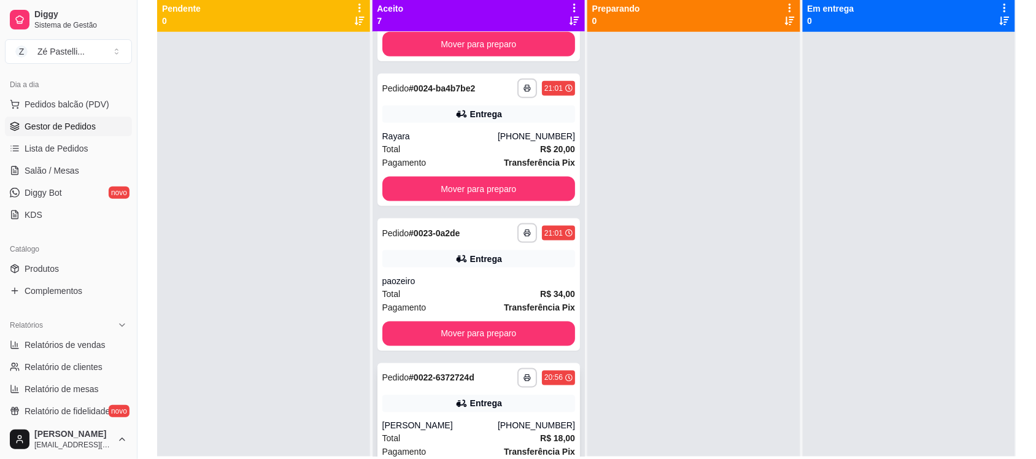
click at [492, 409] on div "Entrega" at bounding box center [478, 403] width 193 height 17
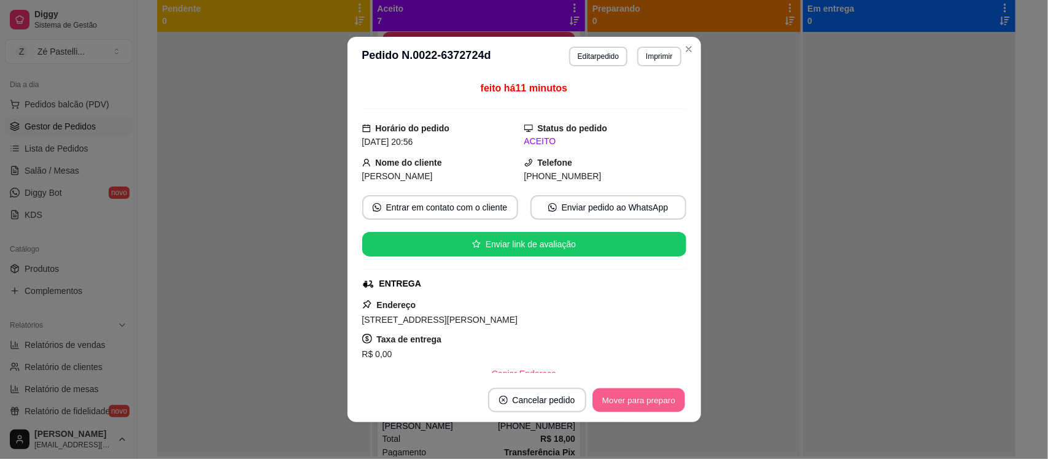
click at [652, 399] on button "Mover para preparo" at bounding box center [638, 400] width 92 height 24
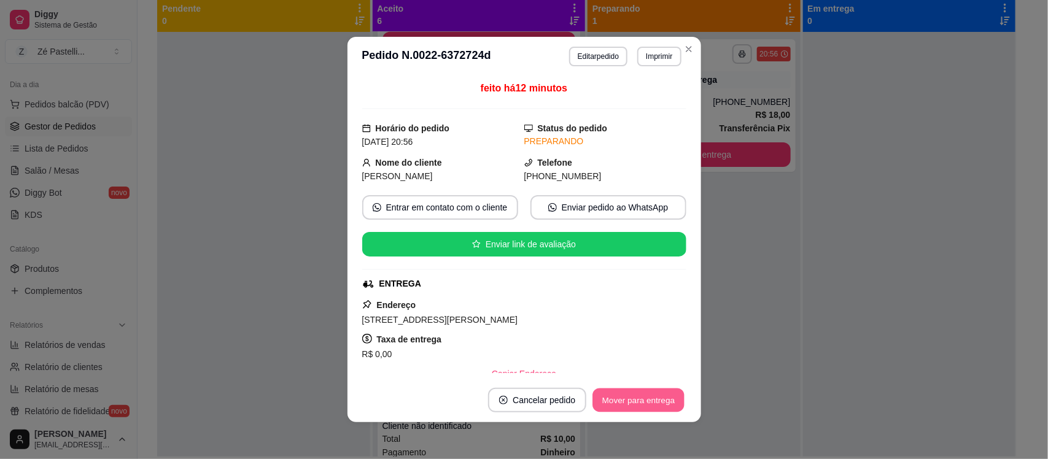
click at [652, 399] on button "Mover para entrega" at bounding box center [639, 400] width 92 height 24
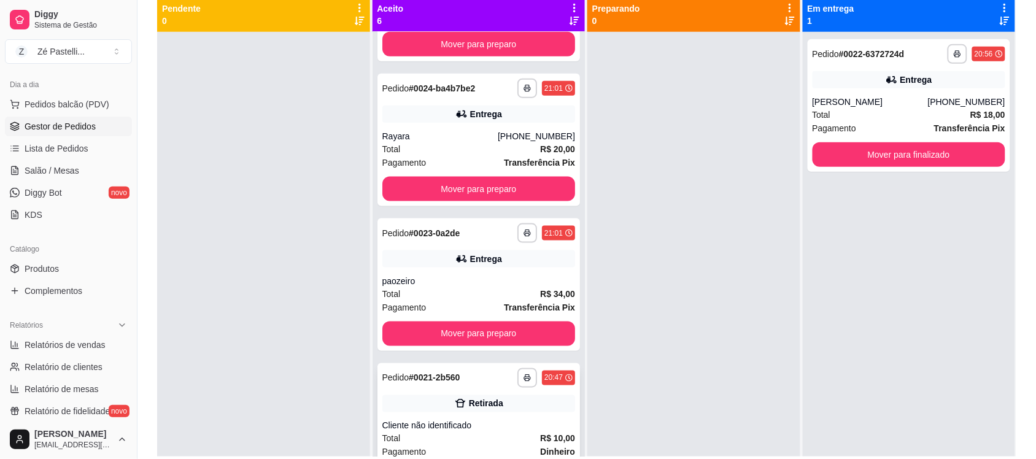
click at [528, 422] on div "Cliente não identificado" at bounding box center [478, 426] width 193 height 12
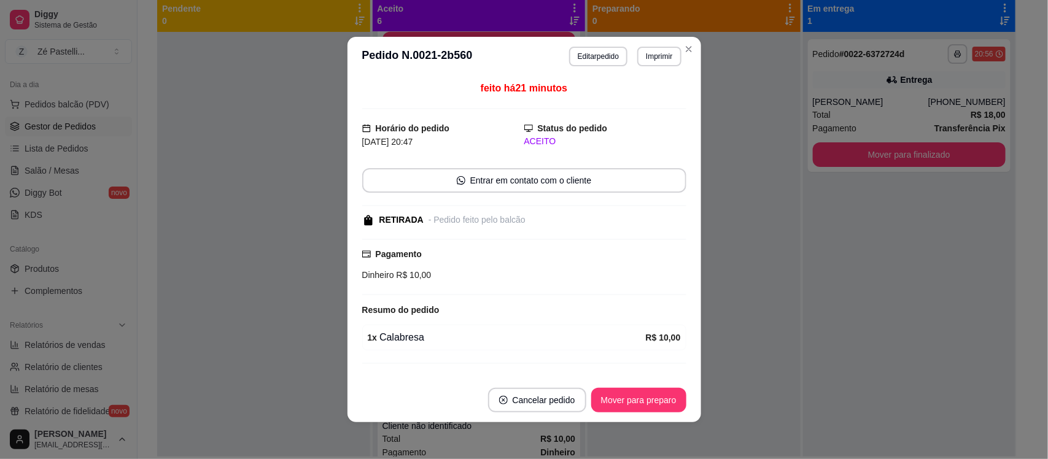
scroll to position [28, 0]
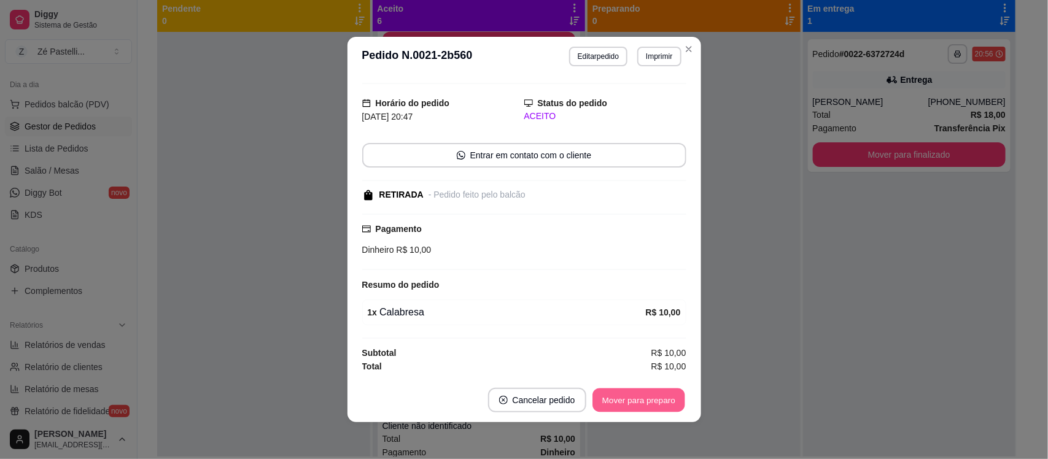
click at [623, 399] on button "Mover para preparo" at bounding box center [638, 400] width 92 height 24
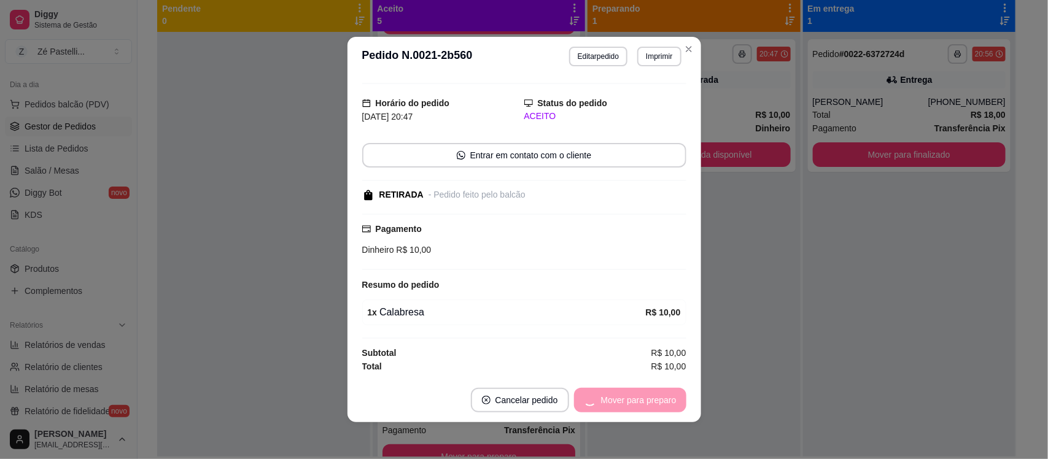
scroll to position [277, 0]
click at [623, 399] on button "Mover para retirada disponível" at bounding box center [617, 400] width 131 height 24
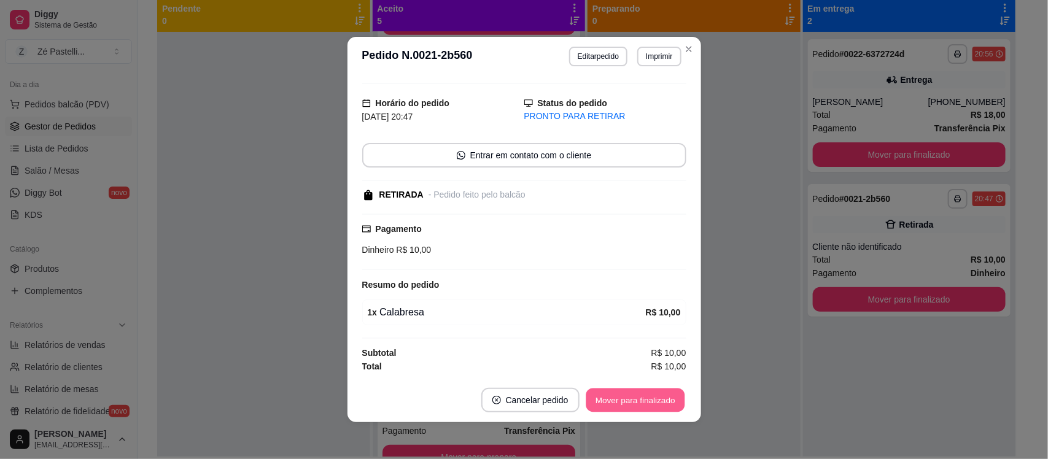
click at [623, 399] on button "Mover para finalizado" at bounding box center [634, 400] width 99 height 24
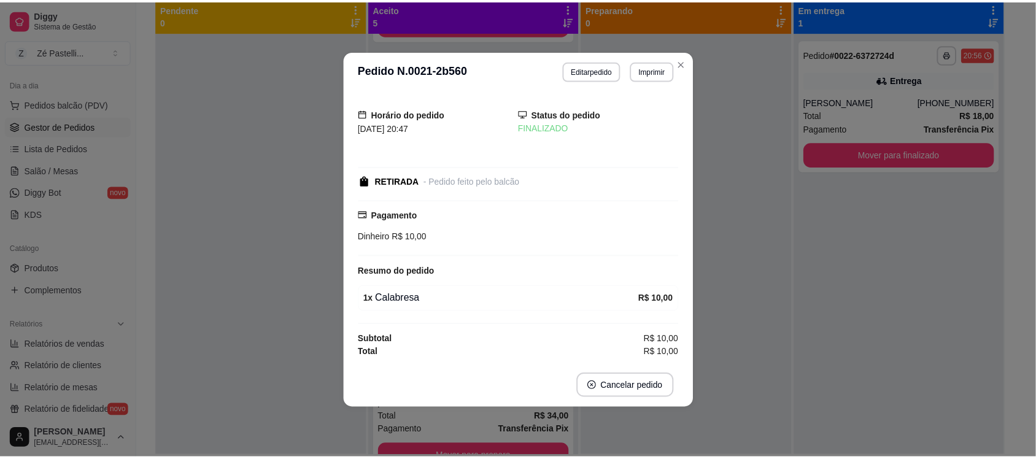
scroll to position [0, 0]
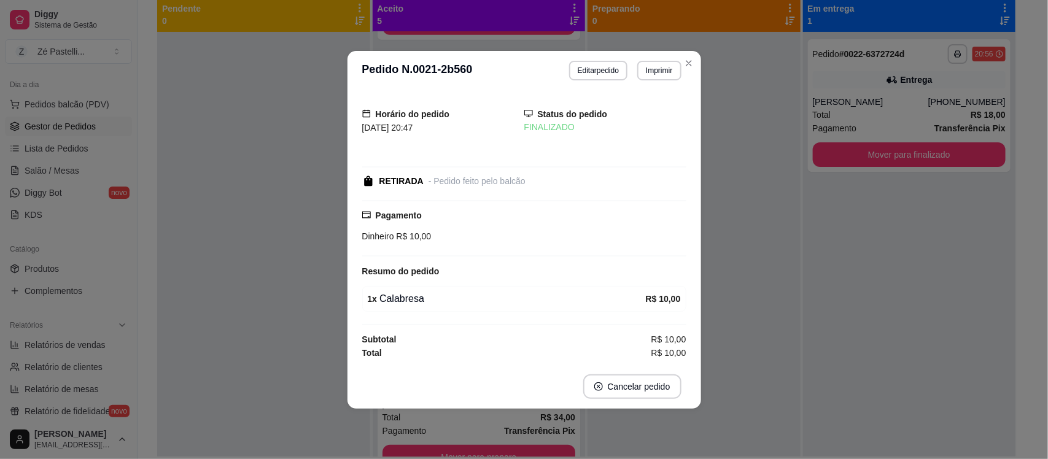
click at [697, 51] on header "**********" at bounding box center [523, 70] width 353 height 39
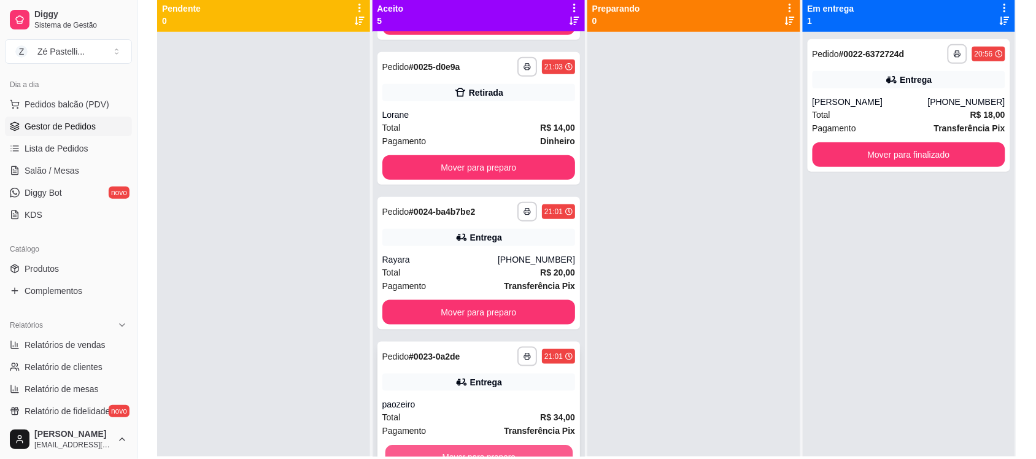
click at [476, 453] on button "Mover para preparo" at bounding box center [478, 458] width 187 height 24
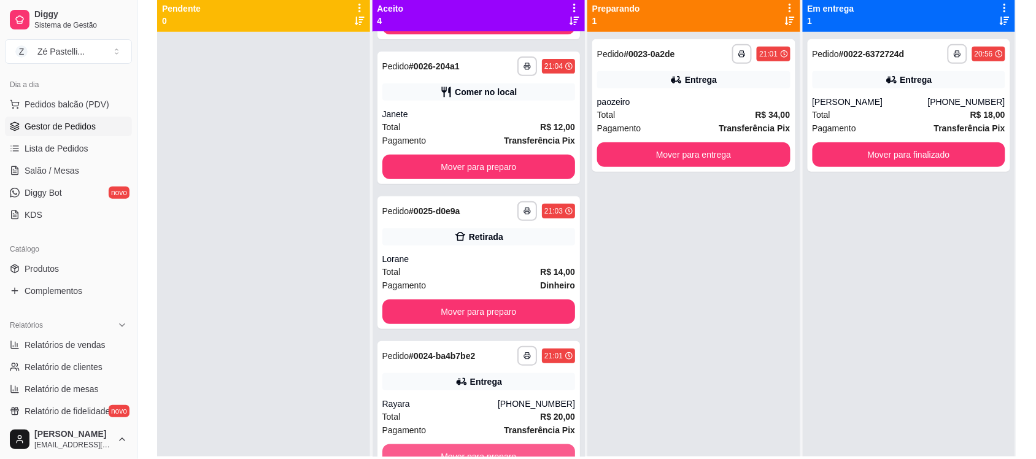
scroll to position [132, 0]
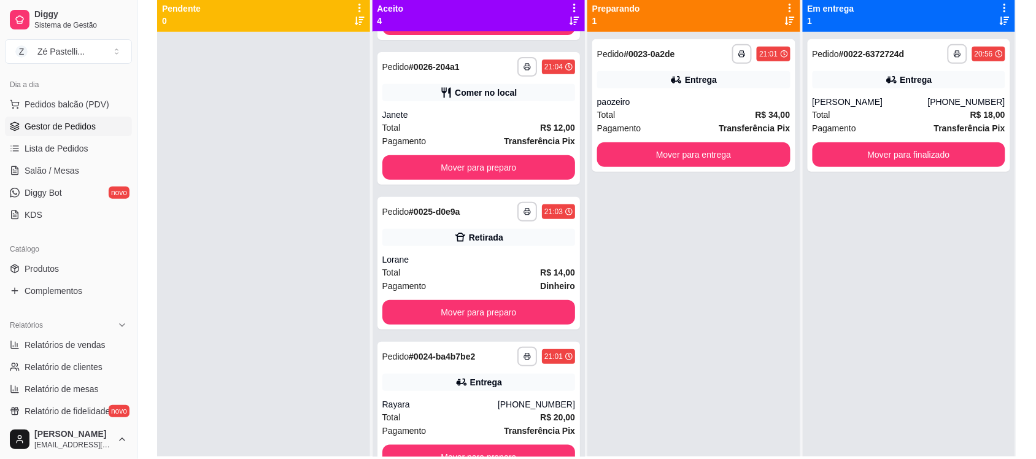
click at [464, 457] on div "**********" at bounding box center [586, 187] width 898 height 570
click at [458, 446] on button "Mover para preparo" at bounding box center [478, 458] width 187 height 24
click at [444, 170] on button "Mover para preparo" at bounding box center [478, 168] width 187 height 24
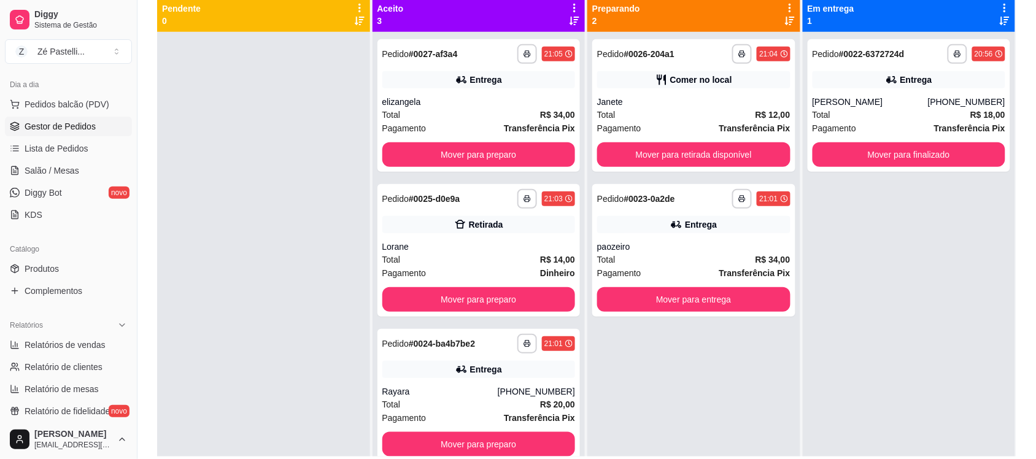
scroll to position [0, 0]
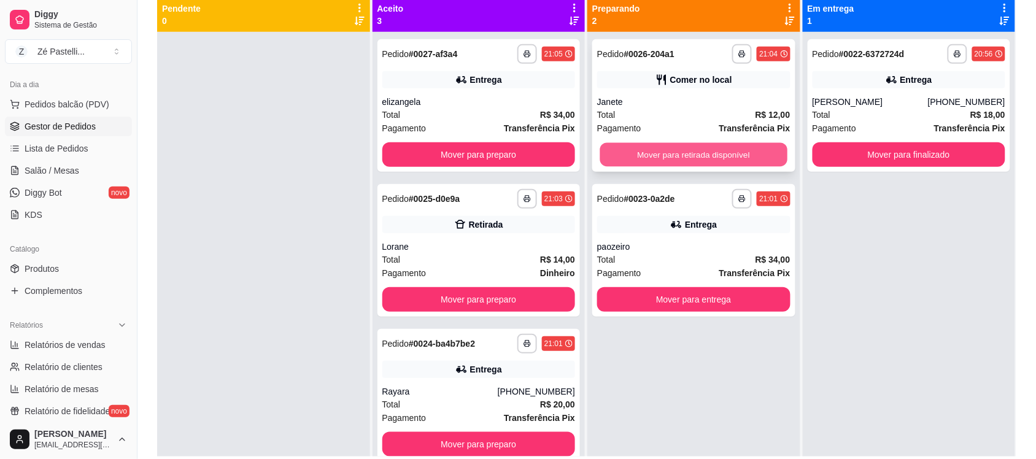
click at [616, 142] on div "Mover para retirada disponível" at bounding box center [693, 154] width 193 height 25
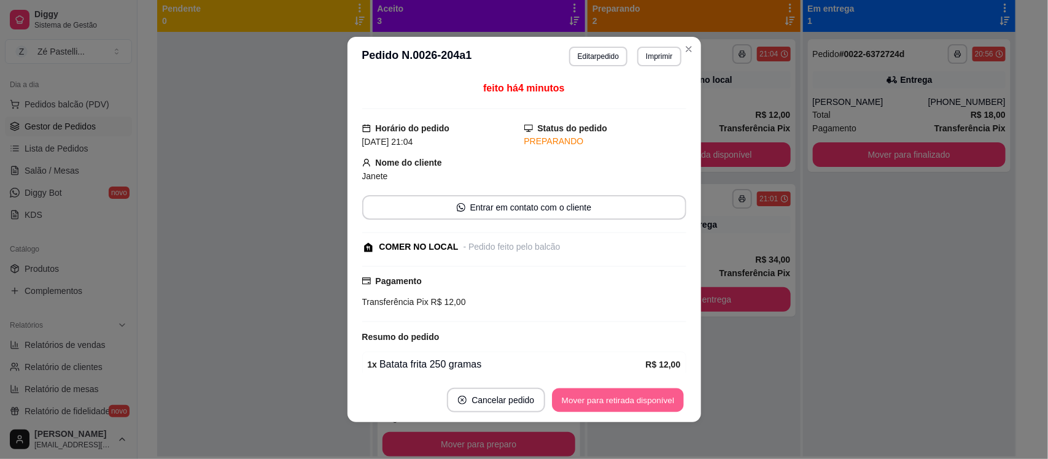
click at [623, 400] on button "Mover para retirada disponível" at bounding box center [617, 400] width 131 height 24
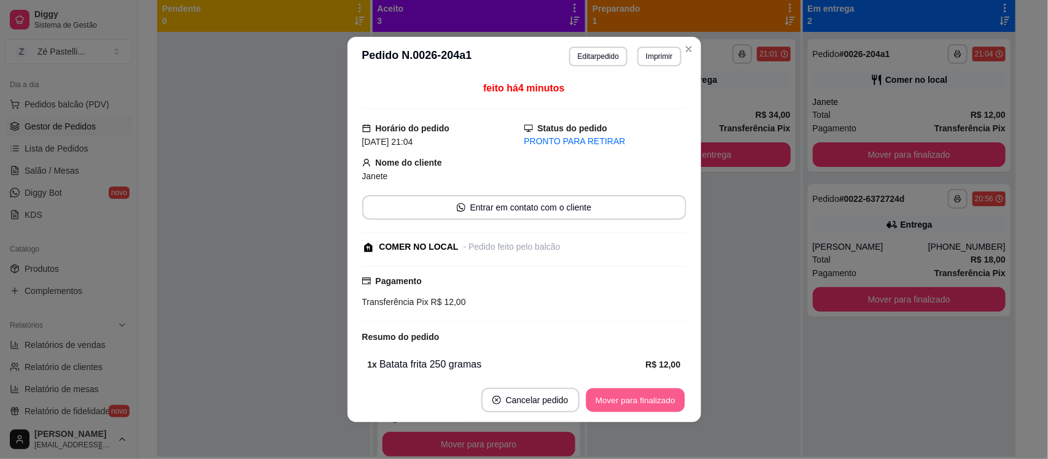
click at [623, 400] on button "Mover para finalizado" at bounding box center [634, 400] width 99 height 24
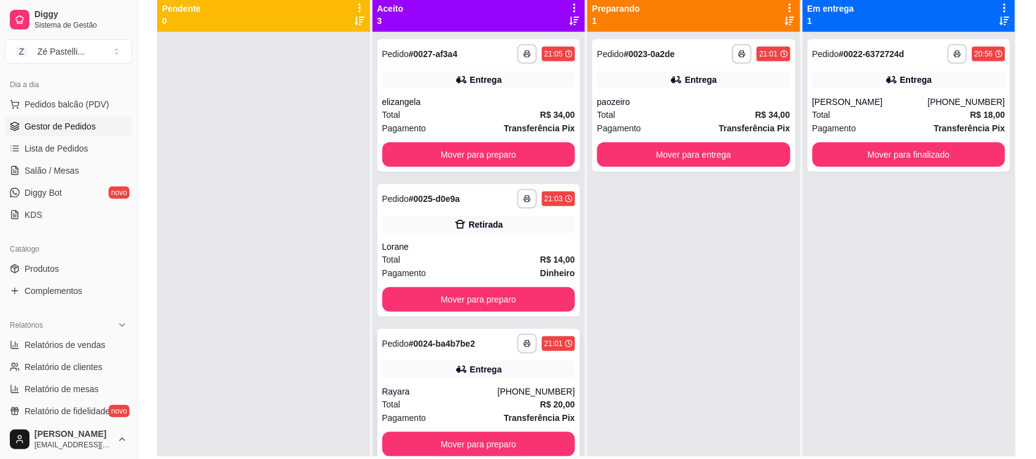
click at [461, 428] on div "**********" at bounding box center [478, 395] width 203 height 133
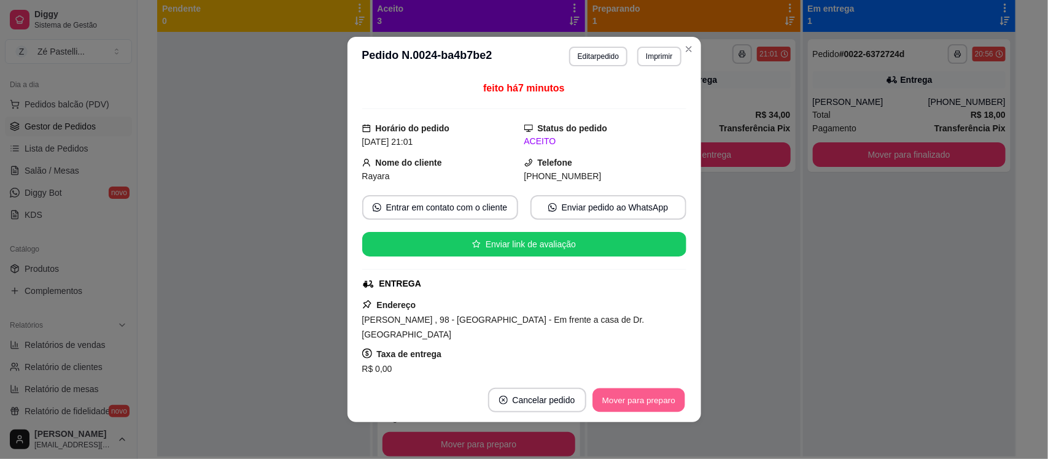
click at [617, 397] on button "Mover para preparo" at bounding box center [638, 400] width 92 height 24
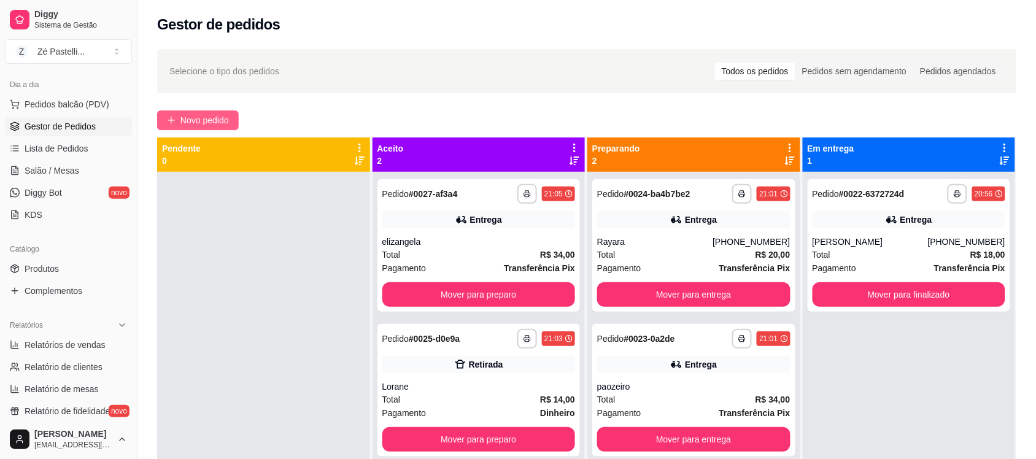
click at [229, 117] on span "Novo pedido" at bounding box center [204, 121] width 48 height 14
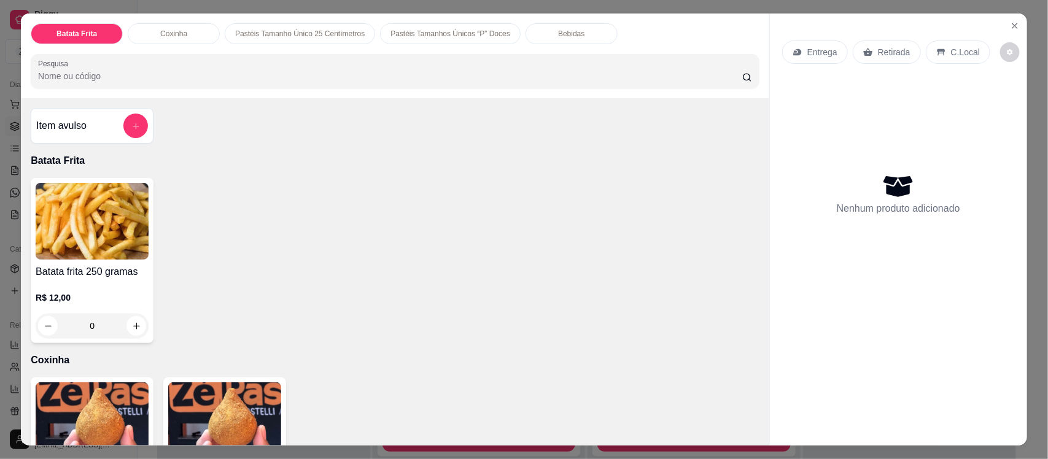
click at [273, 75] on input "Pesquisa" at bounding box center [390, 76] width 704 height 12
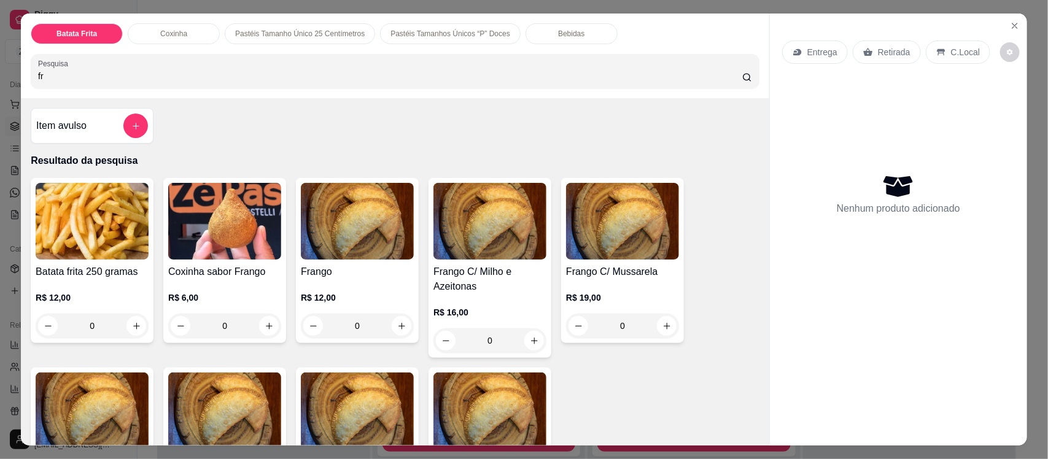
type input "fr"
click at [326, 215] on img at bounding box center [357, 221] width 113 height 77
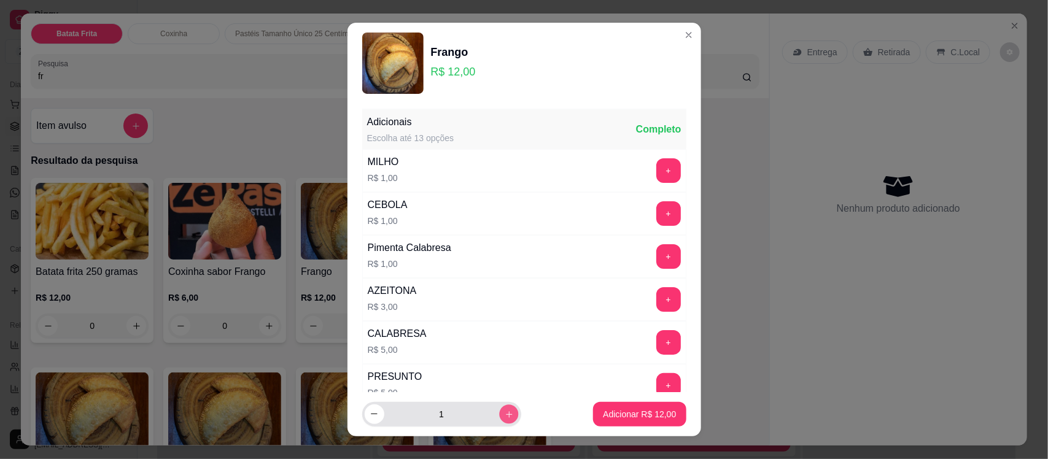
click at [504, 418] on icon "increase-product-quantity" at bounding box center [508, 413] width 9 height 9
type input "2"
click at [606, 413] on p "Adicionar R$ 24,00" at bounding box center [639, 414] width 71 height 12
type input "2"
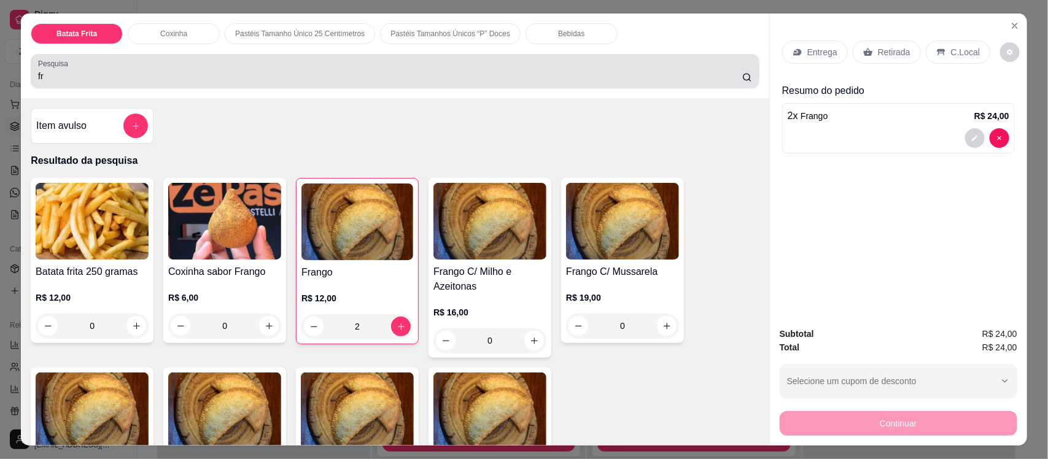
click at [207, 87] on div "Batata Frita Coxinha Pastéis Tamanho Único 25 Centímetros Pastéis Tamanhos Únic…" at bounding box center [395, 56] width 748 height 85
click at [207, 87] on div "Pesquisa fr" at bounding box center [395, 71] width 728 height 34
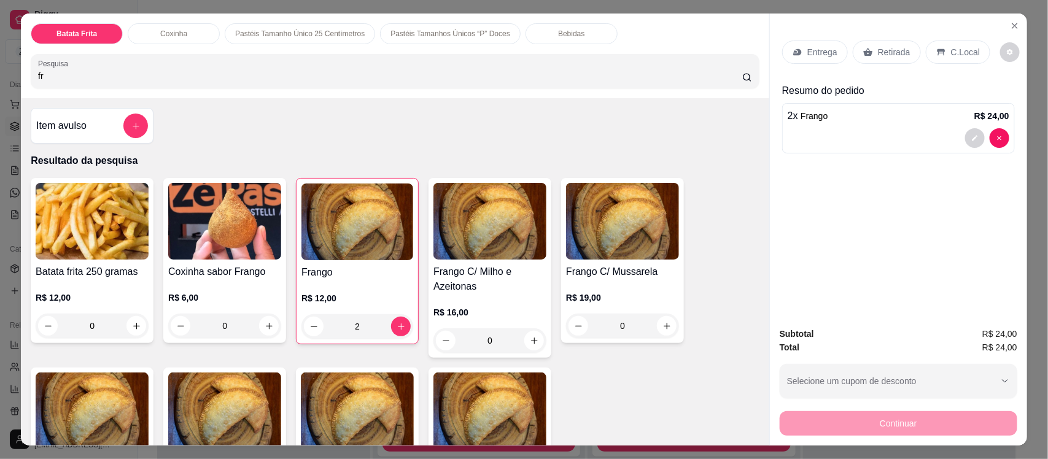
type input "f"
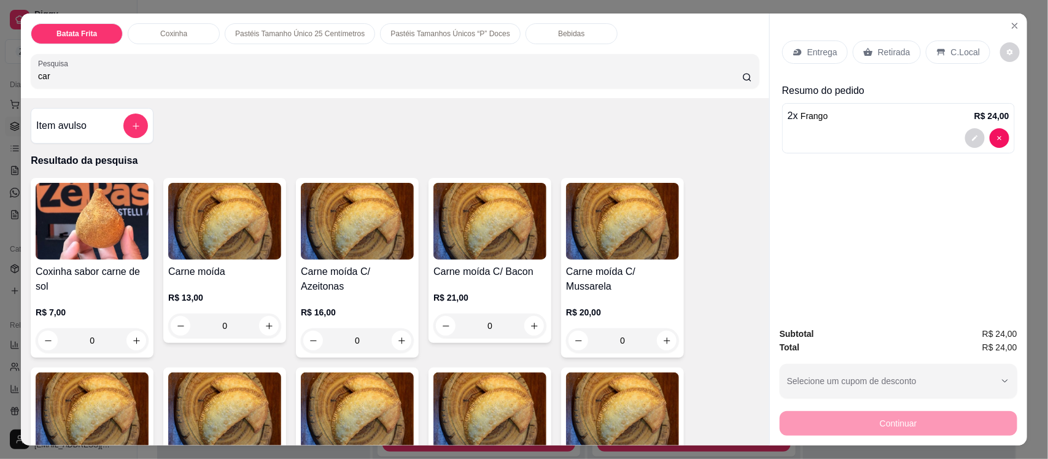
type input "car"
click at [237, 252] on img at bounding box center [224, 221] width 113 height 77
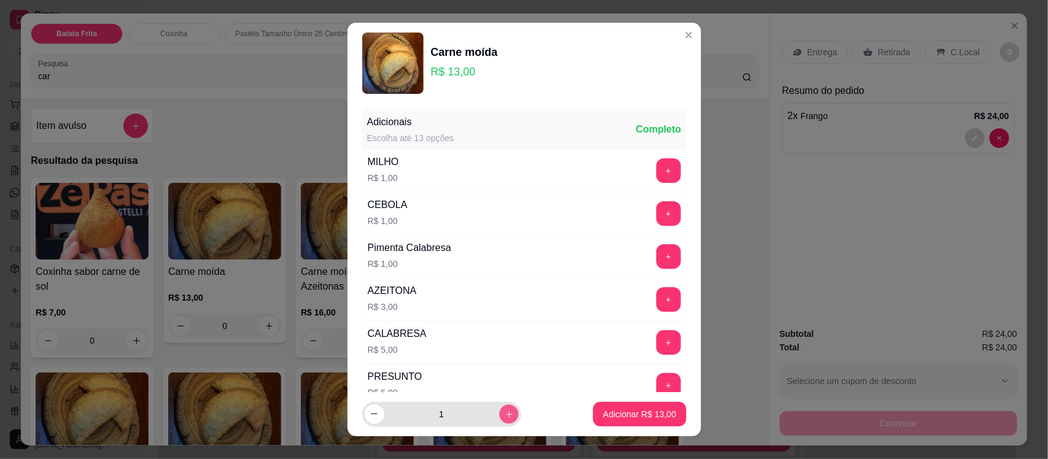
click at [499, 415] on button "increase-product-quantity" at bounding box center [508, 413] width 19 height 19
type input "2"
click at [604, 417] on p "Adicionar R$ 26,00" at bounding box center [639, 414] width 71 height 12
type input "2"
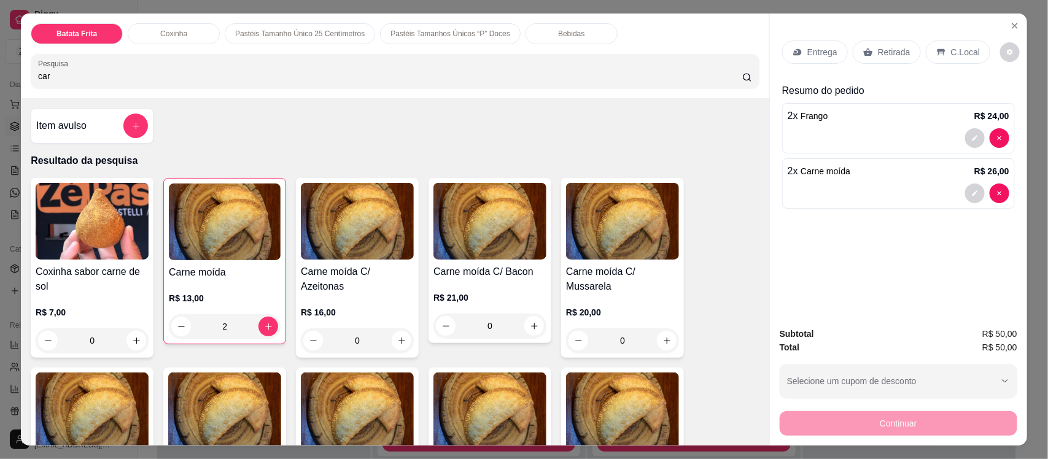
click at [531, 36] on div "Bebidas" at bounding box center [571, 33] width 92 height 21
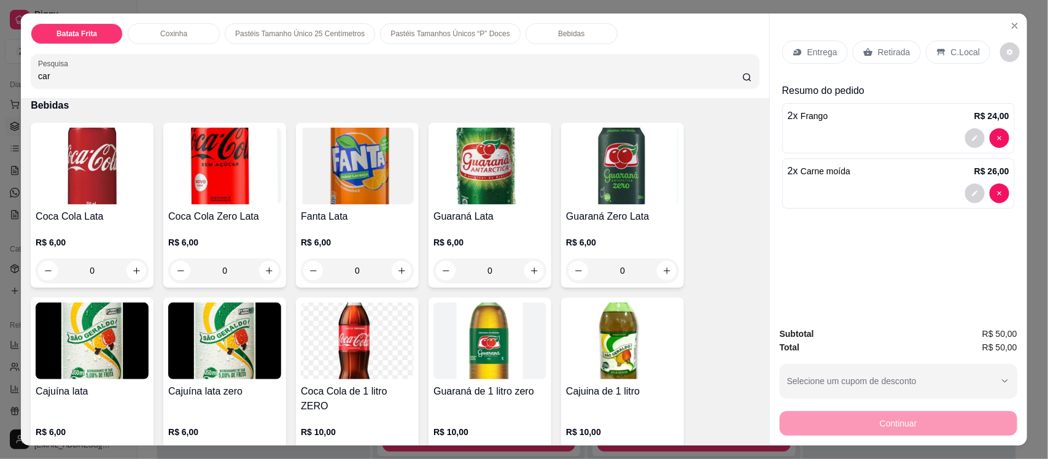
scroll to position [25, 0]
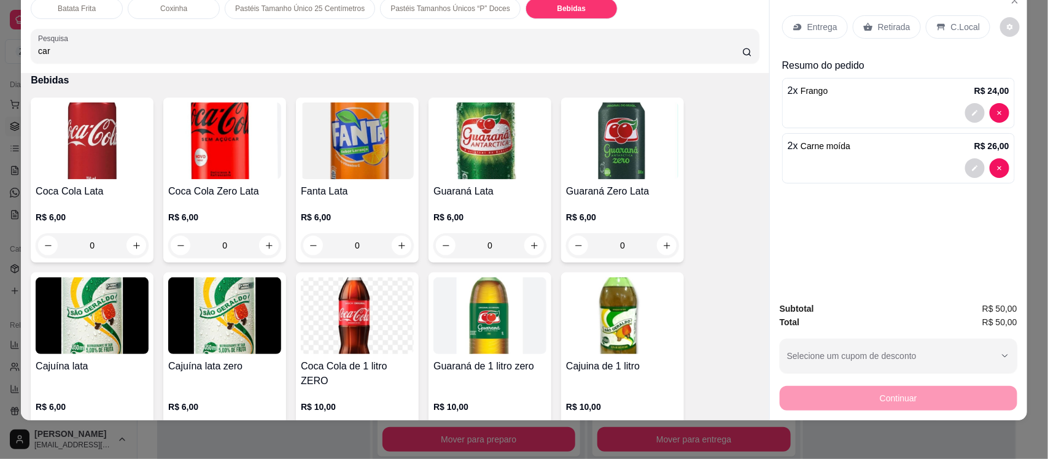
click at [471, 330] on img at bounding box center [489, 315] width 113 height 77
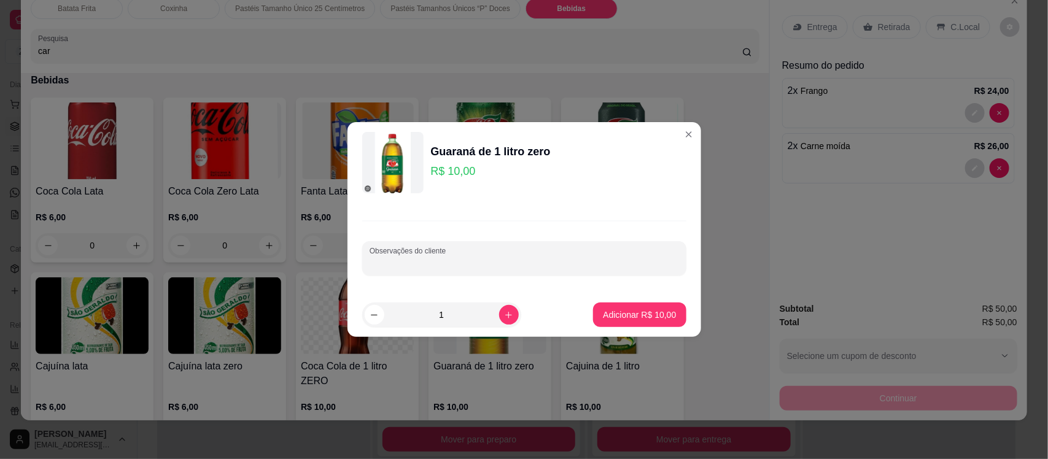
click at [487, 257] on input "Observações do cliente" at bounding box center [523, 263] width 309 height 12
type input "normal"
click at [608, 317] on p "Adicionar R$ 10,00" at bounding box center [639, 315] width 71 height 12
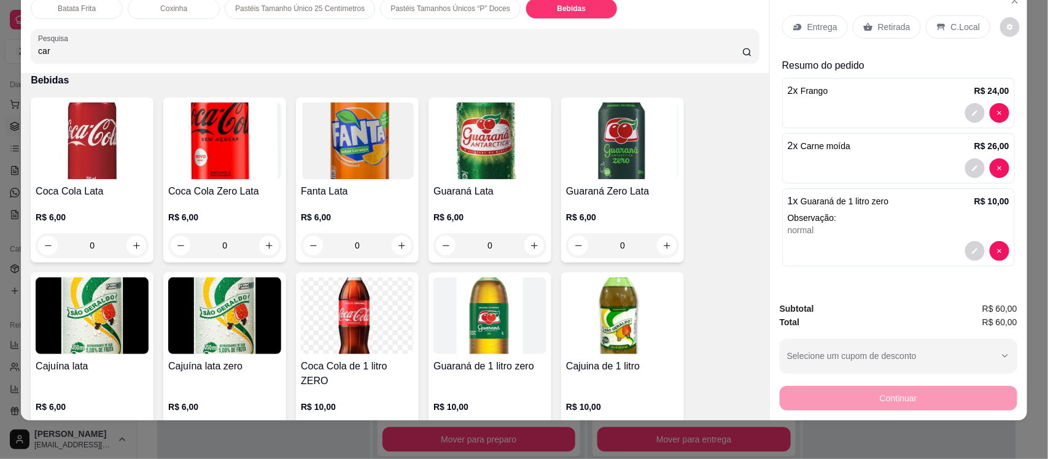
drag, startPoint x: 809, startPoint y: 14, endPoint x: 807, endPoint y: 31, distance: 17.3
click at [807, 31] on div "Entrega Retirada C.Local" at bounding box center [898, 27] width 233 height 43
click at [807, 31] on p "Entrega" at bounding box center [822, 27] width 30 height 12
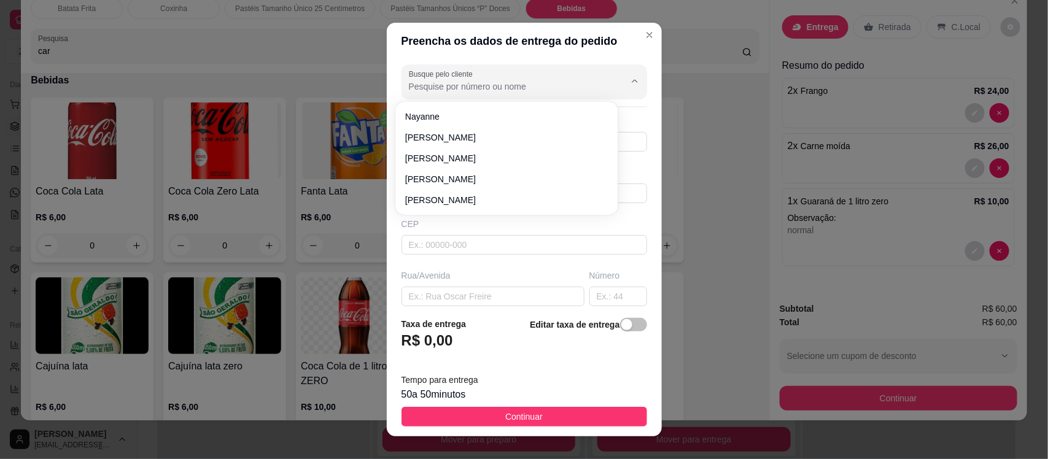
click at [471, 91] on input "Busque pelo cliente" at bounding box center [507, 86] width 196 height 12
type input "delmair"
click at [442, 195] on input "text" at bounding box center [523, 193] width 245 height 20
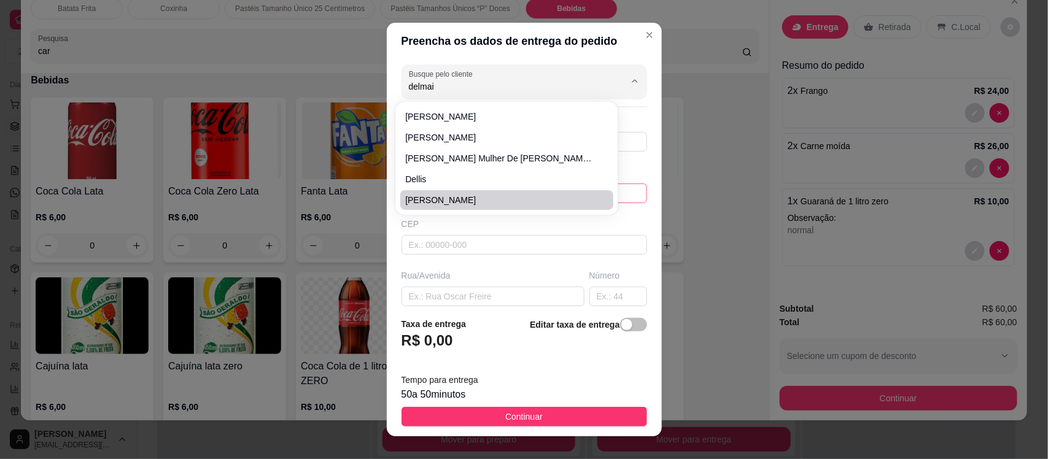
type input "delmair"
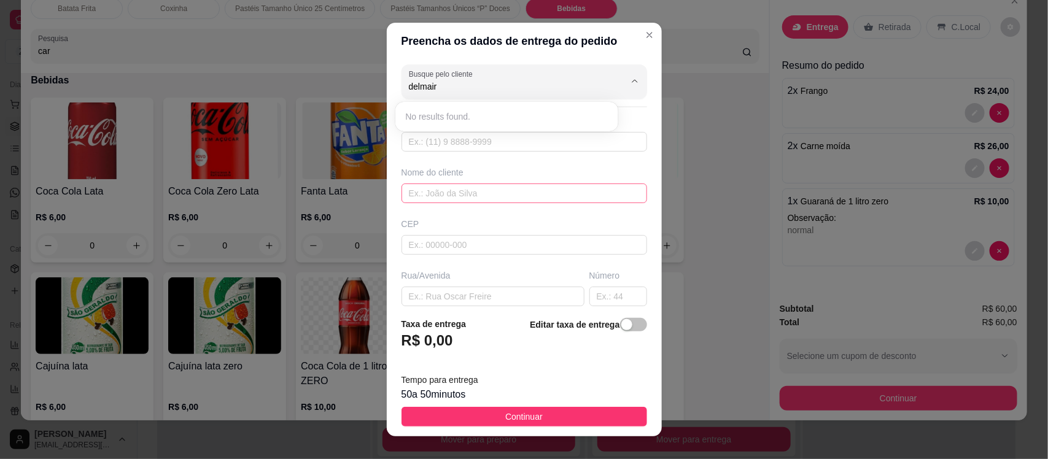
click at [552, 187] on input "text" at bounding box center [523, 193] width 245 height 20
type input "delmair"
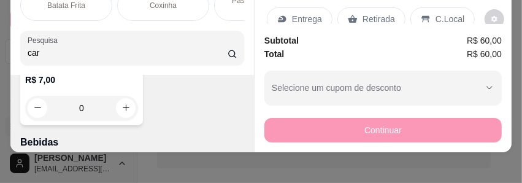
scroll to position [0, 0]
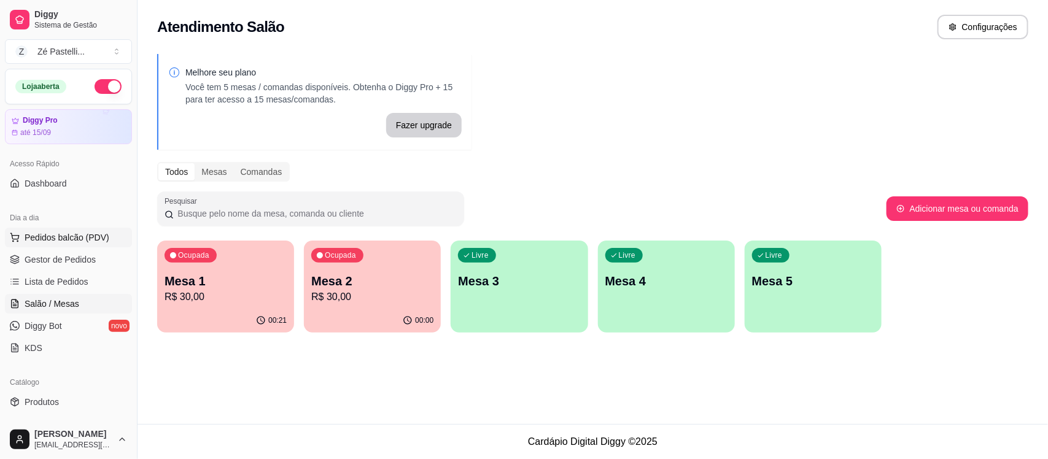
click at [41, 231] on button "Pedidos balcão (PDV)" at bounding box center [68, 238] width 127 height 20
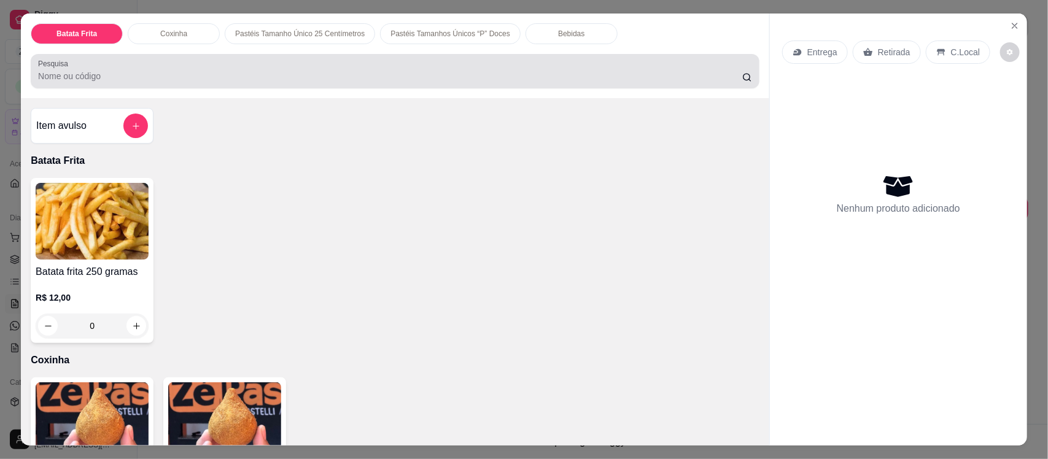
click at [139, 83] on div at bounding box center [395, 71] width 714 height 25
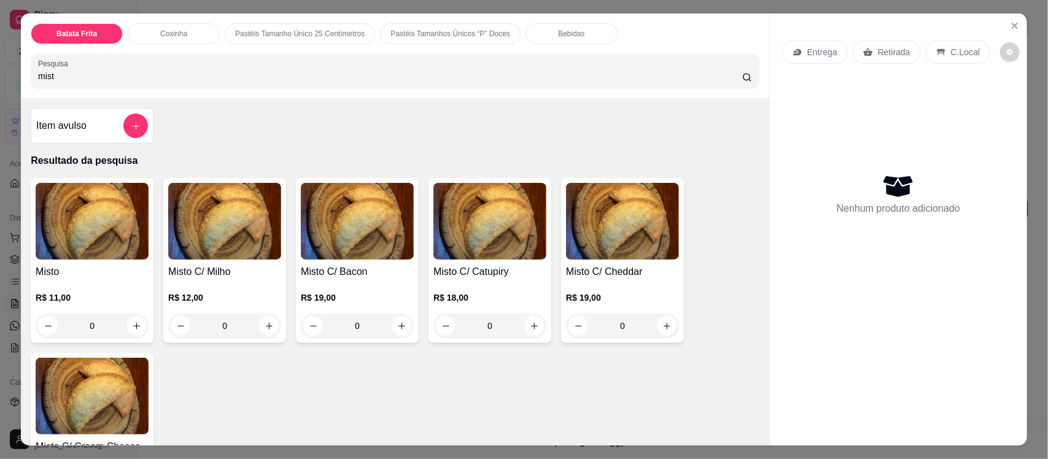
type input "mist"
click at [99, 264] on div "Misto R$ 11,00 0" at bounding box center [92, 260] width 123 height 165
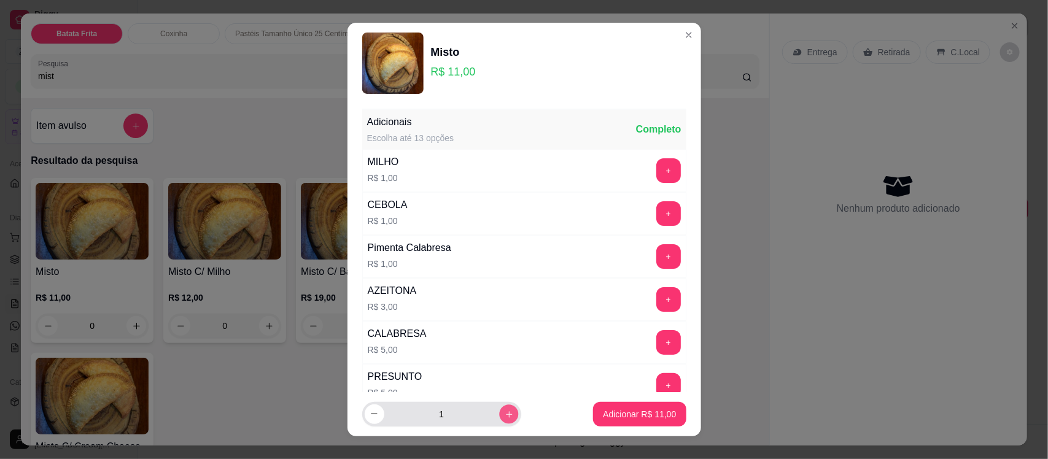
click at [499, 422] on button "increase-product-quantity" at bounding box center [508, 413] width 19 height 19
type input "2"
click at [619, 419] on p "Adicionar R$ 22,00" at bounding box center [639, 414] width 73 height 12
type input "2"
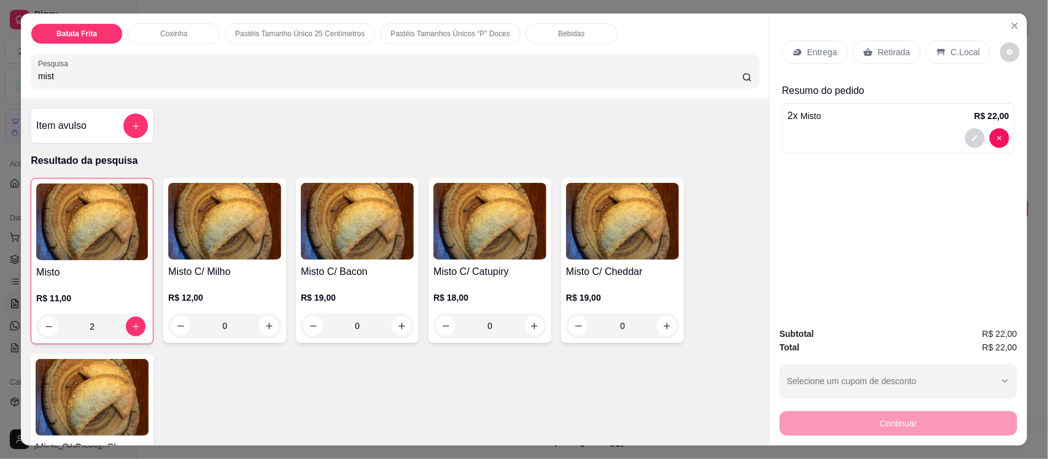
click at [897, 58] on p "Retirada" at bounding box center [894, 52] width 33 height 12
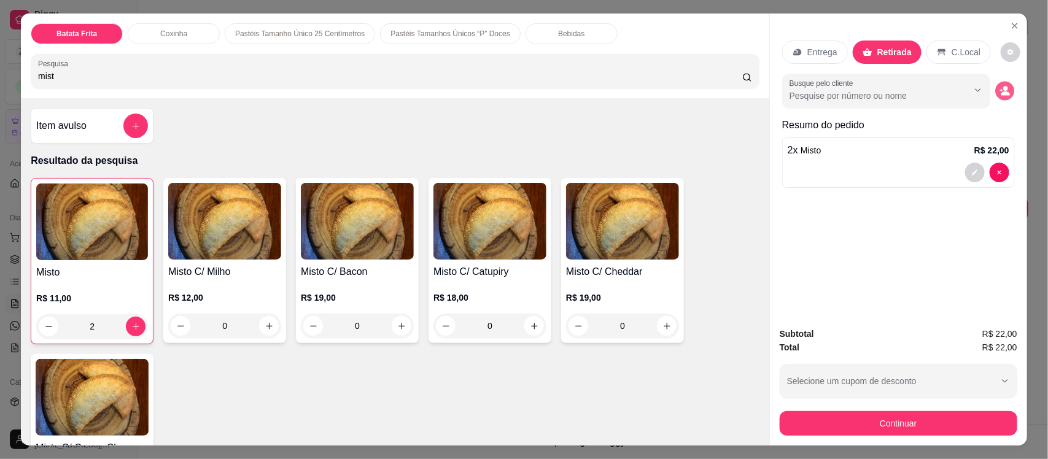
click at [1001, 86] on icon "decrease-product-quantity" at bounding box center [1004, 91] width 10 height 10
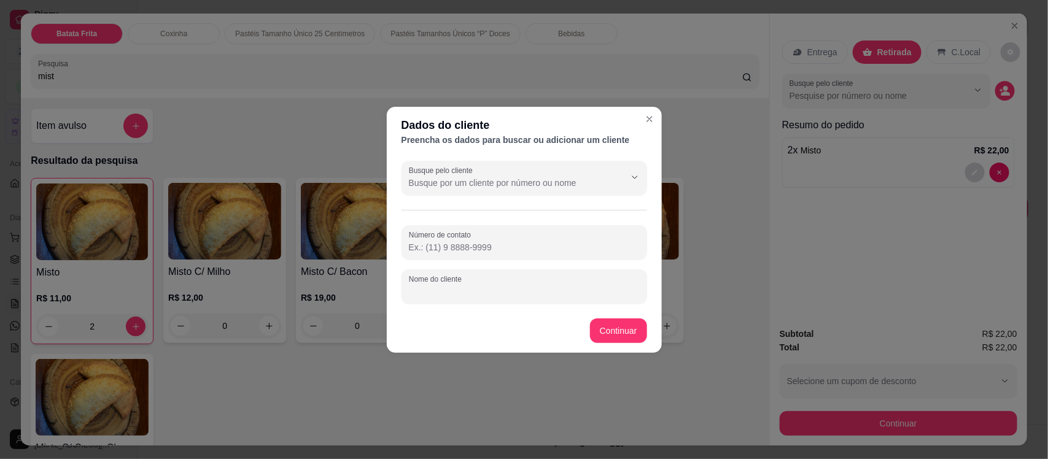
click at [431, 292] on input "Nome do cliente" at bounding box center [524, 291] width 231 height 12
click at [608, 330] on button "Continuar" at bounding box center [617, 331] width 55 height 24
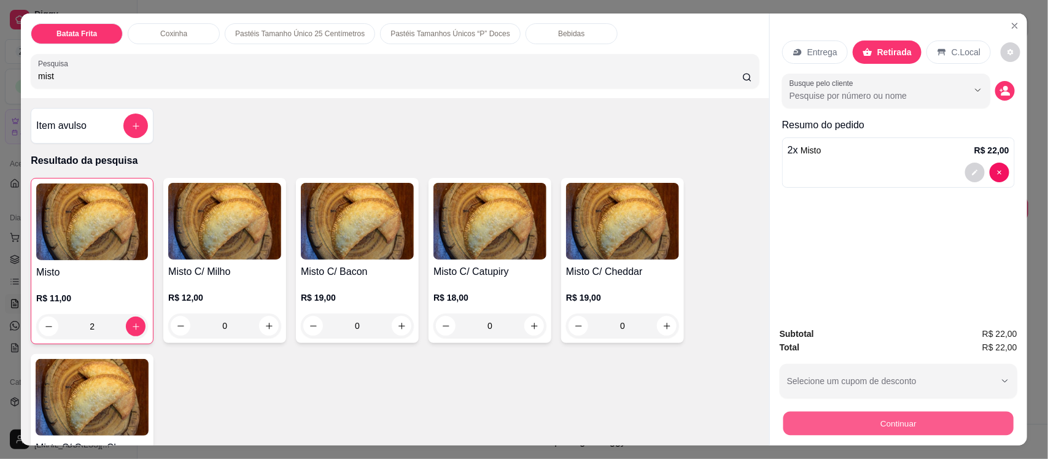
click at [832, 421] on button "Continuar" at bounding box center [898, 423] width 230 height 24
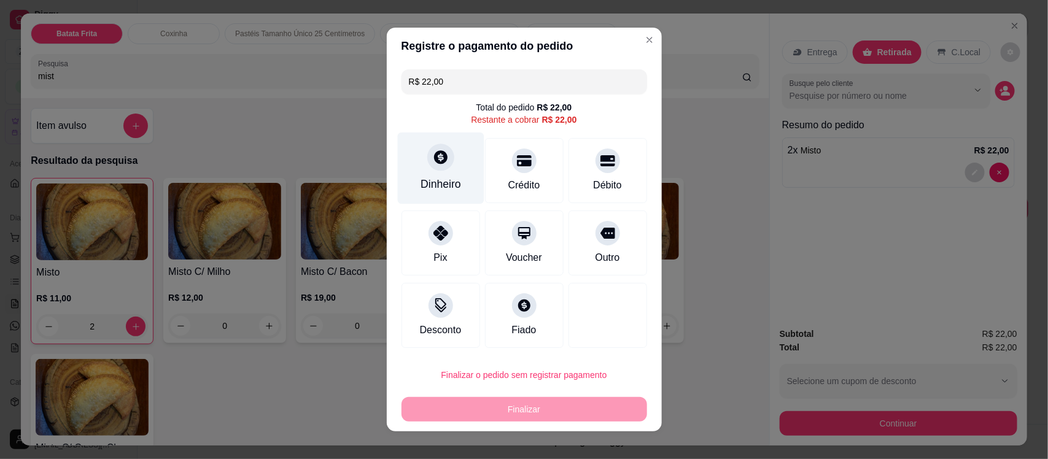
click at [430, 182] on div "Dinheiro" at bounding box center [440, 184] width 41 height 16
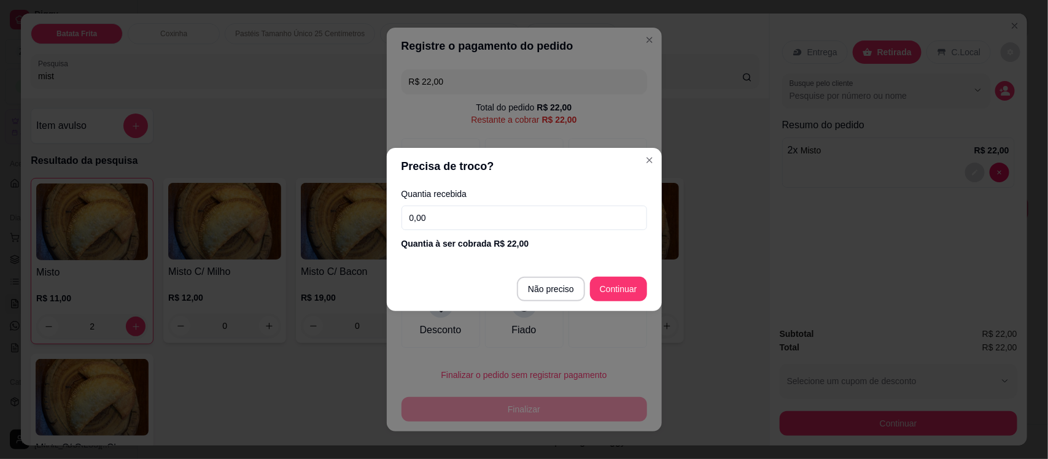
click at [453, 221] on input "0,00" at bounding box center [523, 218] width 245 height 25
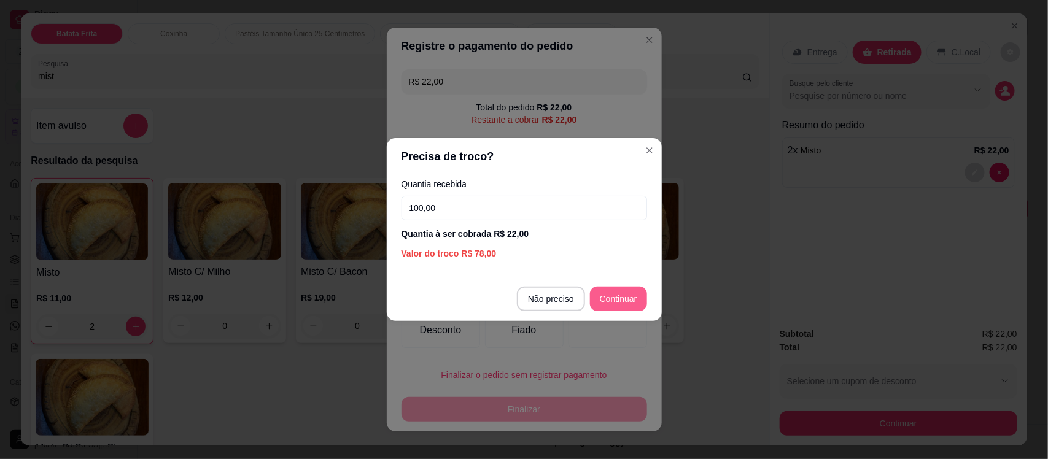
type input "100,00"
type input "R$ 0,00"
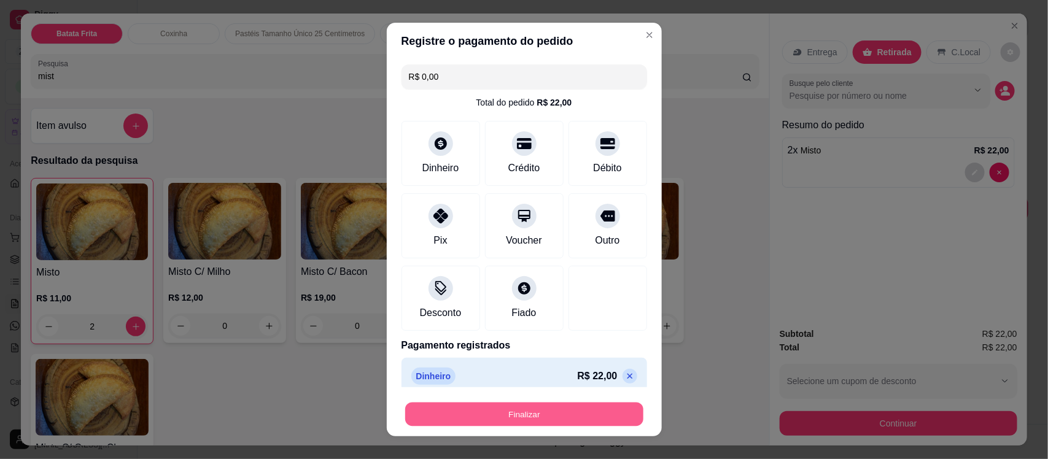
click at [527, 409] on button "Finalizar" at bounding box center [524, 414] width 238 height 24
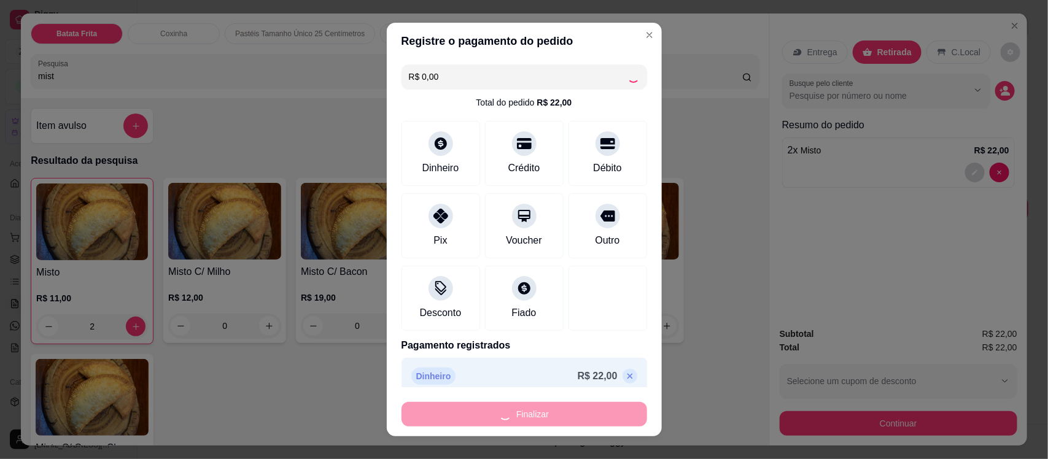
type input "0"
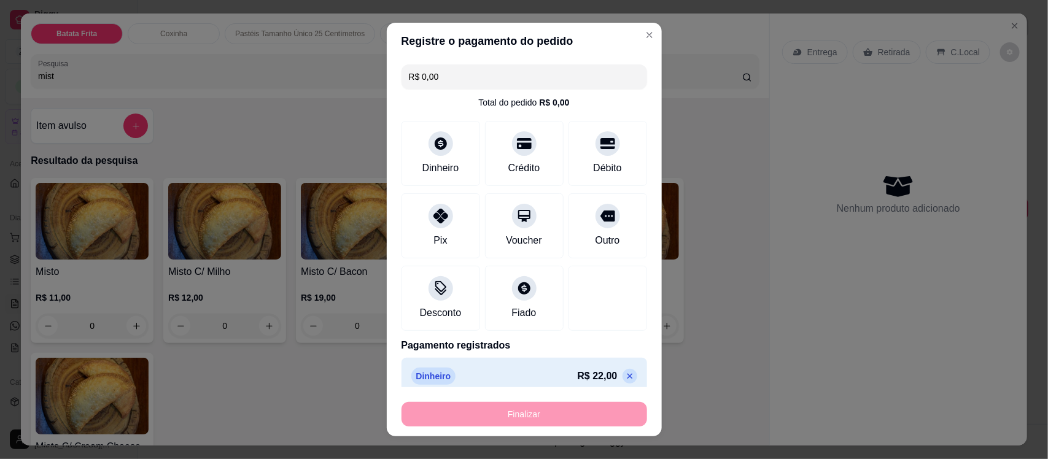
type input "-R$ 22,00"
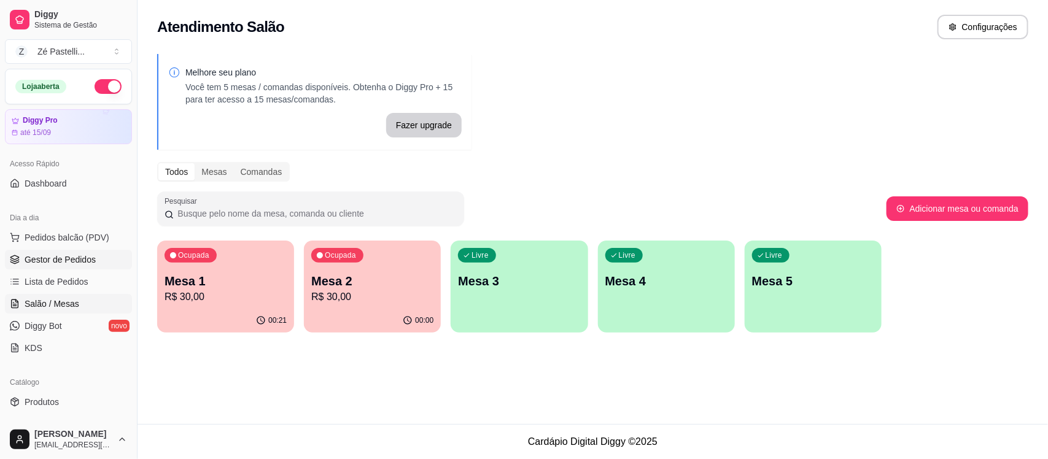
click at [78, 260] on span "Gestor de Pedidos" at bounding box center [60, 259] width 71 height 12
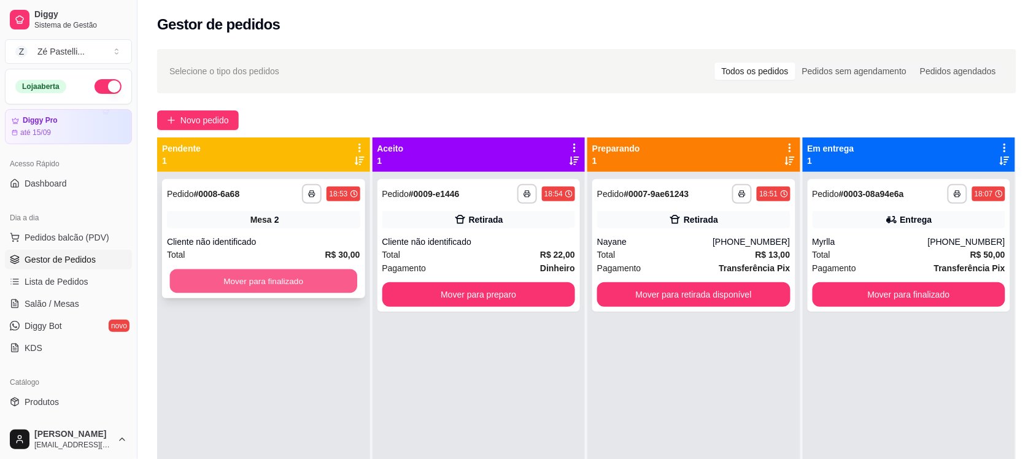
click at [242, 273] on button "Mover para finalizado" at bounding box center [263, 281] width 187 height 24
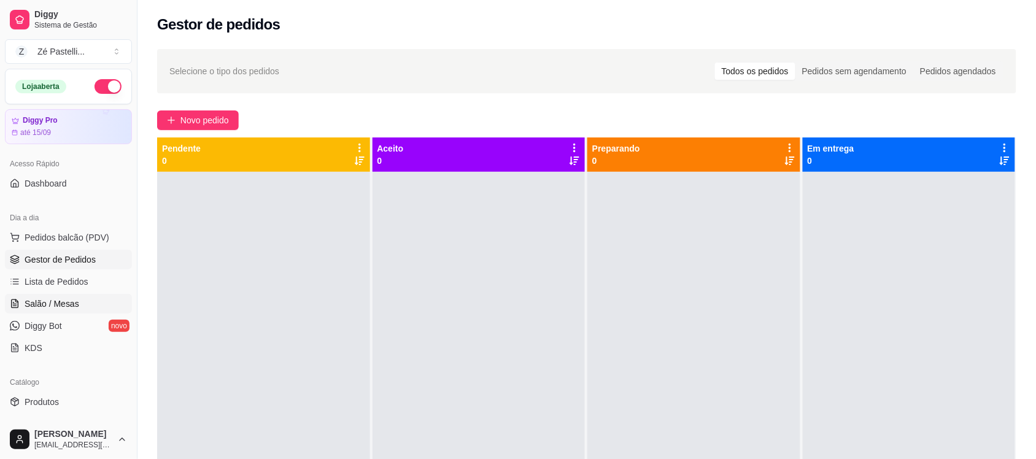
click at [63, 298] on span "Salão / Mesas" at bounding box center [52, 304] width 55 height 12
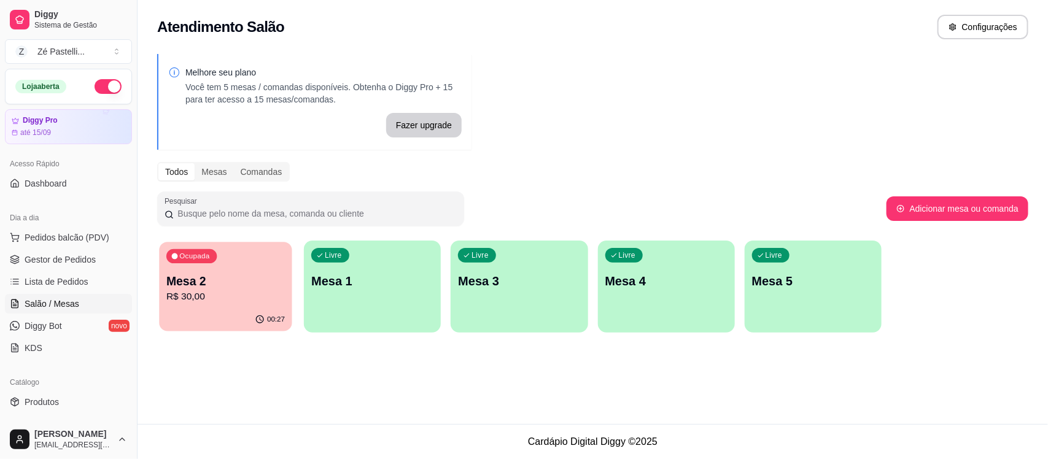
click at [262, 296] on p "R$ 30,00" at bounding box center [225, 297] width 118 height 14
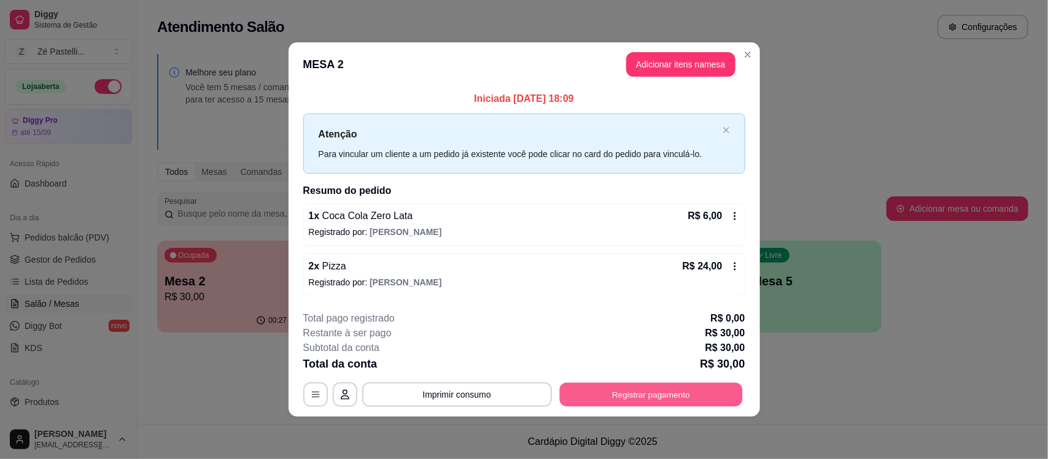
click at [606, 402] on button "Registrar pagamento" at bounding box center [650, 394] width 183 height 24
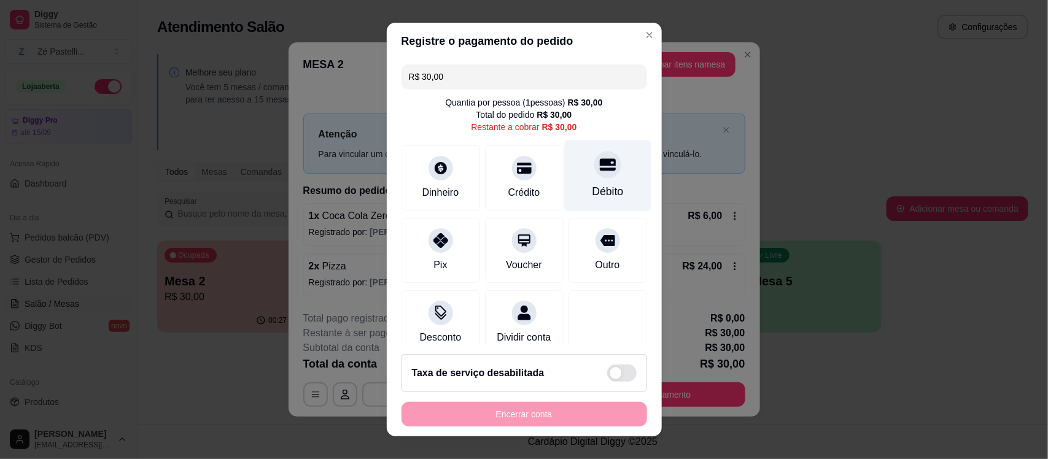
click at [568, 170] on div "Débito" at bounding box center [607, 176] width 87 height 72
type input "R$ 0,00"
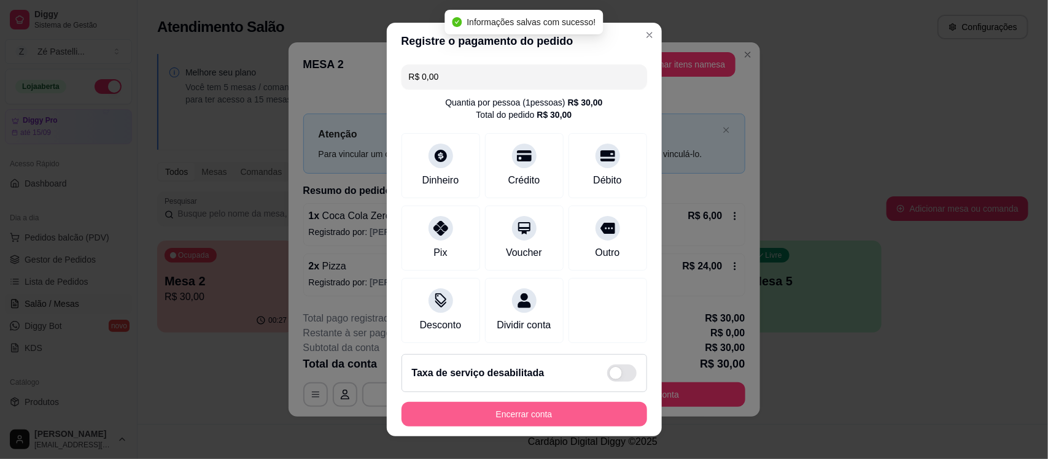
click at [498, 411] on button "Encerrar conta" at bounding box center [523, 414] width 245 height 25
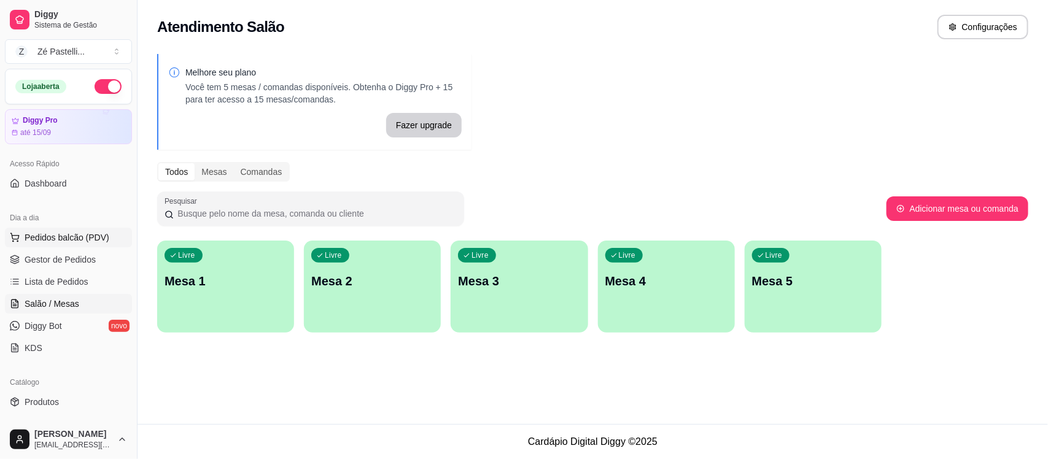
click at [80, 233] on span "Pedidos balcão (PDV)" at bounding box center [67, 237] width 85 height 12
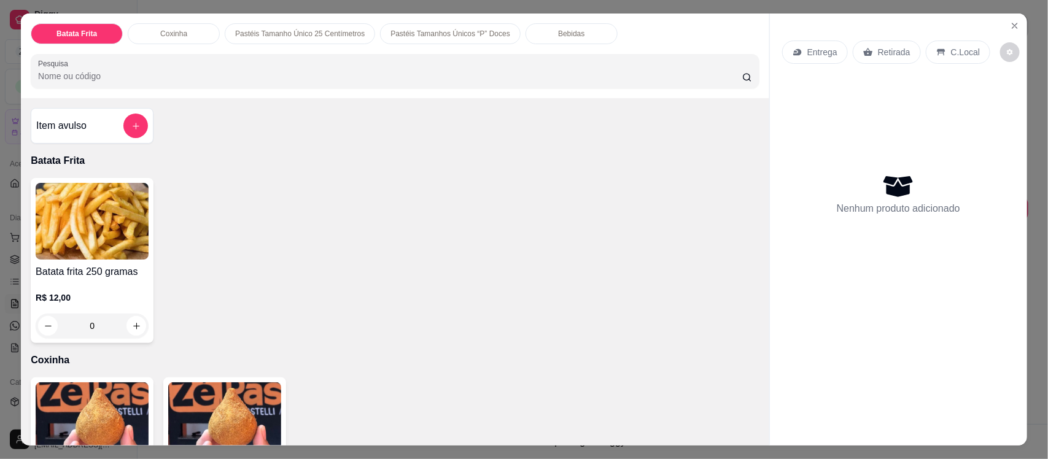
click at [373, 79] on input "Pesquisa" at bounding box center [390, 76] width 704 height 12
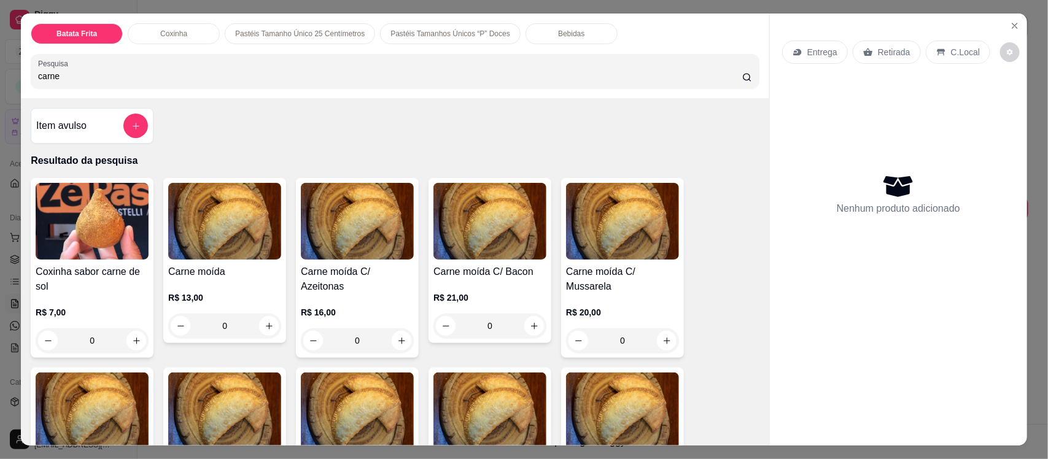
type input "carne"
click at [210, 412] on img at bounding box center [224, 411] width 113 height 77
click at [325, 405] on img at bounding box center [357, 411] width 113 height 77
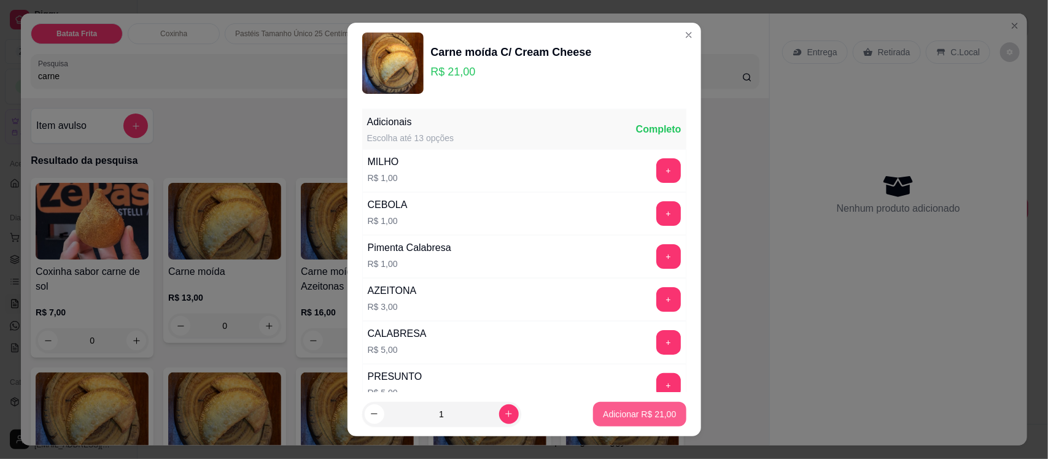
click at [624, 425] on button "Adicionar R$ 21,00" at bounding box center [639, 414] width 93 height 25
type input "1"
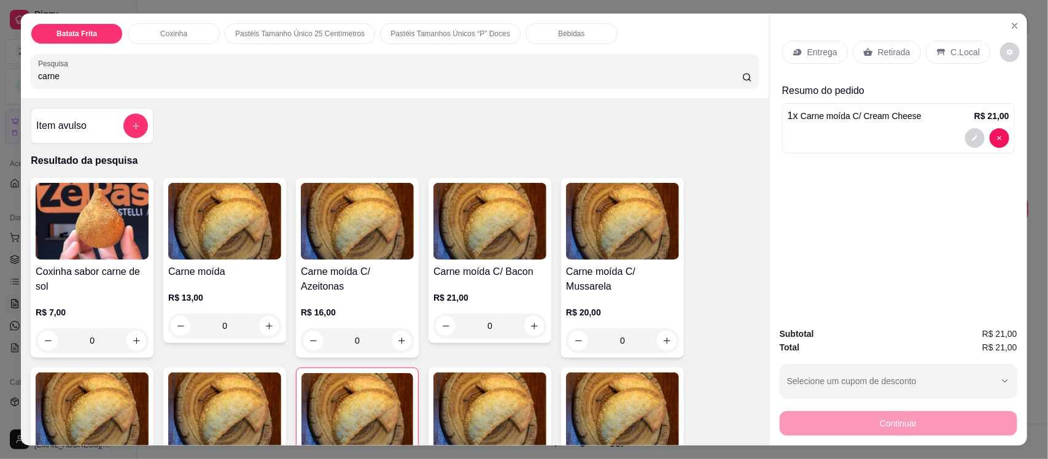
click at [174, 34] on p "Coxinha" at bounding box center [173, 34] width 27 height 10
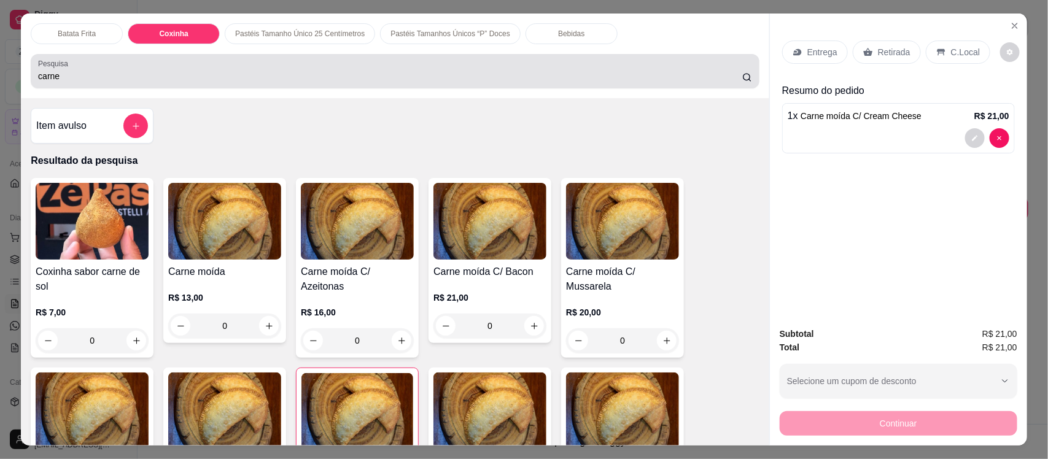
scroll to position [25, 0]
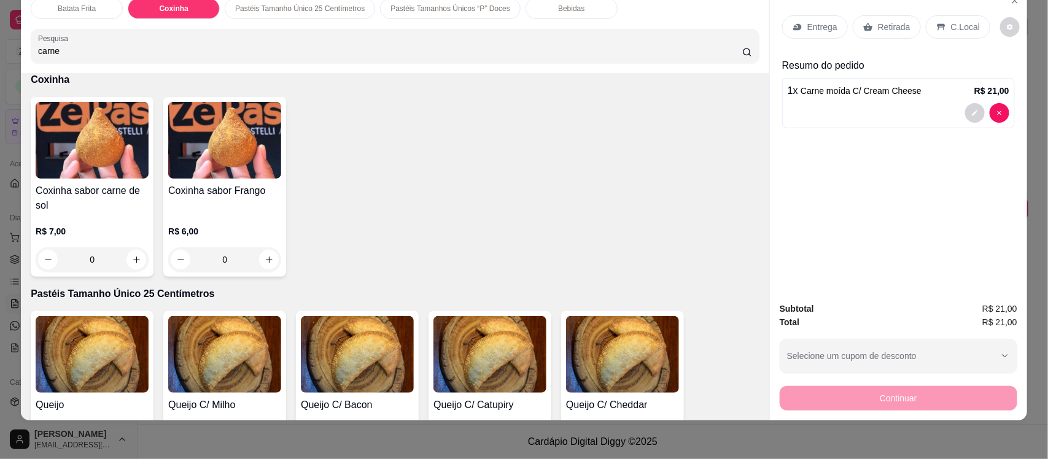
click at [209, 120] on img at bounding box center [224, 140] width 113 height 77
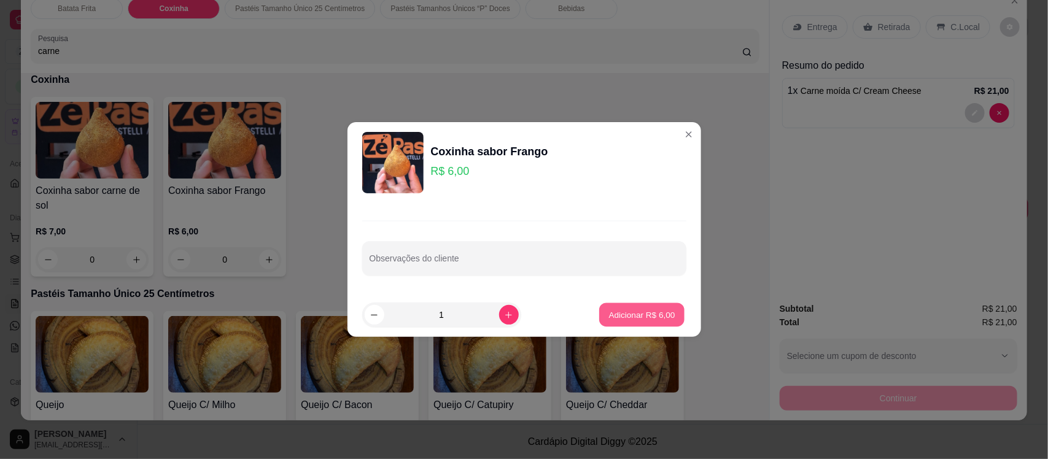
click at [632, 311] on p "Adicionar R$ 6,00" at bounding box center [642, 315] width 66 height 12
type input "1"
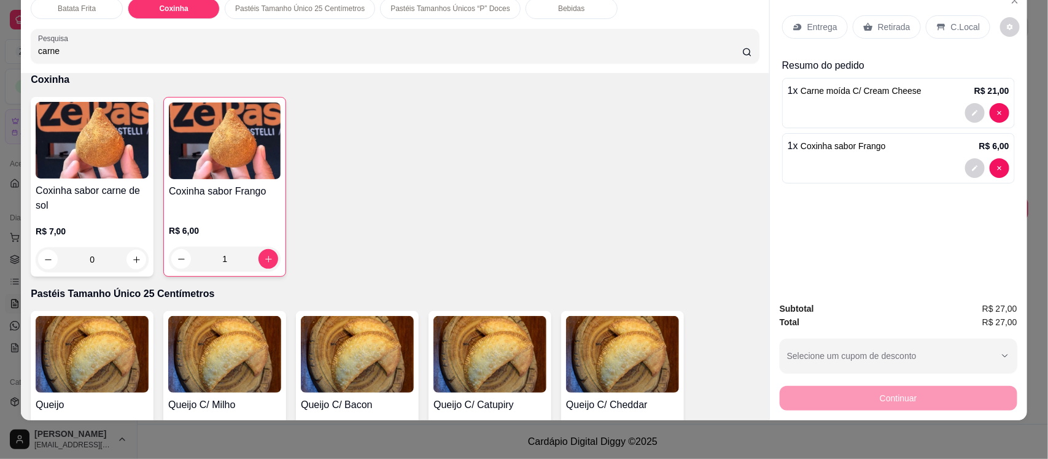
click at [807, 21] on p "Entrega" at bounding box center [822, 27] width 30 height 12
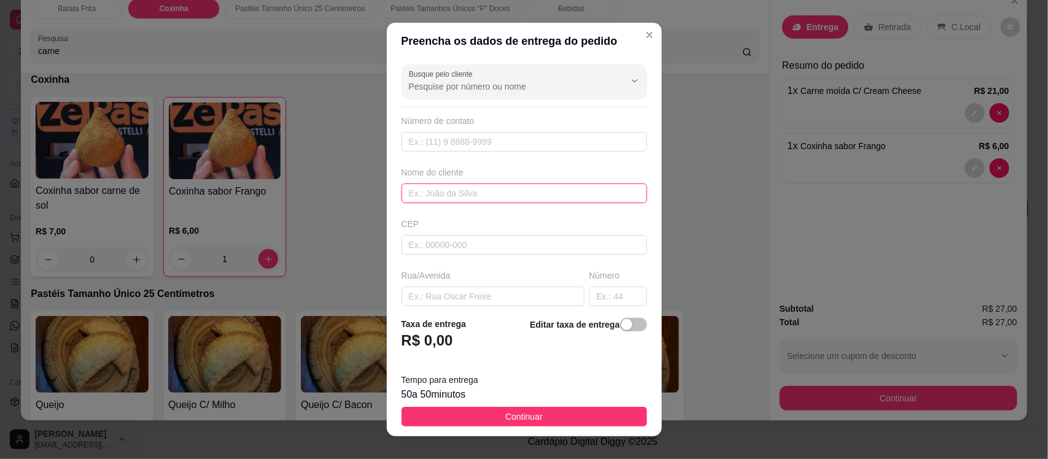
click at [441, 195] on input "text" at bounding box center [523, 193] width 245 height 20
type input "ze junior"
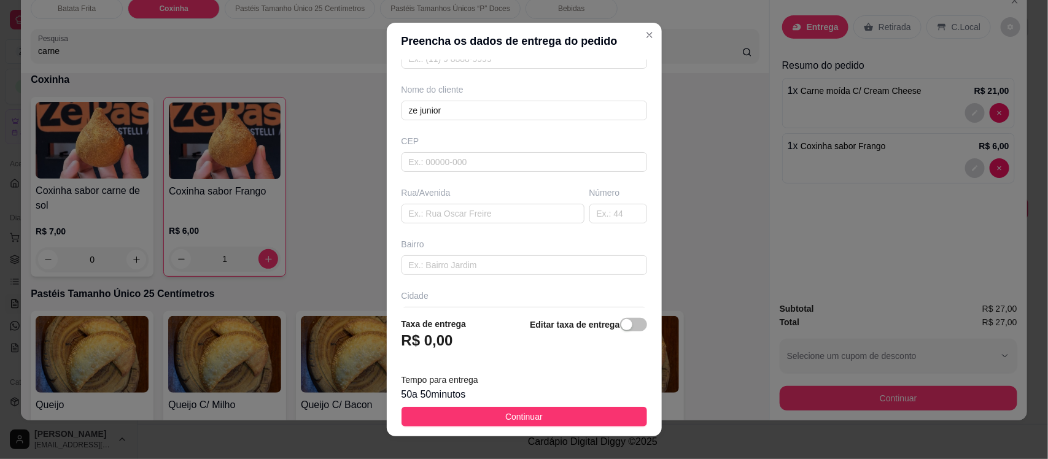
scroll to position [83, 0]
click at [430, 218] on input "text" at bounding box center [492, 213] width 183 height 20
paste input "[STREET_ADDRESS][PERSON_NAME]."
type input "[STREET_ADDRESS][PERSON_NAME]."
click at [447, 264] on input "text" at bounding box center [523, 265] width 245 height 20
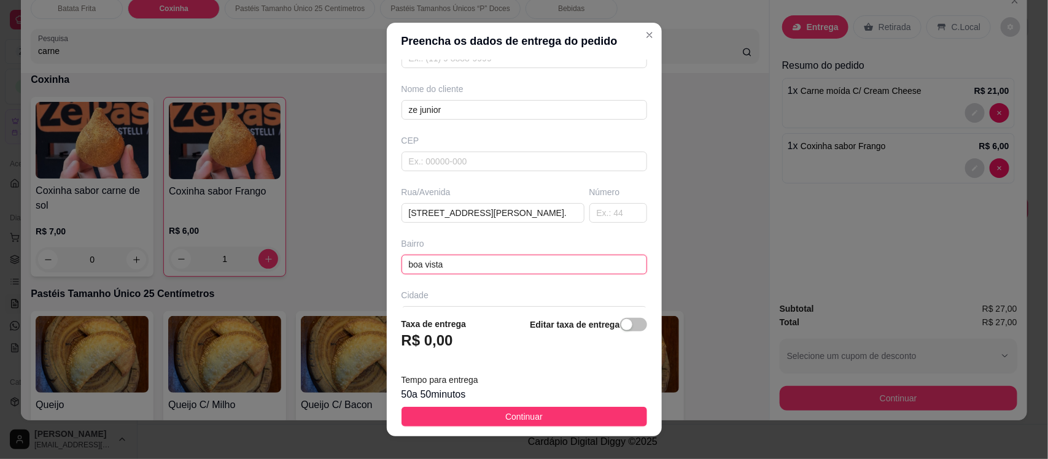
type input "boa vista"
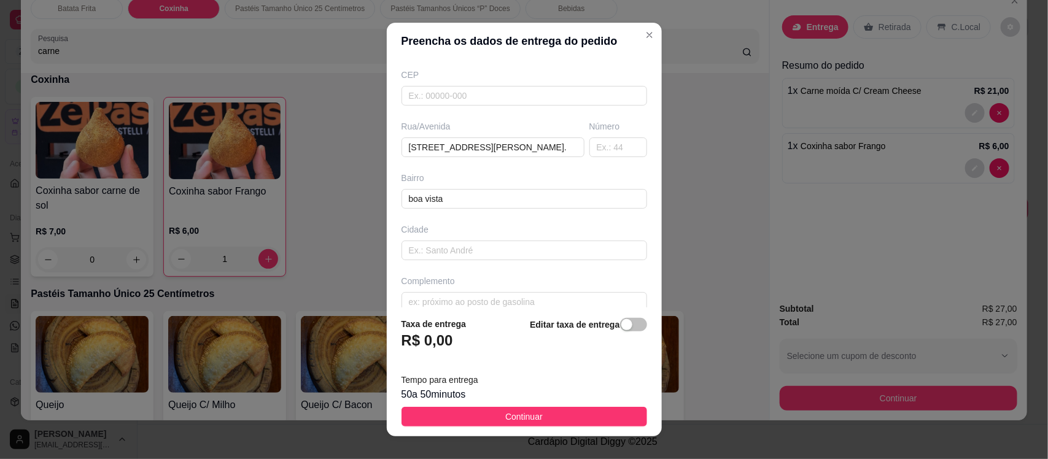
scroll to position [168, 0]
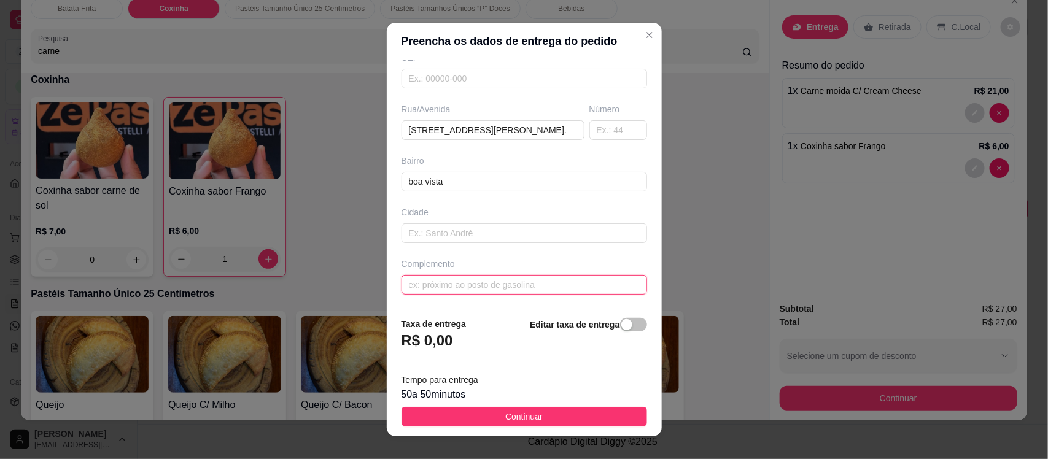
click at [448, 290] on input "text" at bounding box center [523, 285] width 245 height 20
paste input "ua por trás do posto sol nascente, tem um pé de jambo na calçada)"
drag, startPoint x: 415, startPoint y: 280, endPoint x: 347, endPoint y: 295, distance: 69.7
click at [347, 295] on div "Preencha os dados de entrega do pedido Busque pelo cliente Número de contato No…" at bounding box center [524, 229] width 1048 height 459
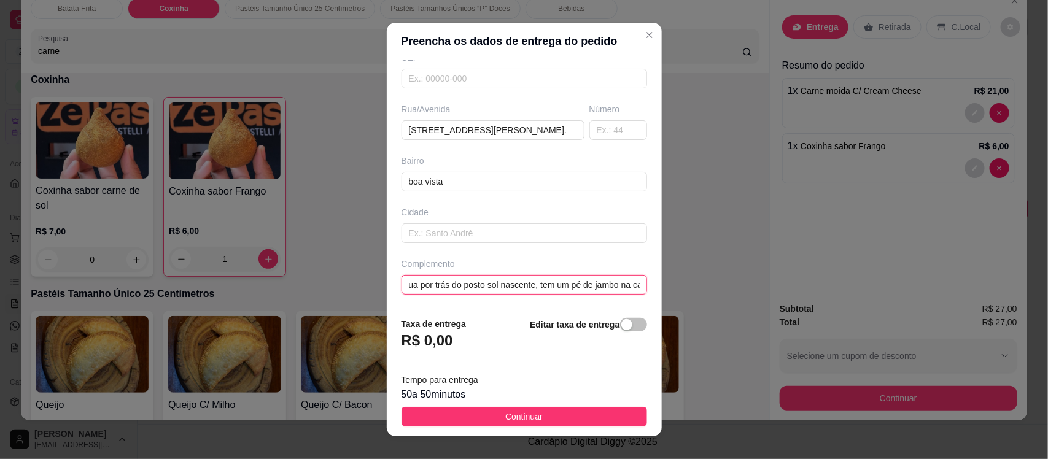
click at [412, 287] on input "ua por trás do posto sol nascente, tem um pé de jambo na calçada)" at bounding box center [523, 285] width 245 height 20
click at [401, 288] on input "ua por trás do posto sol nascente, tem um pé de jambo na calçada)" at bounding box center [523, 285] width 245 height 20
type input "rua por trás do posto sol nascente, tem um pé de jambo na calçada)"
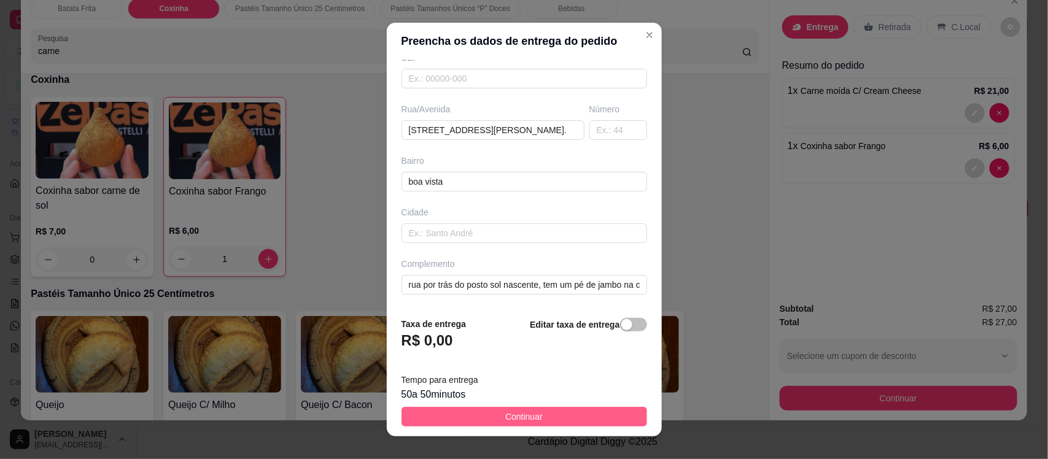
click at [523, 416] on span "Continuar" at bounding box center [523, 417] width 37 height 14
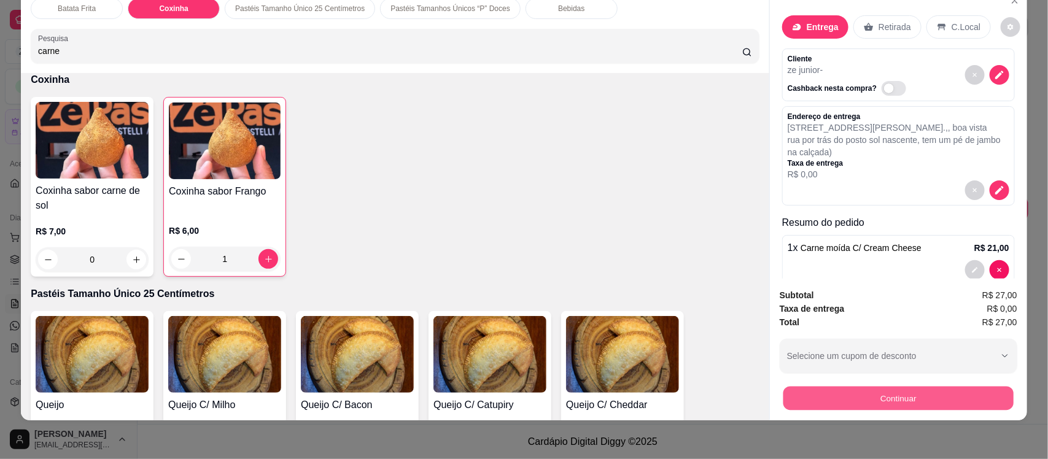
click at [841, 398] on button "Continuar" at bounding box center [898, 398] width 230 height 24
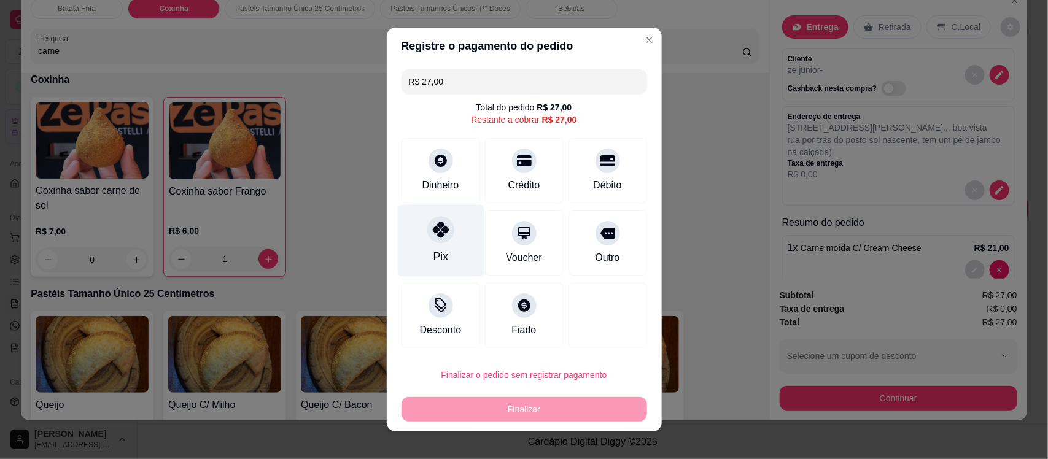
click at [432, 234] on icon at bounding box center [440, 230] width 16 height 16
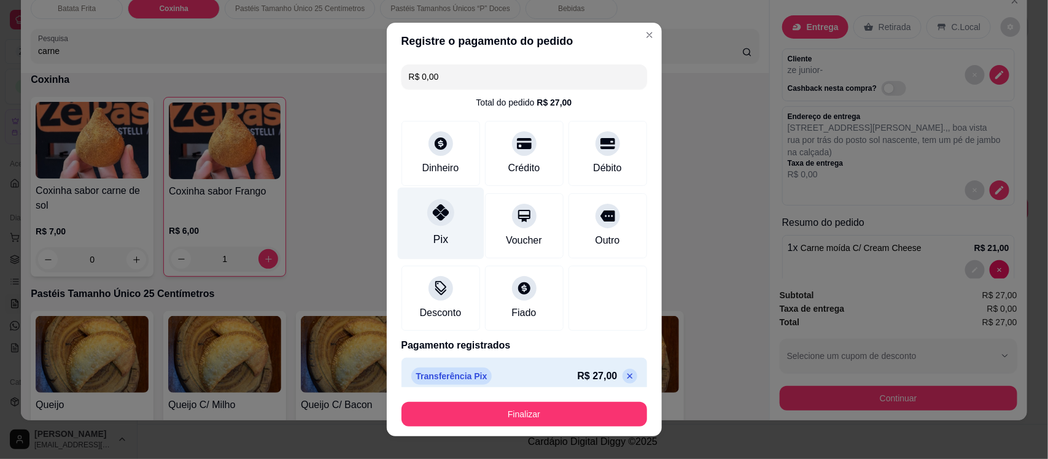
type input "R$ 0,00"
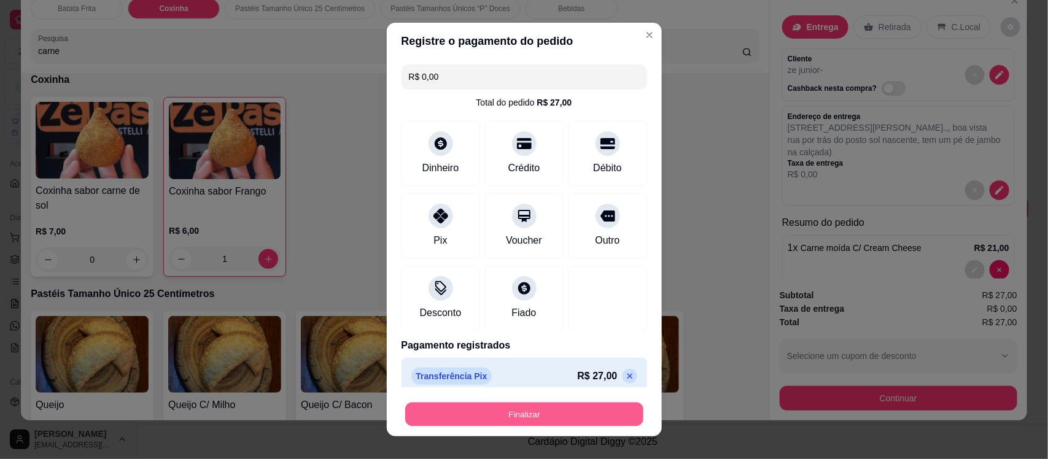
click at [498, 408] on button "Finalizar" at bounding box center [524, 414] width 238 height 24
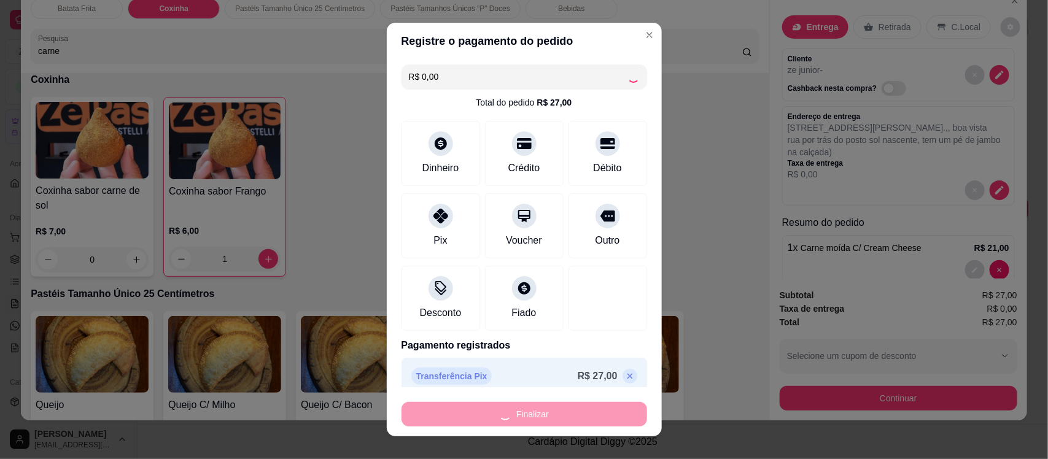
type input "0"
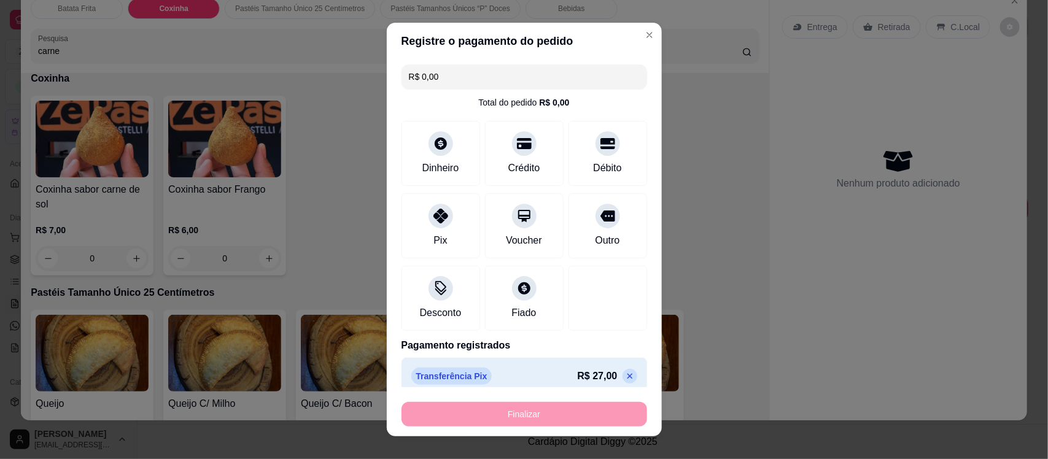
type input "-R$ 27,00"
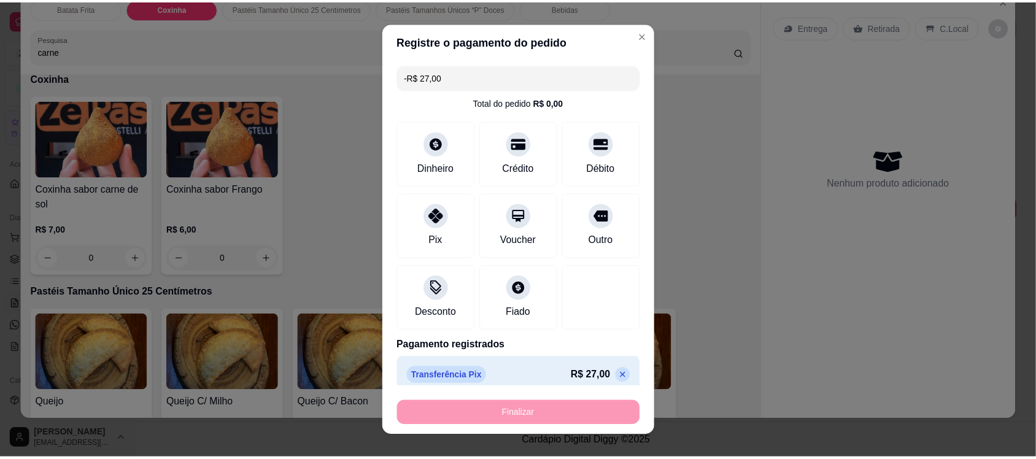
scroll to position [848, 0]
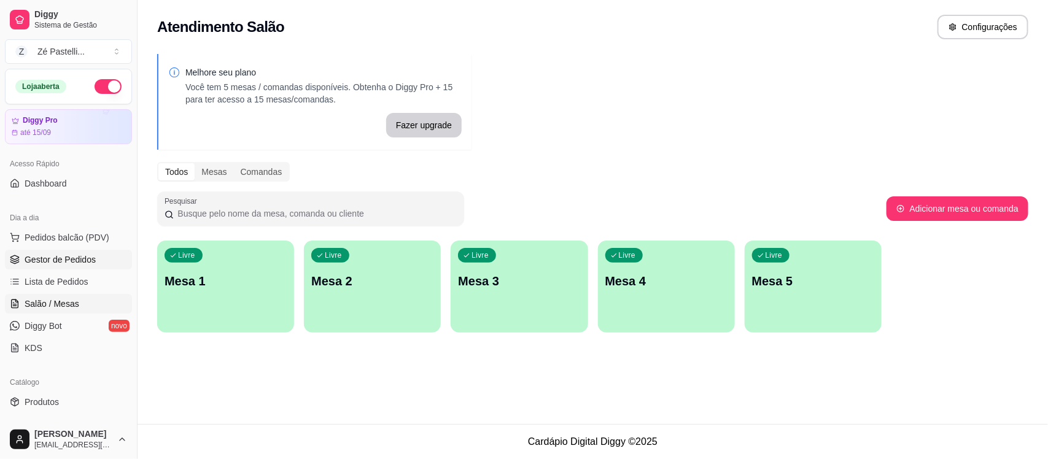
click at [57, 255] on span "Gestor de Pedidos" at bounding box center [60, 259] width 71 height 12
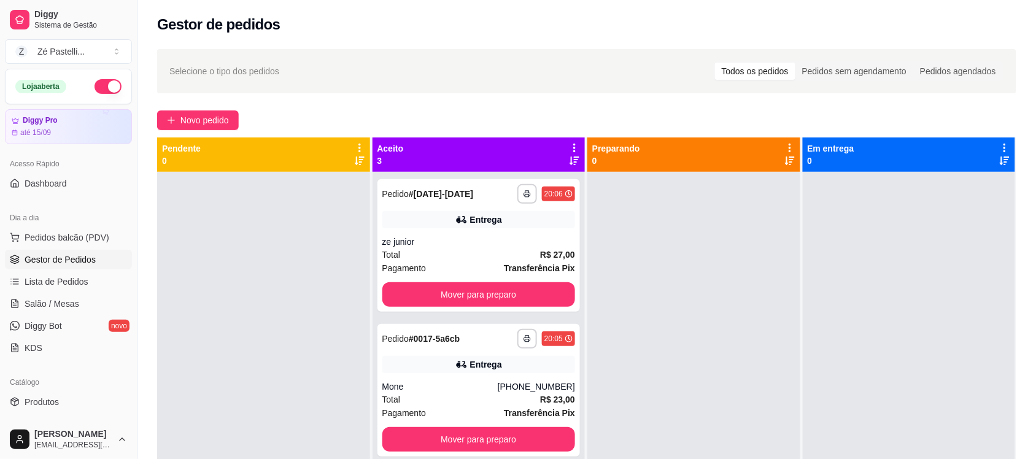
drag, startPoint x: 57, startPoint y: 255, endPoint x: 284, endPoint y: 255, distance: 226.5
click at [284, 255] on div "**********" at bounding box center [518, 323] width 1036 height 646
click at [430, 370] on div "Entrega" at bounding box center [478, 364] width 193 height 17
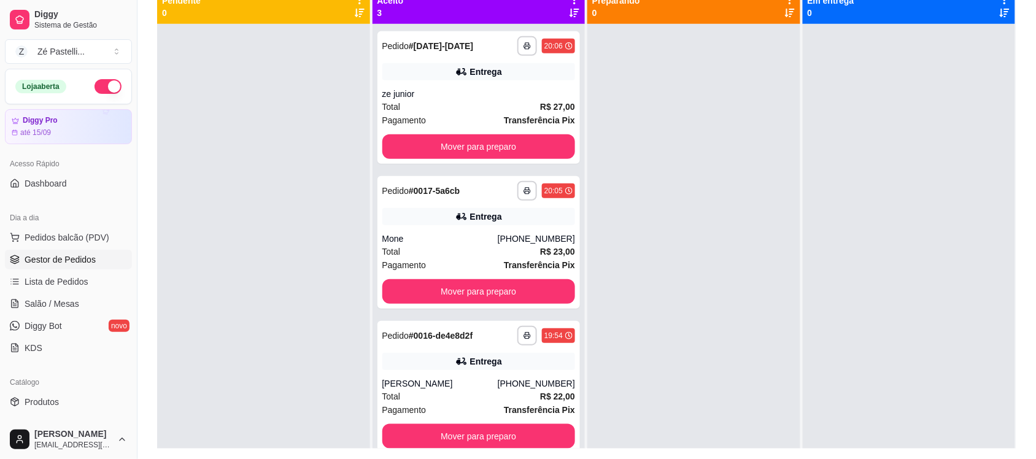
scroll to position [149, 0]
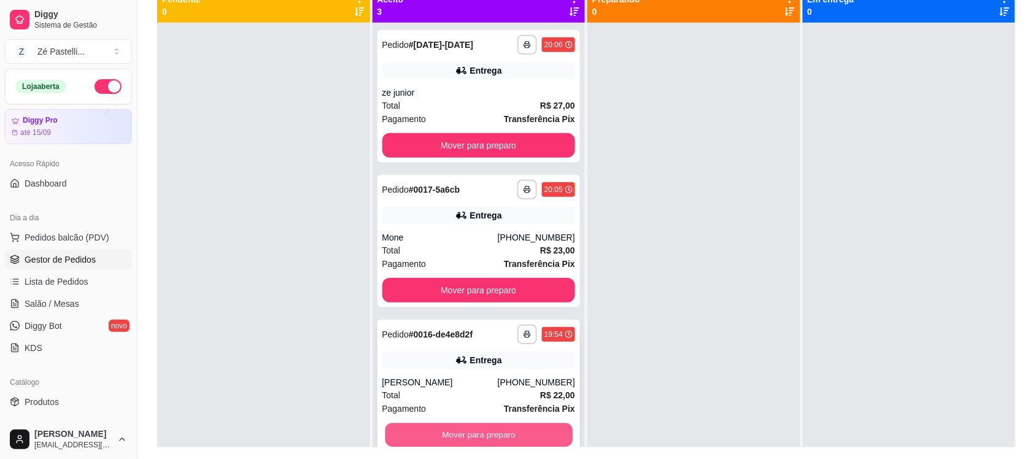
click at [549, 427] on button "Mover para preparo" at bounding box center [478, 435] width 187 height 24
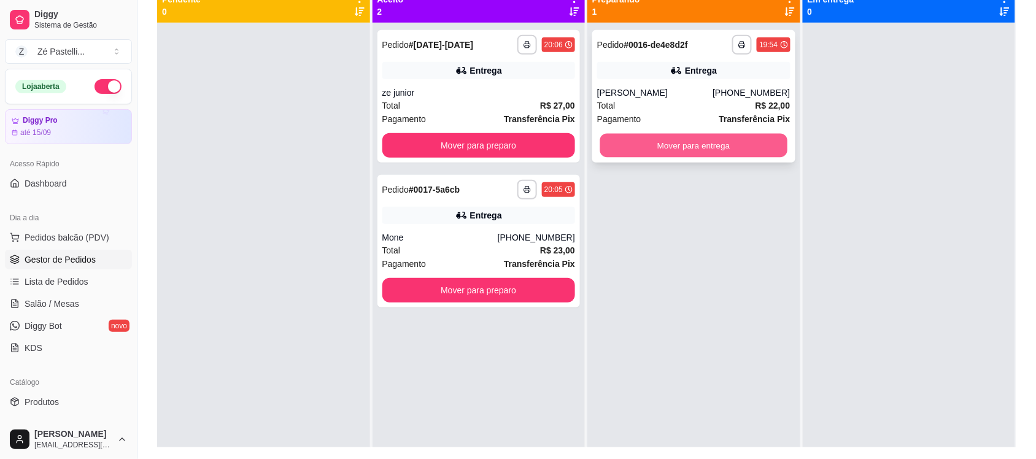
click at [620, 139] on button "Mover para entrega" at bounding box center [693, 146] width 187 height 24
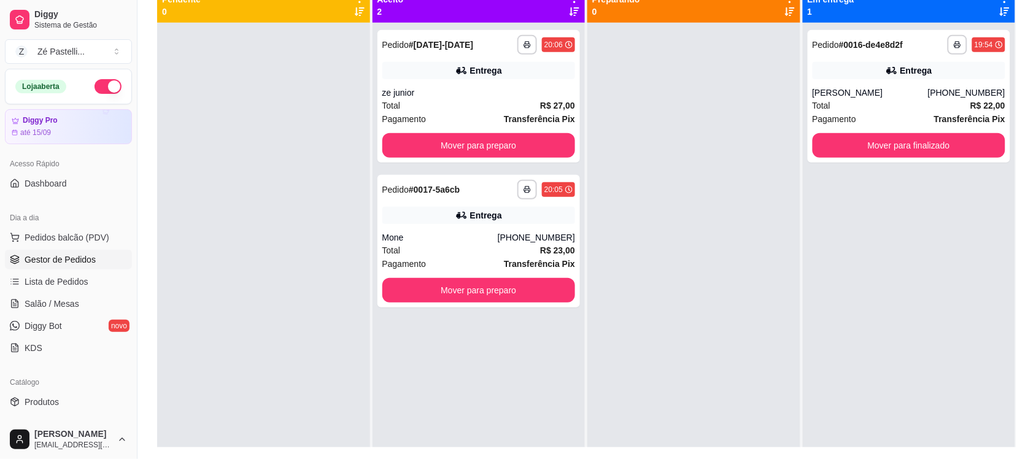
click at [527, 433] on div "**********" at bounding box center [479, 252] width 213 height 459
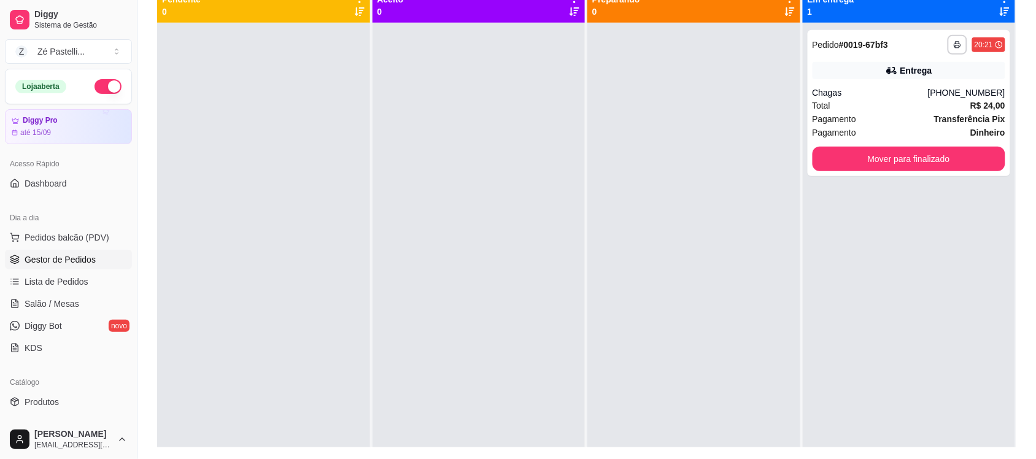
scroll to position [0, 0]
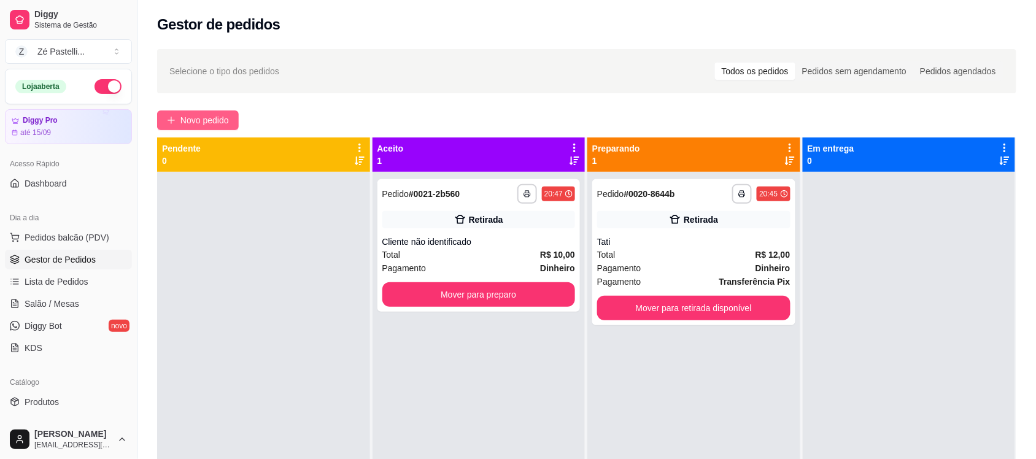
click at [209, 110] on button "Novo pedido" at bounding box center [198, 120] width 82 height 20
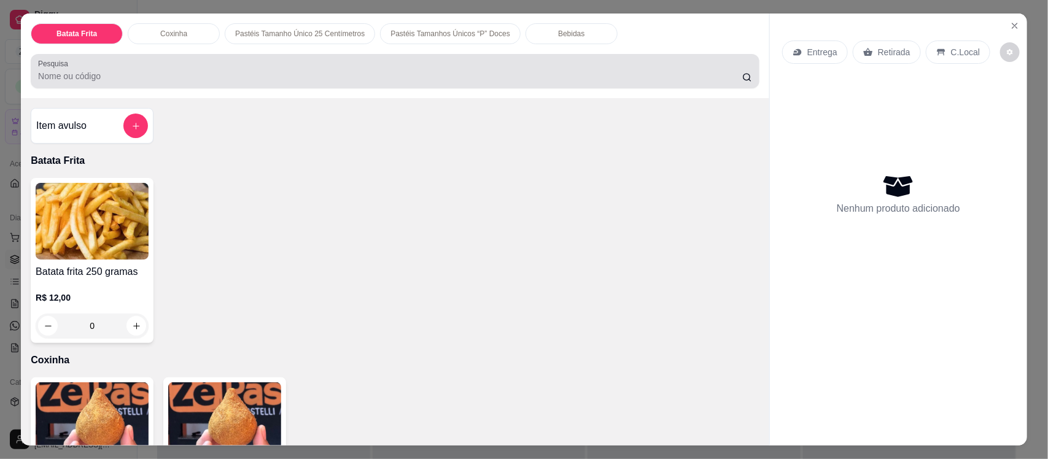
click at [287, 87] on div "Pesquisa" at bounding box center [395, 71] width 728 height 34
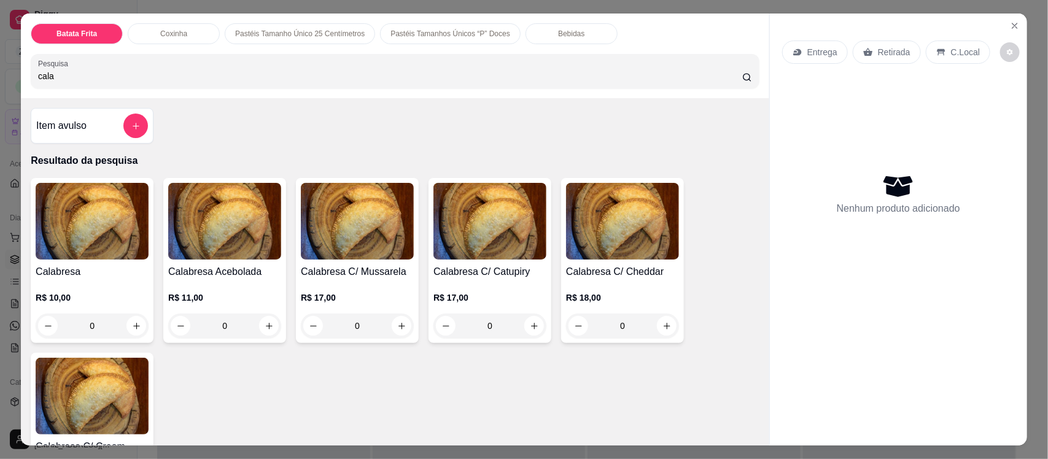
type input "cala"
click at [499, 265] on h4 "Calabresa C/ Catupiry" at bounding box center [489, 272] width 113 height 15
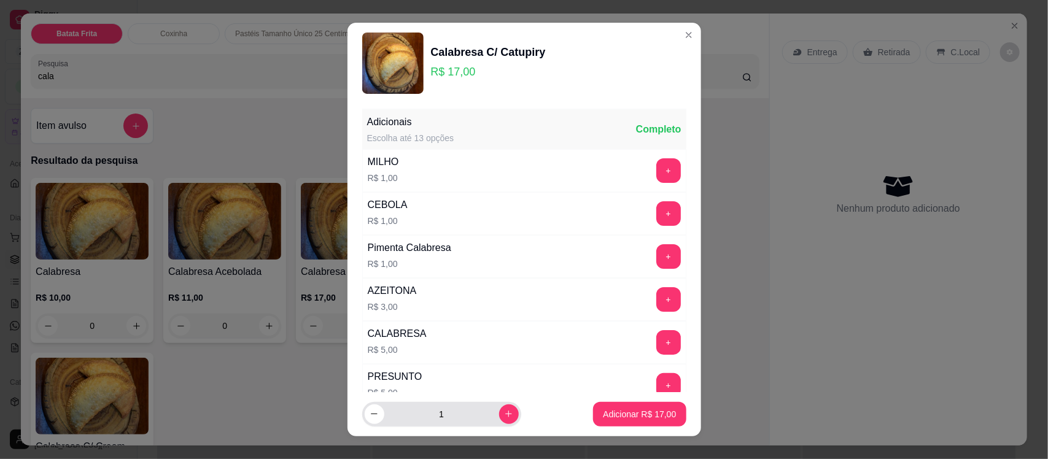
click at [501, 420] on div "1" at bounding box center [442, 414] width 154 height 25
click at [504, 413] on icon "increase-product-quantity" at bounding box center [508, 413] width 9 height 9
type input "2"
click at [604, 409] on p "Adicionar R$ 34,00" at bounding box center [639, 414] width 71 height 12
type input "2"
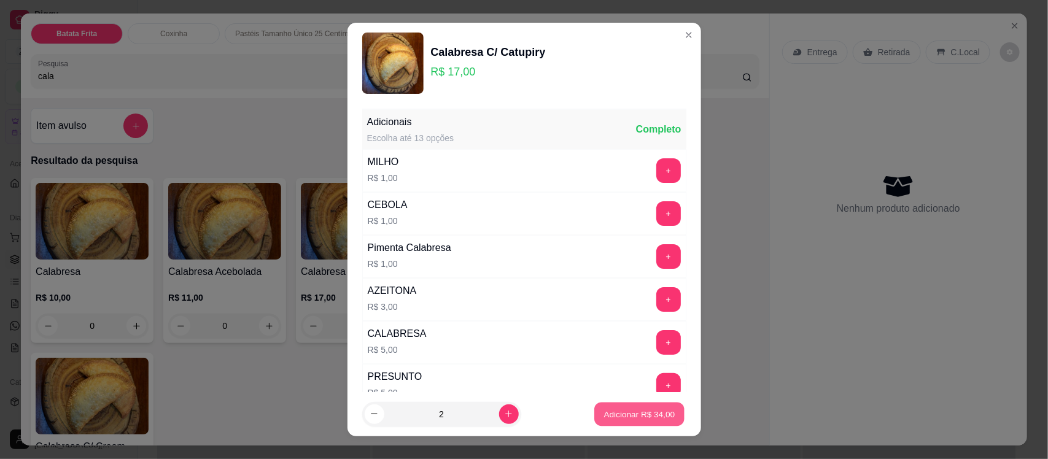
type input "2"
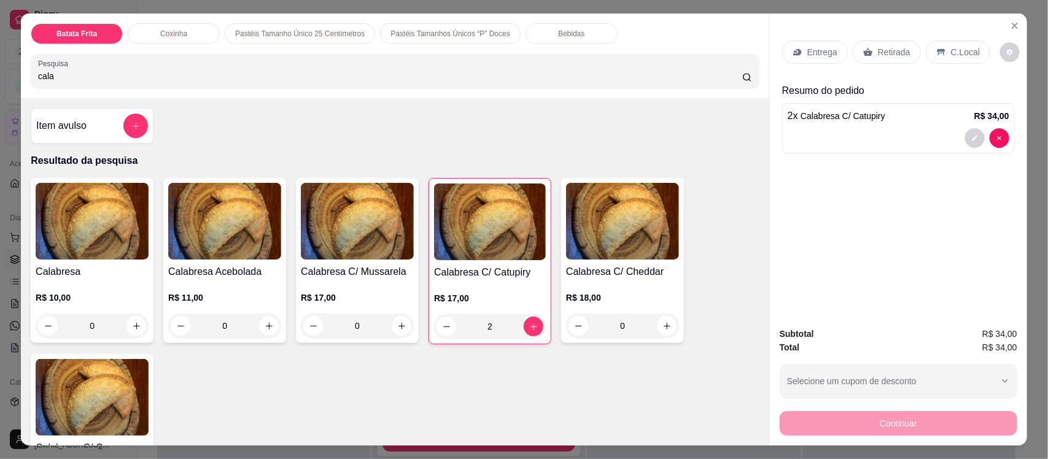
click at [815, 46] on p "Entrega" at bounding box center [822, 52] width 30 height 12
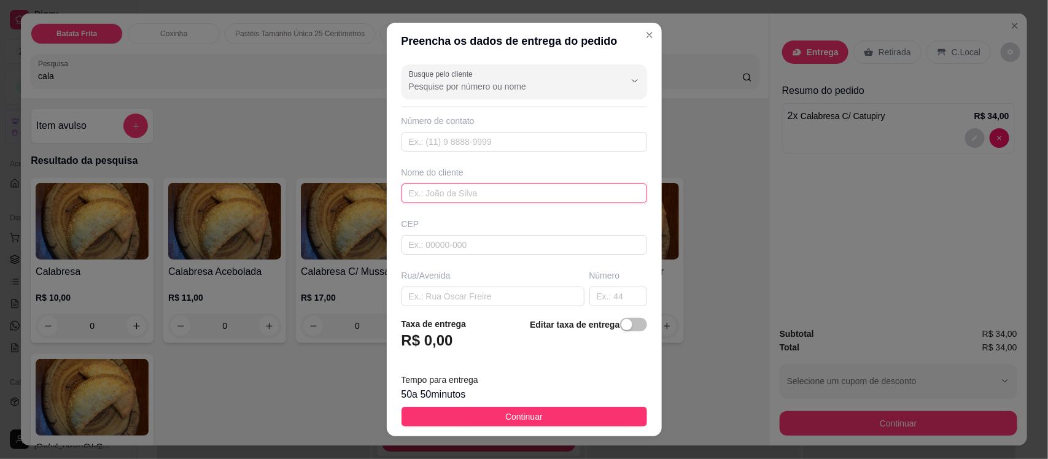
click at [425, 192] on input "text" at bounding box center [523, 193] width 245 height 20
type input "paozeiro"
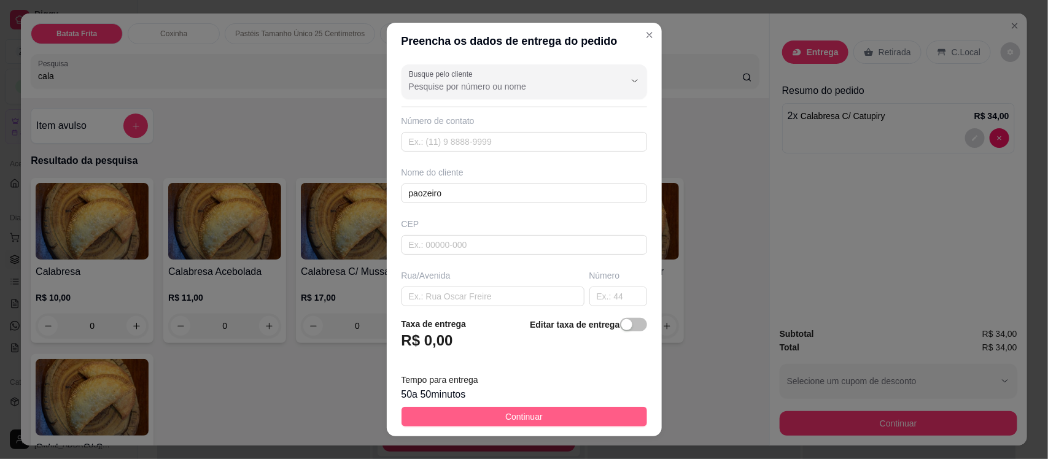
click at [477, 416] on button "Continuar" at bounding box center [523, 417] width 245 height 20
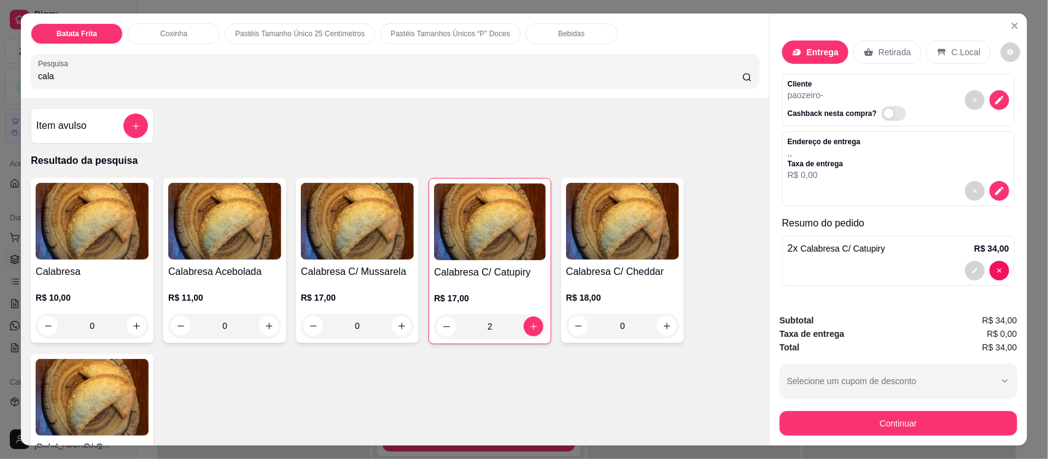
click at [819, 407] on div "Subtotal R$ 34,00 Taxa de entrega R$ 0,00 Total R$ 34,00 Selecione um cupom de …" at bounding box center [897, 375] width 237 height 122
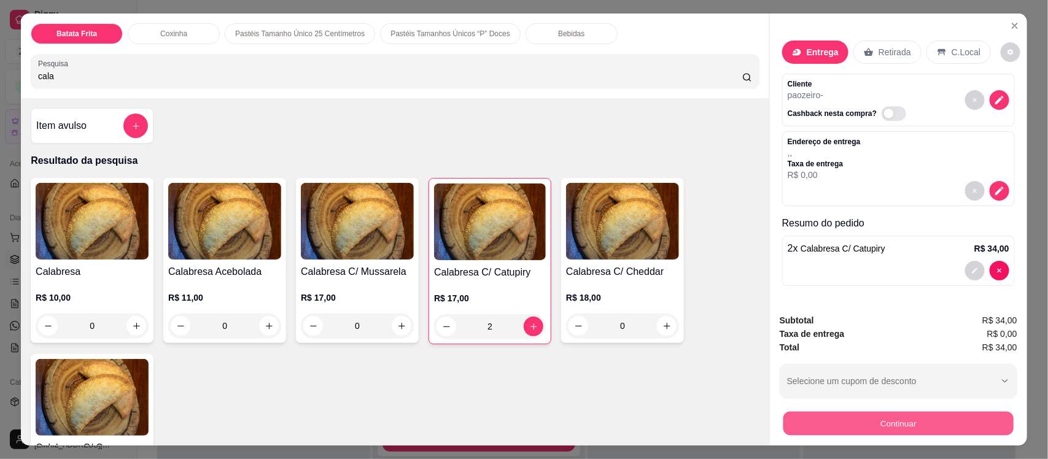
click at [819, 417] on button "Continuar" at bounding box center [898, 423] width 230 height 24
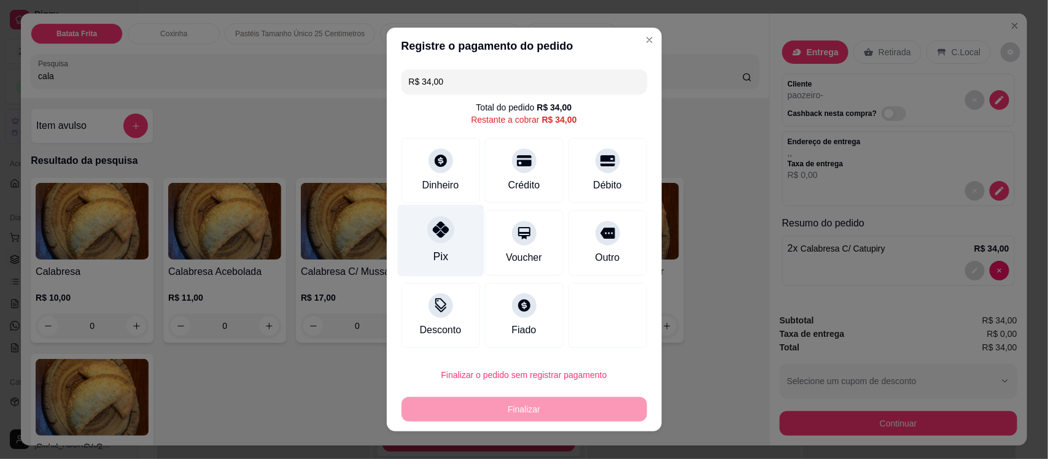
click at [432, 225] on icon at bounding box center [440, 230] width 16 height 16
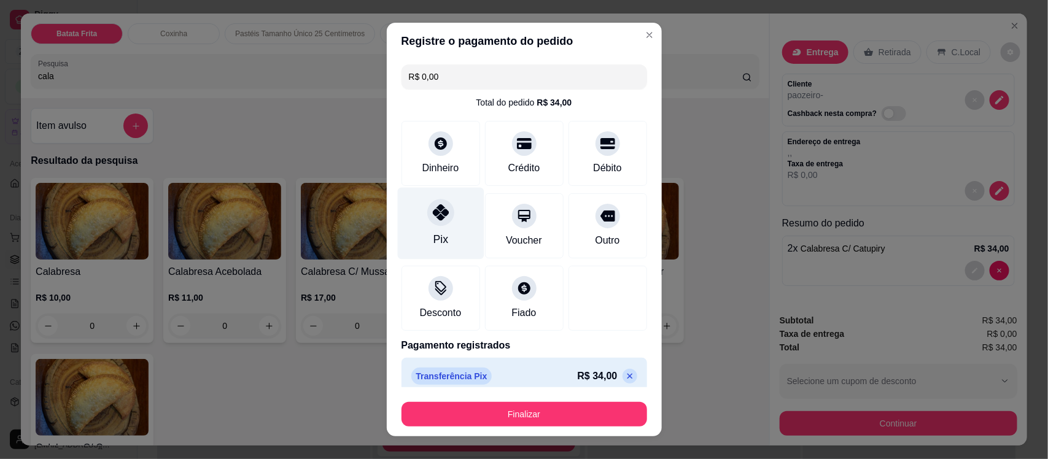
type input "R$ 0,00"
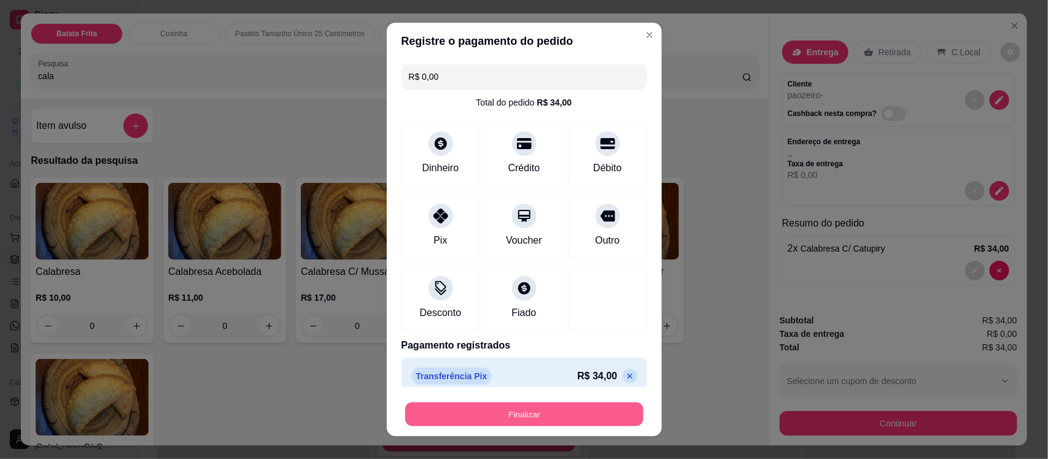
click at [492, 412] on button "Finalizar" at bounding box center [524, 414] width 238 height 24
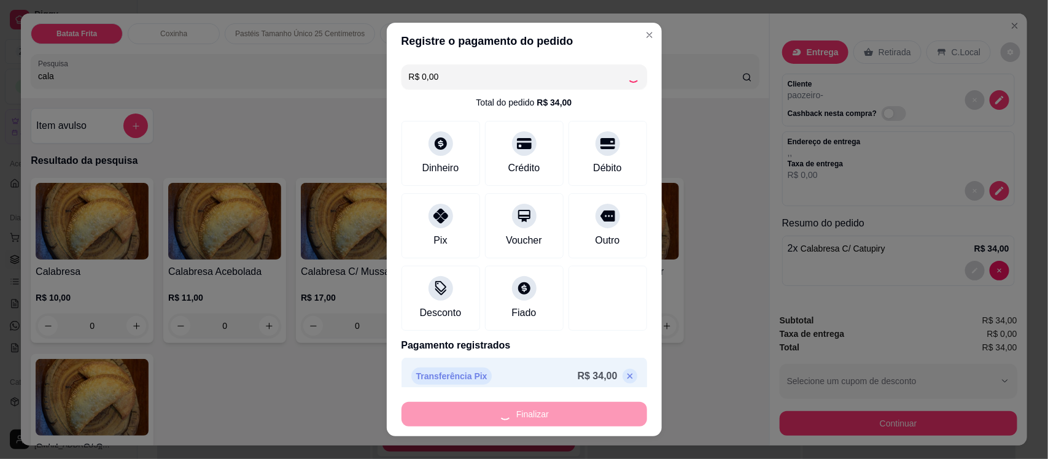
type input "0"
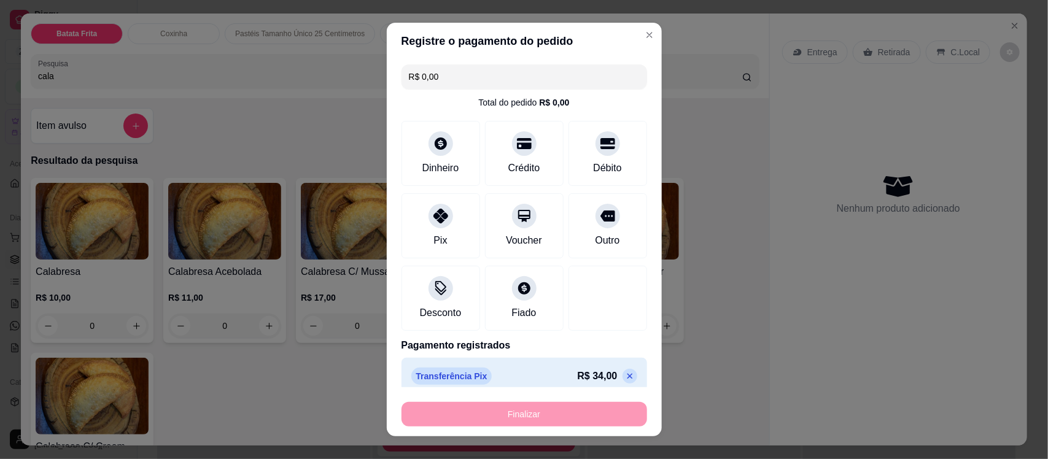
type input "-R$ 34,00"
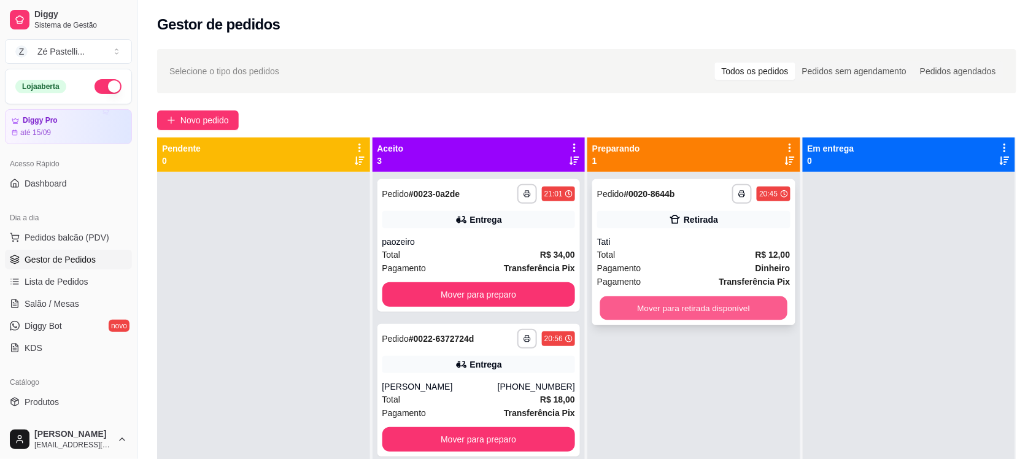
click at [664, 303] on button "Mover para retirada disponível" at bounding box center [693, 308] width 187 height 24
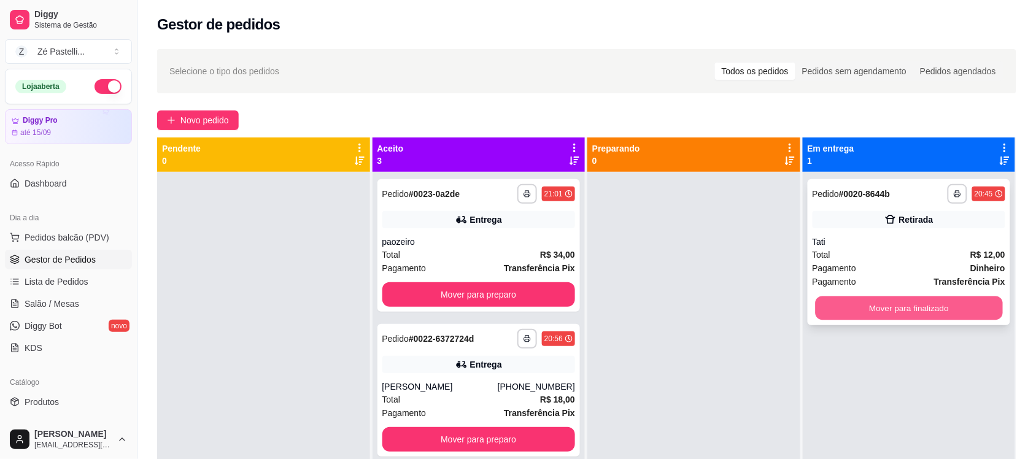
click at [887, 307] on button "Mover para finalizado" at bounding box center [908, 308] width 187 height 24
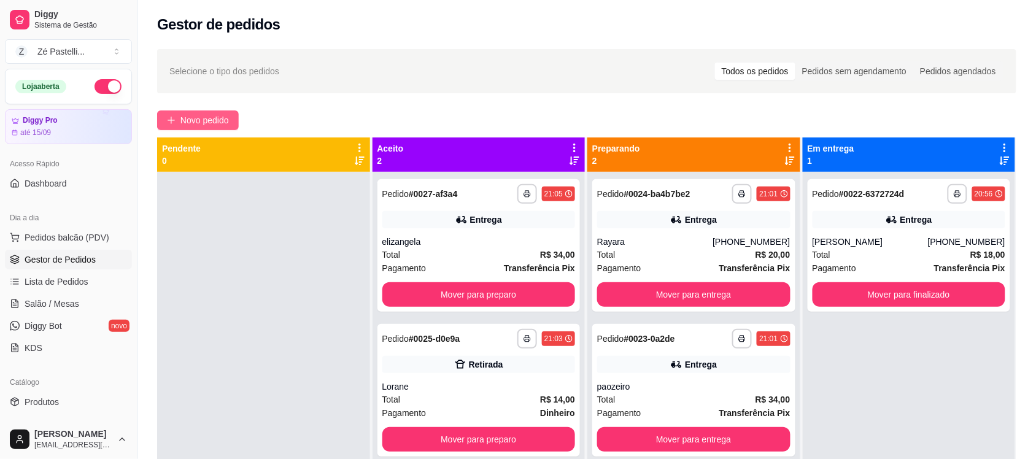
click at [198, 115] on span "Novo pedido" at bounding box center [204, 121] width 48 height 14
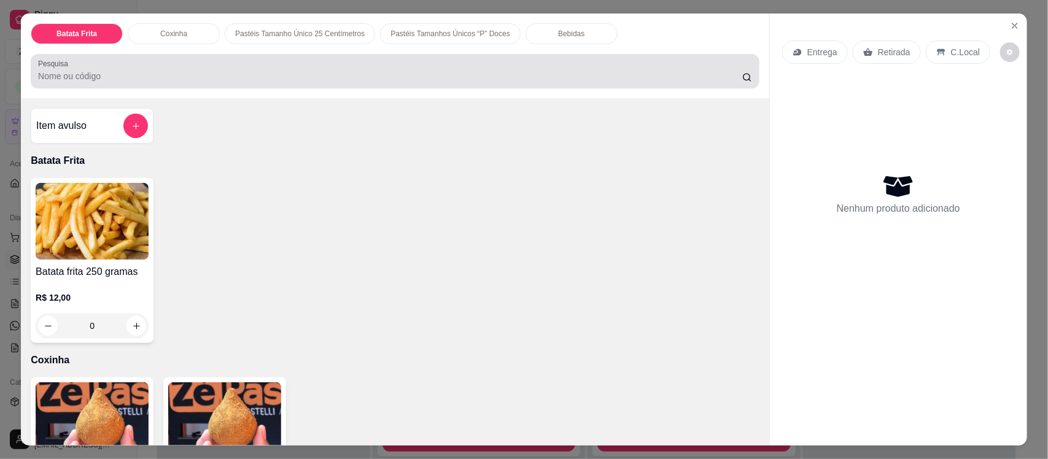
click at [444, 66] on div at bounding box center [395, 71] width 714 height 25
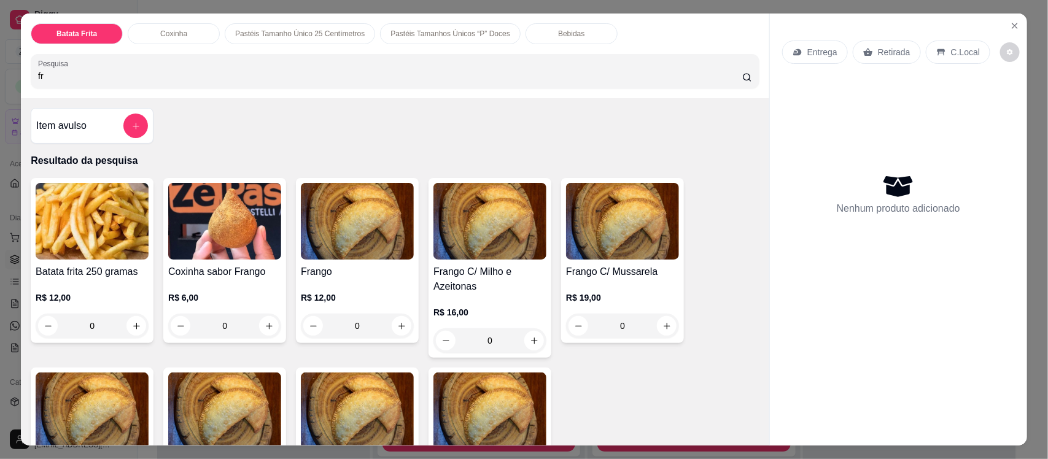
type input "fr"
click at [333, 256] on img at bounding box center [357, 221] width 113 height 77
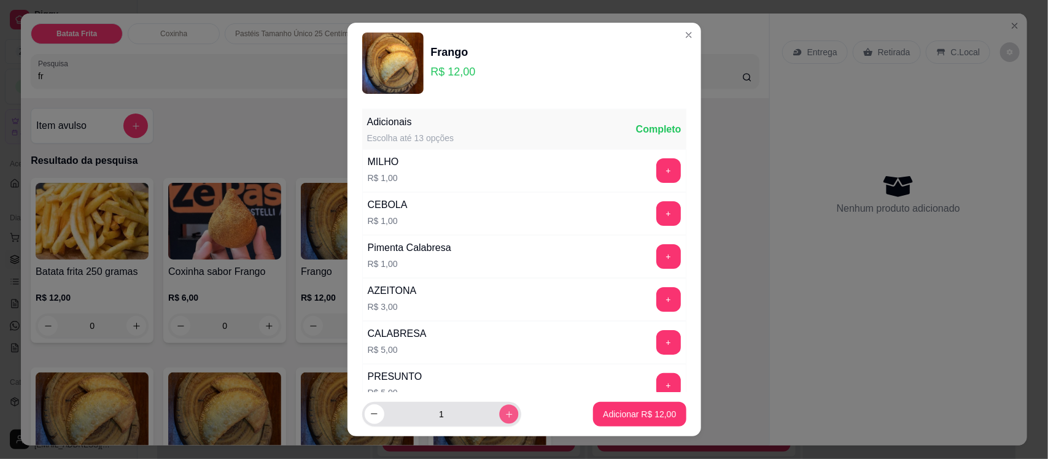
click at [499, 407] on button "increase-product-quantity" at bounding box center [508, 413] width 19 height 19
type input "2"
click at [627, 425] on button "Adicionar R$ 24,00" at bounding box center [640, 414] width 90 height 24
type input "2"
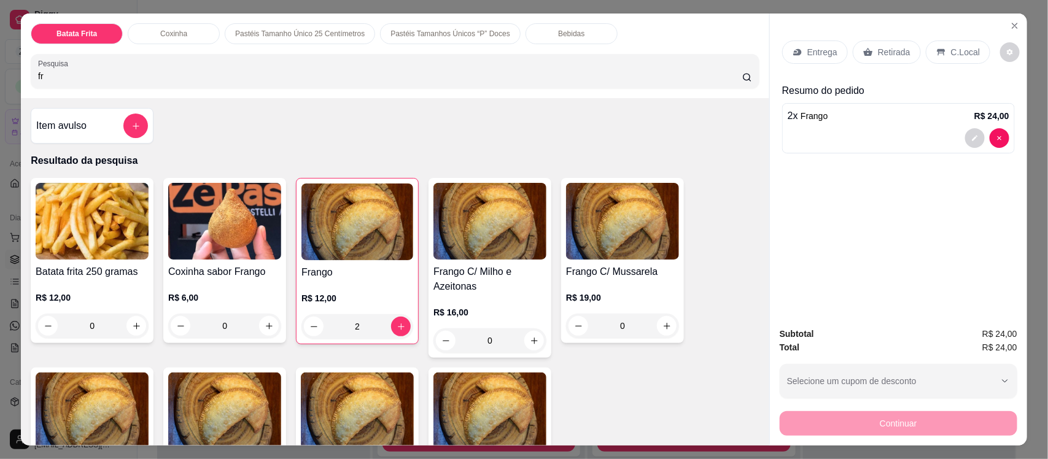
click at [201, 77] on input "fr" at bounding box center [390, 76] width 704 height 12
type input "f"
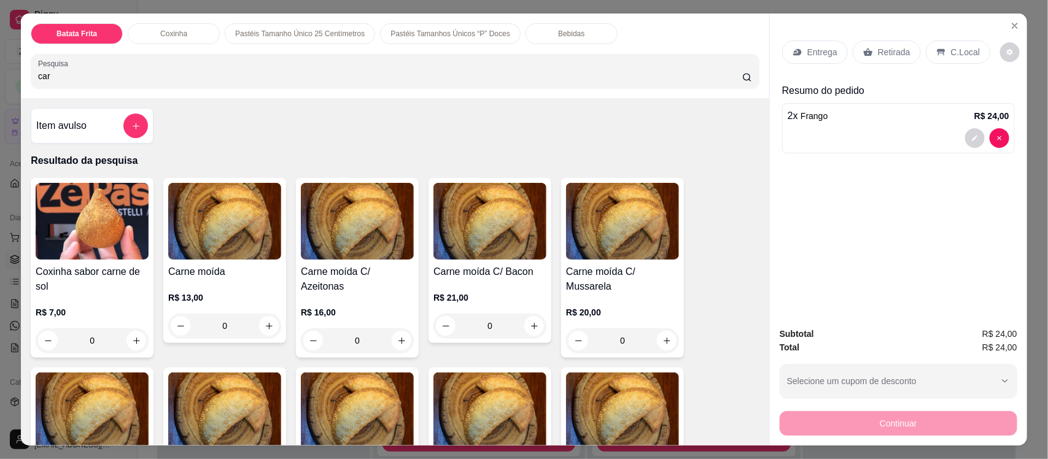
type input "car"
click at [209, 303] on p "R$ 13,00" at bounding box center [224, 298] width 113 height 12
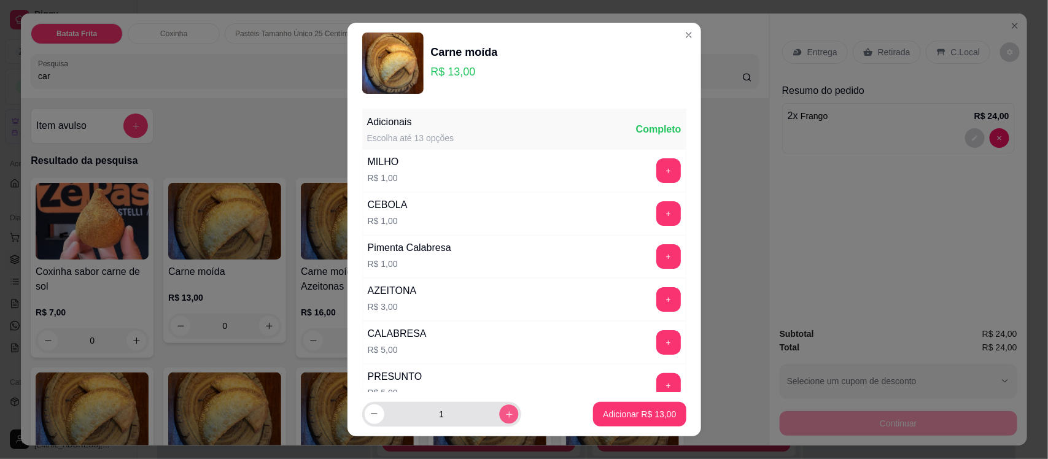
click at [499, 419] on button "increase-product-quantity" at bounding box center [508, 413] width 19 height 19
type input "2"
click at [604, 415] on p "Adicionar R$ 26,00" at bounding box center [639, 414] width 71 height 12
type input "2"
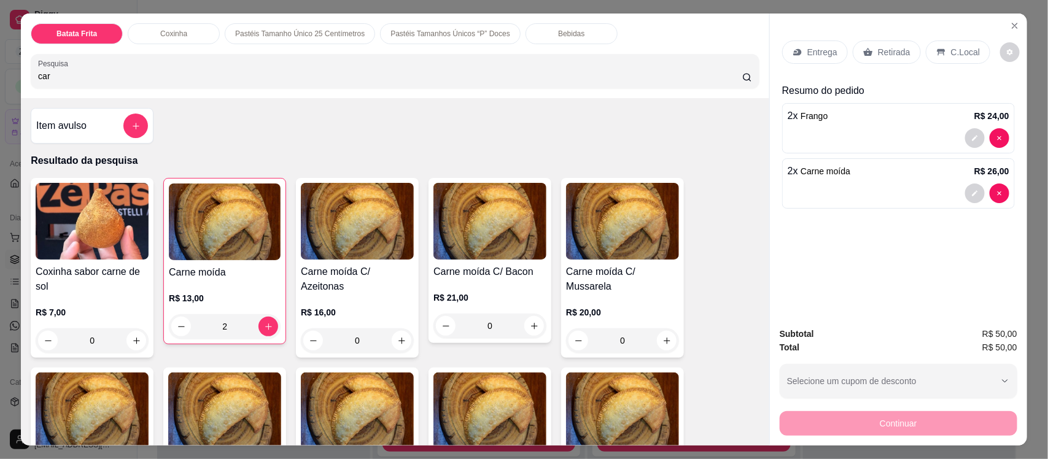
click at [558, 37] on p "Bebidas" at bounding box center [571, 34] width 26 height 10
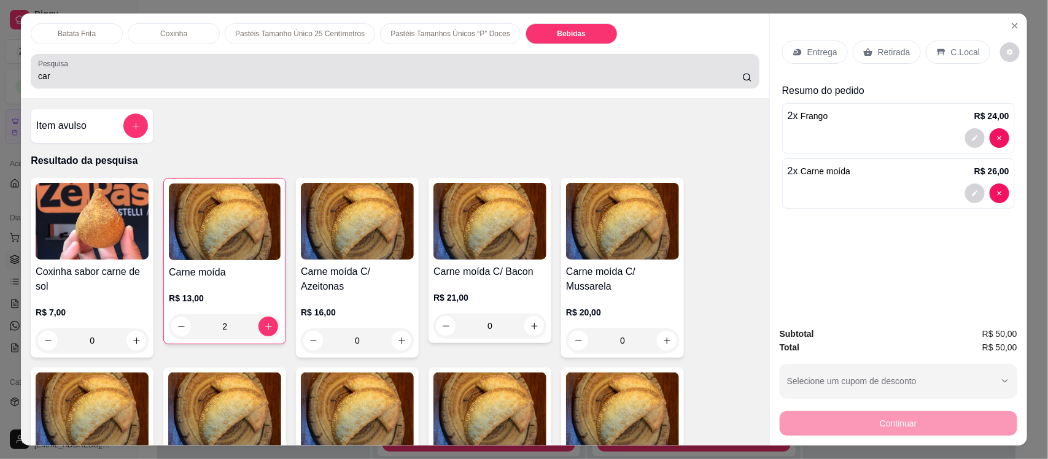
scroll to position [25, 0]
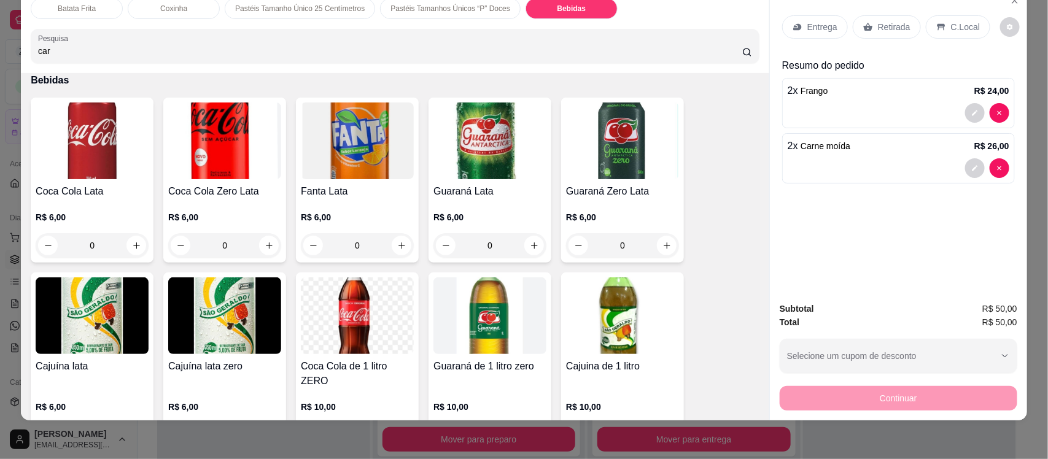
click at [457, 326] on img at bounding box center [489, 315] width 113 height 77
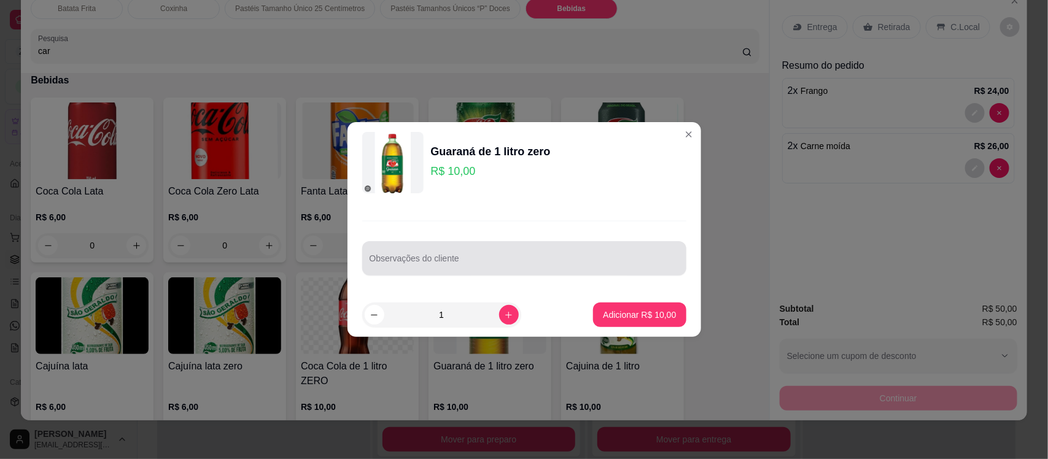
click at [433, 247] on div at bounding box center [523, 258] width 309 height 25
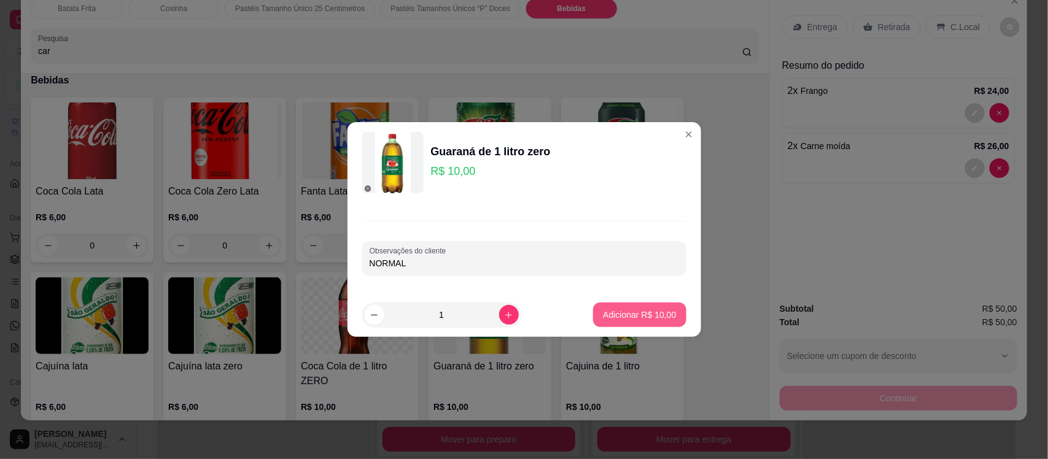
type input "NORMAL"
click at [643, 316] on p "Adicionar R$ 10,00" at bounding box center [639, 315] width 71 height 12
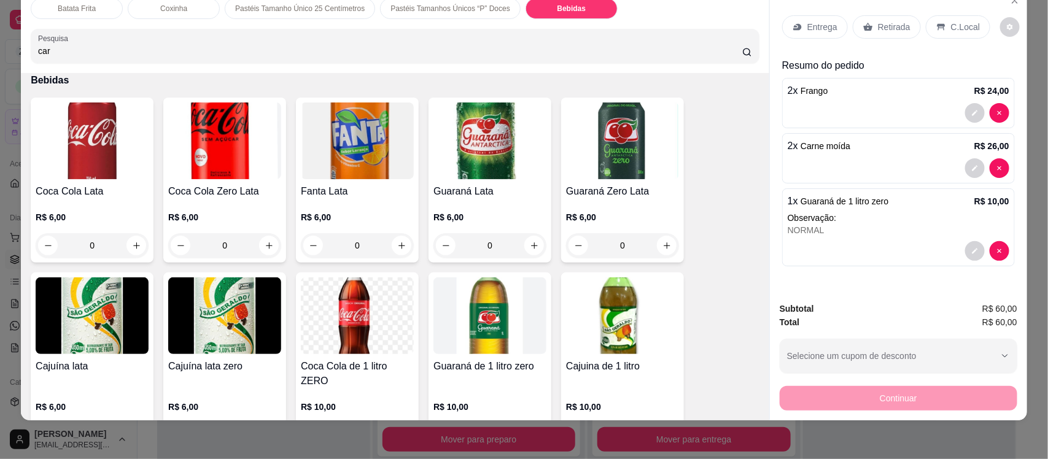
click at [807, 28] on p "Entrega" at bounding box center [822, 27] width 30 height 12
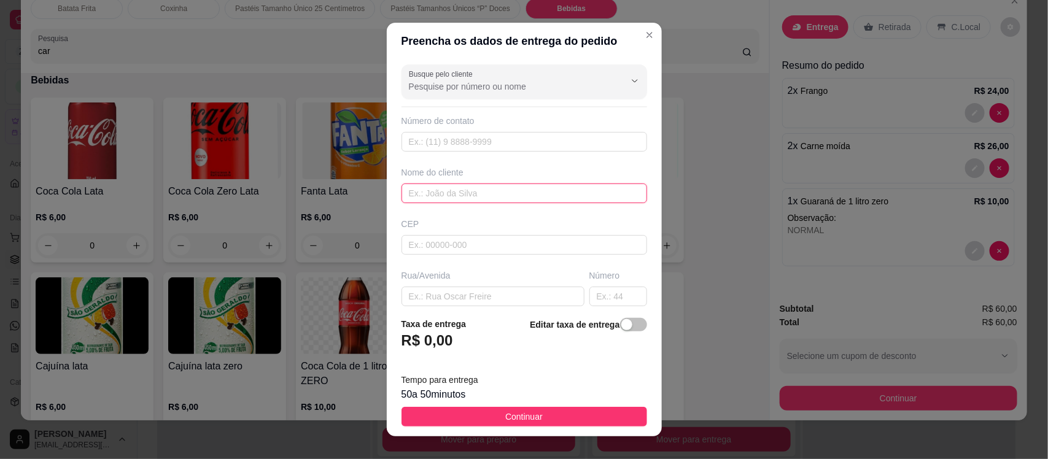
click at [439, 191] on input "text" at bounding box center [523, 193] width 245 height 20
type input "delmair"
click at [488, 295] on input "text" at bounding box center [492, 297] width 183 height 20
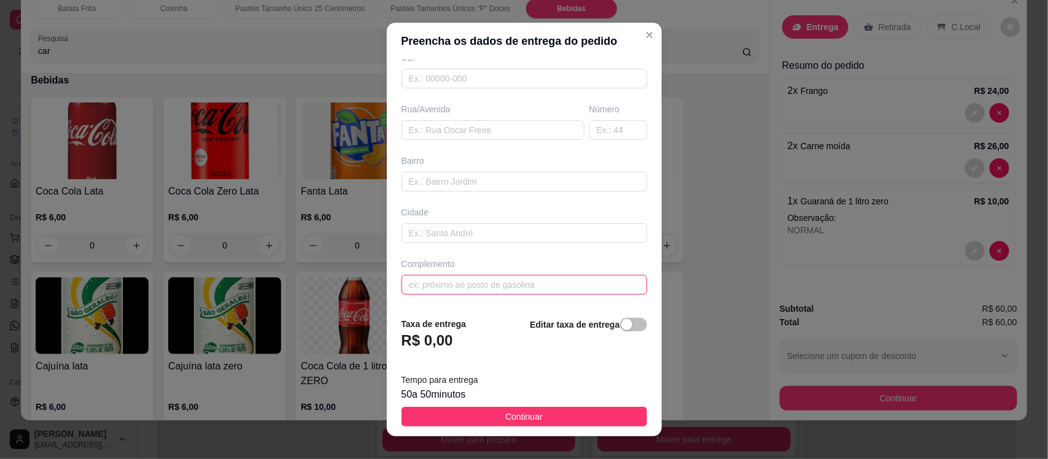
click at [474, 281] on input "text" at bounding box center [523, 285] width 245 height 20
paste input "Casa da professora Delmair Vizinho a Damião Ferreiro Rua Coronel José Dantas, 6…"
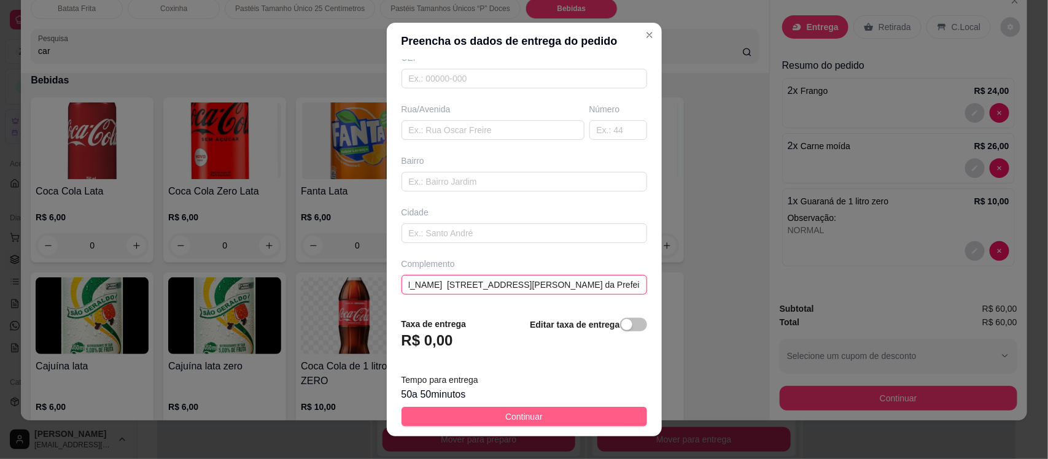
type input "Casa da professora Delmair Vizinho a Damião Ferreiro Rua Coronel José Dantas, 6…"
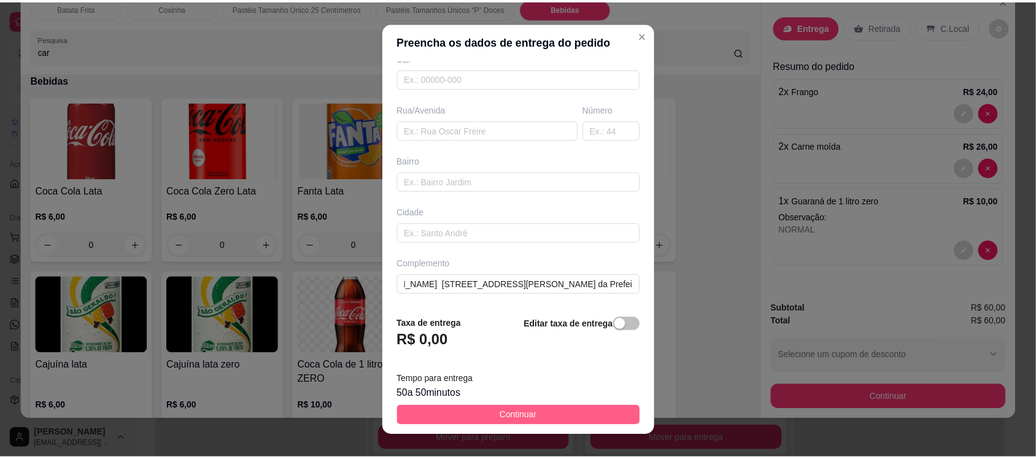
scroll to position [0, 0]
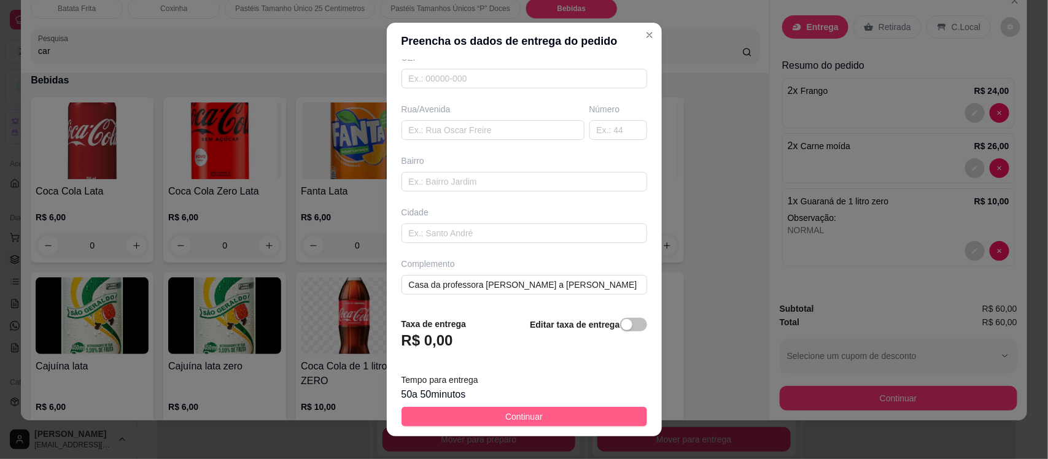
click at [572, 421] on button "Continuar" at bounding box center [523, 417] width 245 height 20
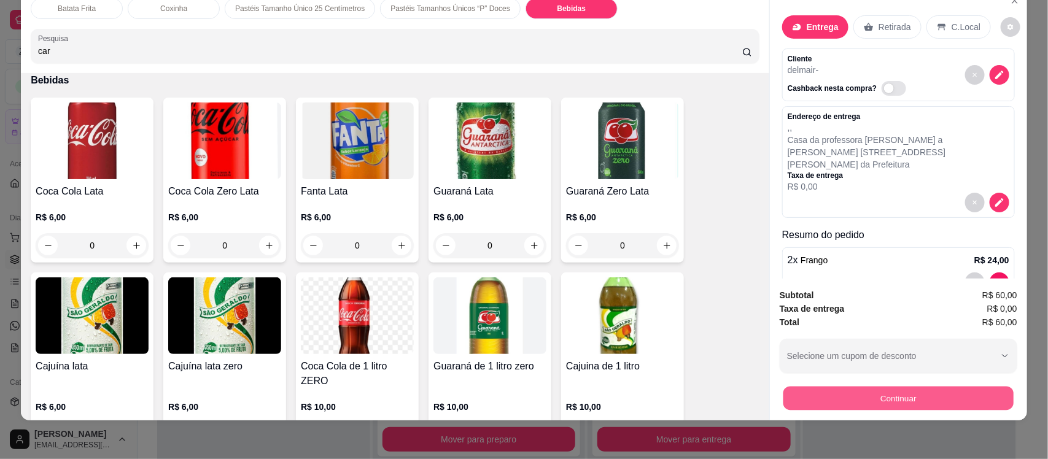
click at [817, 393] on button "Continuar" at bounding box center [898, 398] width 230 height 24
click at [817, 387] on button "Continuar" at bounding box center [898, 398] width 230 height 24
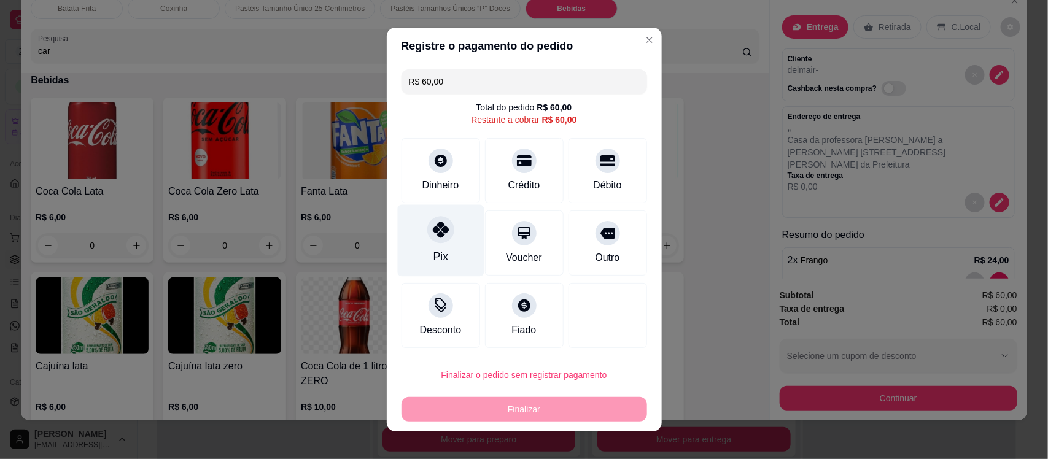
click at [433, 261] on div "Pix" at bounding box center [440, 257] width 15 height 16
type input "R$ 0,00"
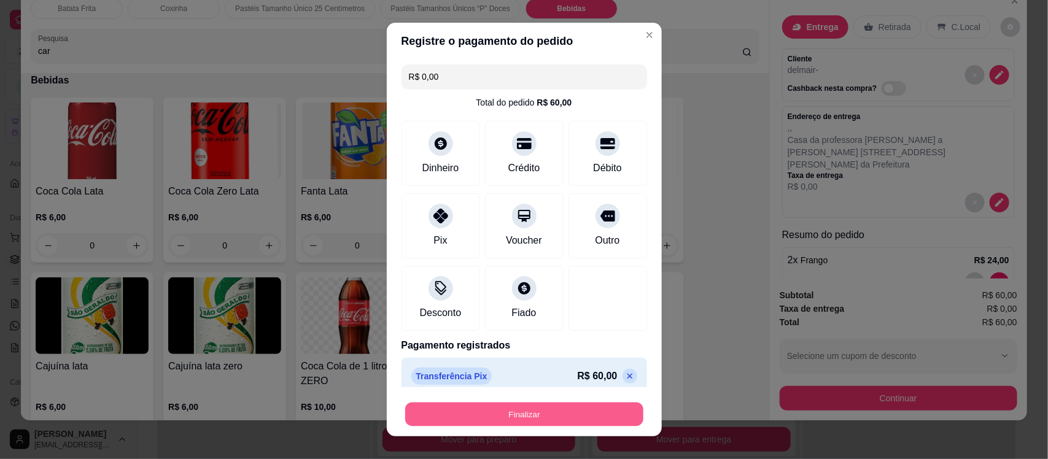
click at [457, 403] on button "Finalizar" at bounding box center [524, 414] width 238 height 24
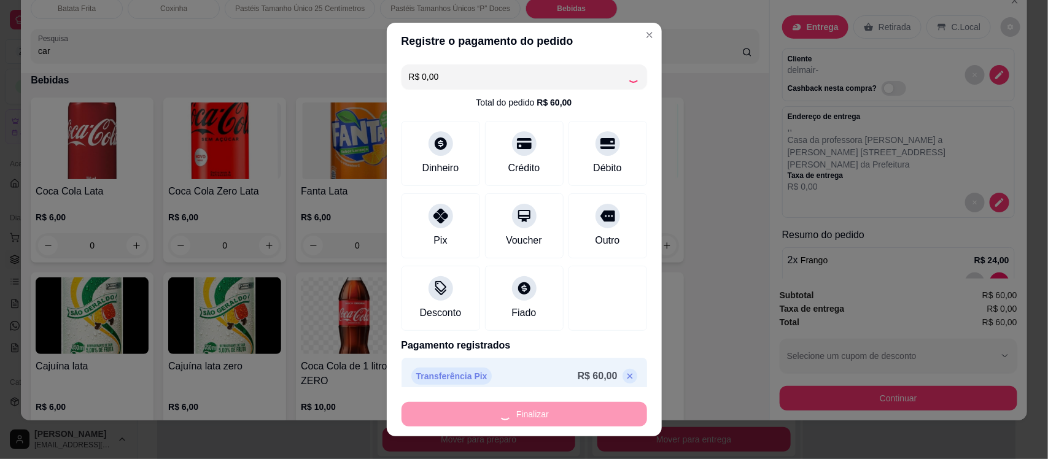
type input "0"
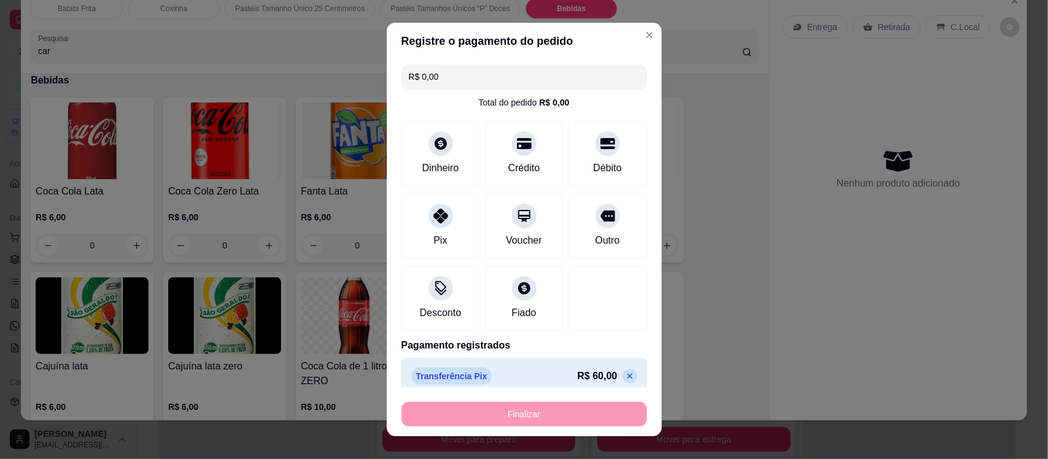
type input "-R$ 60,00"
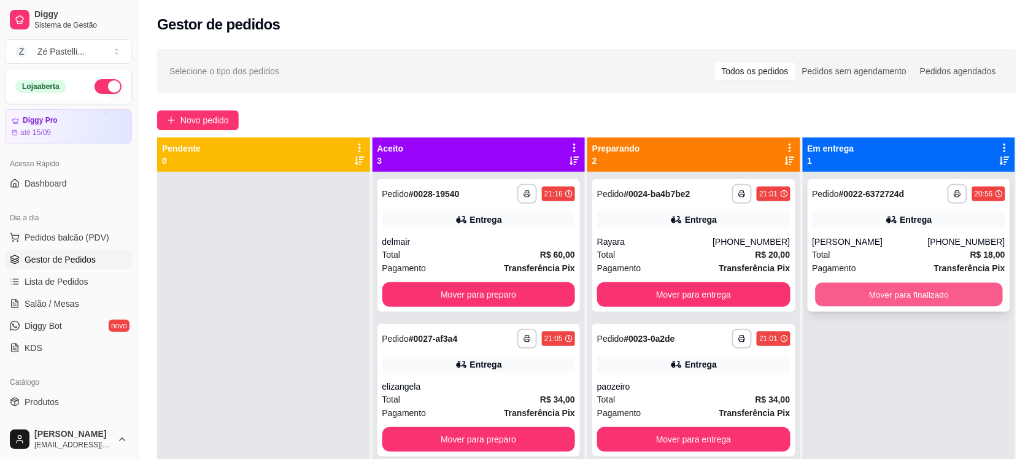
click at [916, 285] on button "Mover para finalizado" at bounding box center [908, 295] width 187 height 24
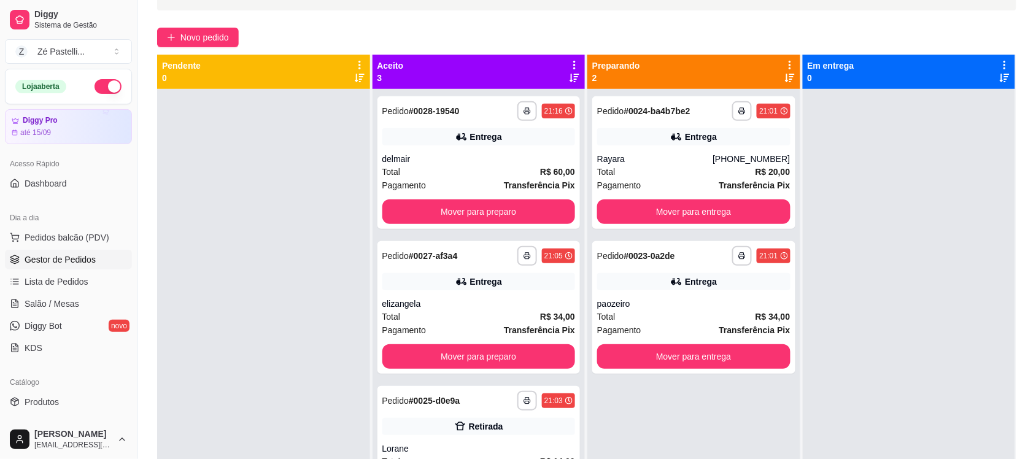
scroll to position [108, 0]
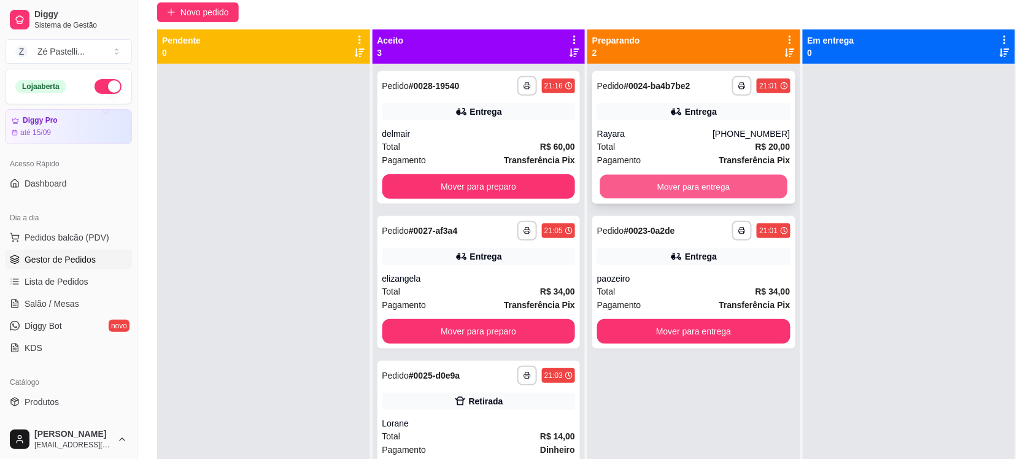
click at [665, 190] on button "Mover para entrega" at bounding box center [693, 187] width 187 height 24
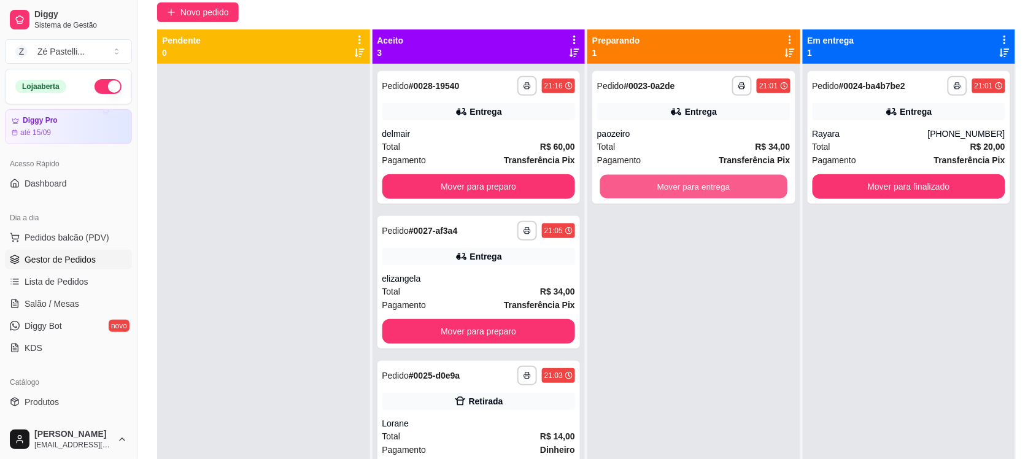
click at [665, 190] on button "Mover para entrega" at bounding box center [693, 187] width 187 height 24
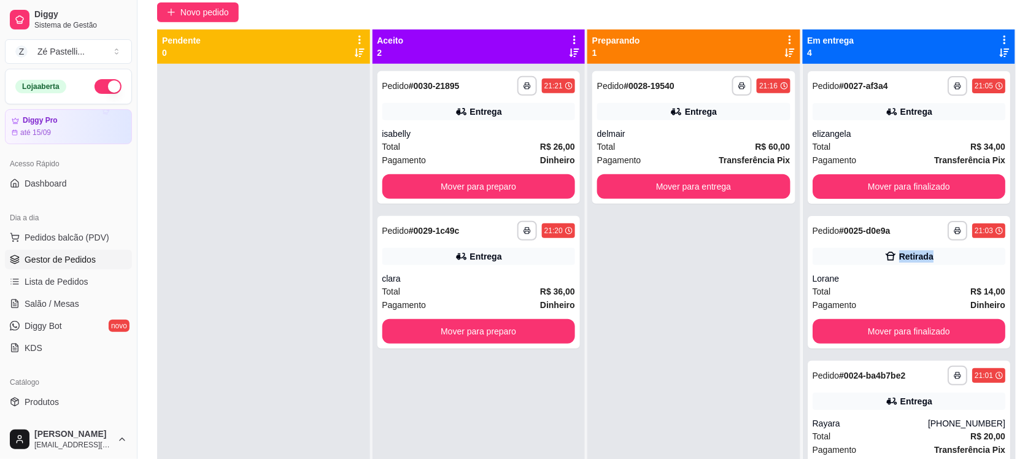
drag, startPoint x: 1035, startPoint y: 218, endPoint x: 1022, endPoint y: 250, distance: 33.8
click at [1022, 250] on div "**********" at bounding box center [586, 219] width 898 height 570
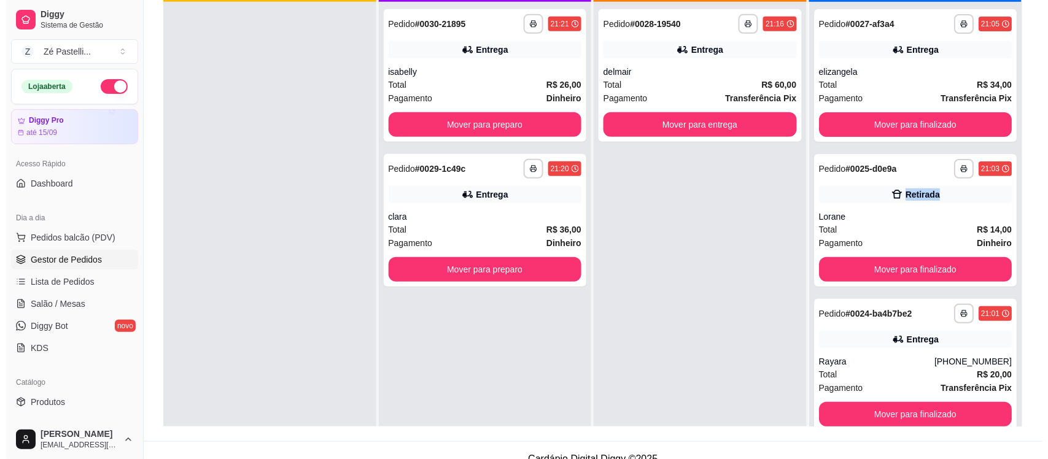
scroll to position [187, 0]
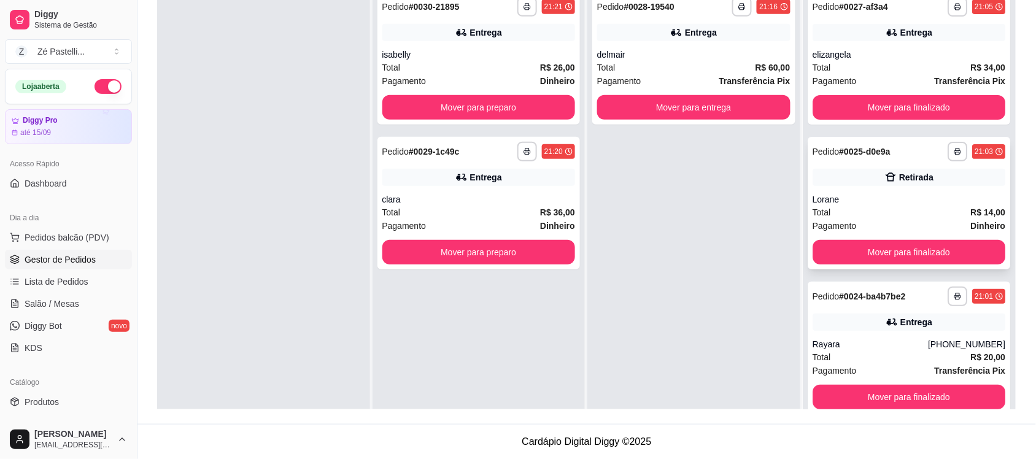
click at [903, 201] on div "Lorane" at bounding box center [909, 199] width 193 height 12
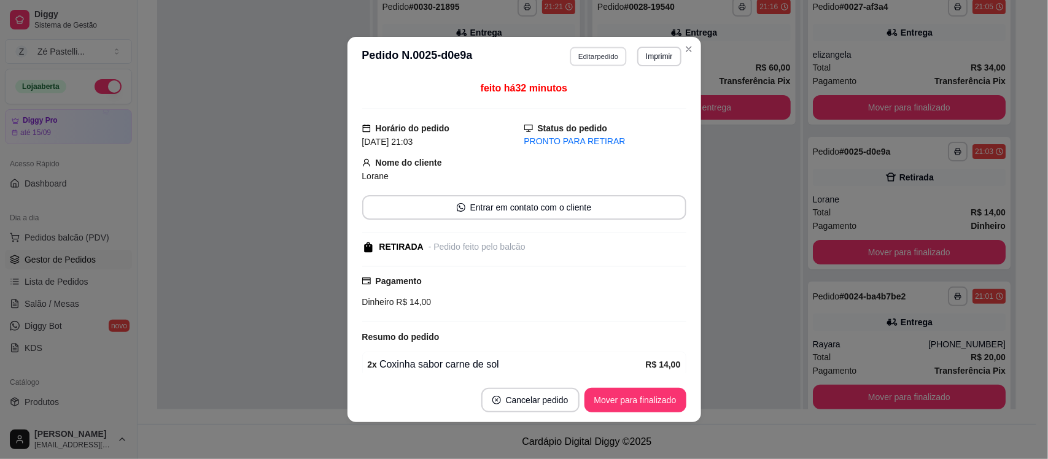
click at [572, 56] on button "Editar pedido" at bounding box center [598, 56] width 57 height 19
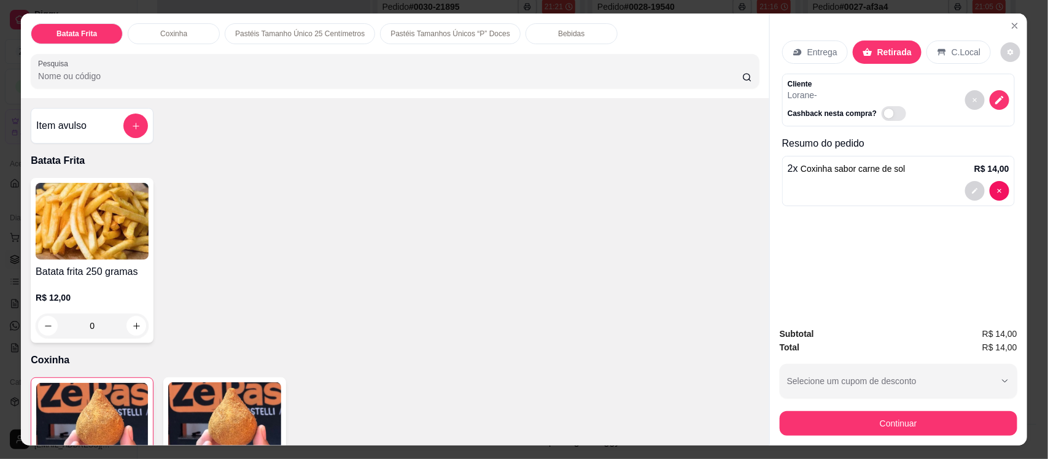
click at [331, 82] on input "Pesquisa" at bounding box center [390, 76] width 704 height 12
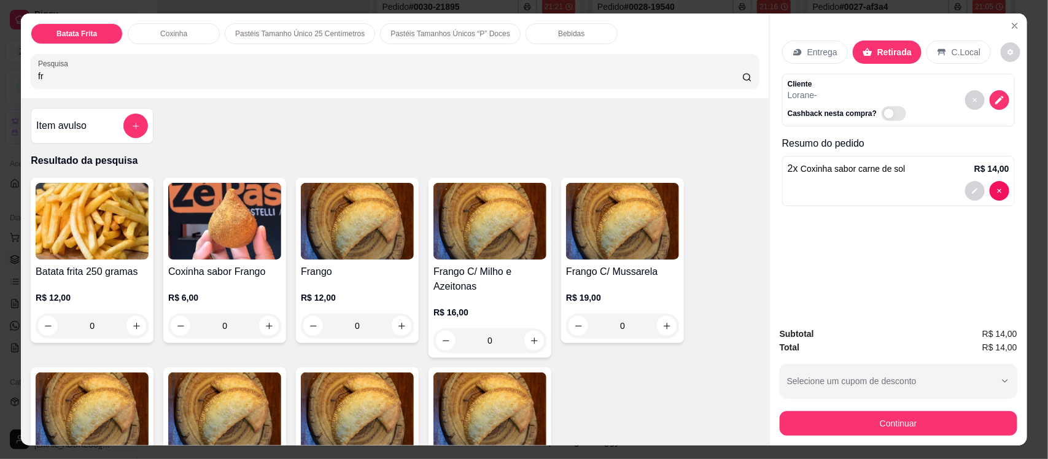
type input "fr"
click at [347, 244] on img at bounding box center [357, 221] width 113 height 77
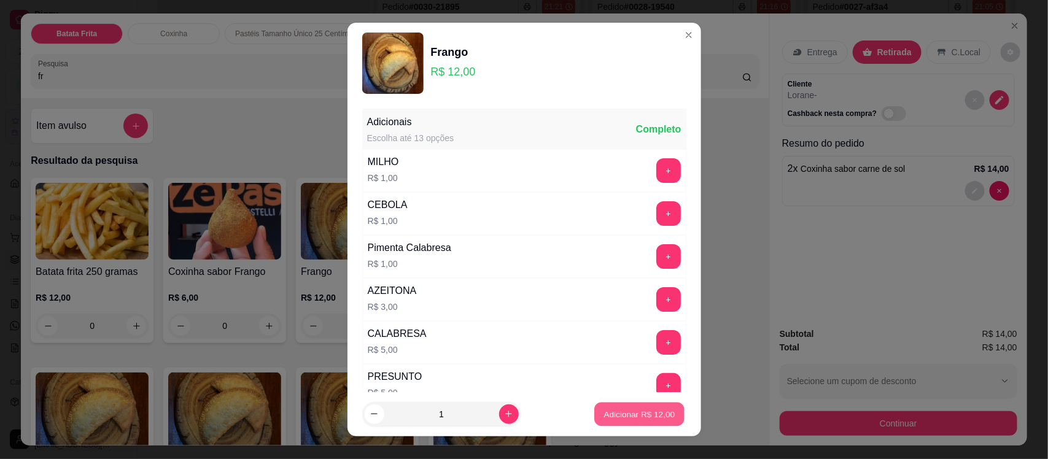
click at [622, 408] on p "Adicionar R$ 12,00" at bounding box center [639, 414] width 71 height 12
type input "1"
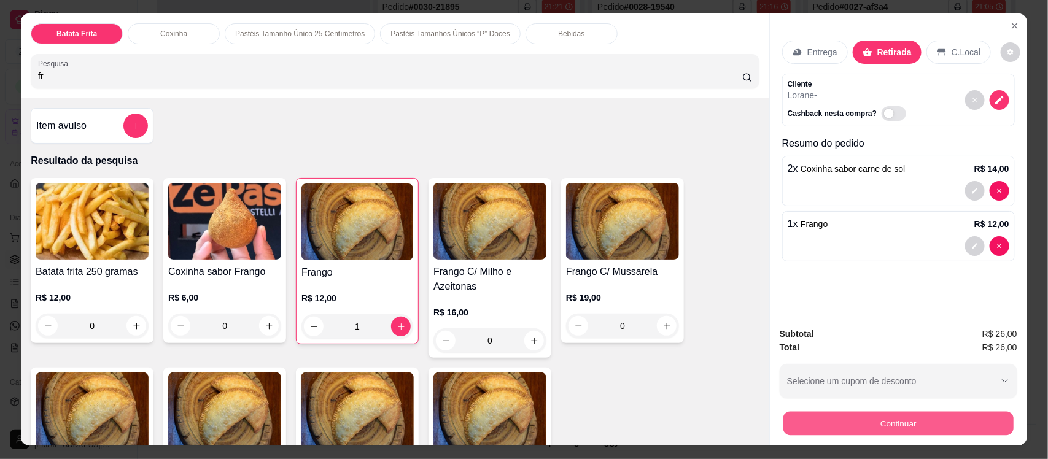
click at [848, 422] on button "Continuar" at bounding box center [898, 423] width 230 height 24
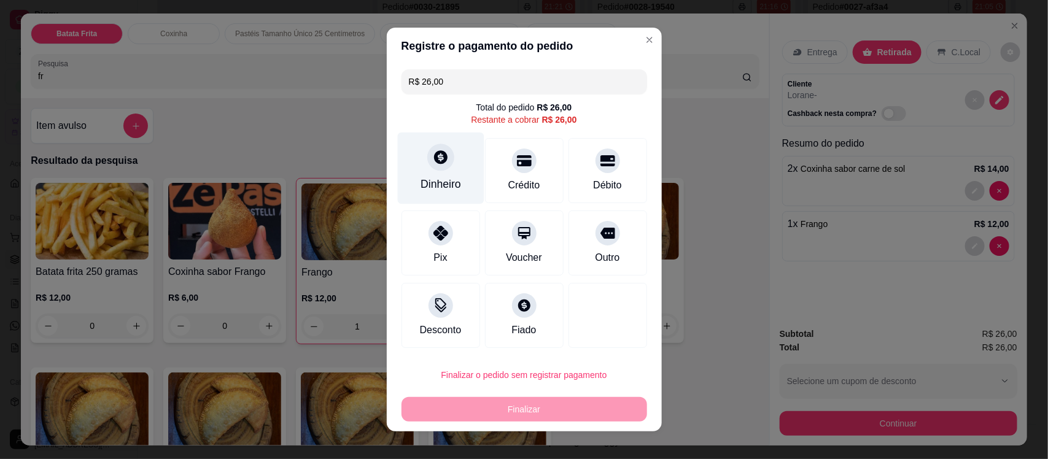
click at [433, 160] on icon at bounding box center [440, 157] width 16 height 16
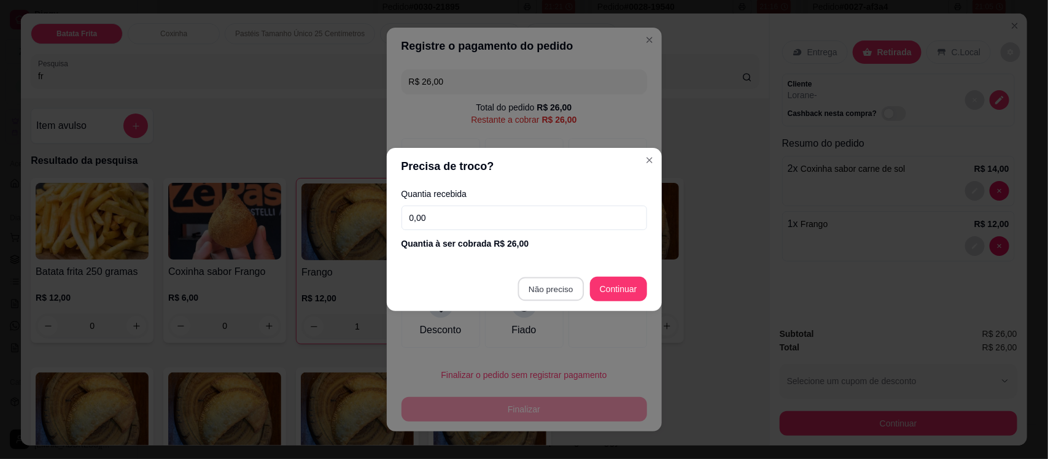
type input "R$ 0,00"
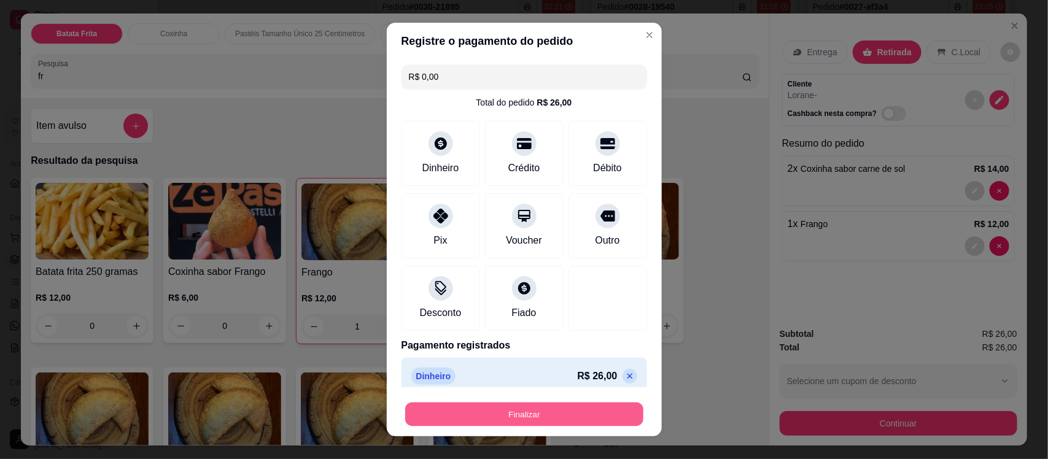
click at [531, 419] on button "Finalizar" at bounding box center [524, 414] width 238 height 24
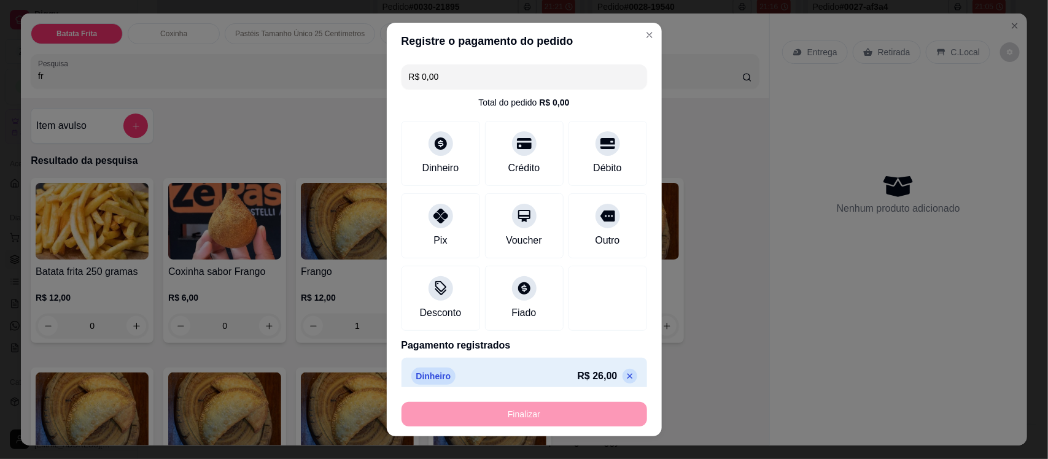
type input "0"
type input "-R$ 26,00"
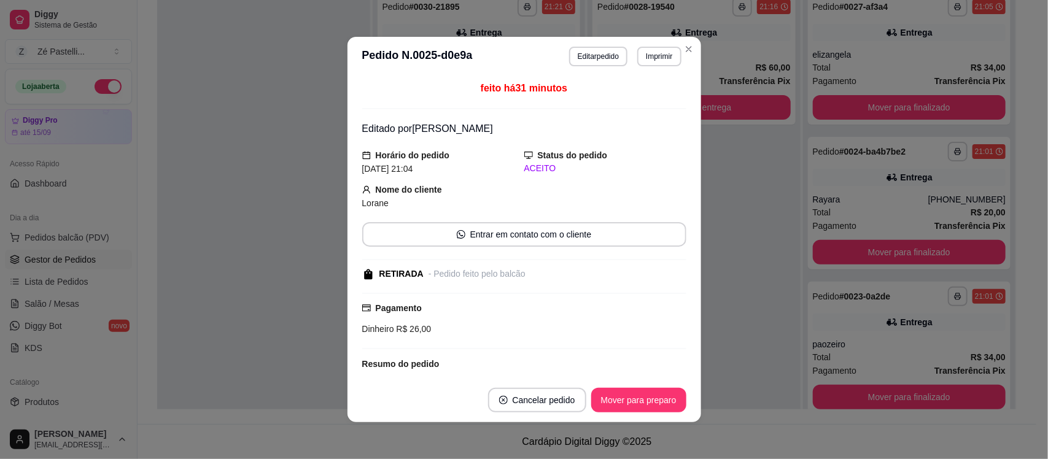
click at [692, 44] on header "**********" at bounding box center [523, 56] width 353 height 39
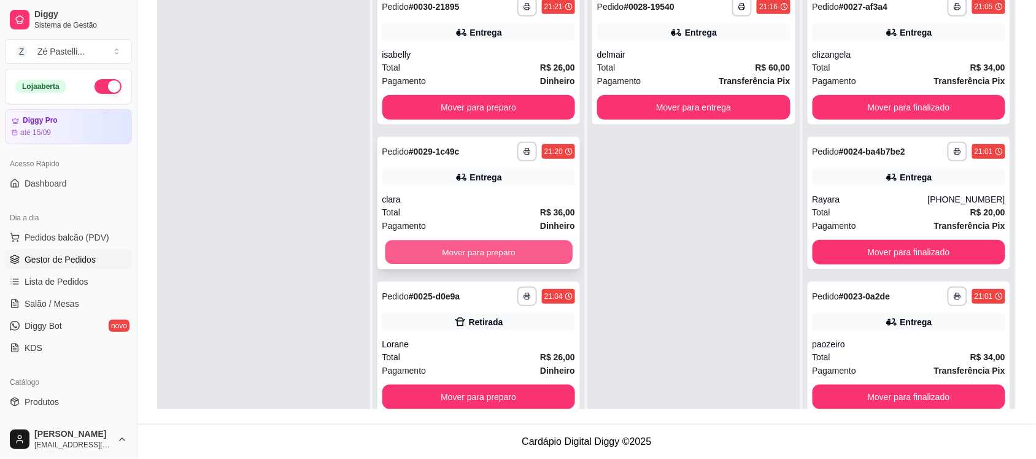
click at [477, 258] on button "Mover para preparo" at bounding box center [478, 253] width 187 height 24
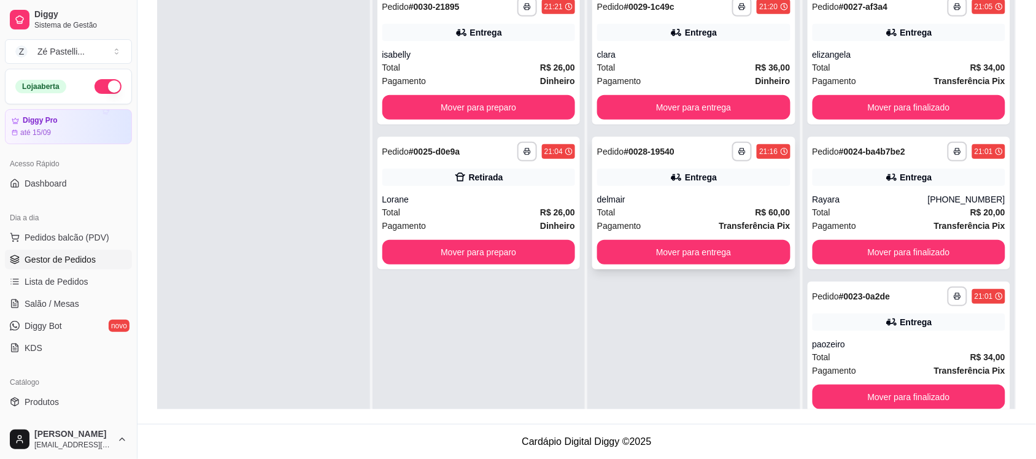
click at [626, 204] on div "delmair" at bounding box center [693, 199] width 193 height 12
click at [630, 28] on div "Entrega" at bounding box center [693, 32] width 193 height 17
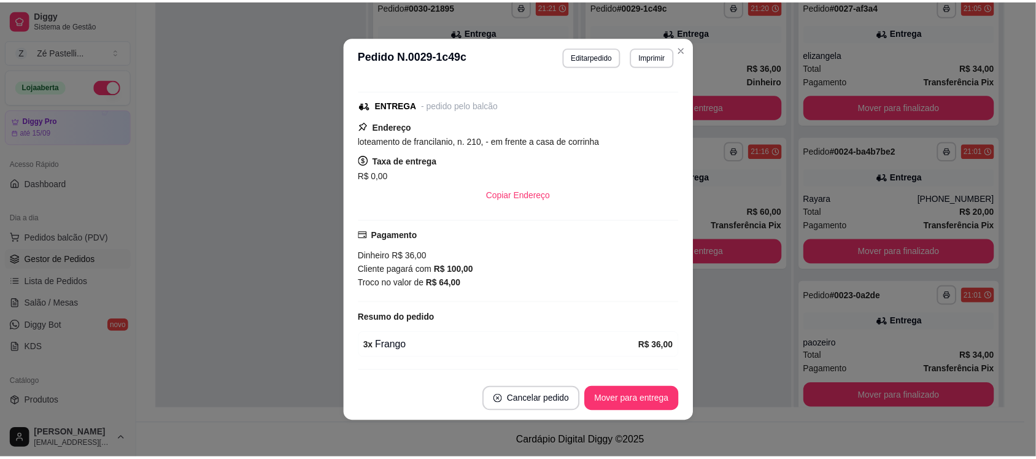
scroll to position [146, 0]
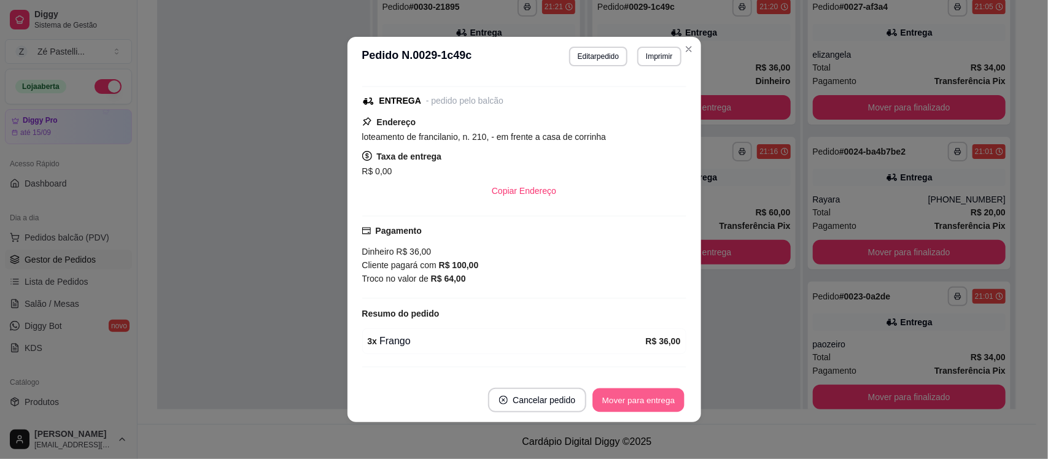
click at [618, 401] on button "Mover para entrega" at bounding box center [639, 400] width 92 height 24
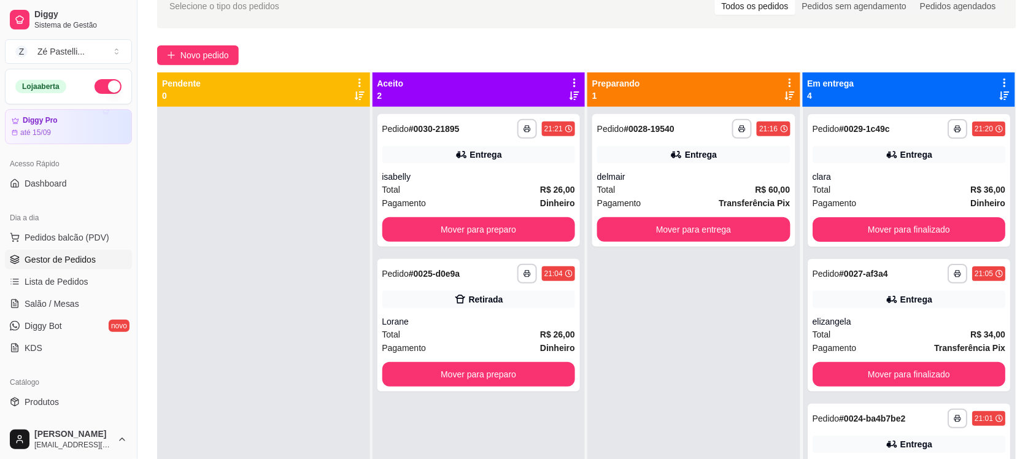
scroll to position [48, 0]
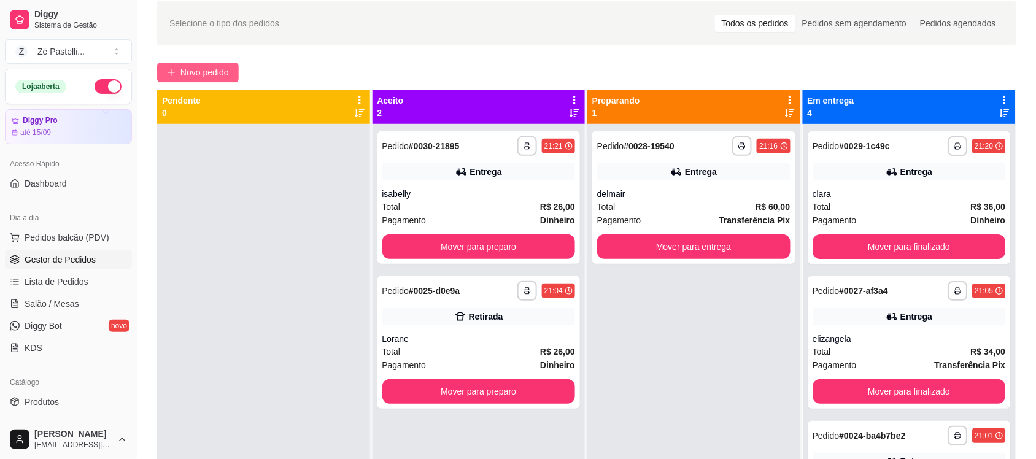
click at [178, 71] on button "Novo pedido" at bounding box center [198, 73] width 82 height 20
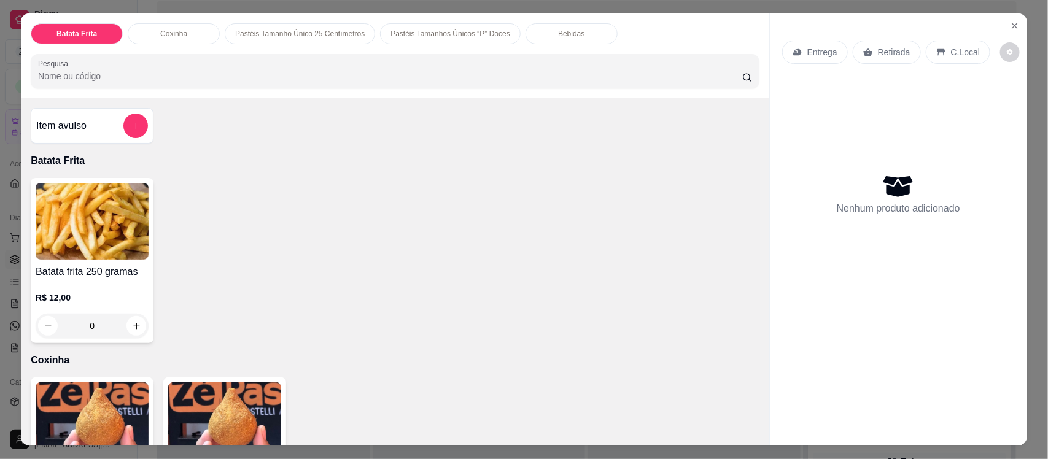
click at [191, 403] on img at bounding box center [224, 420] width 113 height 77
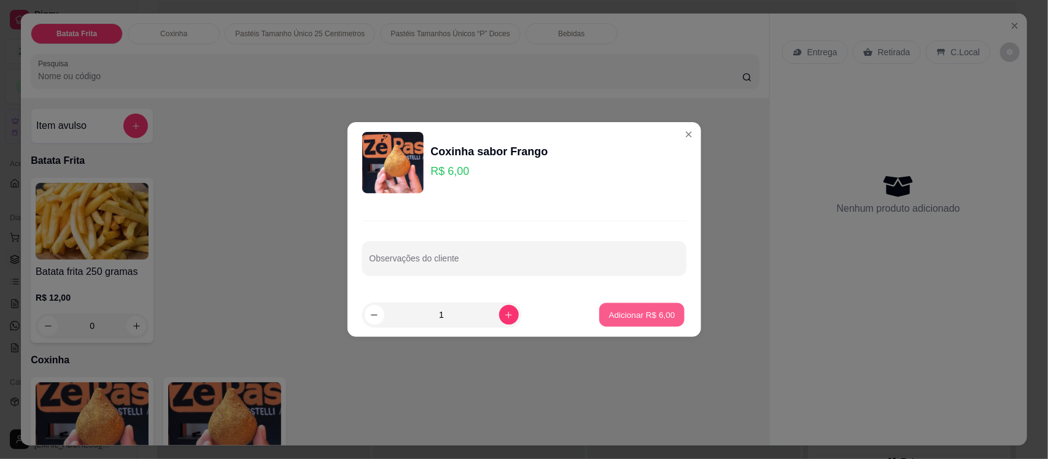
click at [623, 320] on p "Adicionar R$ 6,00" at bounding box center [642, 315] width 66 height 12
type input "1"
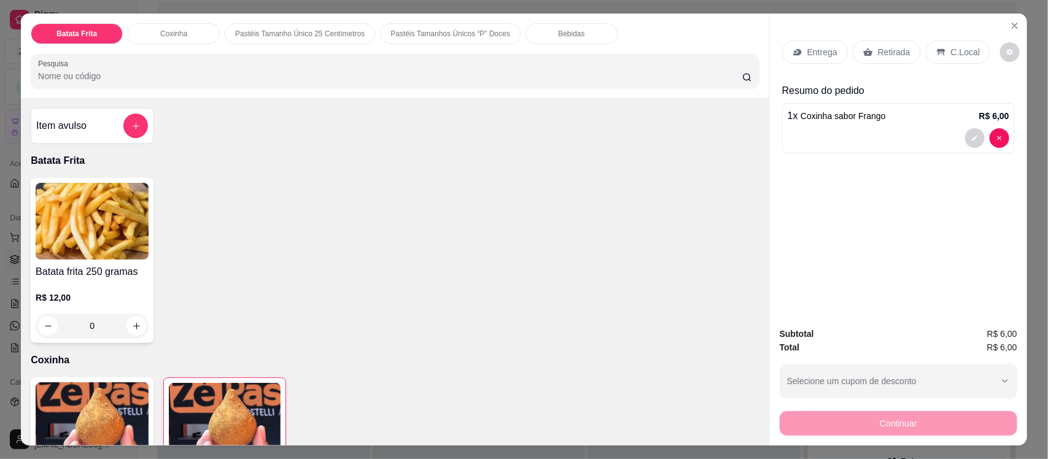
click at [936, 54] on icon at bounding box center [941, 52] width 10 height 10
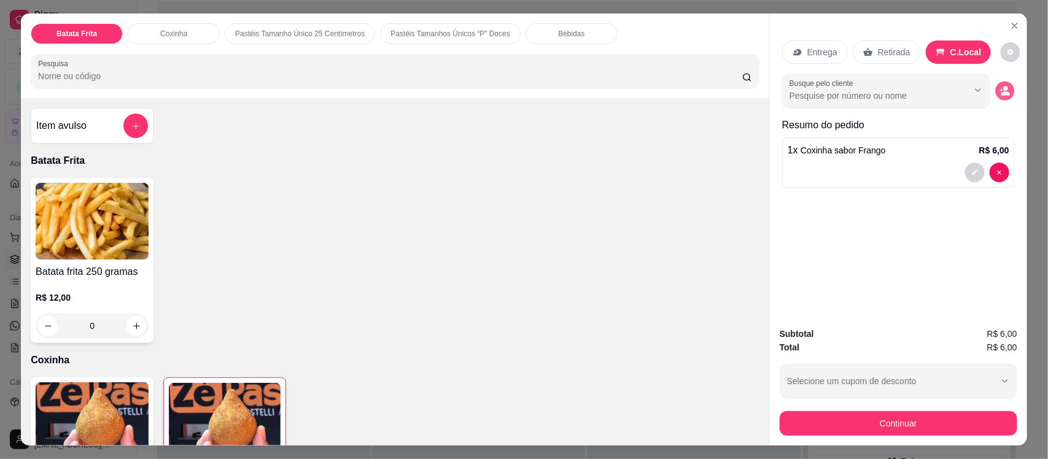
click at [995, 94] on button "decrease-product-quantity" at bounding box center [1004, 91] width 19 height 19
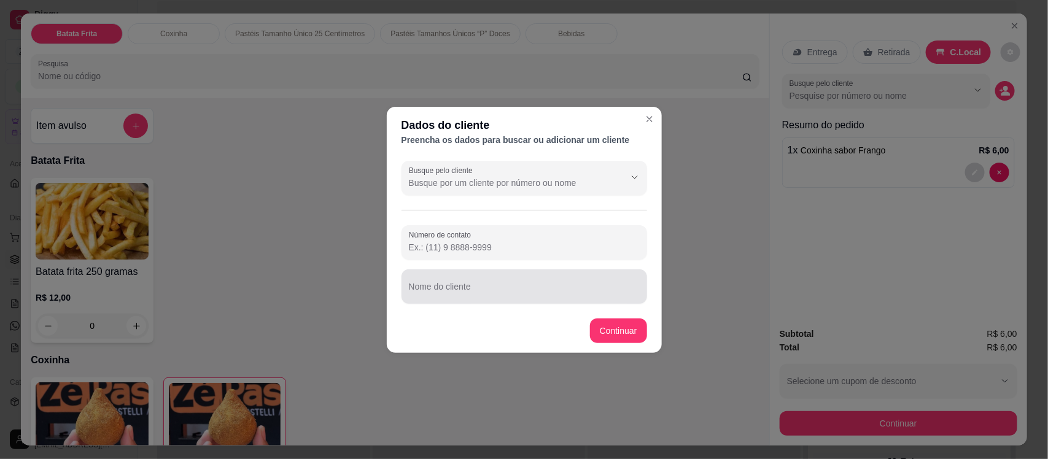
click at [520, 277] on div at bounding box center [524, 286] width 231 height 25
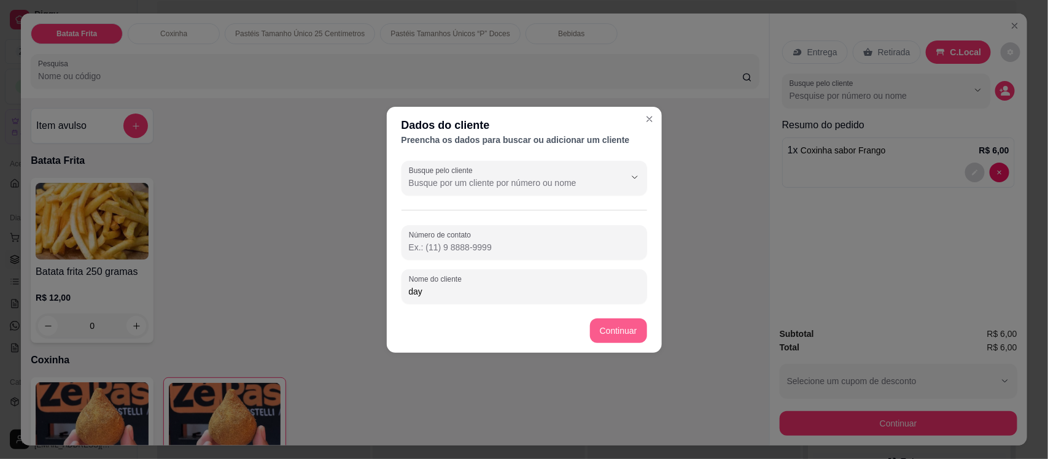
type input "day"
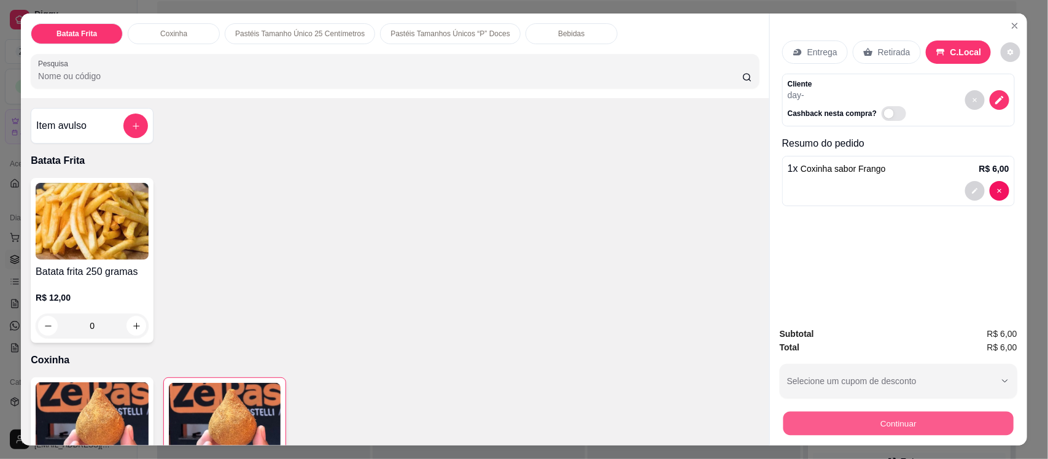
click at [846, 422] on button "Continuar" at bounding box center [898, 423] width 230 height 24
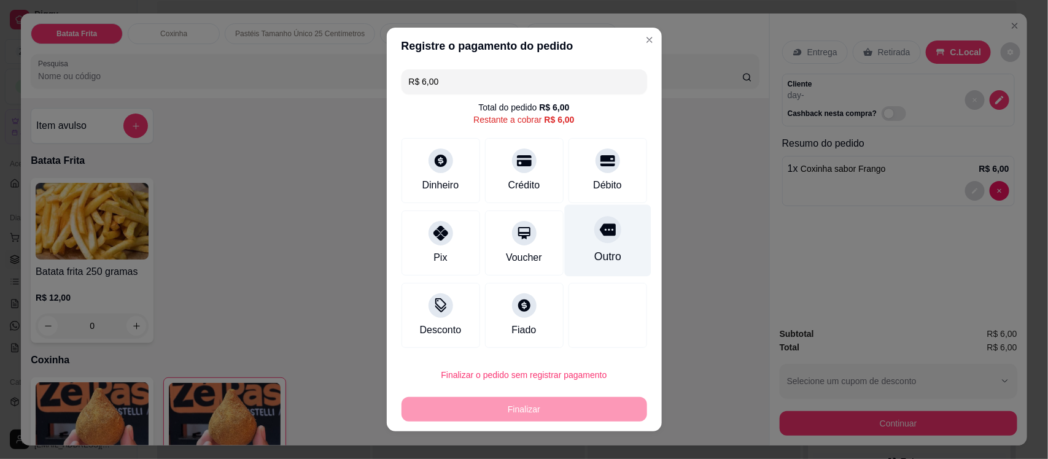
click at [599, 244] on div "Outro" at bounding box center [607, 241] width 87 height 72
type input "R$ 0,00"
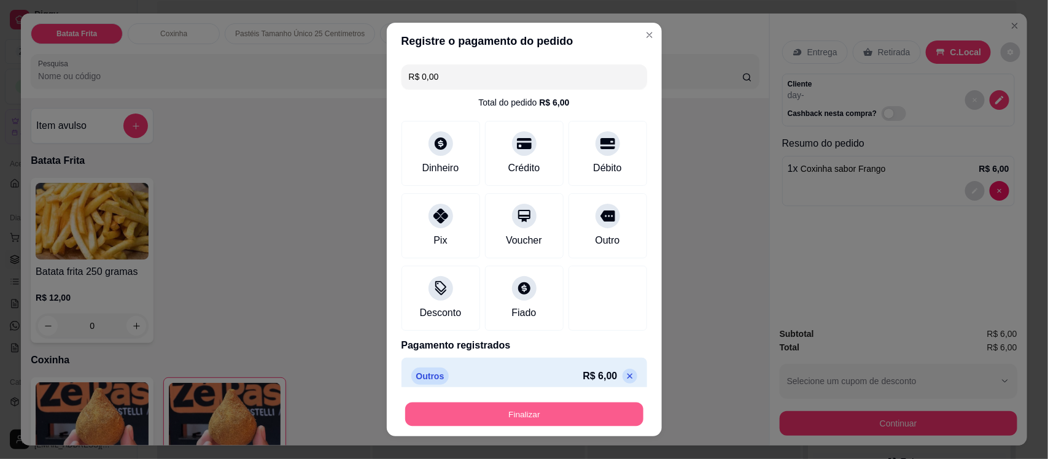
click at [540, 413] on button "Finalizar" at bounding box center [524, 414] width 238 height 24
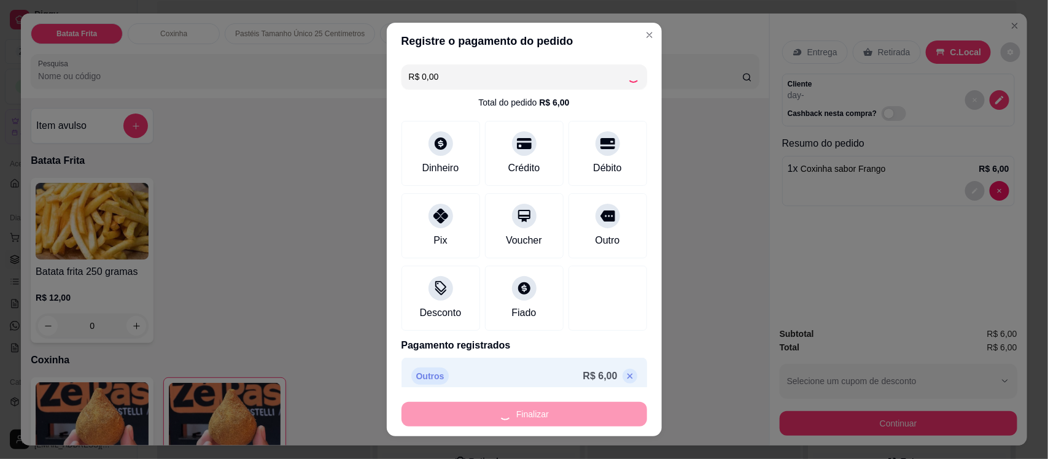
type input "0"
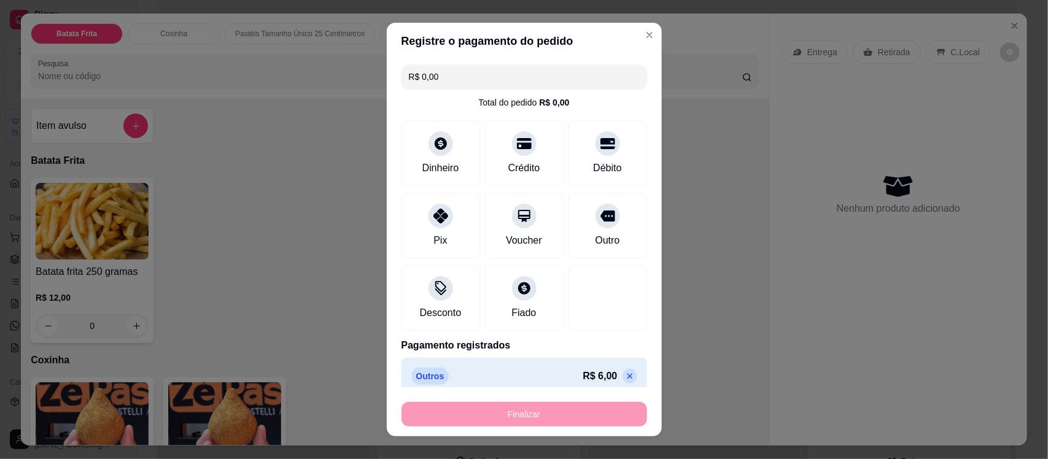
type input "-R$ 6,00"
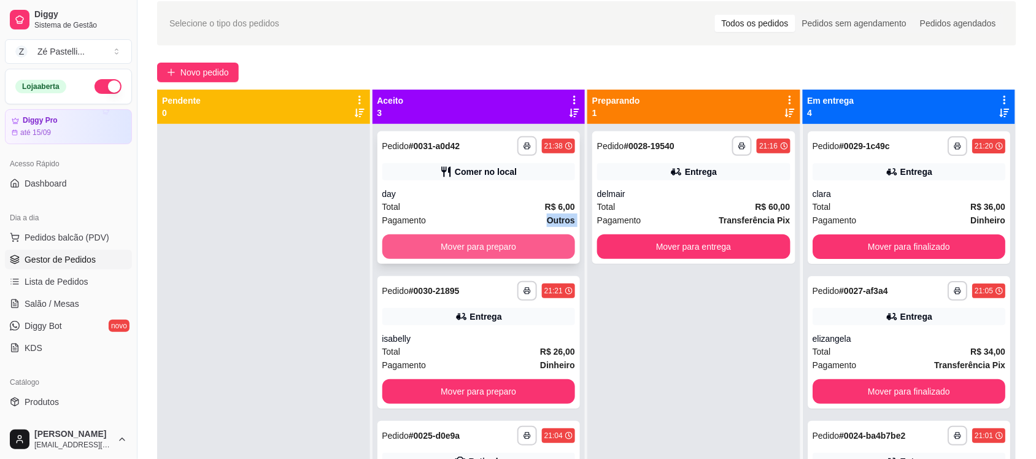
drag, startPoint x: 461, startPoint y: 220, endPoint x: 469, endPoint y: 245, distance: 27.2
click at [469, 245] on div "**********" at bounding box center [478, 197] width 203 height 133
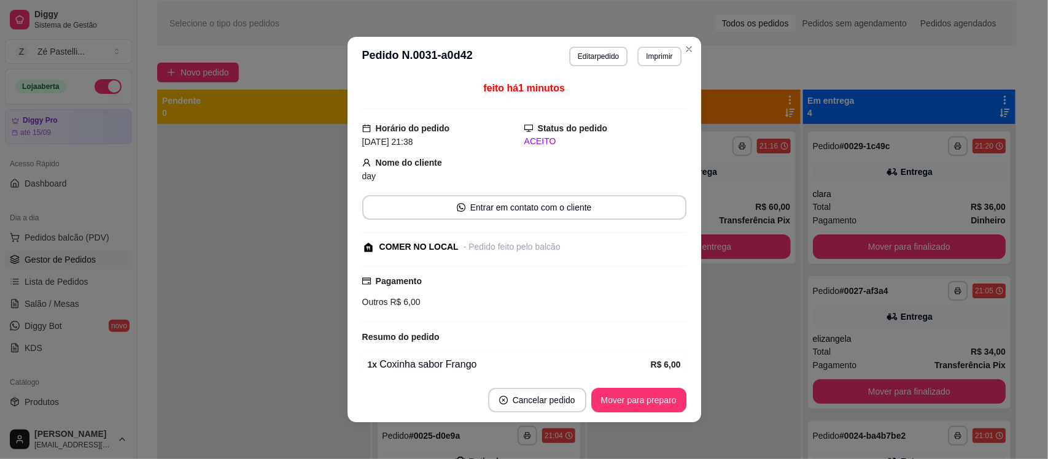
click at [469, 245] on div "- Pedido feito pelo balcão" at bounding box center [511, 247] width 97 height 13
click at [639, 387] on footer "Cancelar pedido Mover para preparo" at bounding box center [523, 400] width 353 height 44
click at [636, 397] on button "Mover para preparo" at bounding box center [638, 400] width 92 height 24
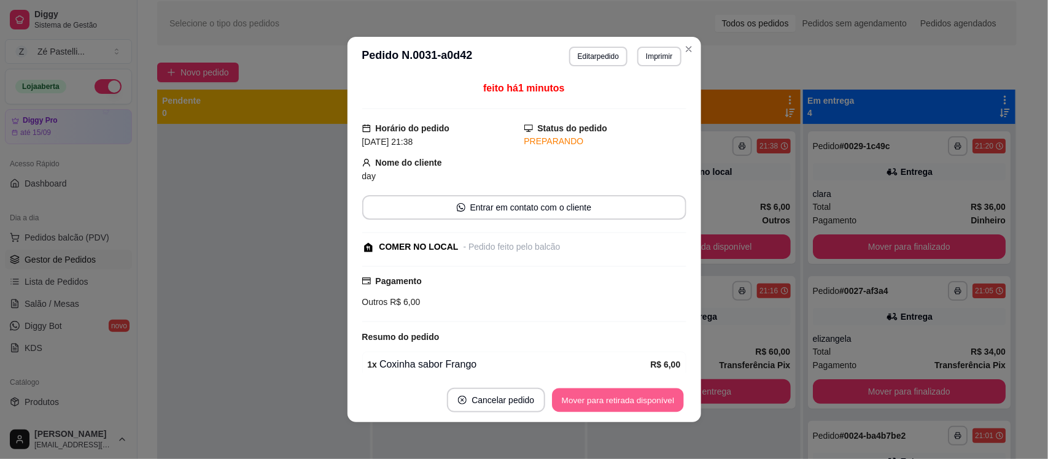
click at [636, 397] on button "Mover para retirada disponível" at bounding box center [617, 400] width 131 height 24
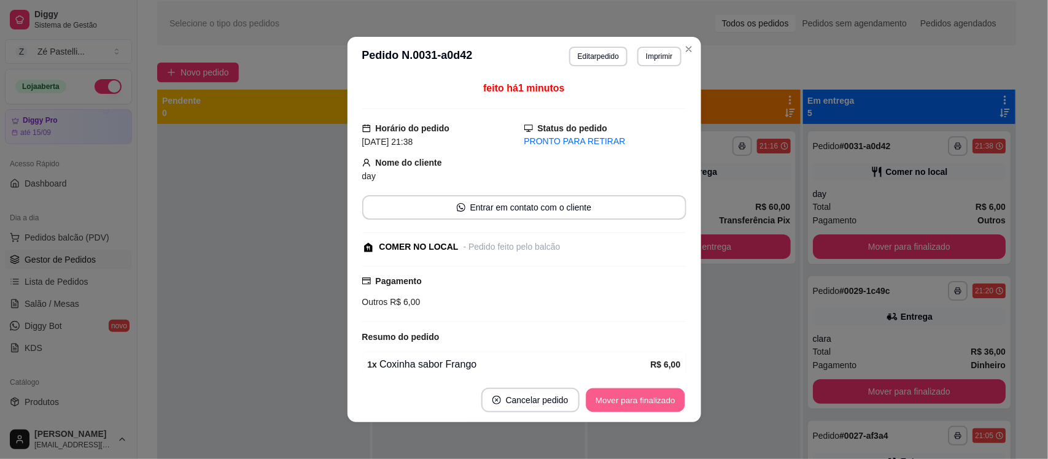
click at [636, 397] on button "Mover para finalizado" at bounding box center [634, 400] width 99 height 24
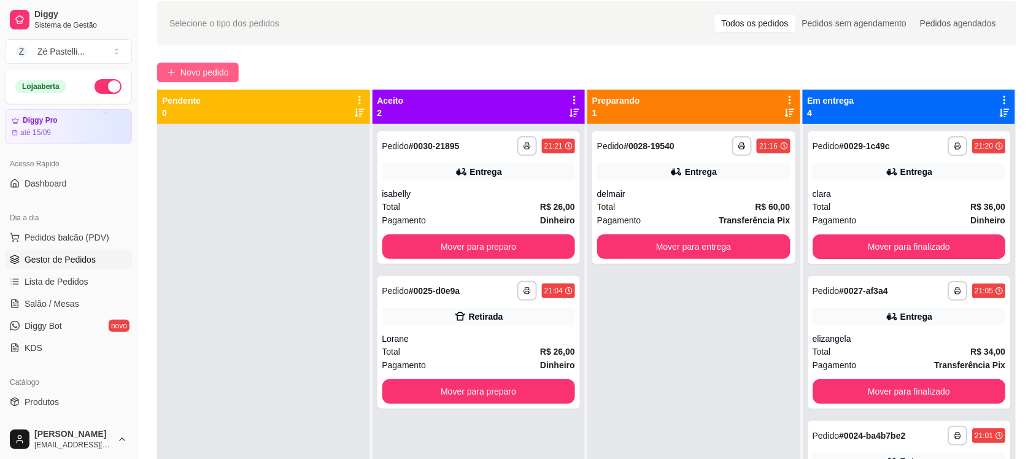
click at [185, 64] on button "Novo pedido" at bounding box center [198, 73] width 82 height 20
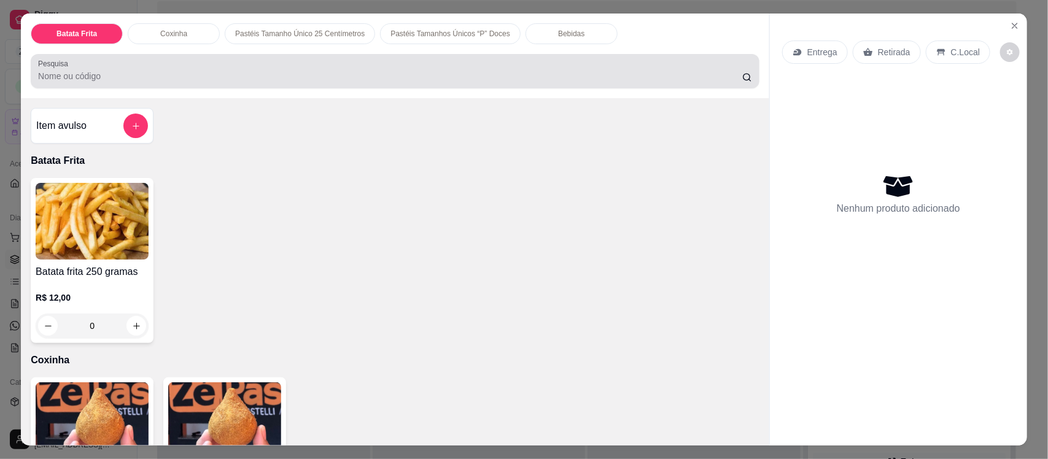
click at [237, 66] on div at bounding box center [395, 71] width 714 height 25
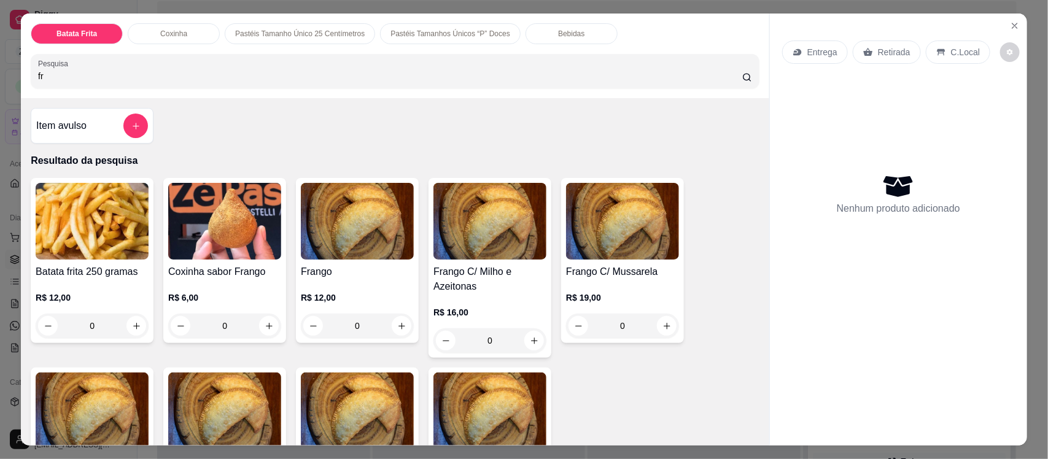
type input "fr"
click at [357, 210] on img at bounding box center [357, 221] width 113 height 77
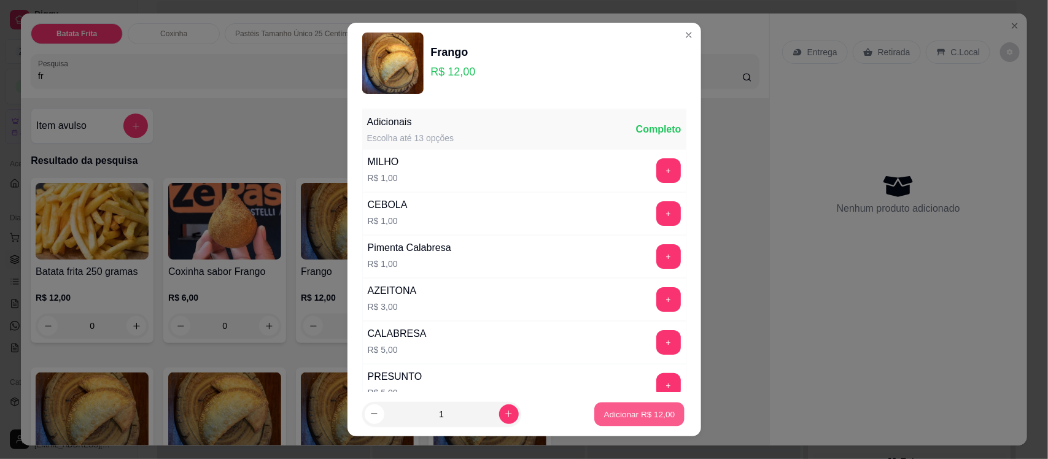
click at [597, 422] on button "Adicionar R$ 12,00" at bounding box center [640, 414] width 90 height 24
type input "1"
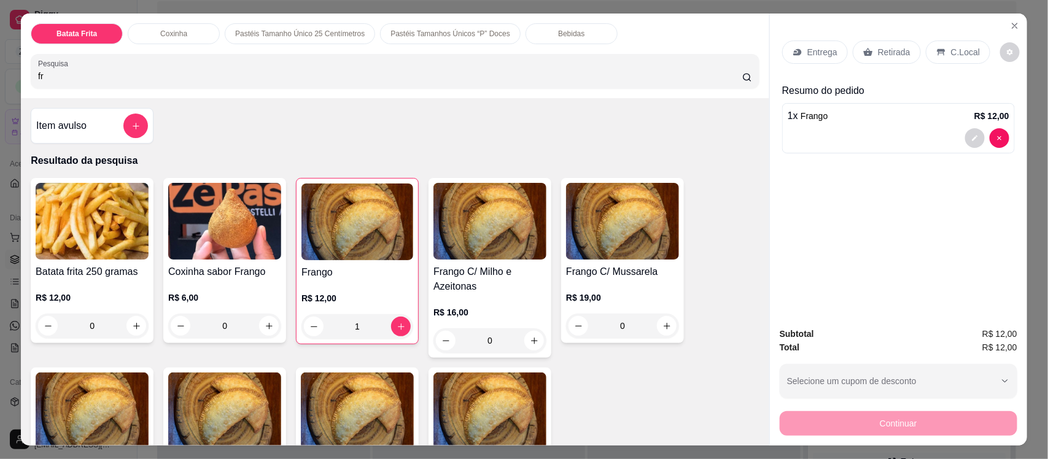
click at [799, 58] on div "Entrega" at bounding box center [815, 52] width 66 height 23
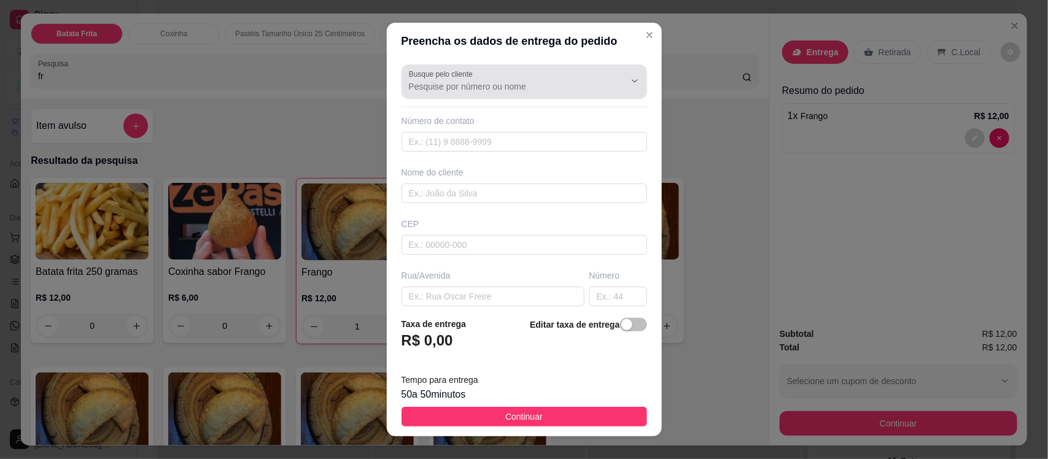
click at [425, 93] on div at bounding box center [524, 81] width 231 height 25
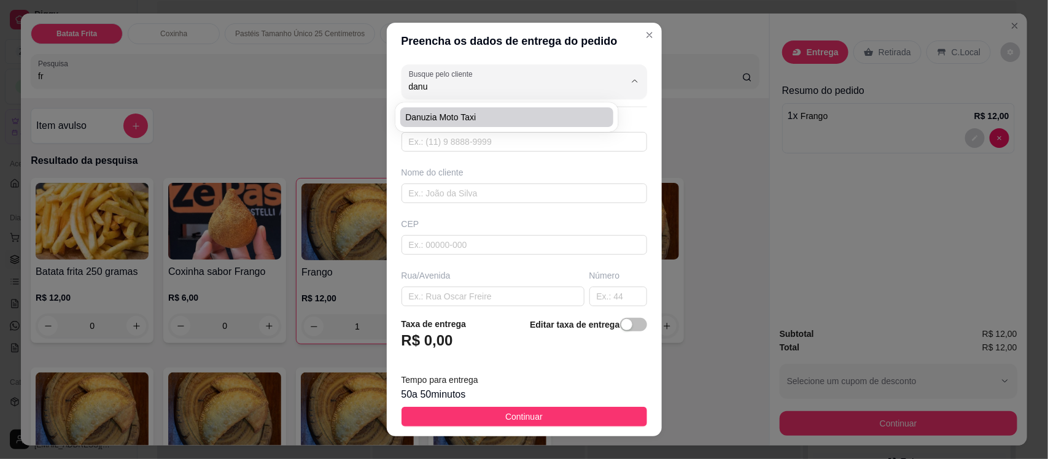
click at [481, 107] on li "Danuzia Moto Taxi" at bounding box center [506, 117] width 213 height 20
type input "Danuzia Moto Taxi"
type input "8899061194"
type input "Danuzia Moto Taxi"
type input "63200000"
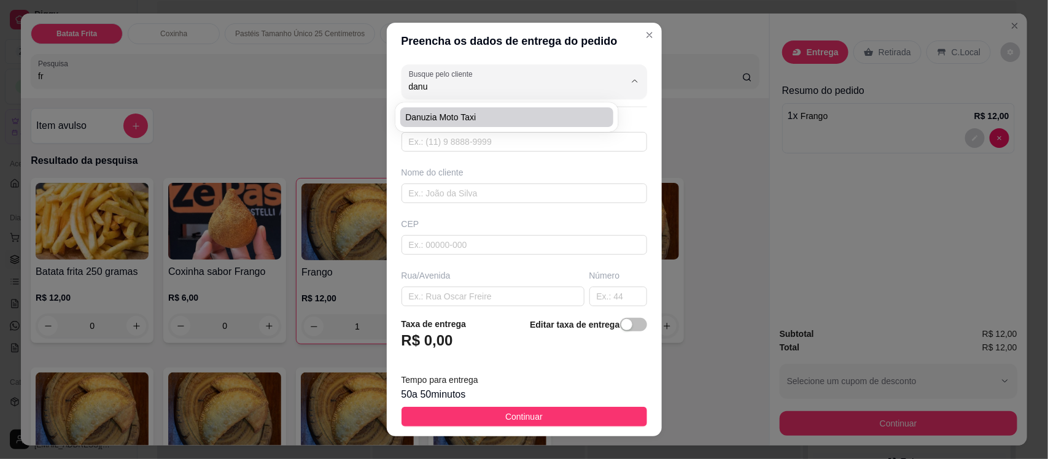
type input "Por tras do Cemiterio"
type input "60"
type input "Centro"
type input "Missão Velha"
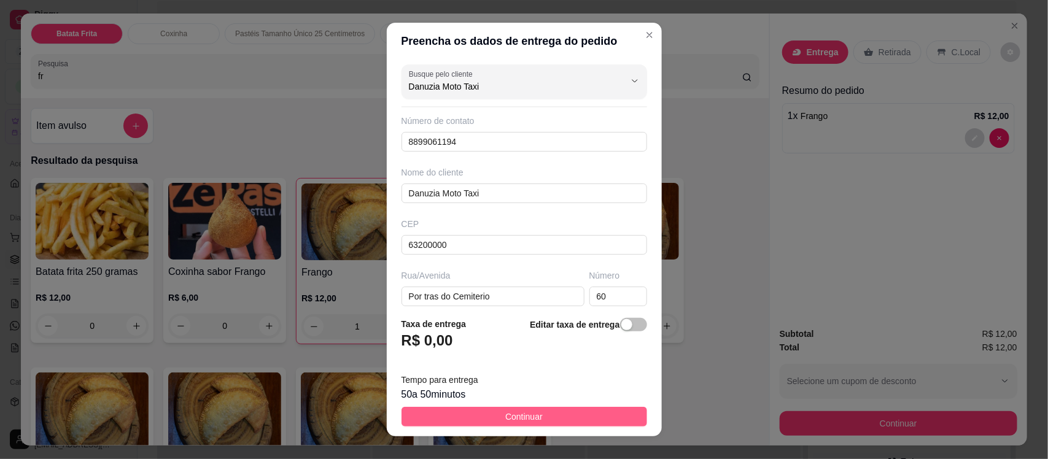
type input "Danuzia Moto Taxi"
click at [553, 408] on button "Continuar" at bounding box center [523, 417] width 245 height 20
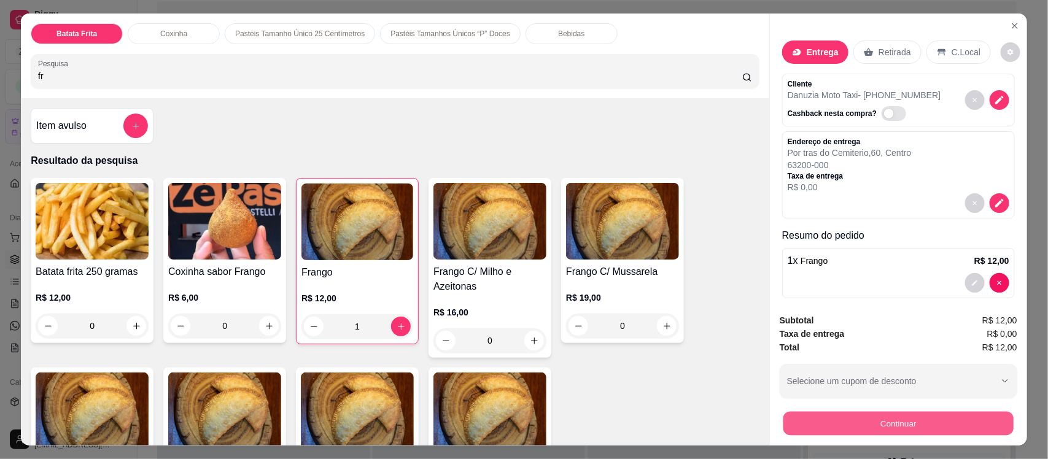
click at [819, 427] on button "Continuar" at bounding box center [898, 423] width 230 height 24
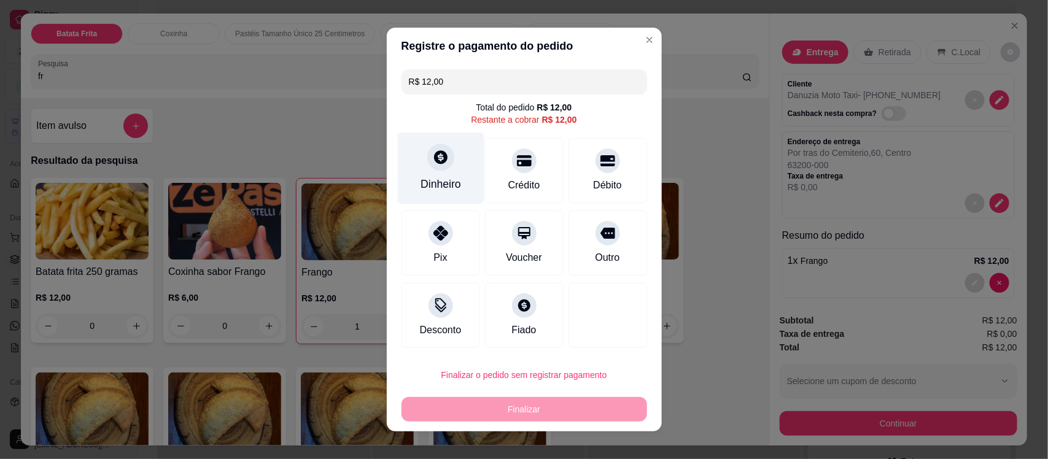
click at [415, 169] on div "Dinheiro" at bounding box center [440, 169] width 87 height 72
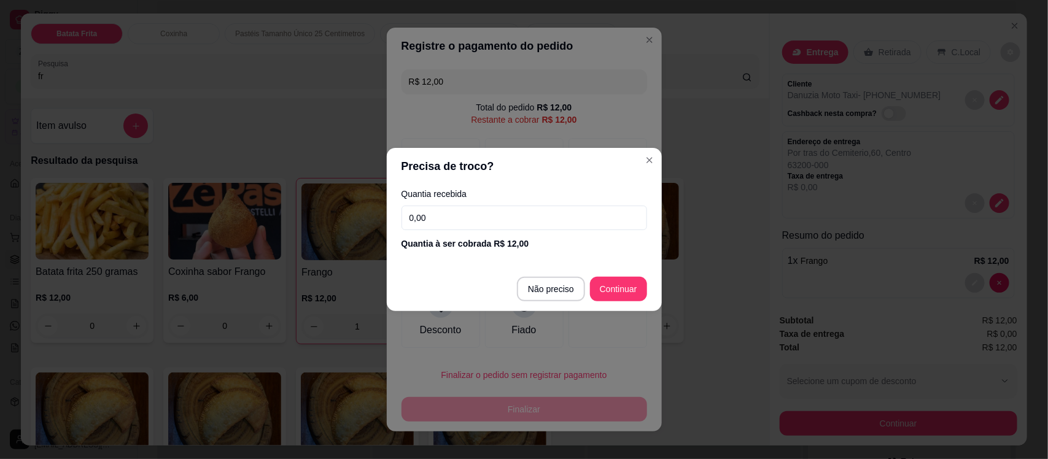
click at [456, 217] on input "0,00" at bounding box center [523, 218] width 245 height 25
type input "10,00"
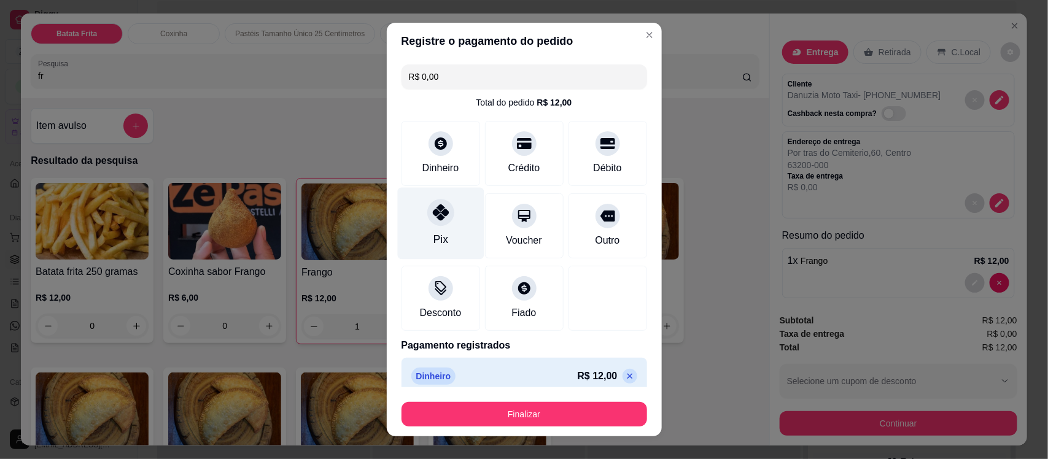
click at [419, 225] on div "Pix" at bounding box center [440, 224] width 87 height 72
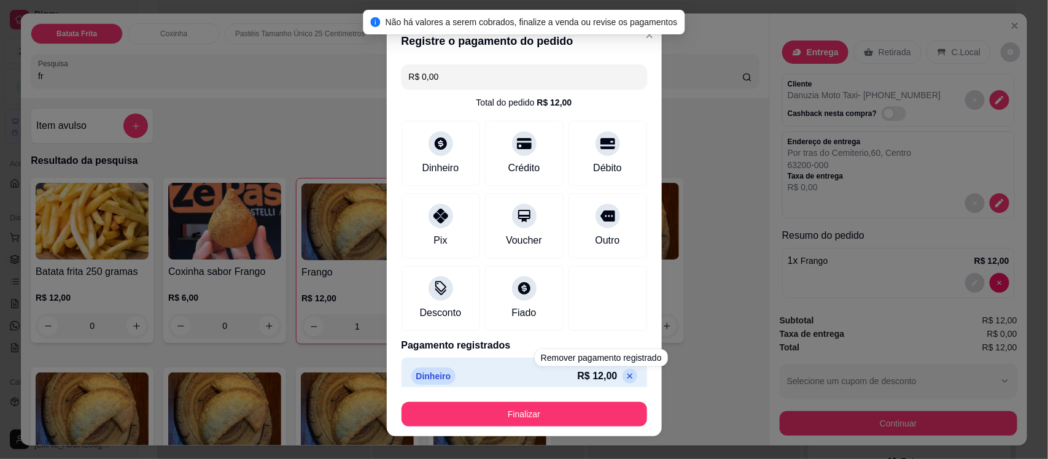
click at [603, 385] on div "Dinheiro R$ 12,00" at bounding box center [524, 376] width 226 height 17
click at [625, 373] on icon at bounding box center [630, 376] width 10 height 10
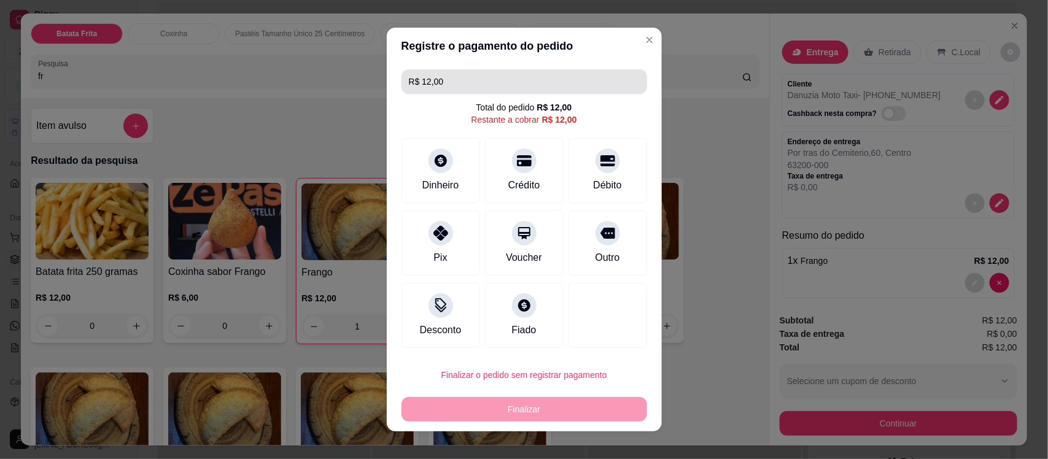
click at [469, 69] on input "R$ 12,00" at bounding box center [524, 81] width 231 height 25
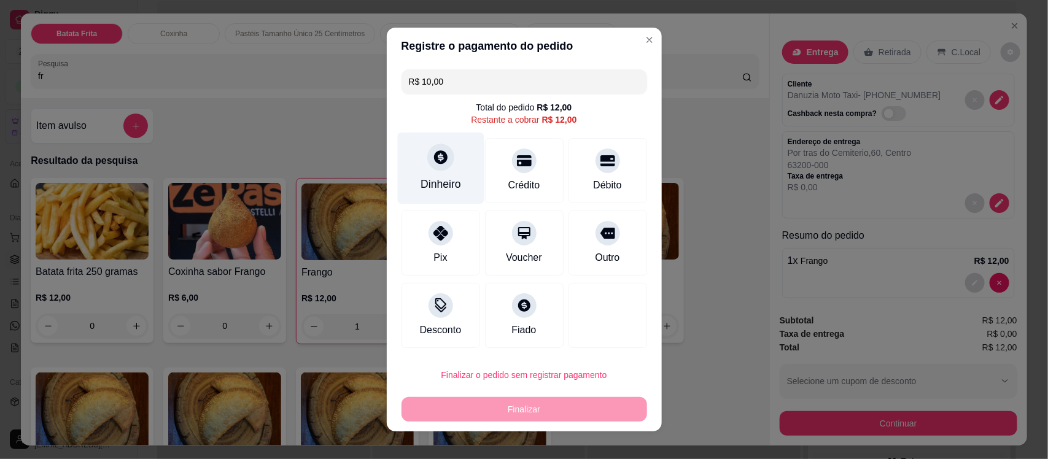
click at [434, 188] on div "Dinheiro" at bounding box center [440, 184] width 41 height 16
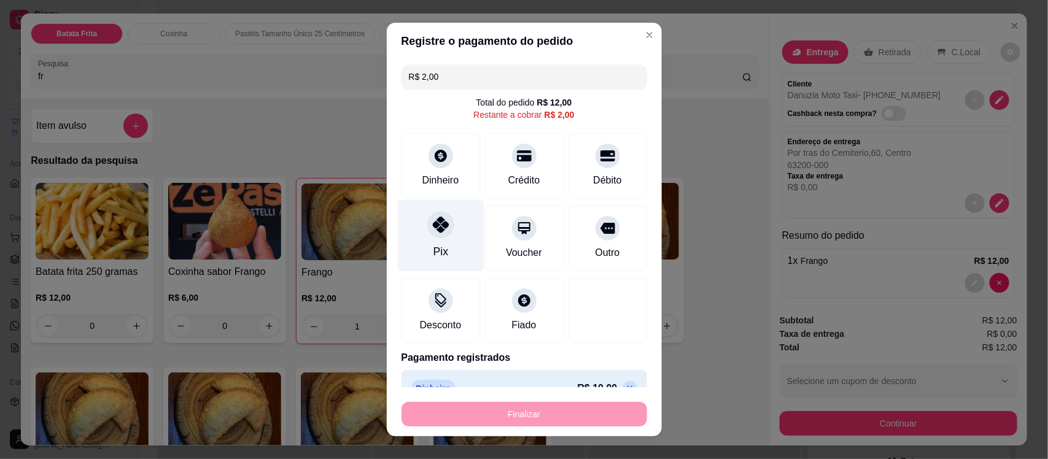
click at [432, 220] on icon at bounding box center [440, 225] width 16 height 16
type input "R$ 0,00"
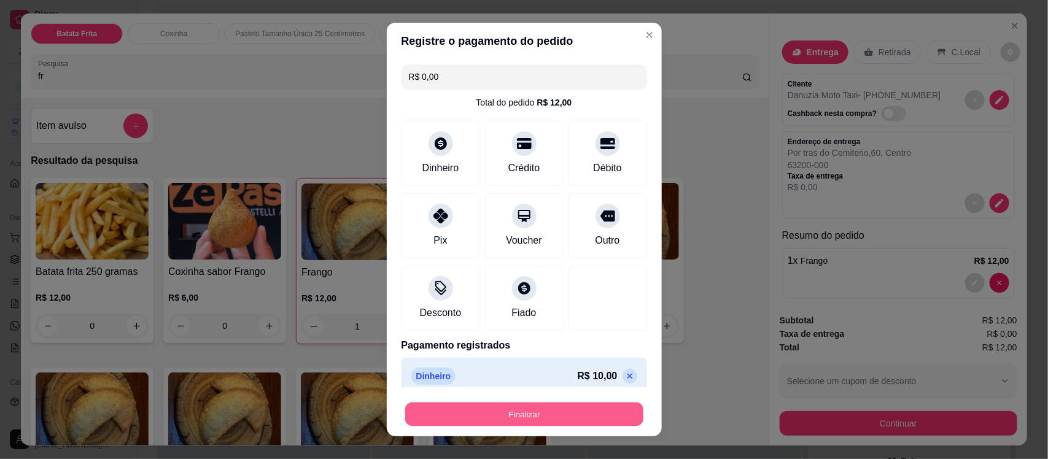
click at [492, 412] on button "Finalizar" at bounding box center [524, 414] width 238 height 24
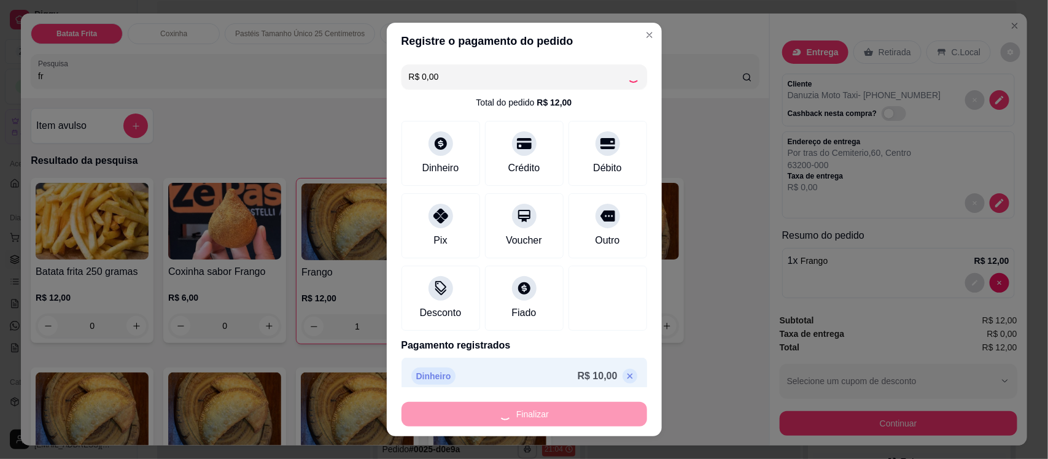
type input "0"
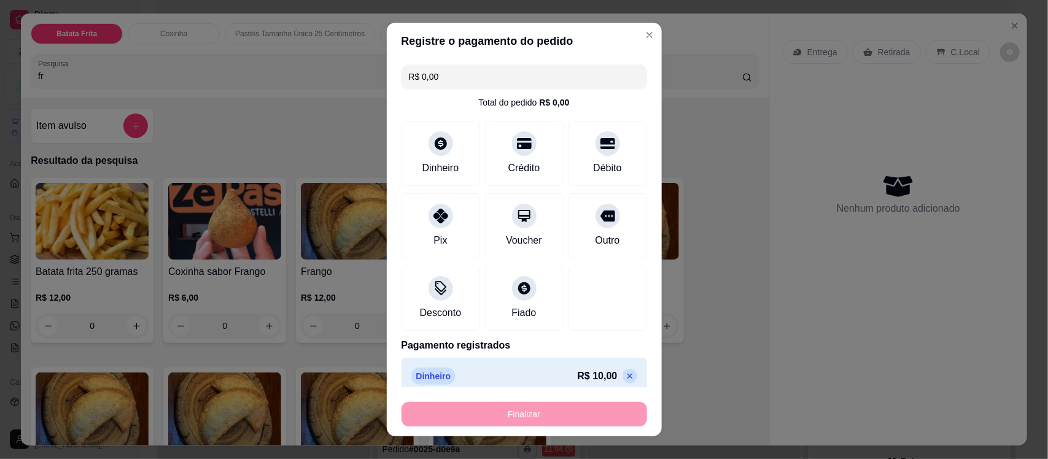
type input "-R$ 12,00"
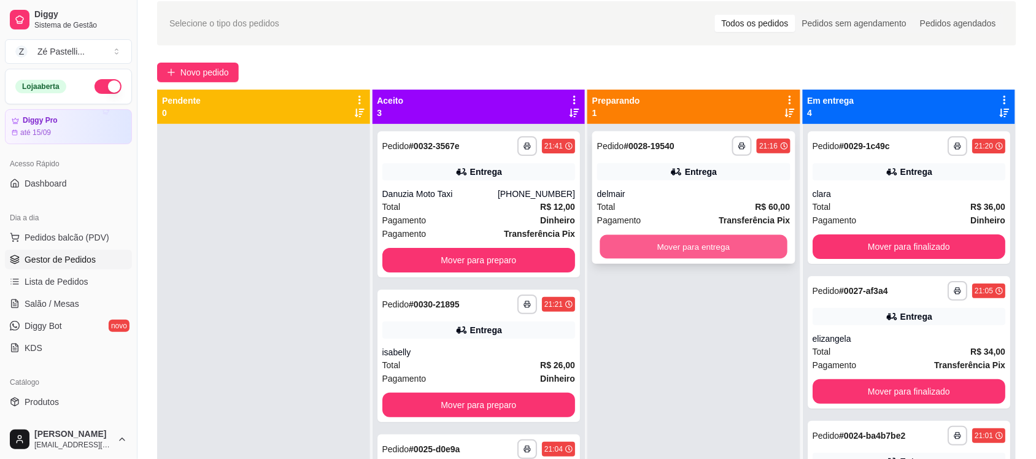
click at [658, 256] on button "Mover para entrega" at bounding box center [693, 247] width 187 height 24
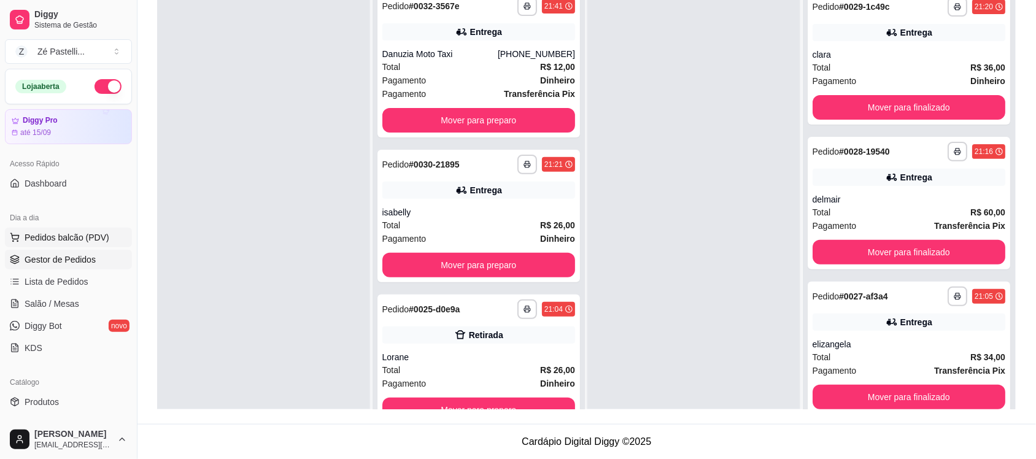
click at [92, 241] on span "Pedidos balcão (PDV)" at bounding box center [67, 237] width 85 height 12
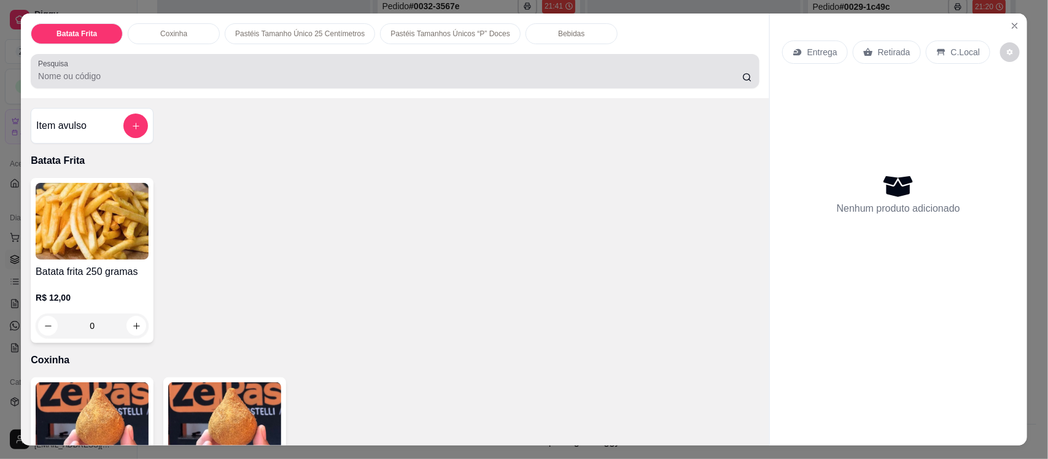
click at [198, 68] on div at bounding box center [395, 71] width 714 height 25
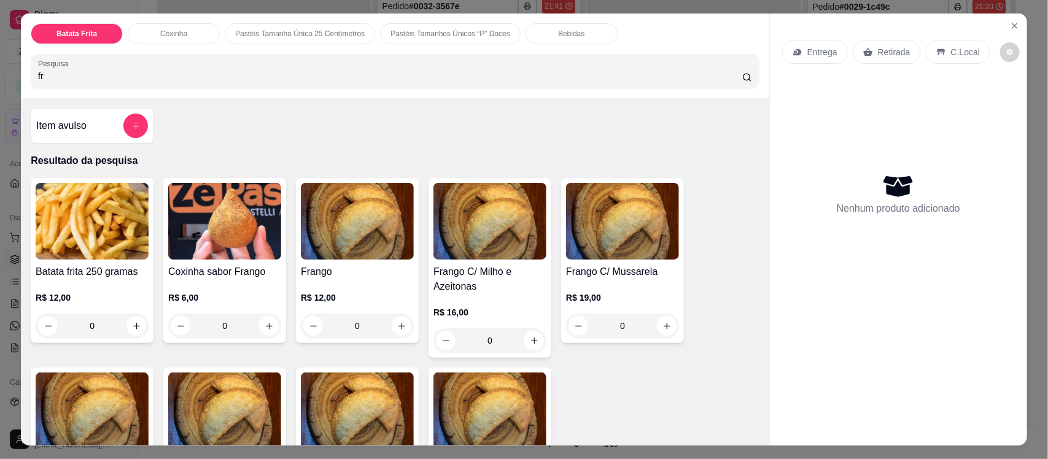
type input "fr"
click at [354, 236] on img at bounding box center [357, 221] width 113 height 77
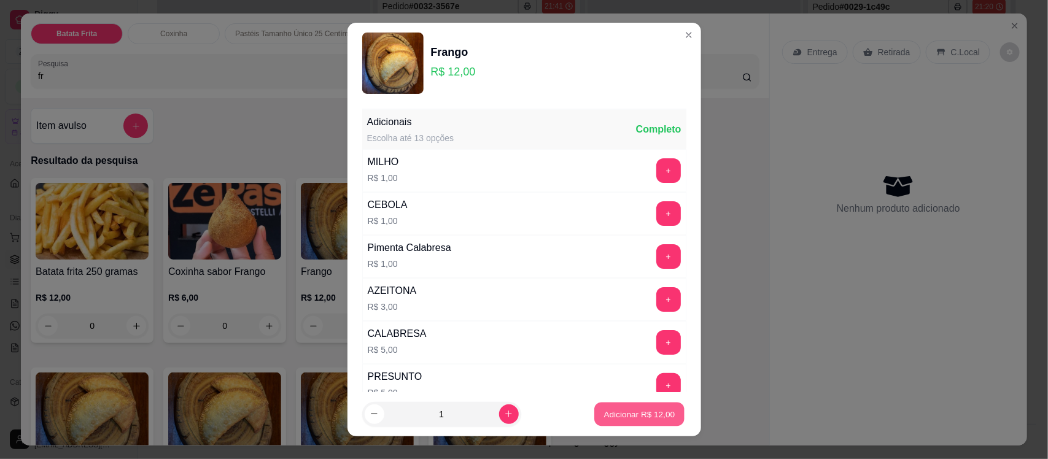
click at [646, 421] on button "Adicionar R$ 12,00" at bounding box center [640, 414] width 90 height 24
type input "1"
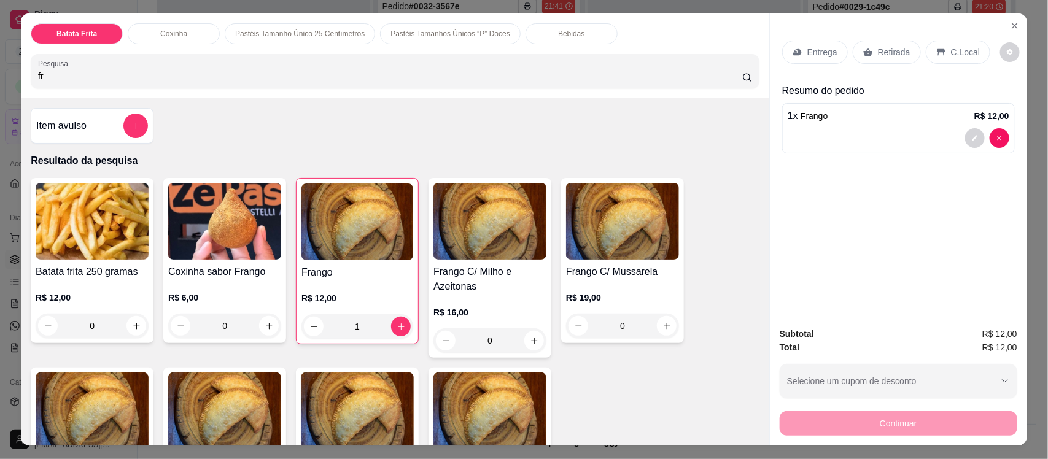
click at [558, 28] on div "Bebidas" at bounding box center [571, 33] width 92 height 21
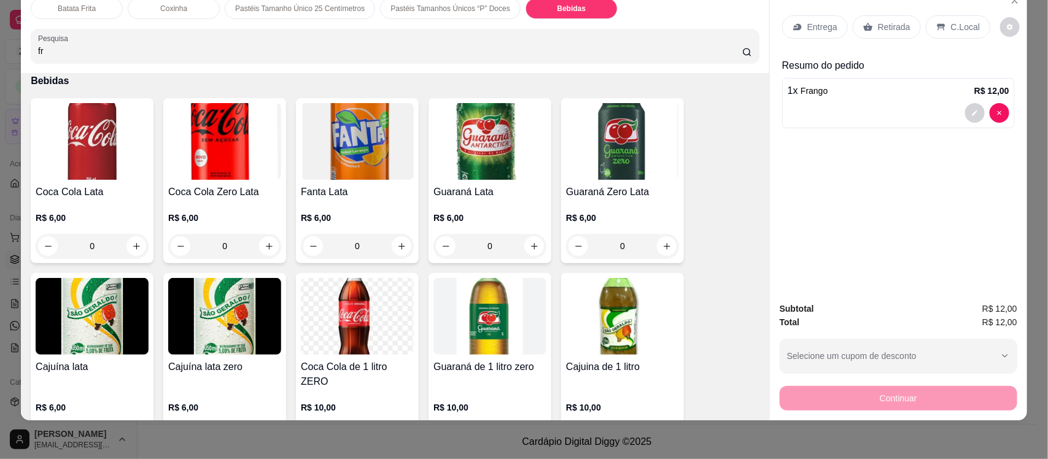
click at [79, 140] on img at bounding box center [92, 141] width 113 height 77
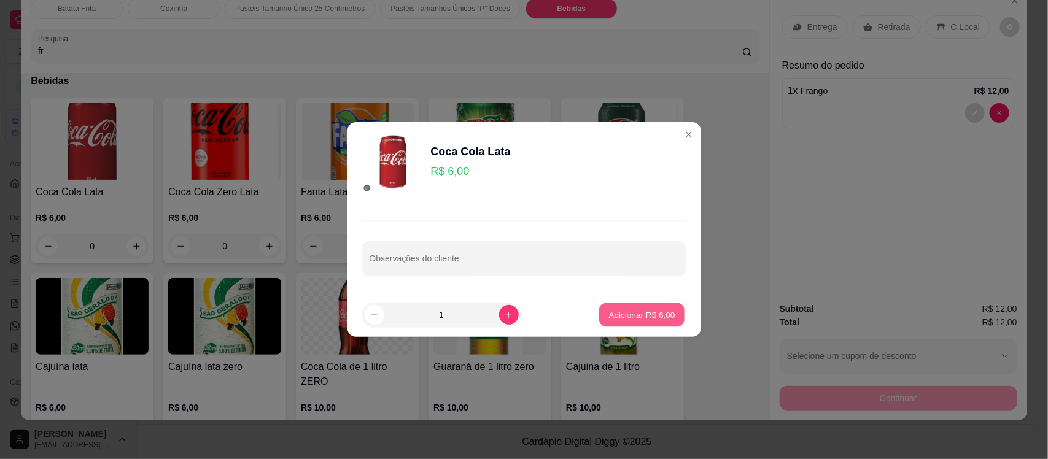
click at [633, 317] on p "Adicionar R$ 6,00" at bounding box center [642, 315] width 66 height 12
type input "1"
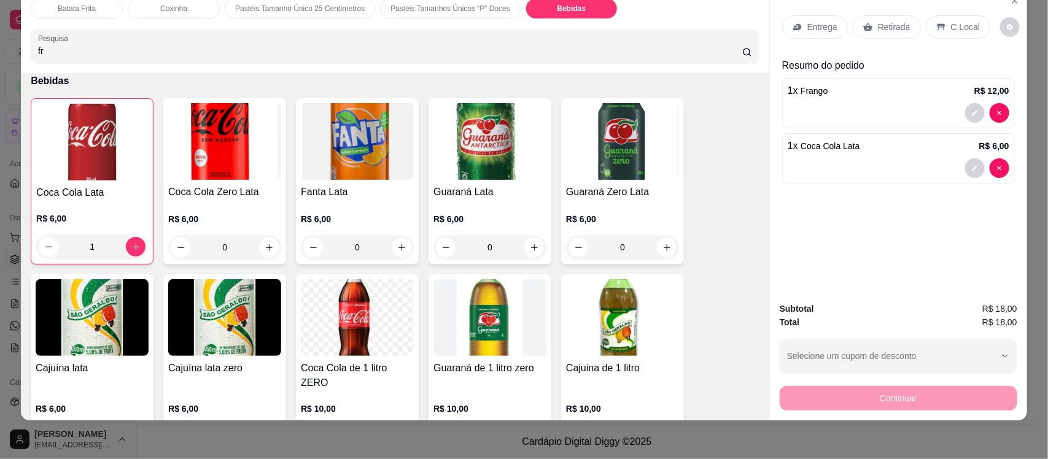
click at [793, 29] on icon at bounding box center [797, 27] width 8 height 7
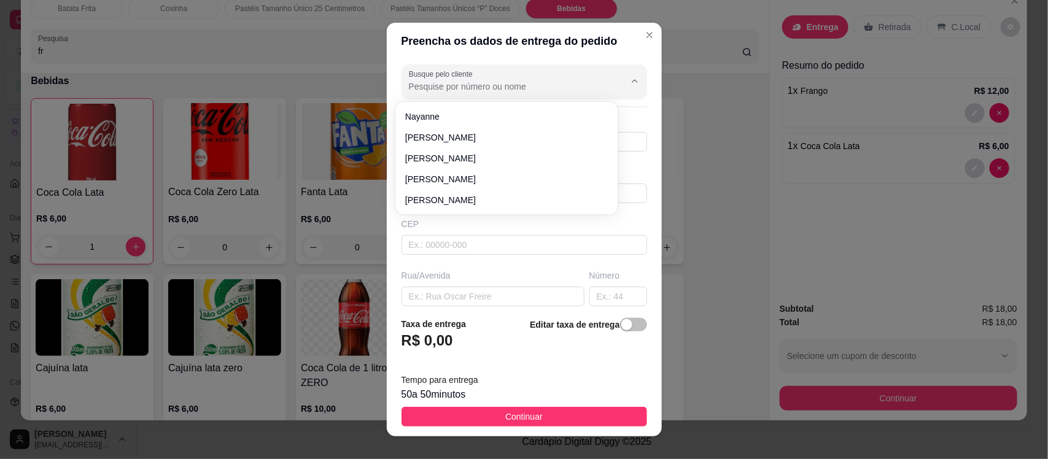
click at [437, 85] on input "Busque pelo cliente" at bounding box center [507, 86] width 196 height 12
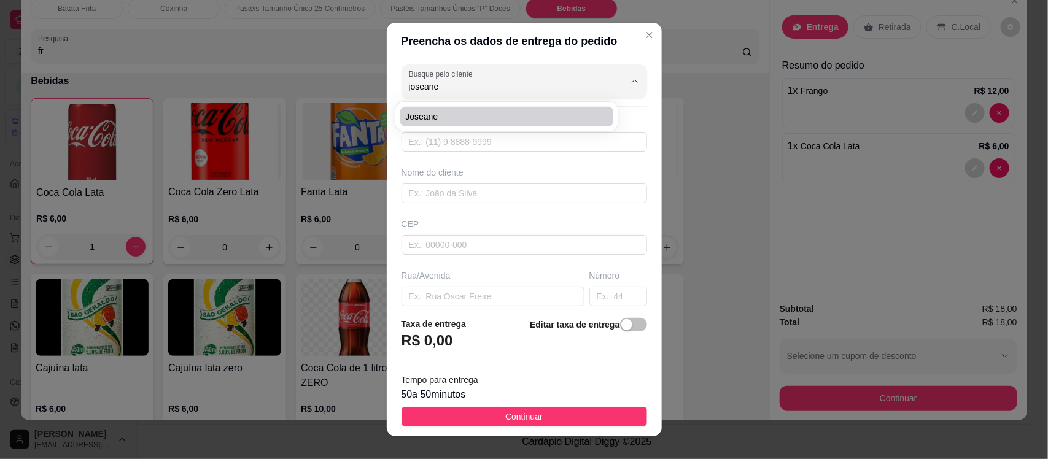
click at [449, 118] on span "Joseane" at bounding box center [500, 116] width 191 height 12
type input "Joseane"
type input "88999746679"
type input "Joseane"
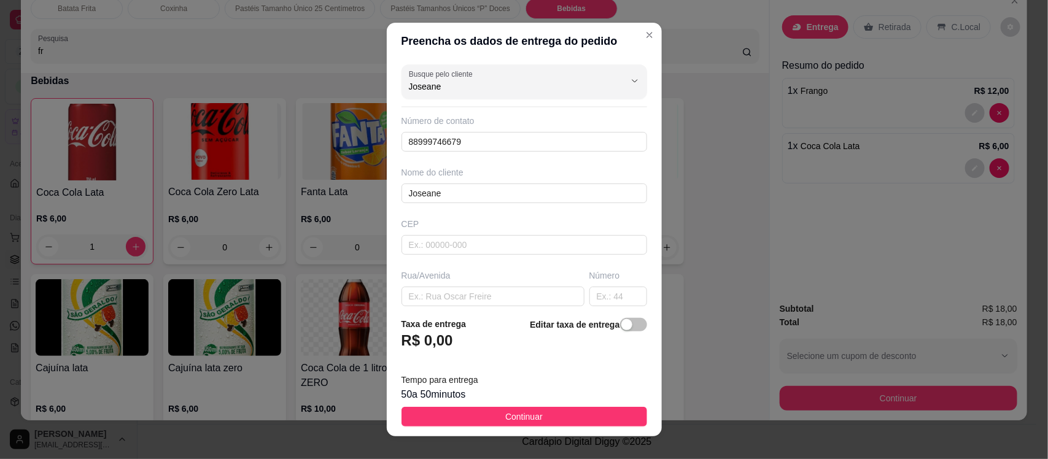
type input "Joseane"
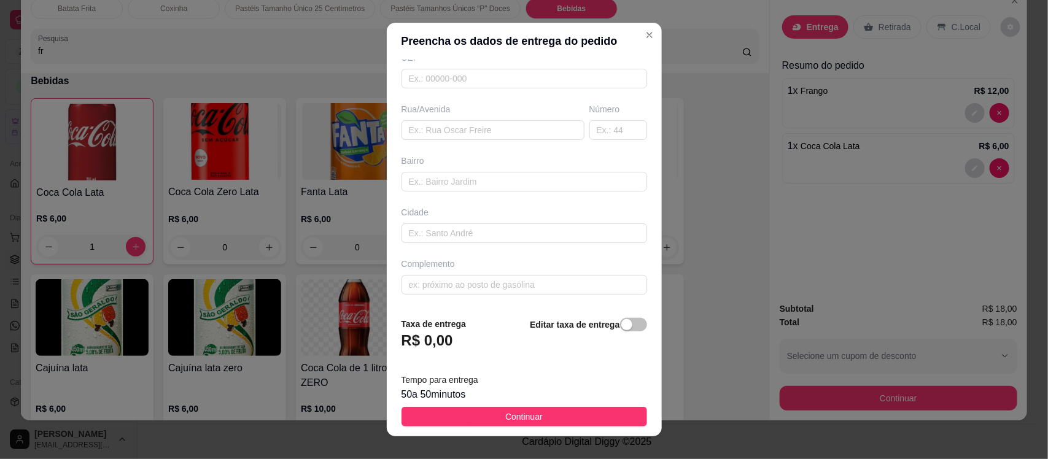
scroll to position [0, 0]
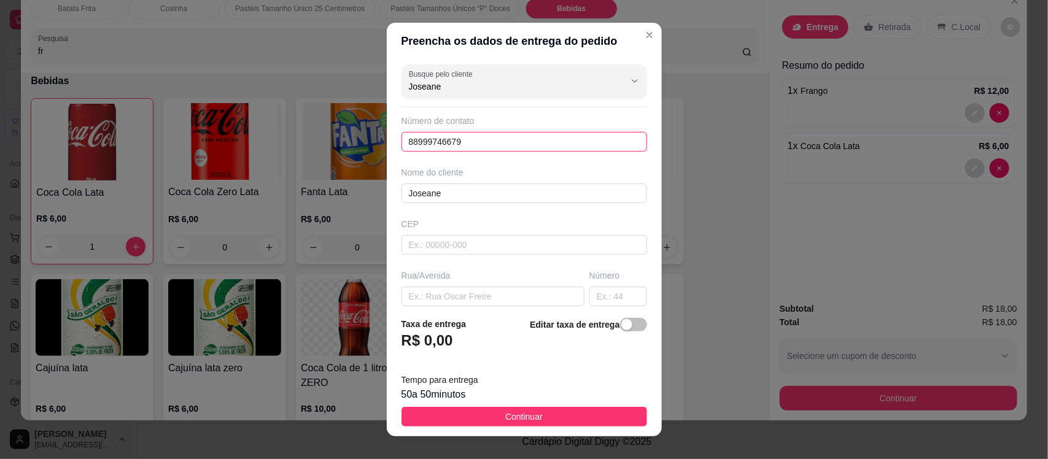
click at [535, 146] on input "88999746679" at bounding box center [523, 142] width 245 height 20
type input "8"
click at [423, 290] on input "text" at bounding box center [492, 297] width 183 height 20
type input "rua 11 de julho"
click at [589, 299] on input "text" at bounding box center [618, 297] width 58 height 20
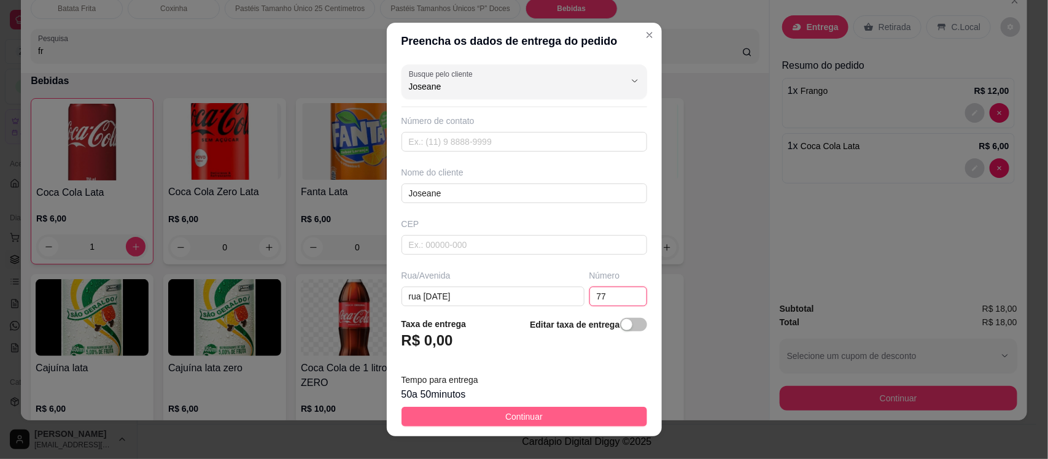
type input "77"
click at [530, 412] on span "Continuar" at bounding box center [523, 417] width 37 height 14
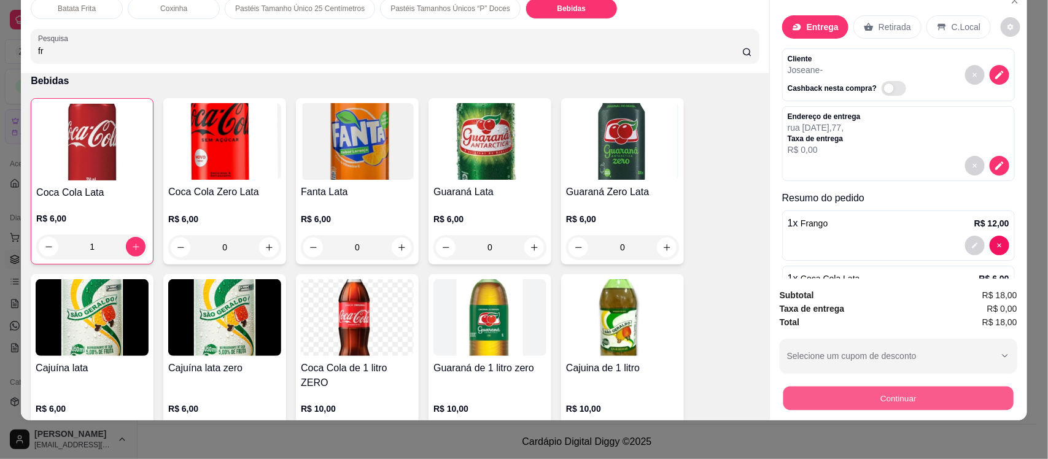
click at [833, 401] on button "Continuar" at bounding box center [898, 398] width 230 height 24
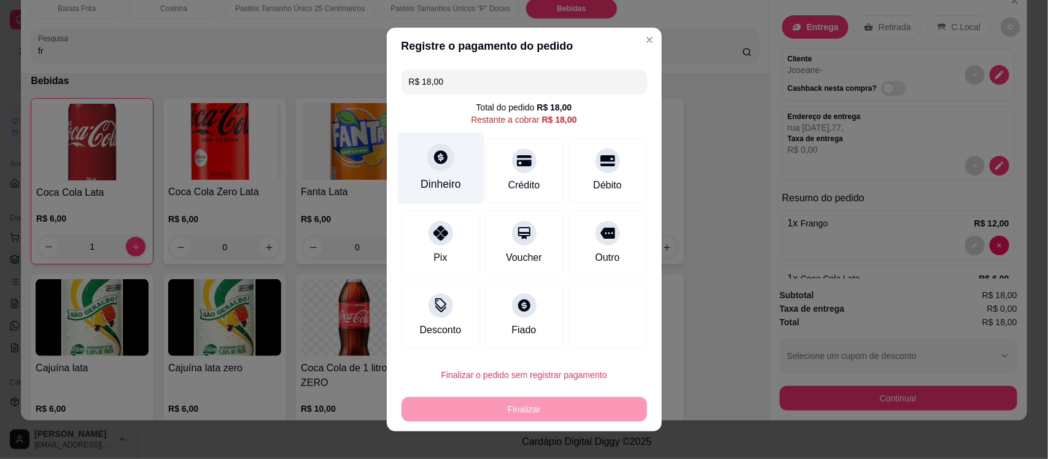
click at [425, 185] on div "Dinheiro" at bounding box center [440, 184] width 41 height 16
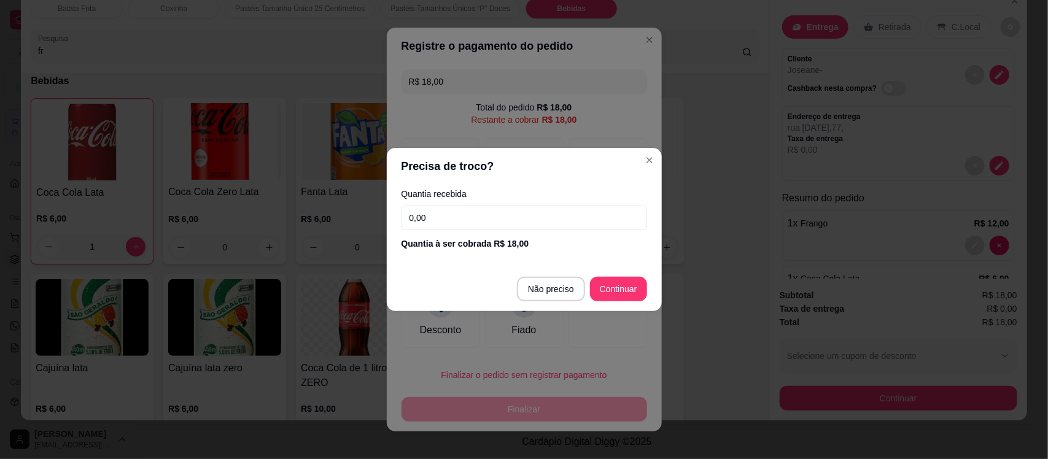
click at [454, 212] on input "0,00" at bounding box center [523, 218] width 245 height 25
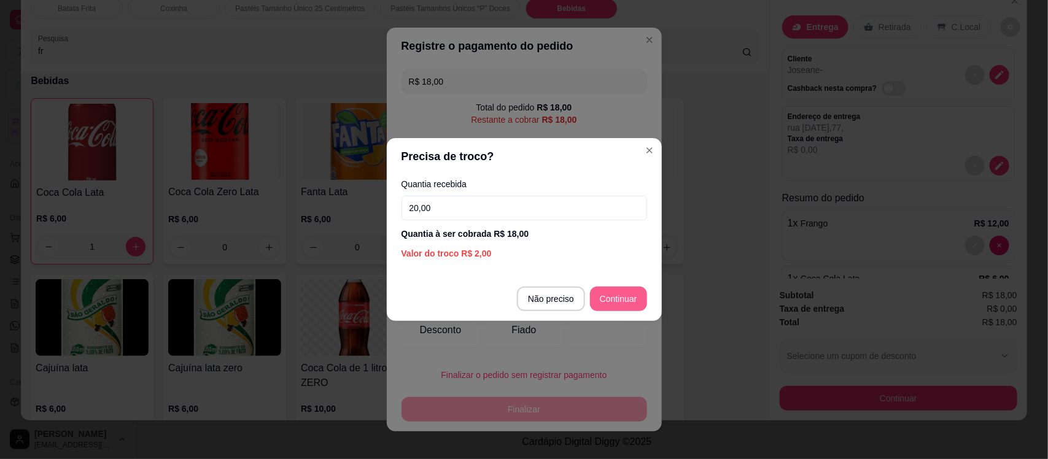
type input "20,00"
type input "R$ 0,00"
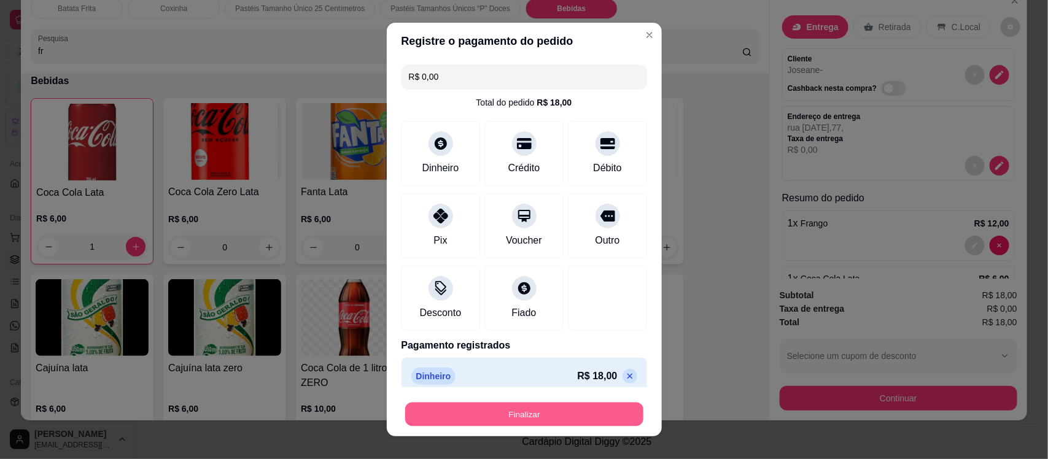
click at [511, 417] on button "Finalizar" at bounding box center [524, 414] width 238 height 24
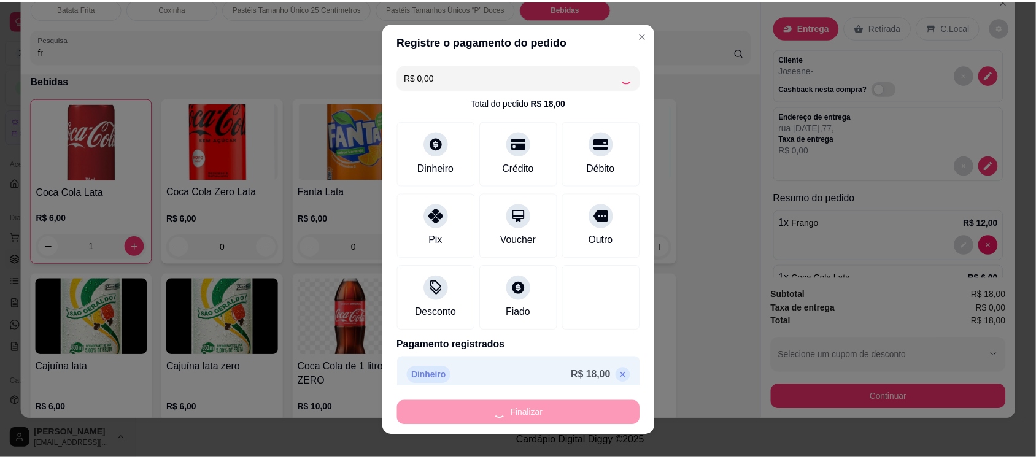
scroll to position [145, 0]
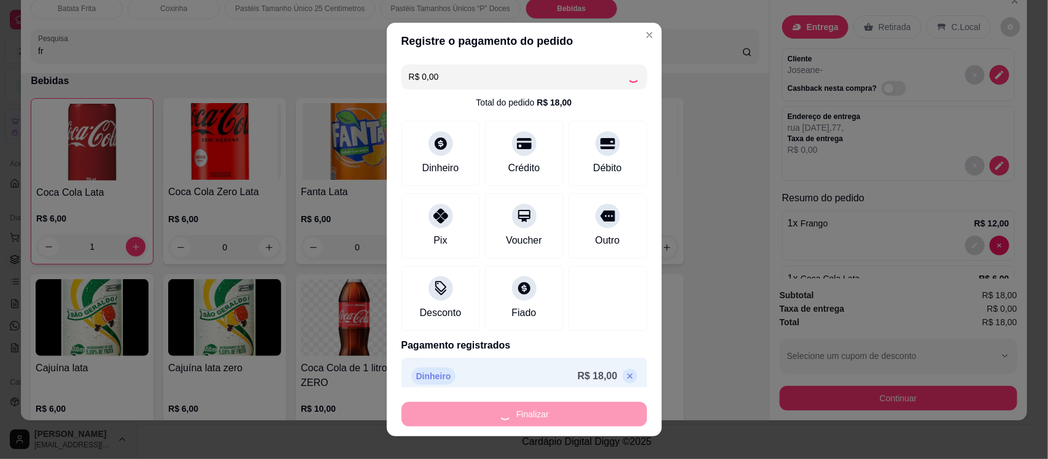
type input "0"
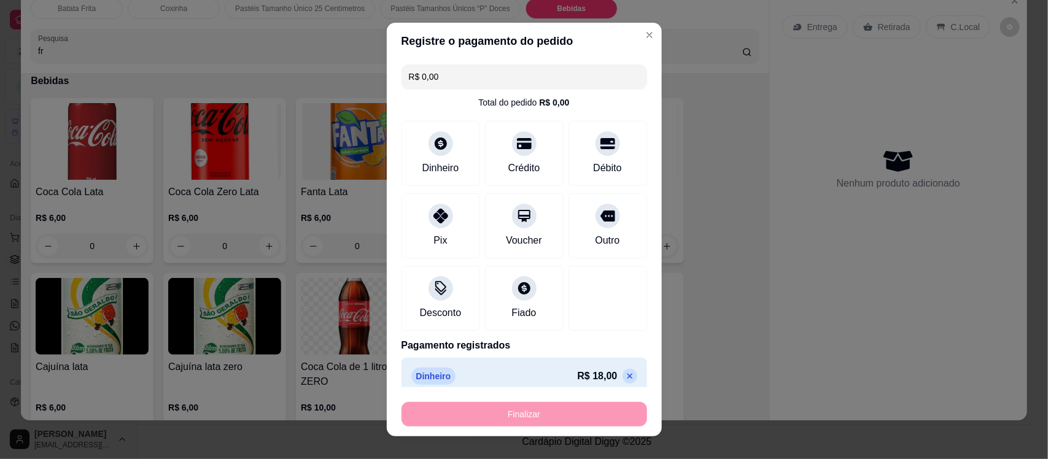
type input "-R$ 18,00"
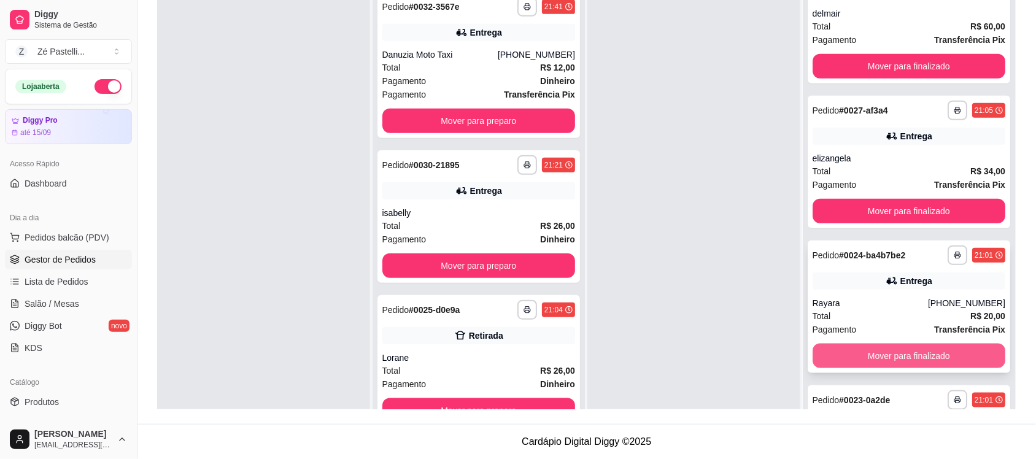
scroll to position [188, 0]
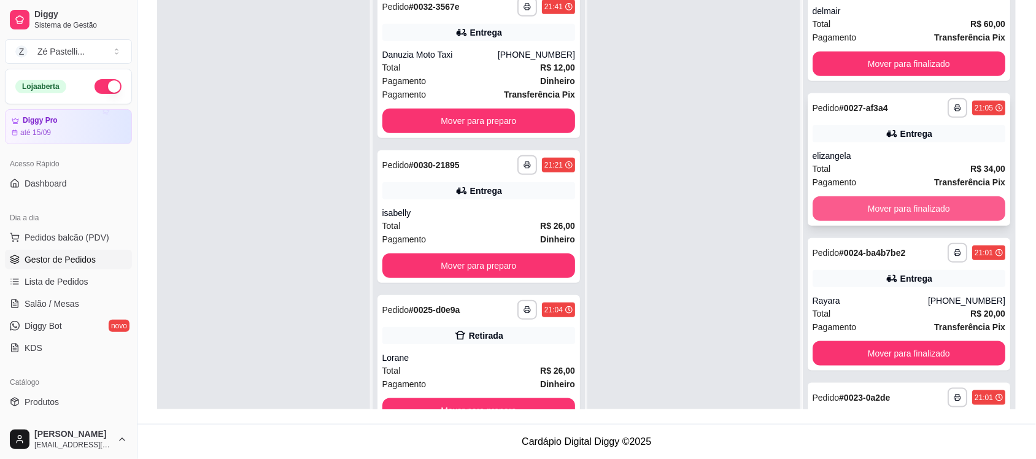
click at [842, 213] on button "Mover para finalizado" at bounding box center [909, 208] width 193 height 25
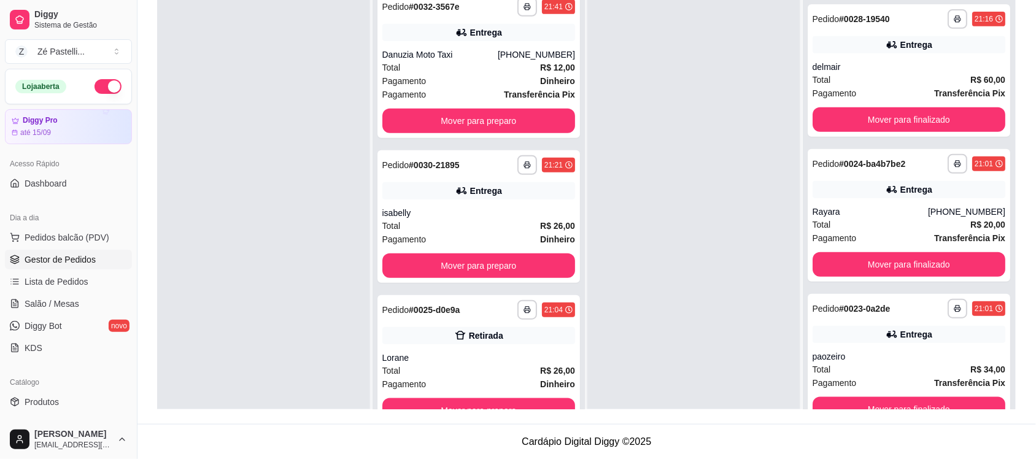
scroll to position [132, 0]
click at [852, 258] on button "Mover para finalizado" at bounding box center [908, 265] width 187 height 24
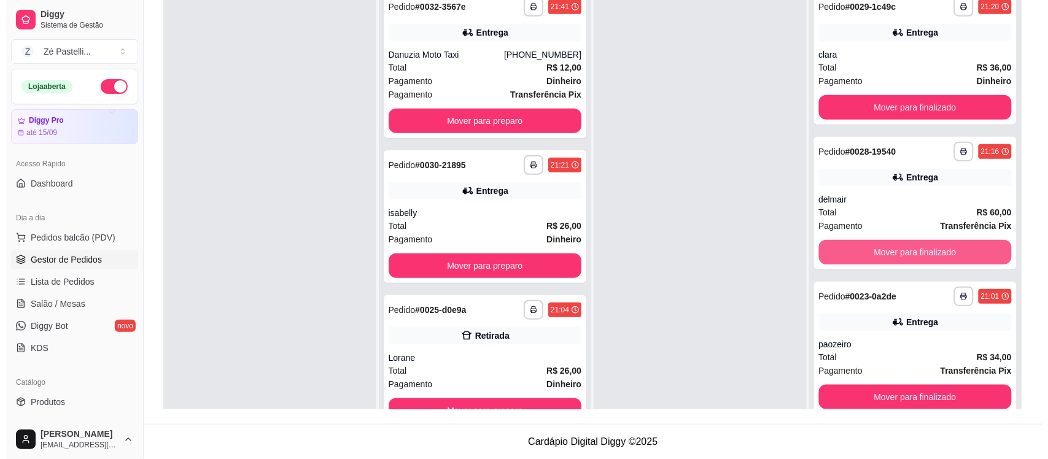
scroll to position [0, 0]
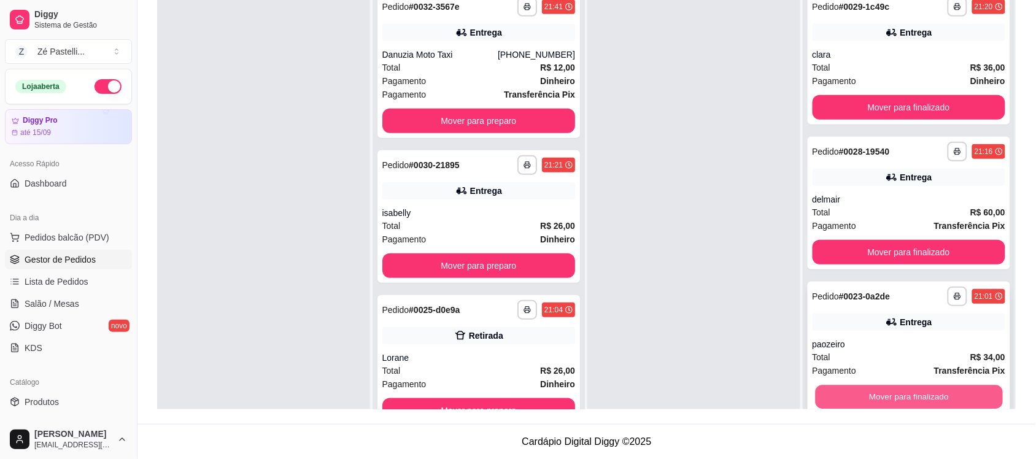
click at [865, 385] on button "Mover para finalizado" at bounding box center [908, 397] width 187 height 24
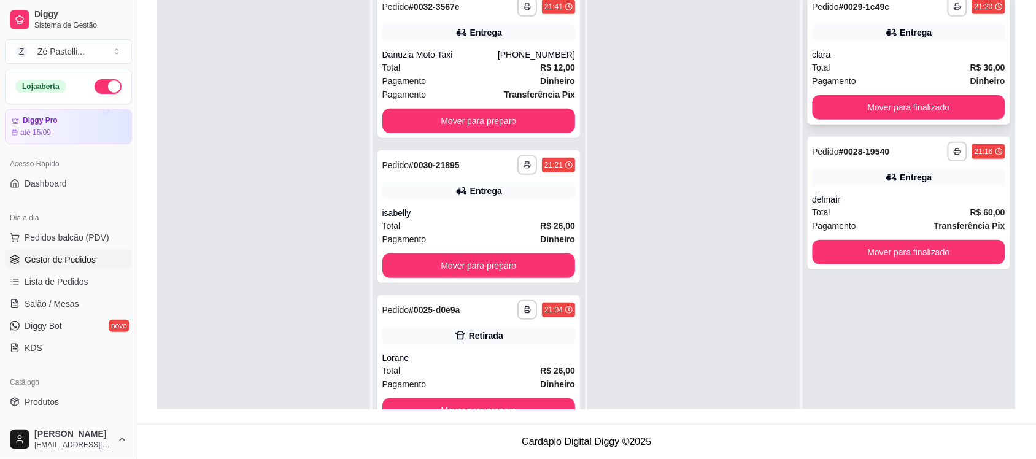
click at [832, 74] on span "Pagamento" at bounding box center [835, 81] width 44 height 14
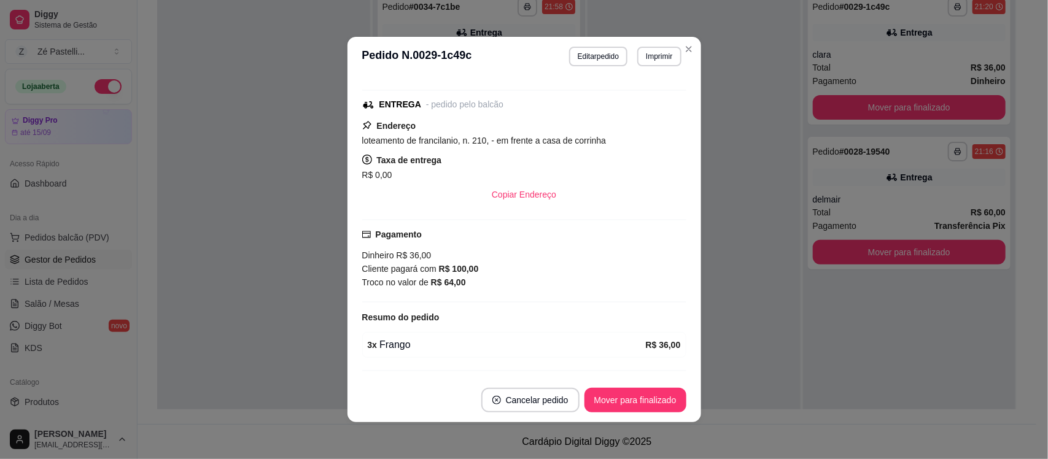
scroll to position [434, 0]
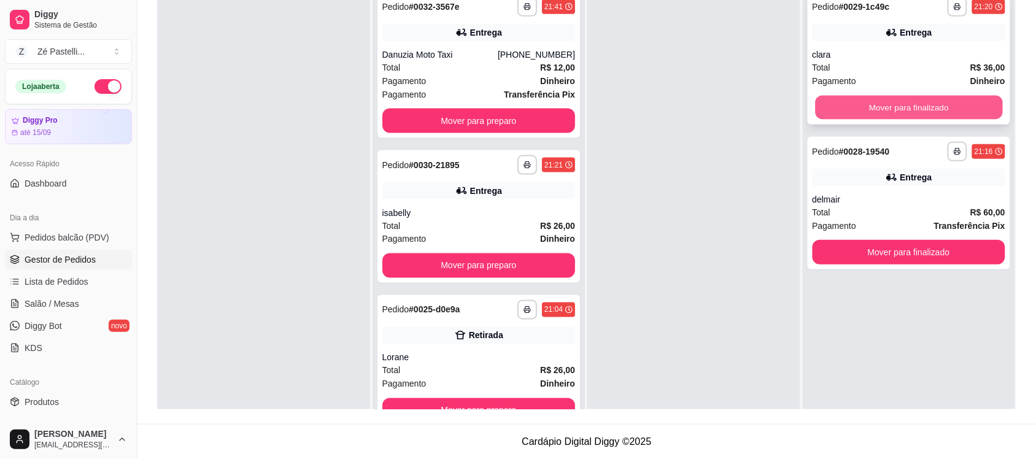
click at [929, 111] on button "Mover para finalizado" at bounding box center [908, 108] width 187 height 24
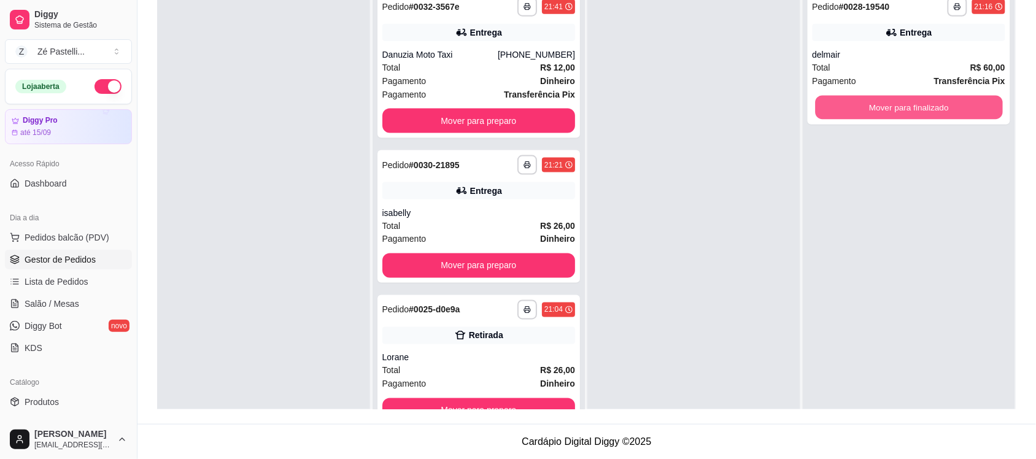
click at [929, 111] on button "Mover para finalizado" at bounding box center [908, 108] width 187 height 24
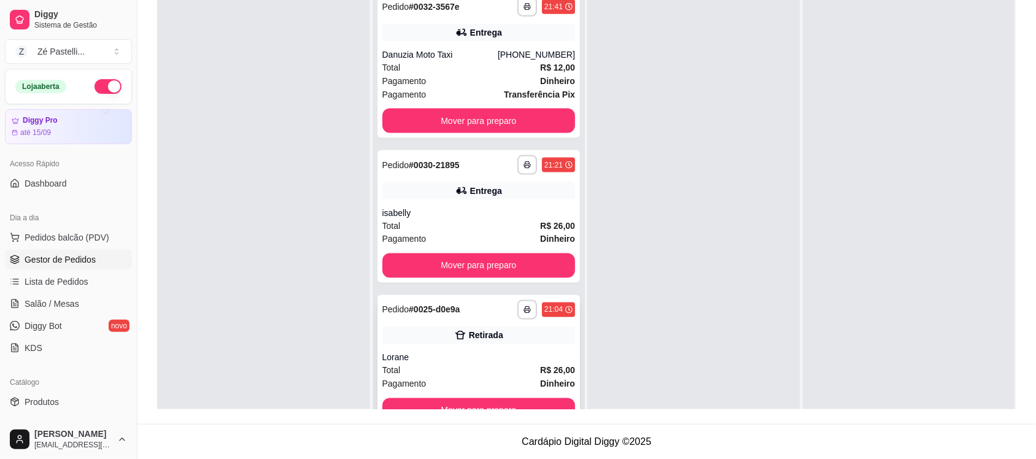
click at [523, 374] on div "Total R$ 26,00" at bounding box center [478, 371] width 193 height 14
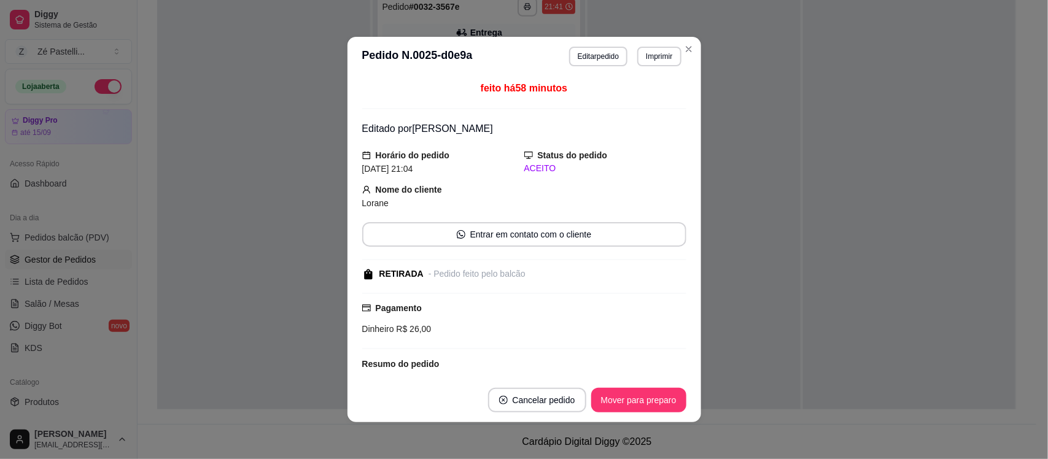
drag, startPoint x: 624, startPoint y: 387, endPoint x: 622, endPoint y: 406, distance: 18.6
click at [622, 406] on footer "Cancelar pedido Mover para preparo" at bounding box center [523, 400] width 353 height 44
click at [622, 406] on button "Mover para preparo" at bounding box center [638, 400] width 92 height 24
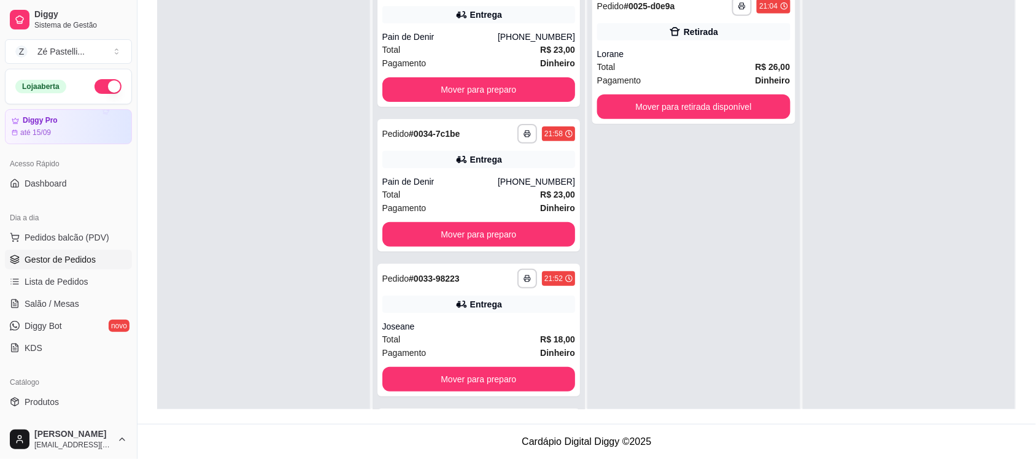
scroll to position [0, 0]
